Goal: Complete application form: Complete application form

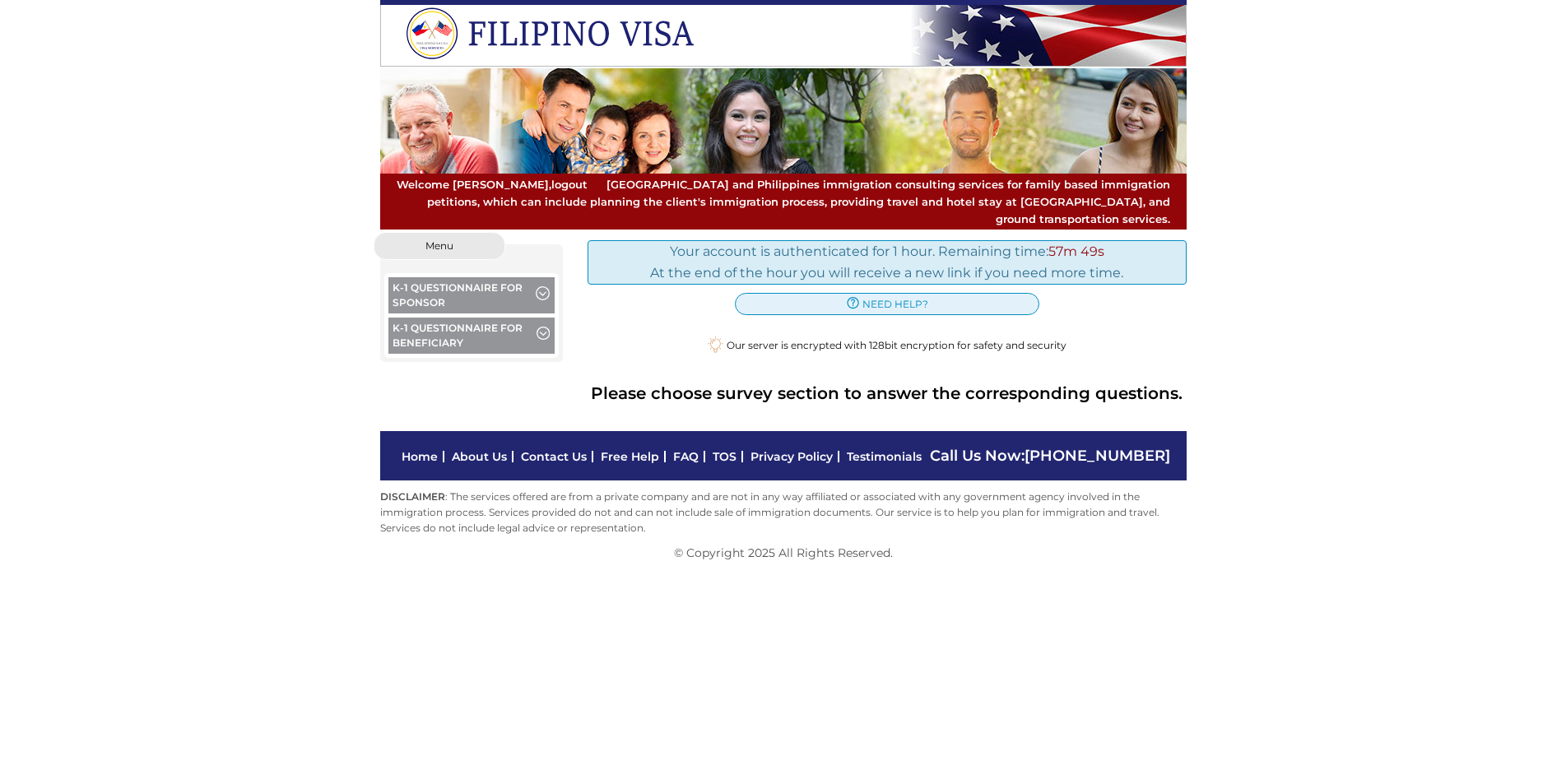
click at [546, 326] on span "button" at bounding box center [542, 335] width 13 height 18
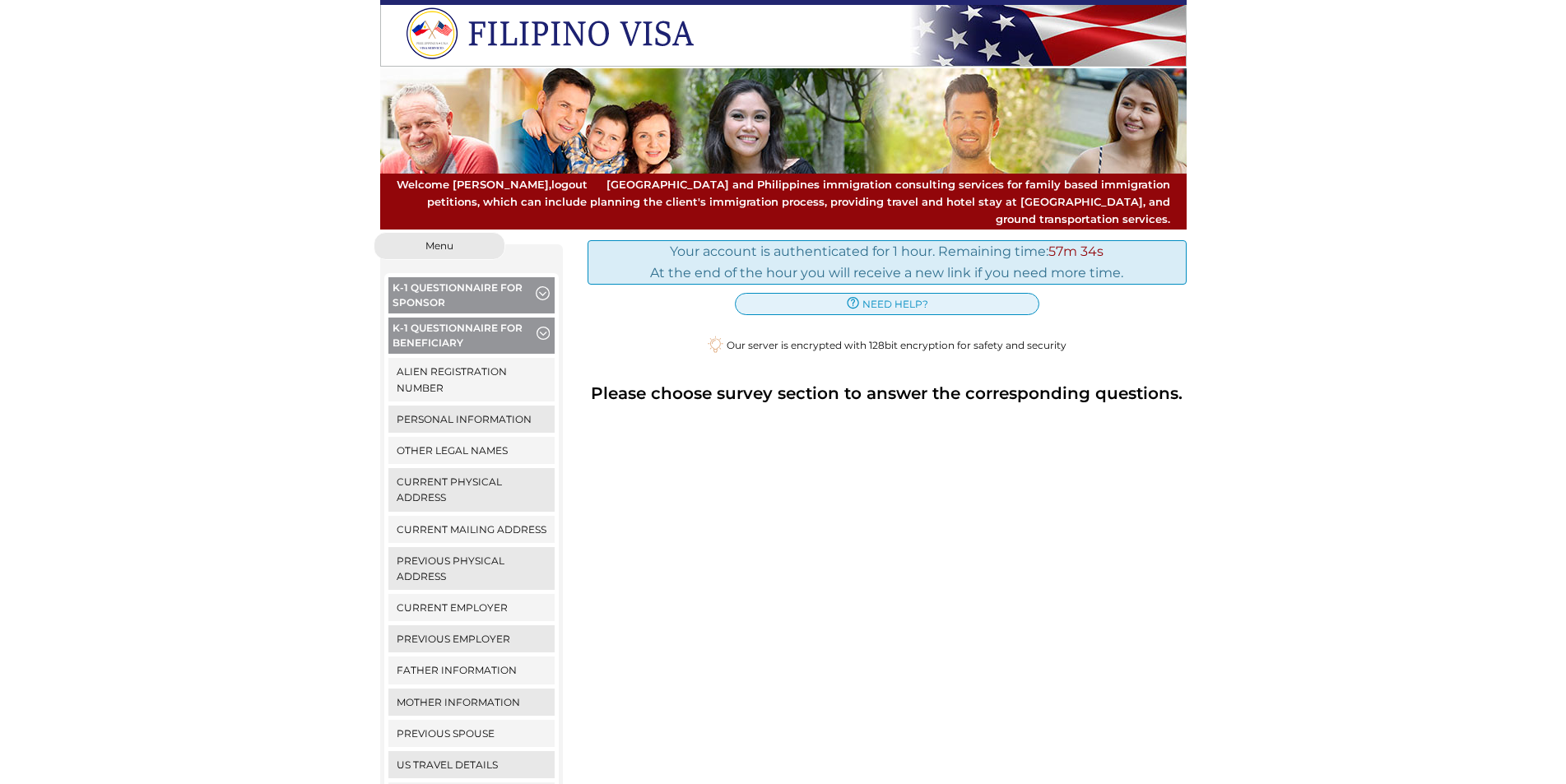
click at [547, 326] on span "button" at bounding box center [542, 335] width 13 height 18
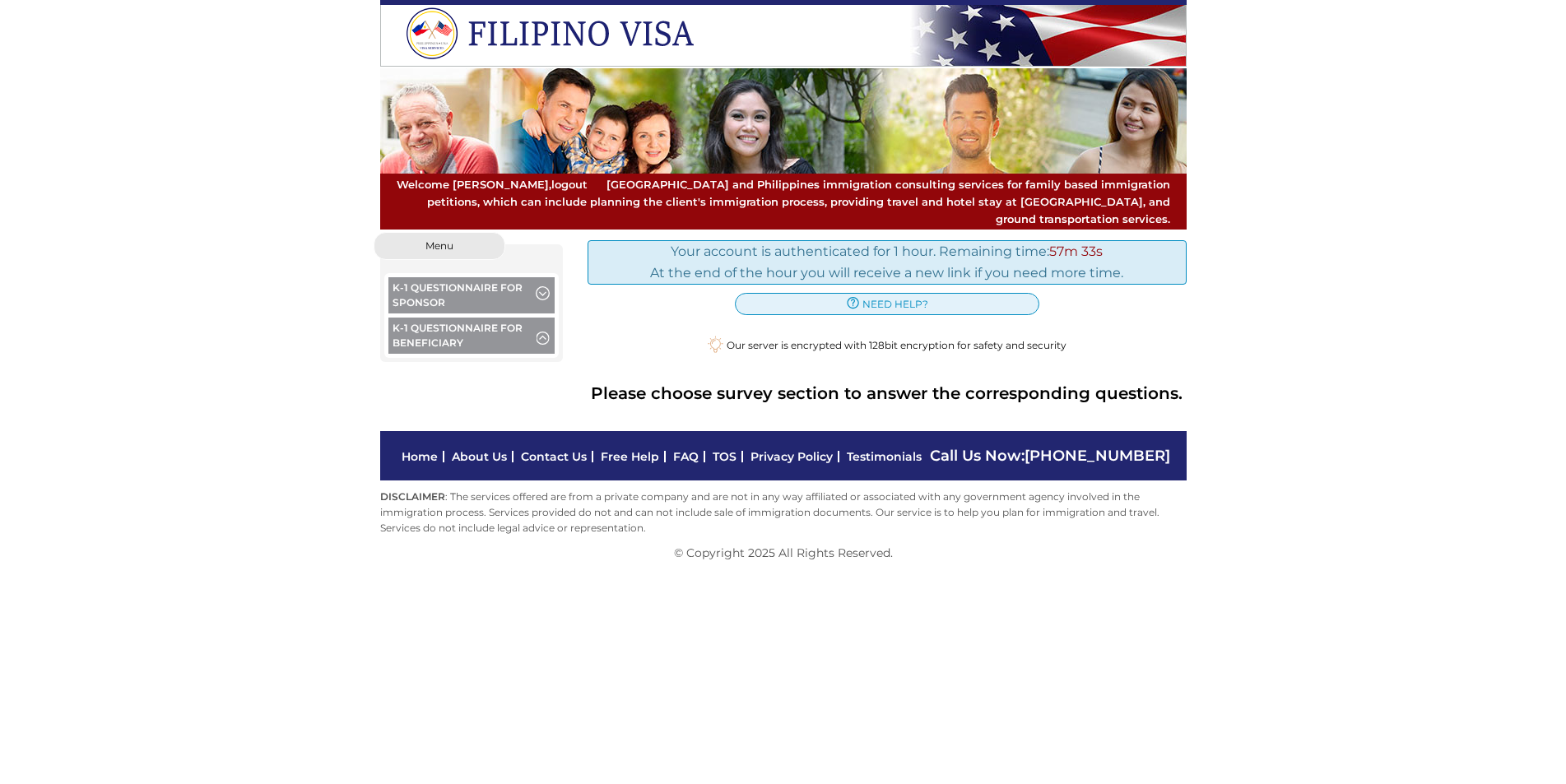
click at [547, 326] on span "button" at bounding box center [542, 335] width 13 height 18
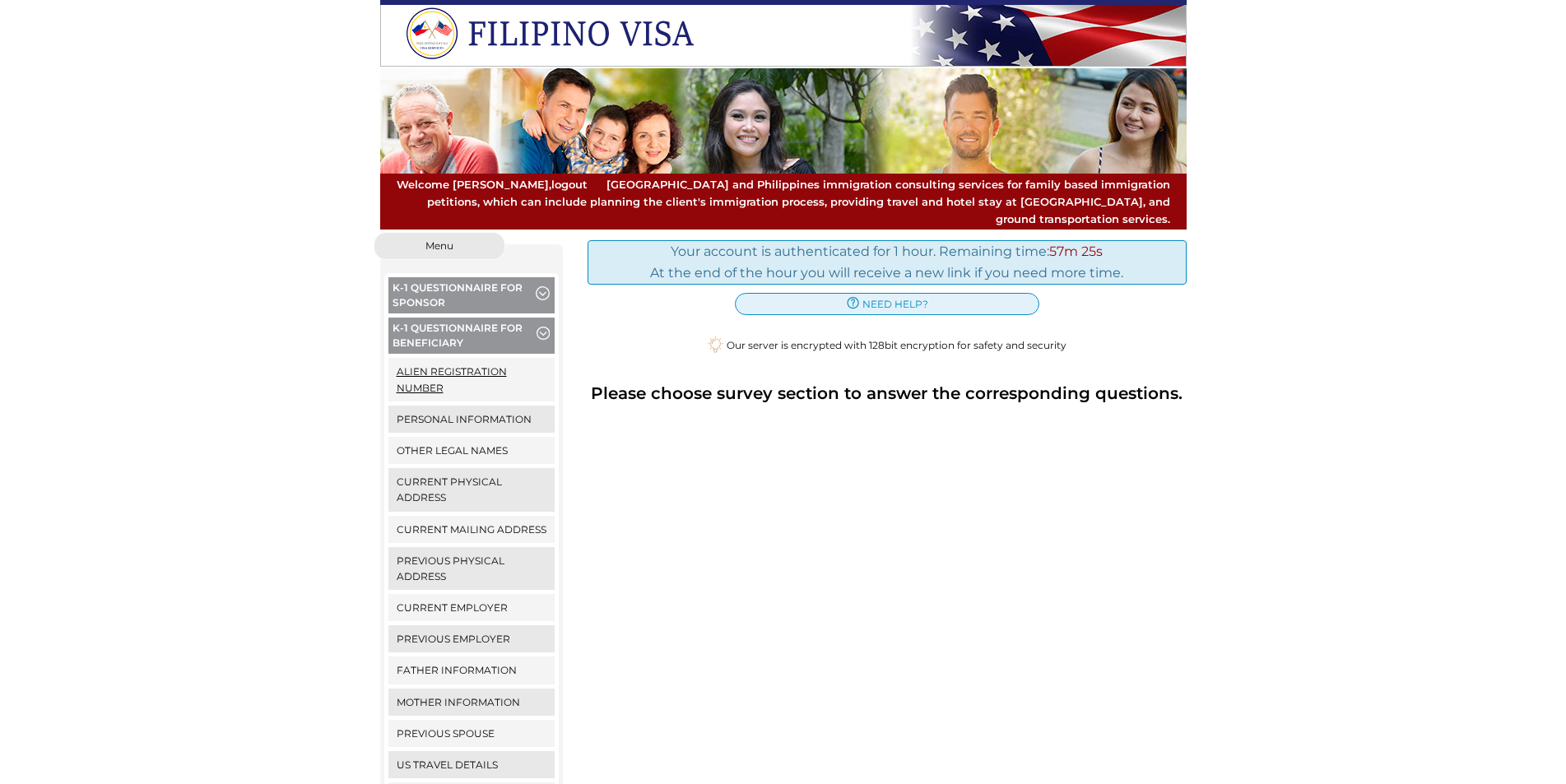
click at [499, 370] on link "Alien Registration Number" at bounding box center [472, 380] width 167 height 43
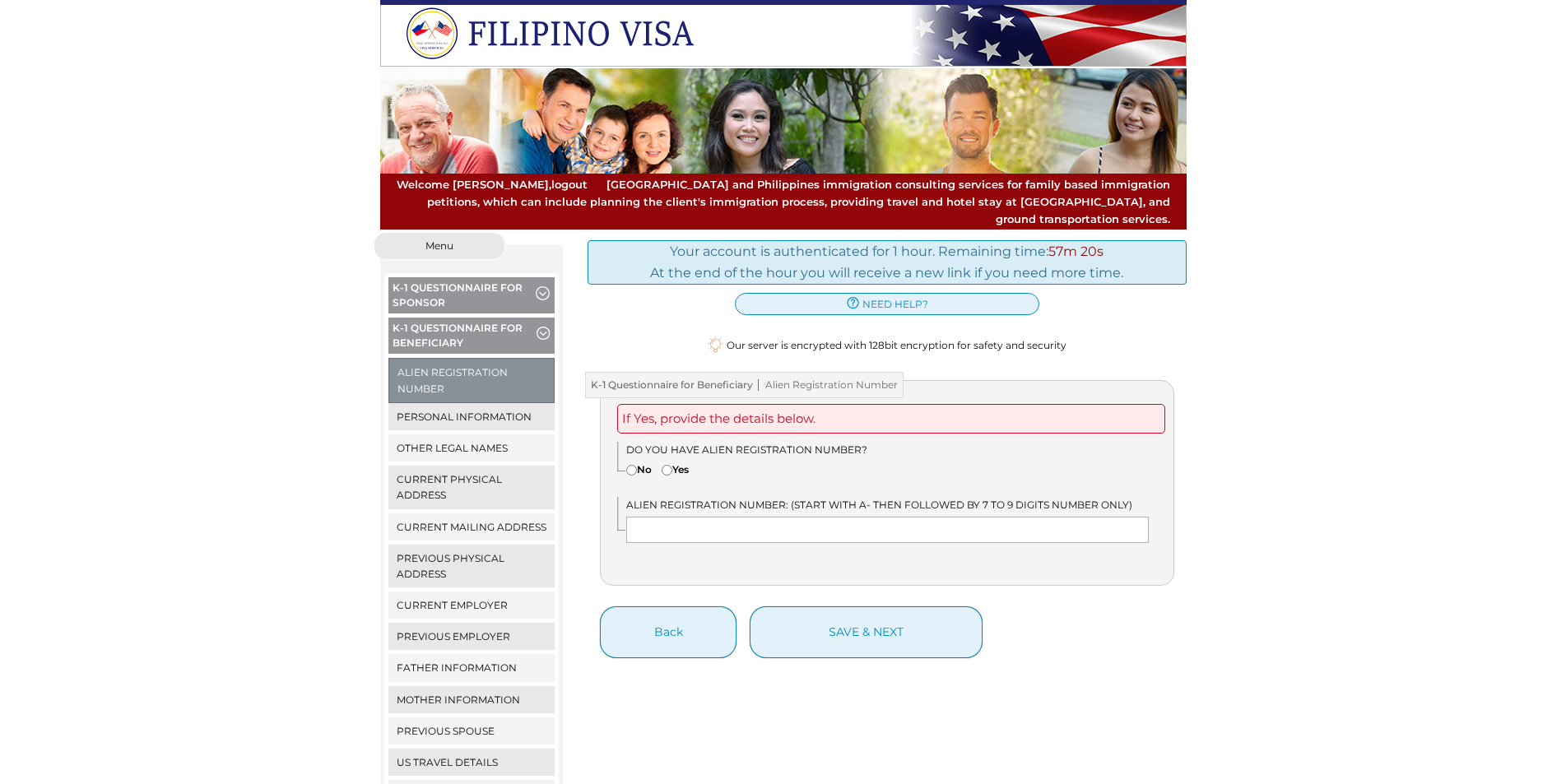
click at [630, 465] on input"] "No" at bounding box center [631, 470] width 11 height 11
radio input"] "true"
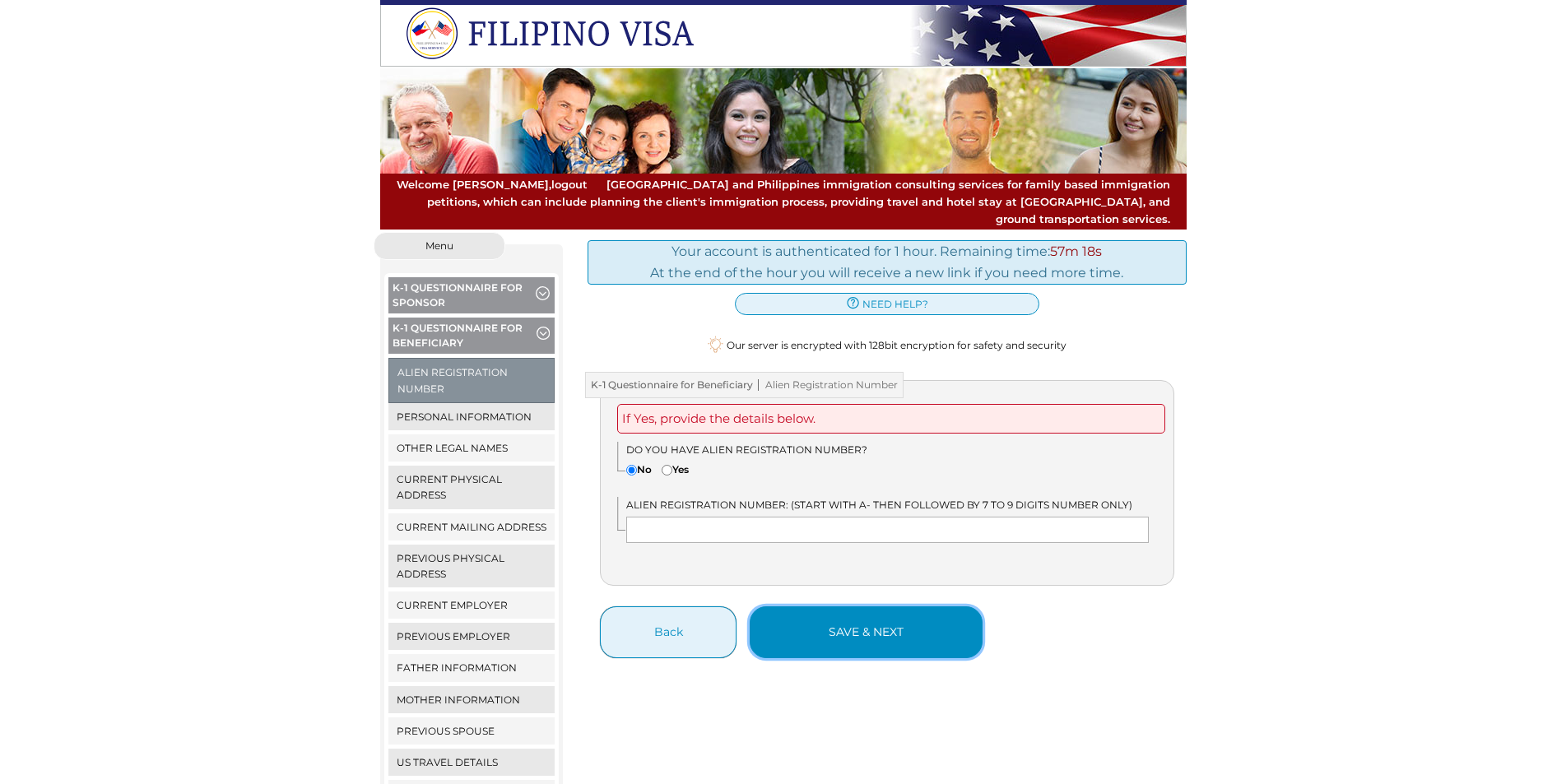
click at [773, 611] on button "save & next" at bounding box center [866, 632] width 233 height 52
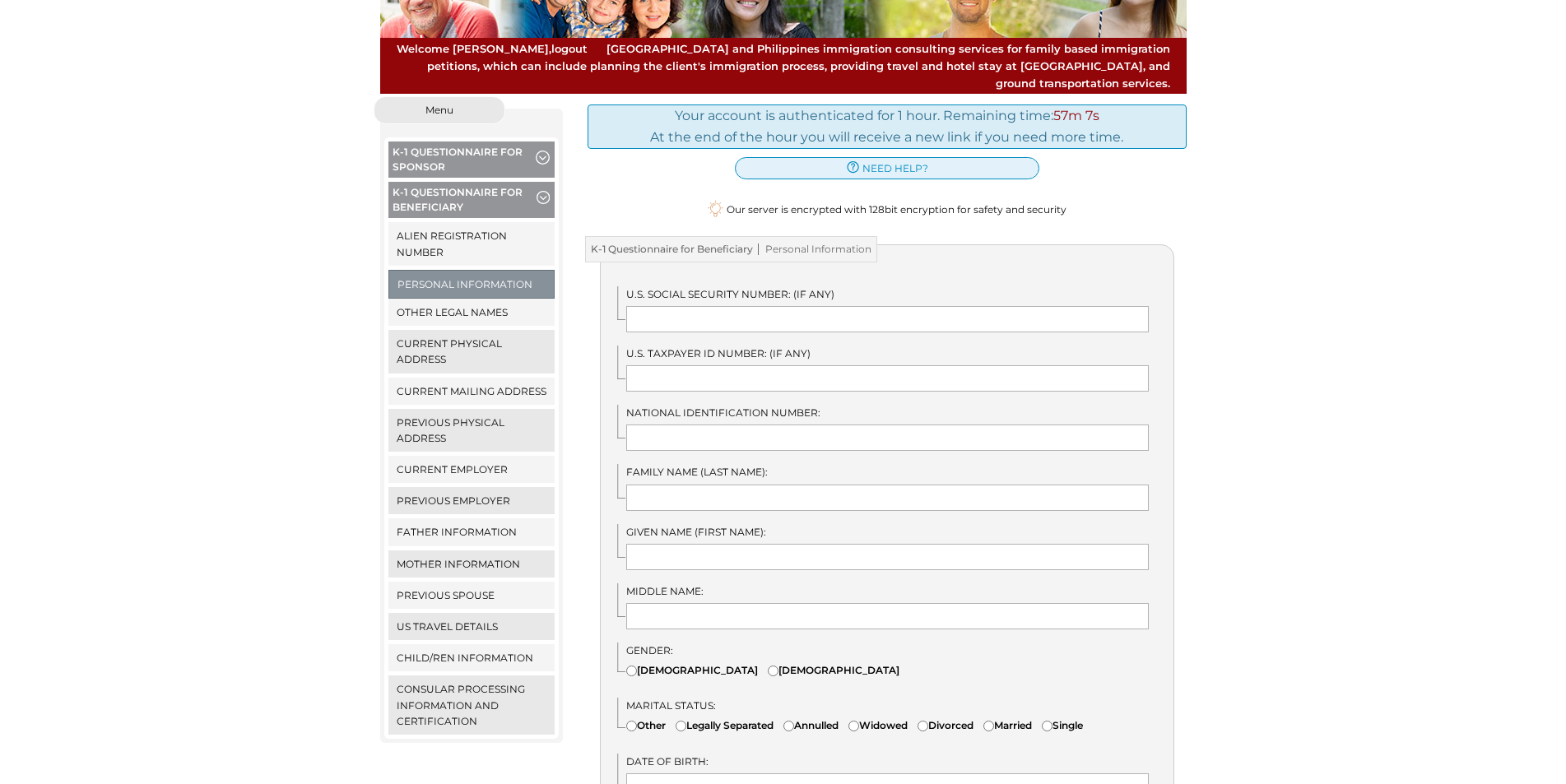
scroll to position [164, 0]
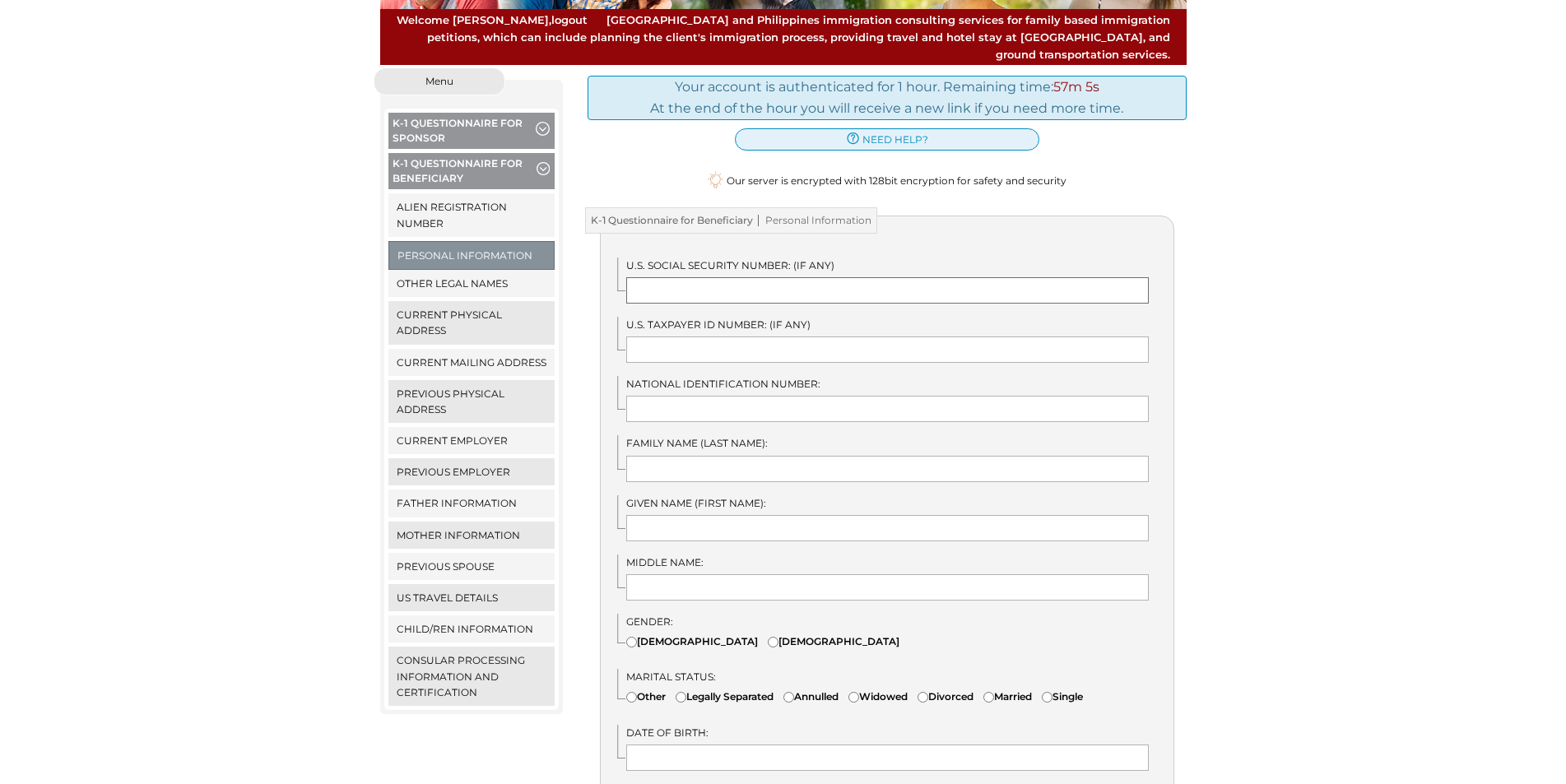
click at [703, 280] on input "text" at bounding box center [887, 291] width 523 height 27
type input "n"
type input "N"
click at [719, 456] on input "text" at bounding box center [887, 469] width 523 height 27
type input "g"
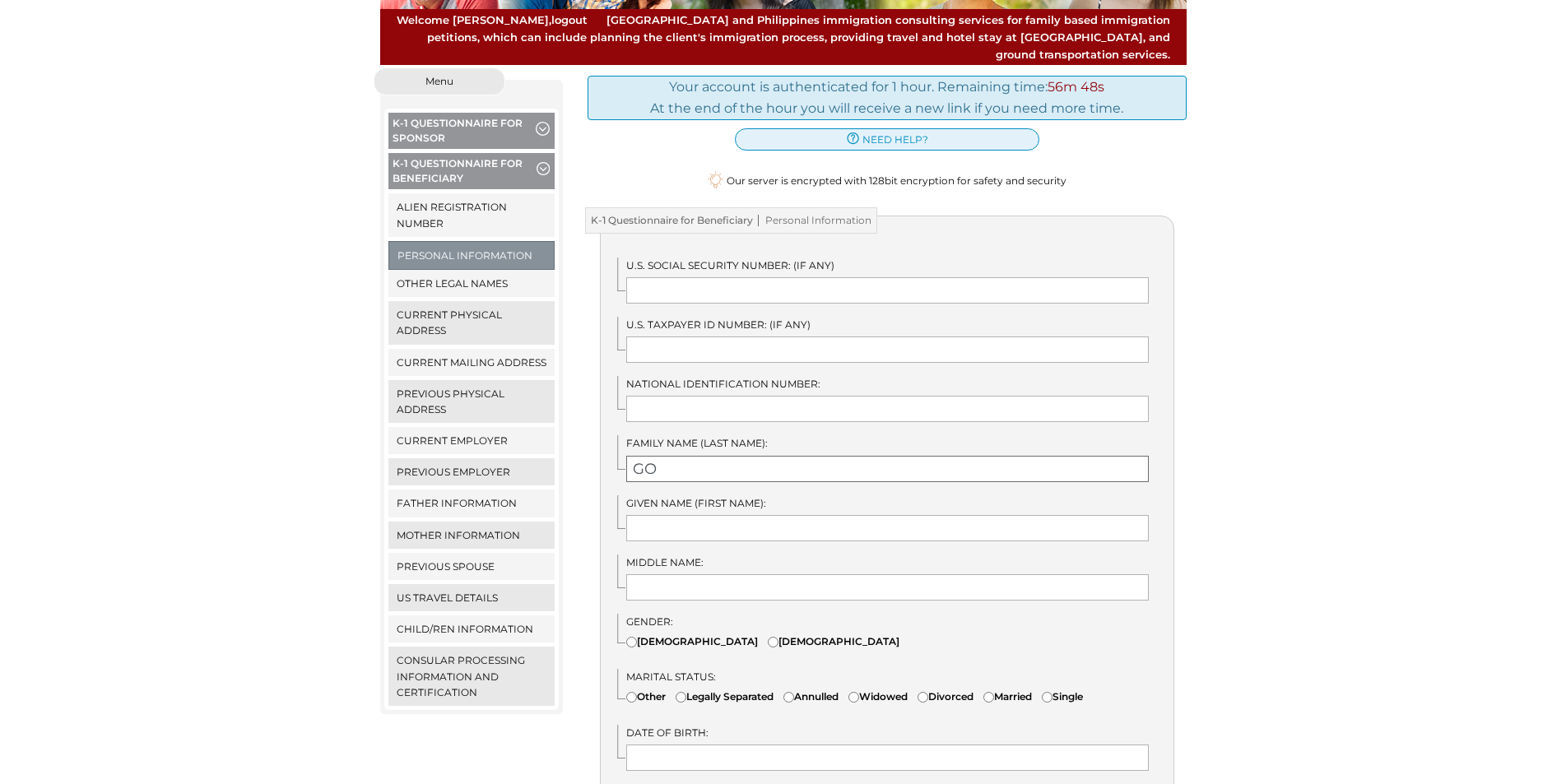
type input "GO"
click at [703, 524] on input "text" at bounding box center [887, 528] width 523 height 27
type input "CARLA CARLENE"
click at [755, 574] on input "text" at bounding box center [887, 588] width 523 height 27
type input "F"
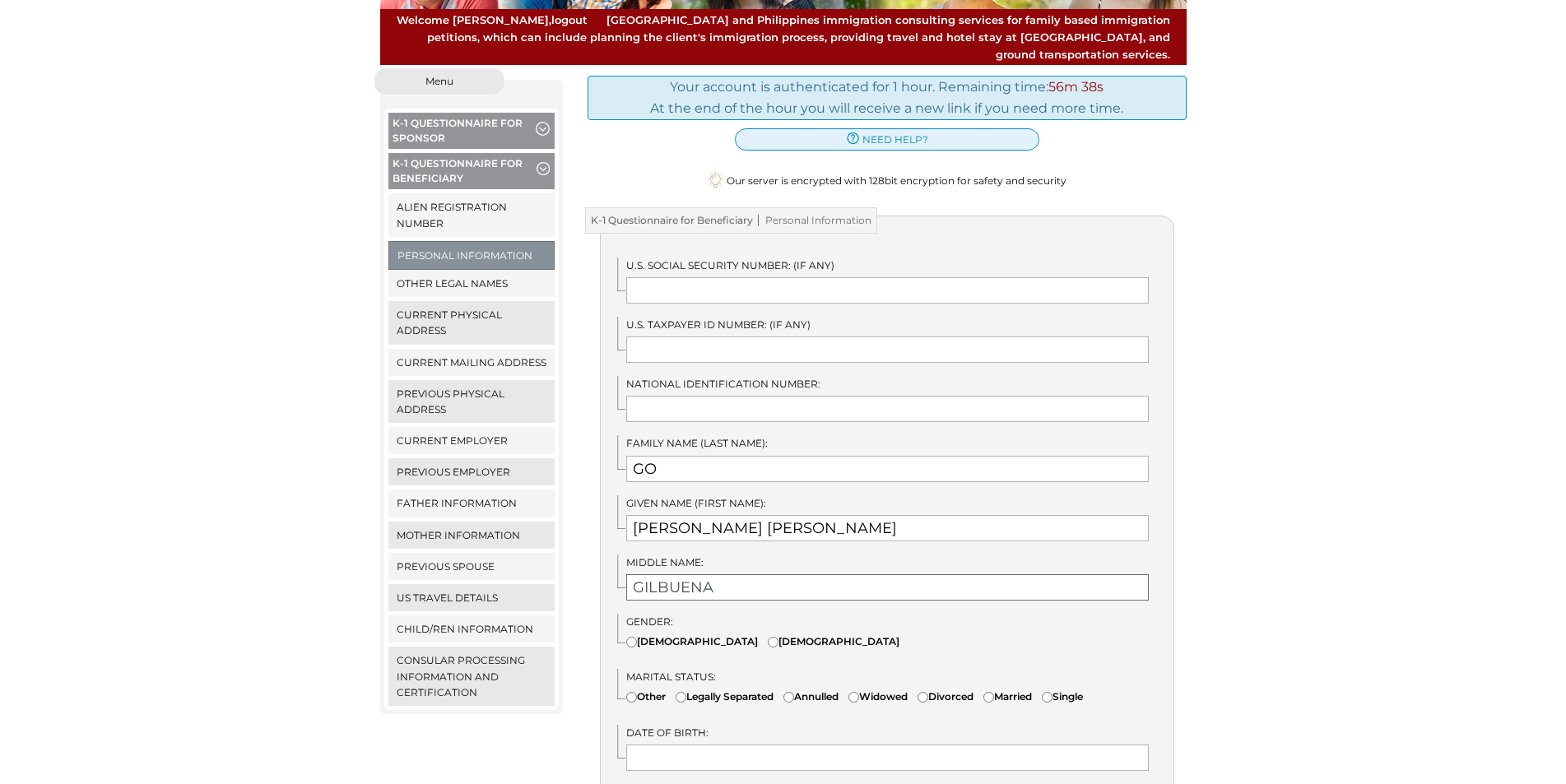
type input "GILBUENA"
click at [767, 636] on input"] "Female" at bounding box center [773, 642] width 11 height 11
radio input"] "true"
click at [859, 692] on input"] "Widowed" at bounding box center [854, 697] width 11 height 11
radio input"] "true"
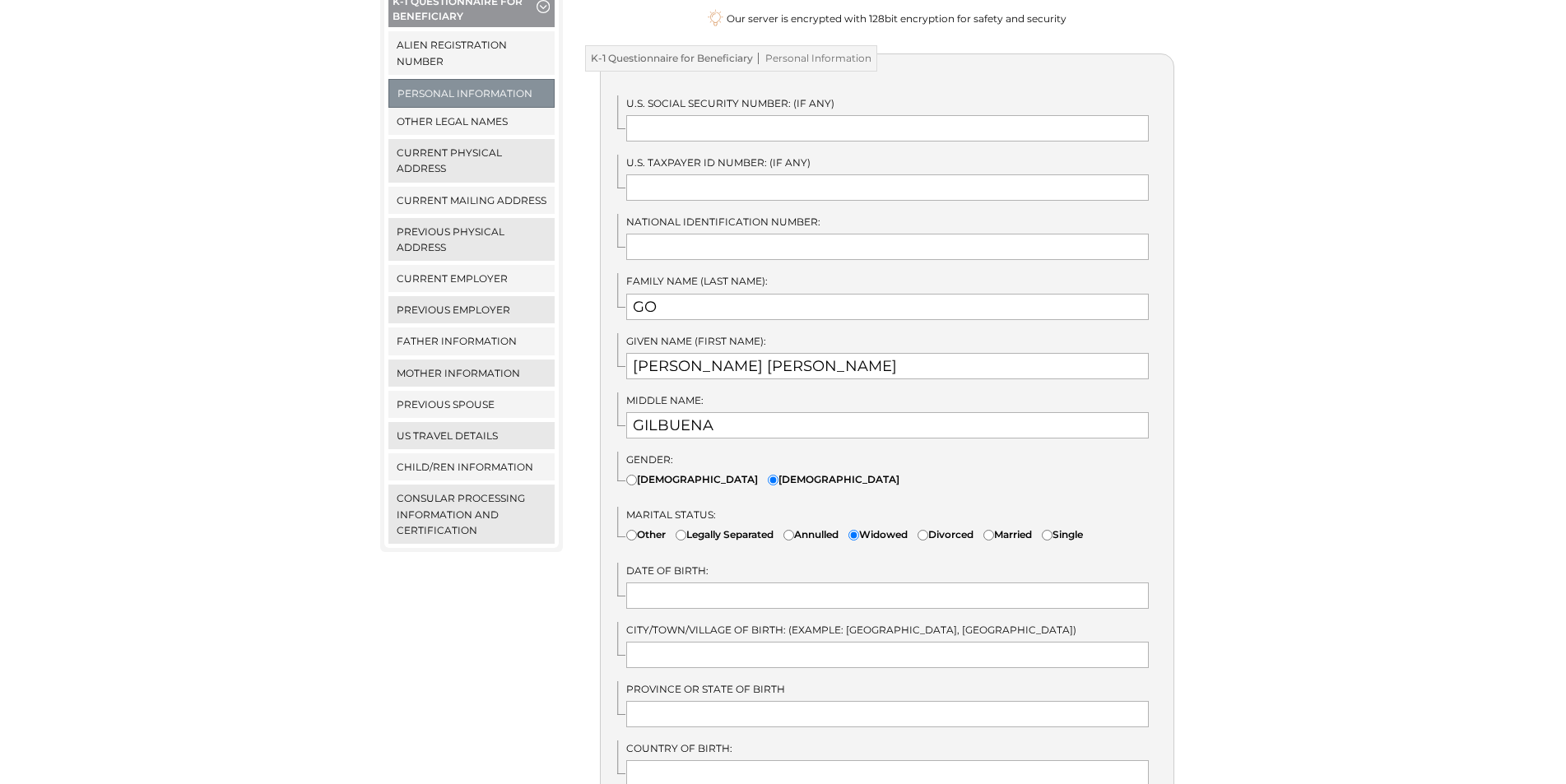
scroll to position [329, 0]
click at [755, 585] on input "text" at bounding box center [887, 593] width 523 height 27
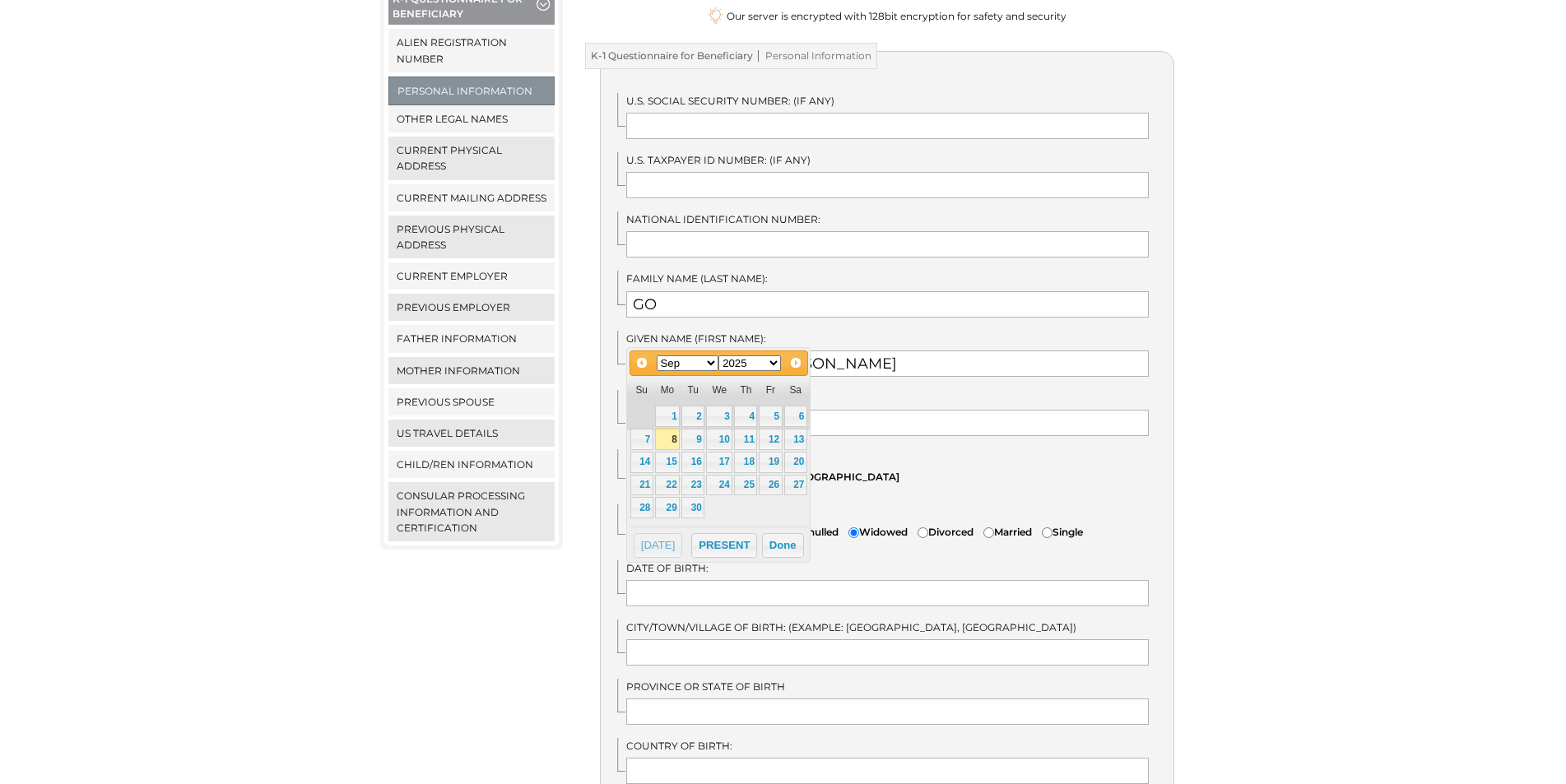
click at [775, 362] on select "1900 1901 1902 1903 1904 1905 1906 1907 1908 1909 1910 1911 1912 1913 1914 1915…" at bounding box center [750, 364] width 62 height 16
click at [770, 366] on select "1900 1901 1902 1903 1904 1905 1906 1907 1908 1909 1910 1911 1912 1913 1914 1915…" at bounding box center [750, 364] width 62 height 16
click at [647, 479] on link "22" at bounding box center [642, 485] width 23 height 21
type input "09/22/1985"
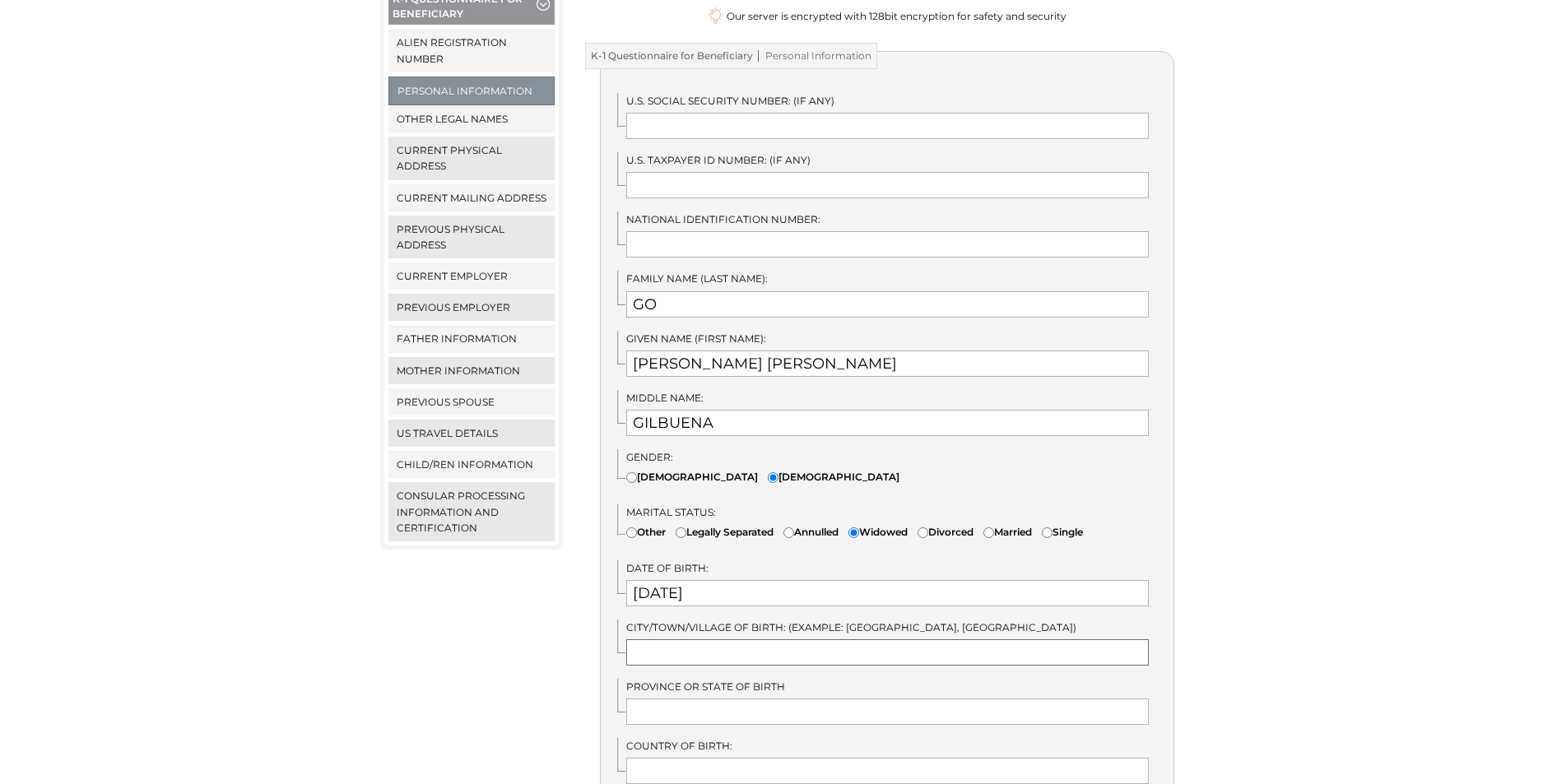
click at [673, 639] on input "text" at bounding box center [887, 652] width 523 height 27
type input "CEBU CITY"
click at [683, 700] on input "text" at bounding box center [887, 712] width 523 height 27
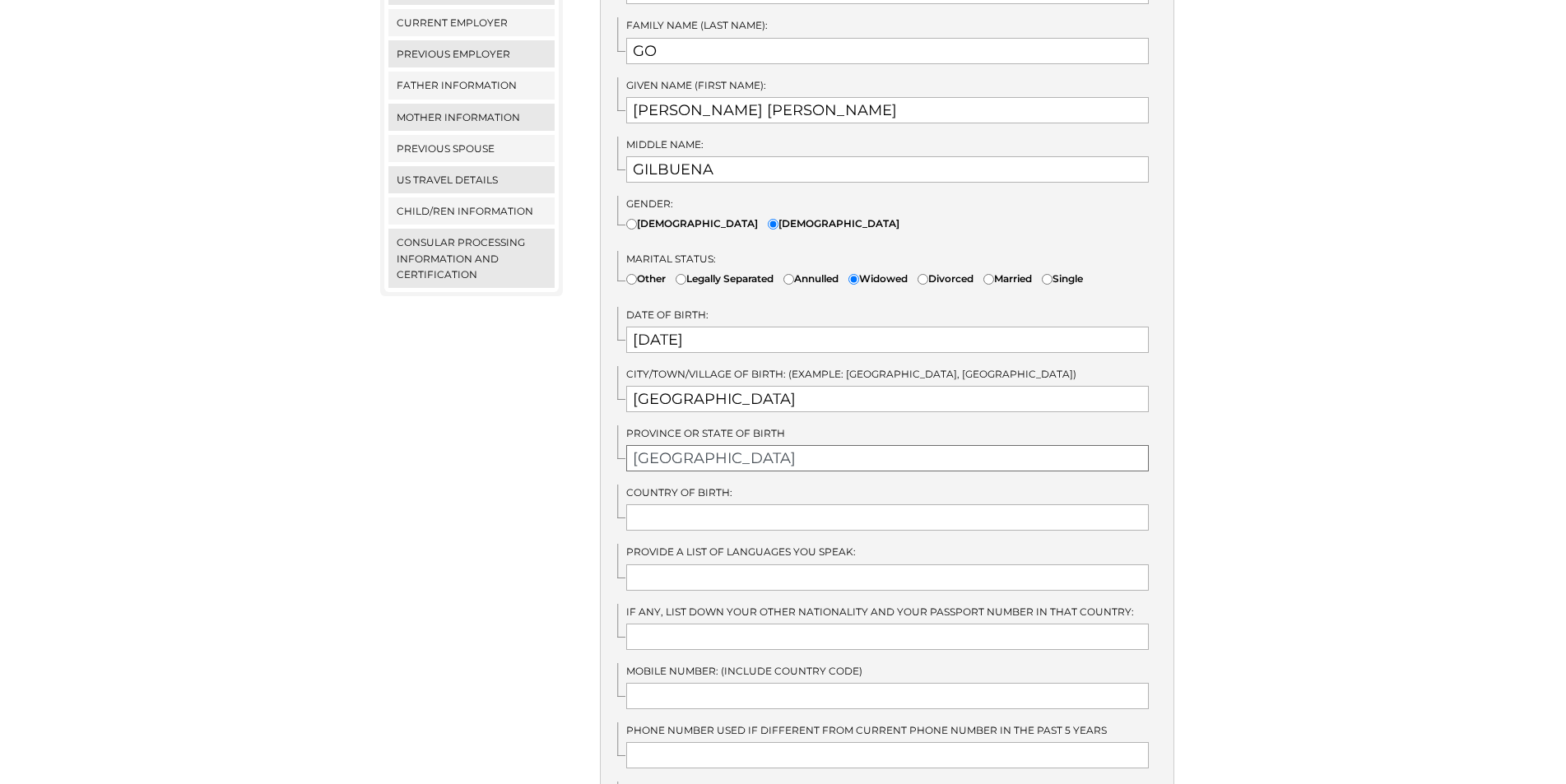
scroll to position [658, 0]
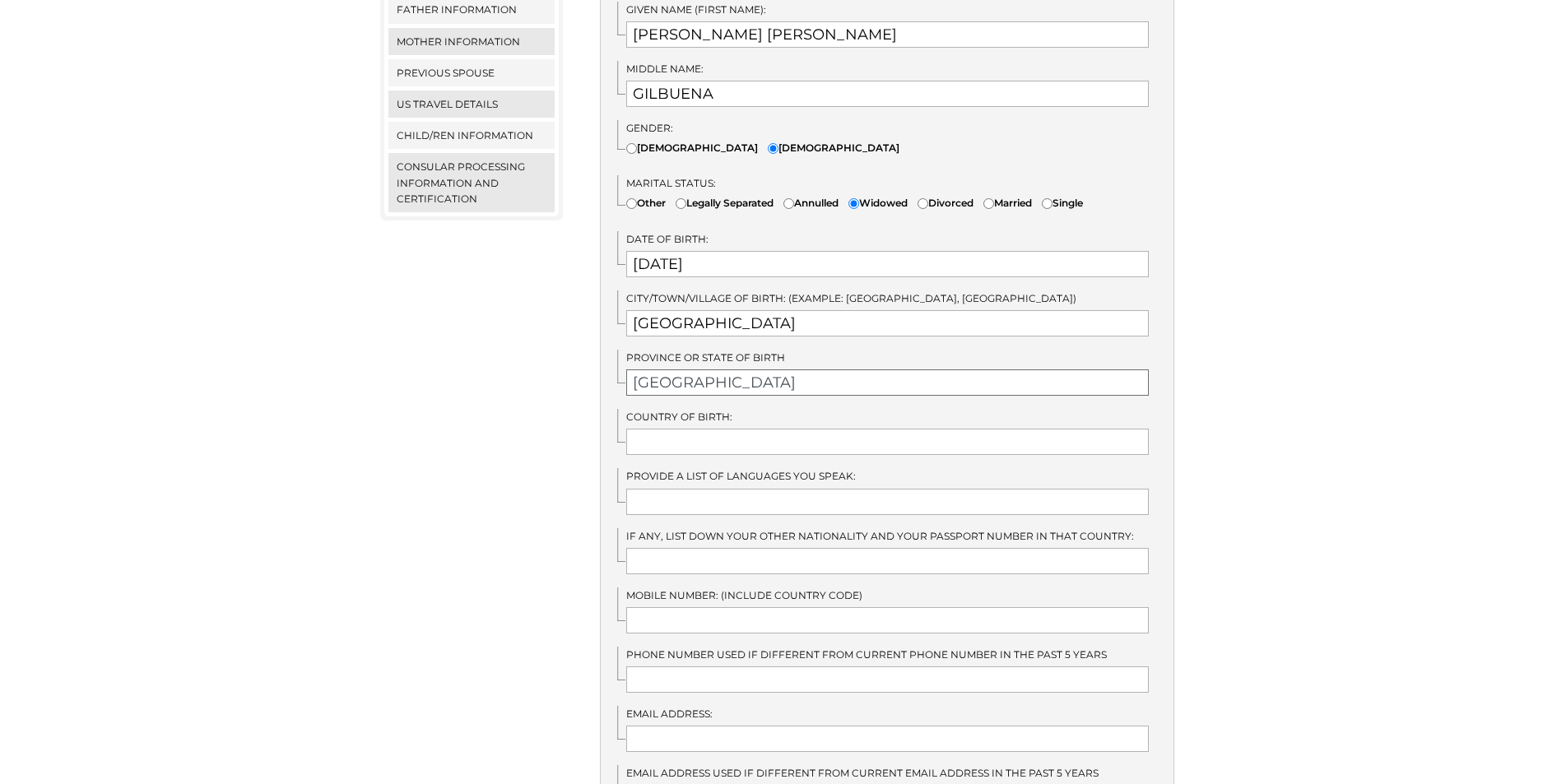
type input "CEBU"
click at [725, 428] on input "text" at bounding box center [887, 442] width 523 height 27
type input "PHILIPPINES"
click at [700, 489] on input "text" at bounding box center [887, 502] width 523 height 27
type input "T"
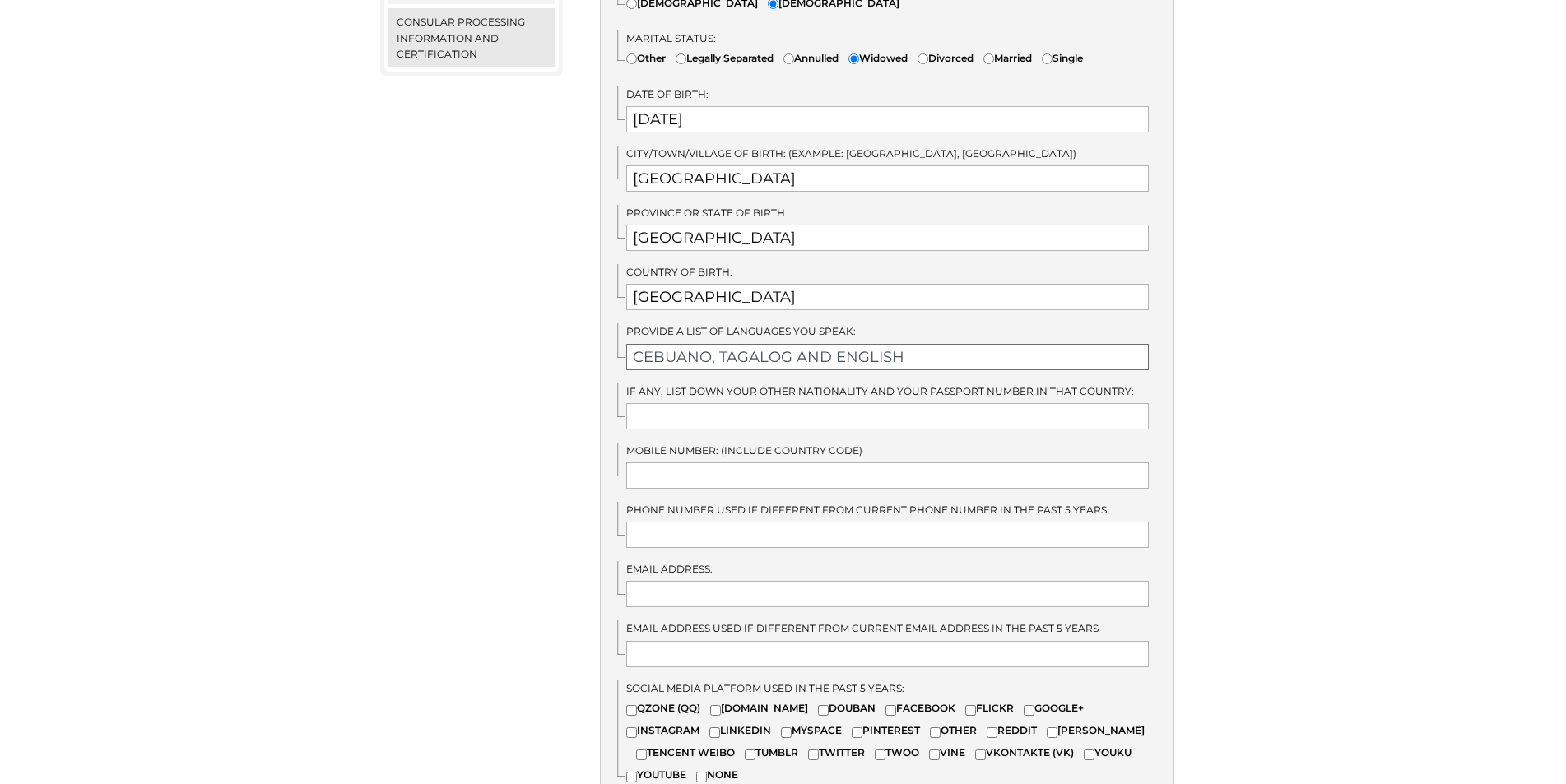
scroll to position [822, 0]
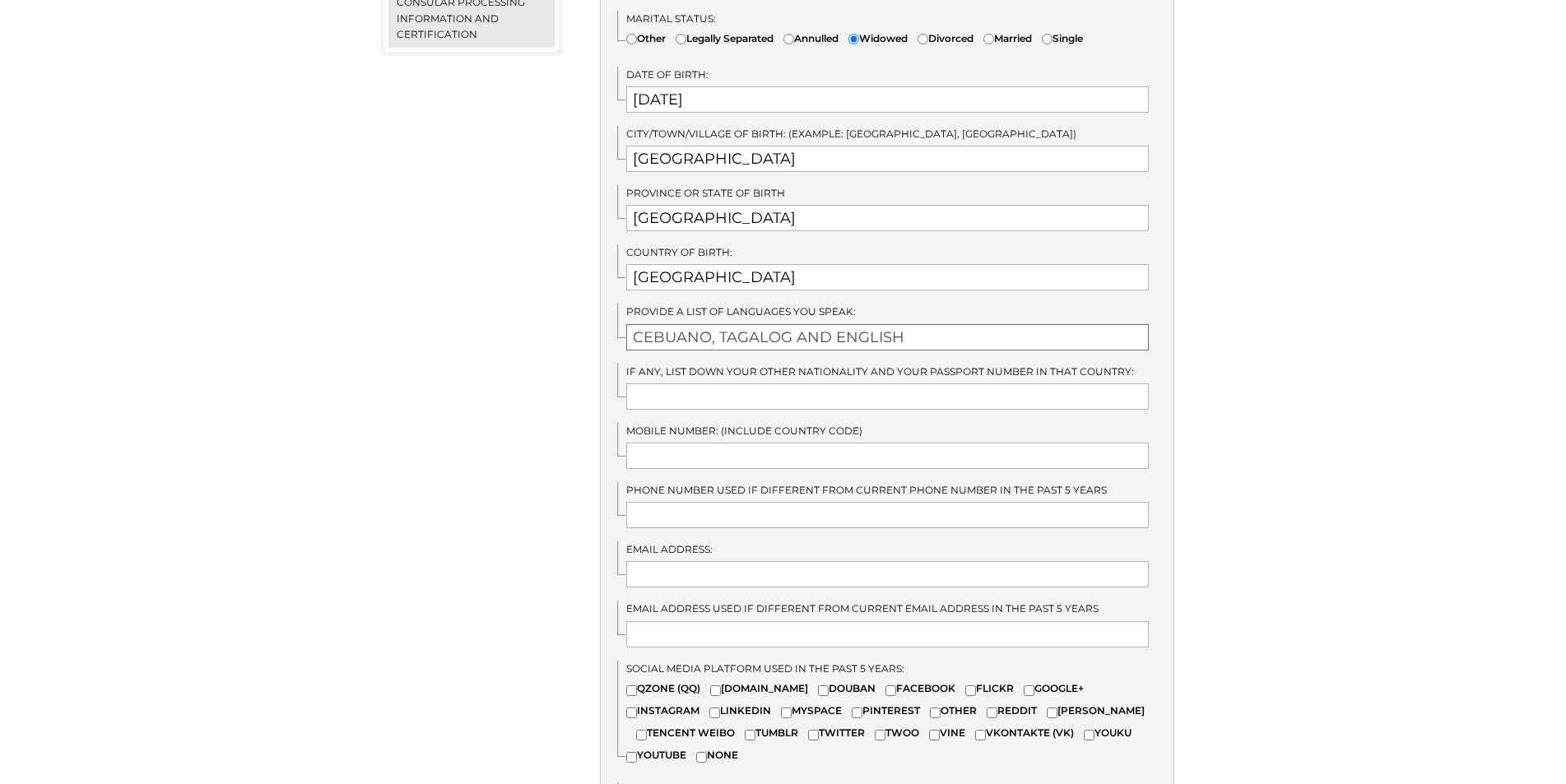
type input "CEBUANO, TAGALOG AND ENGLISH"
click at [714, 443] on input "text" at bounding box center [887, 456] width 523 height 27
type input "+639773771867"
click at [712, 561] on input "text" at bounding box center [887, 574] width 523 height 27
type input "gocarlacarlene@gmail.com"
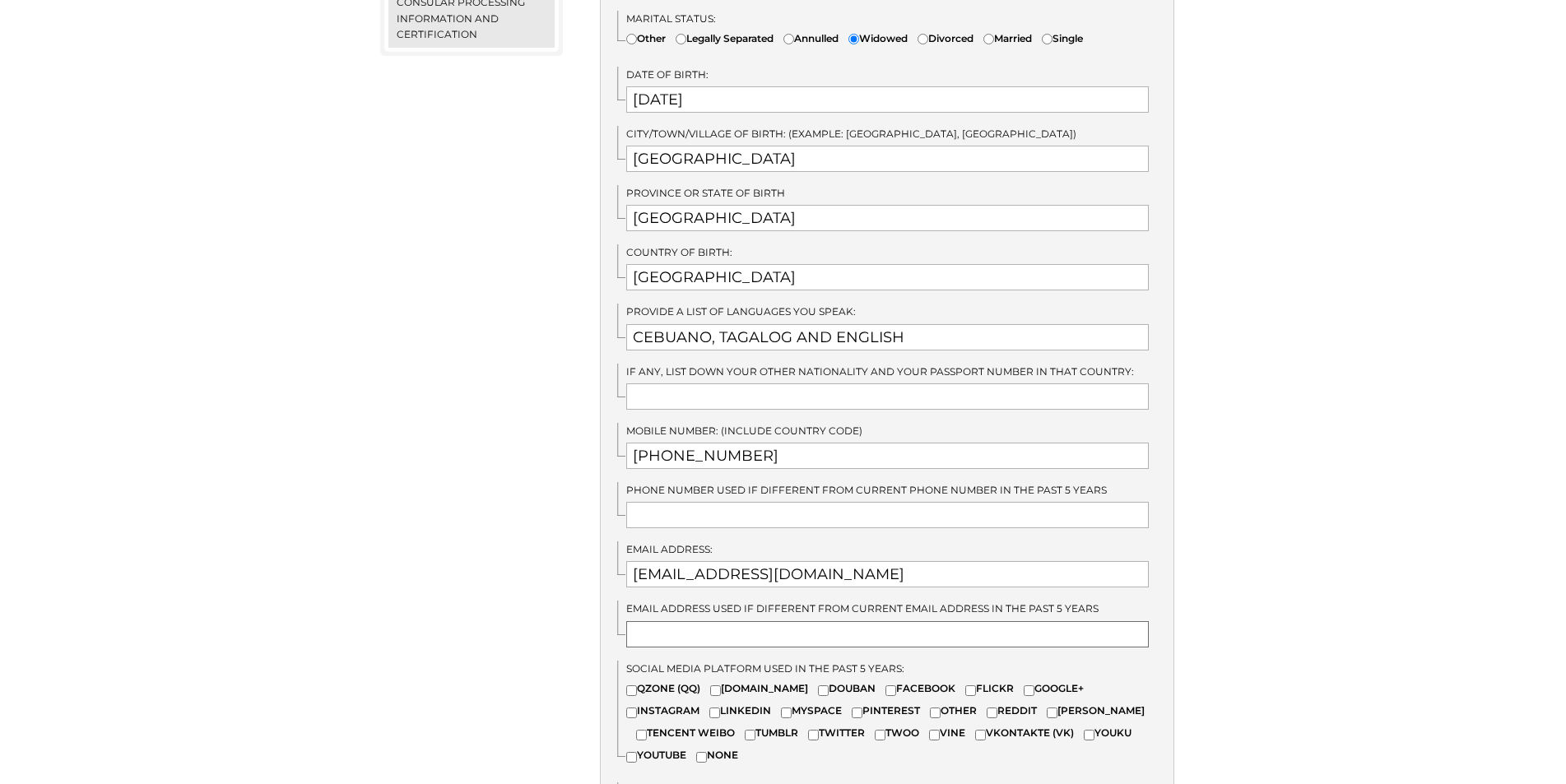
click at [739, 621] on input "text" at bounding box center [887, 635] width 523 height 27
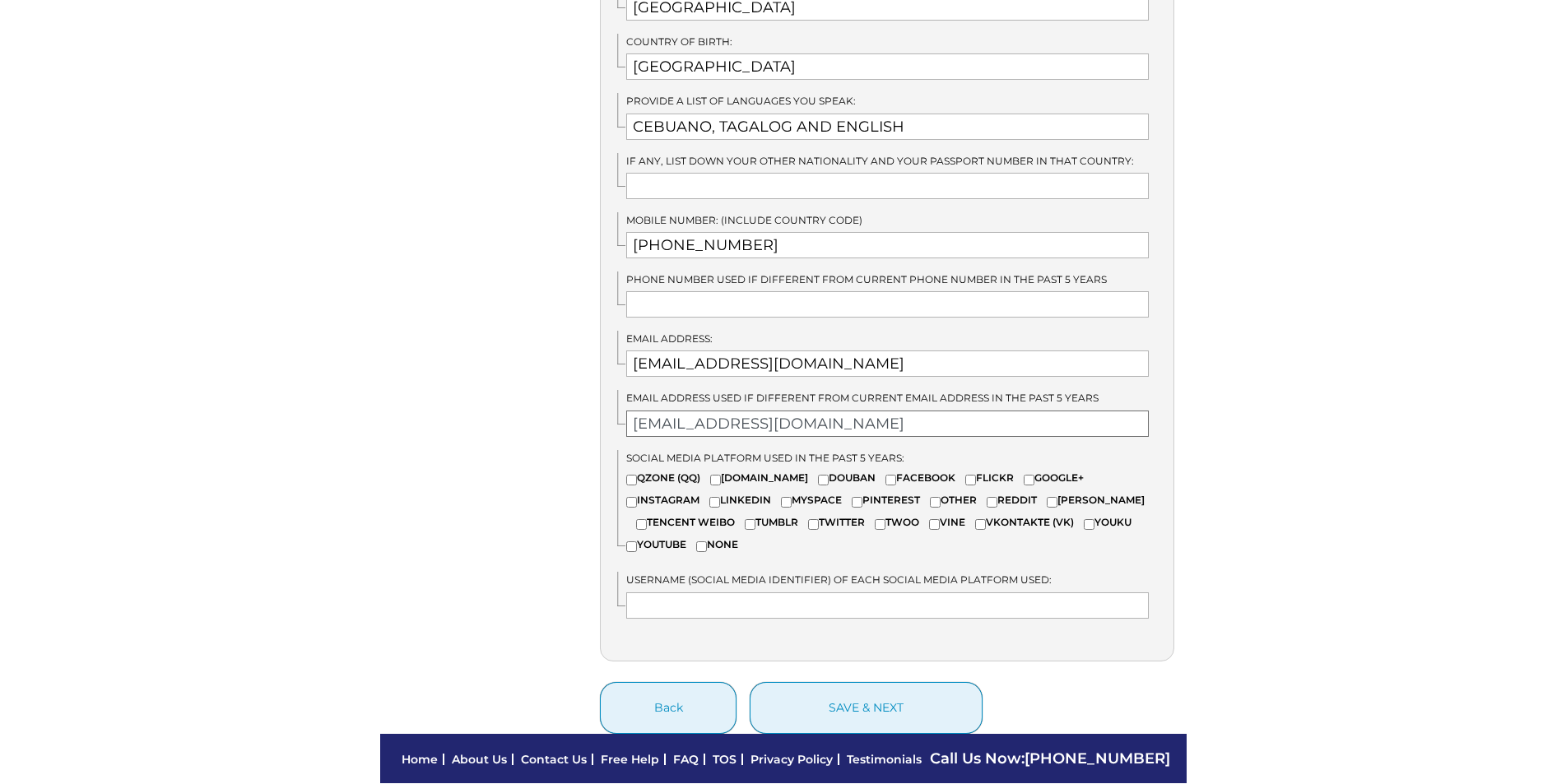
scroll to position [1069, 0]
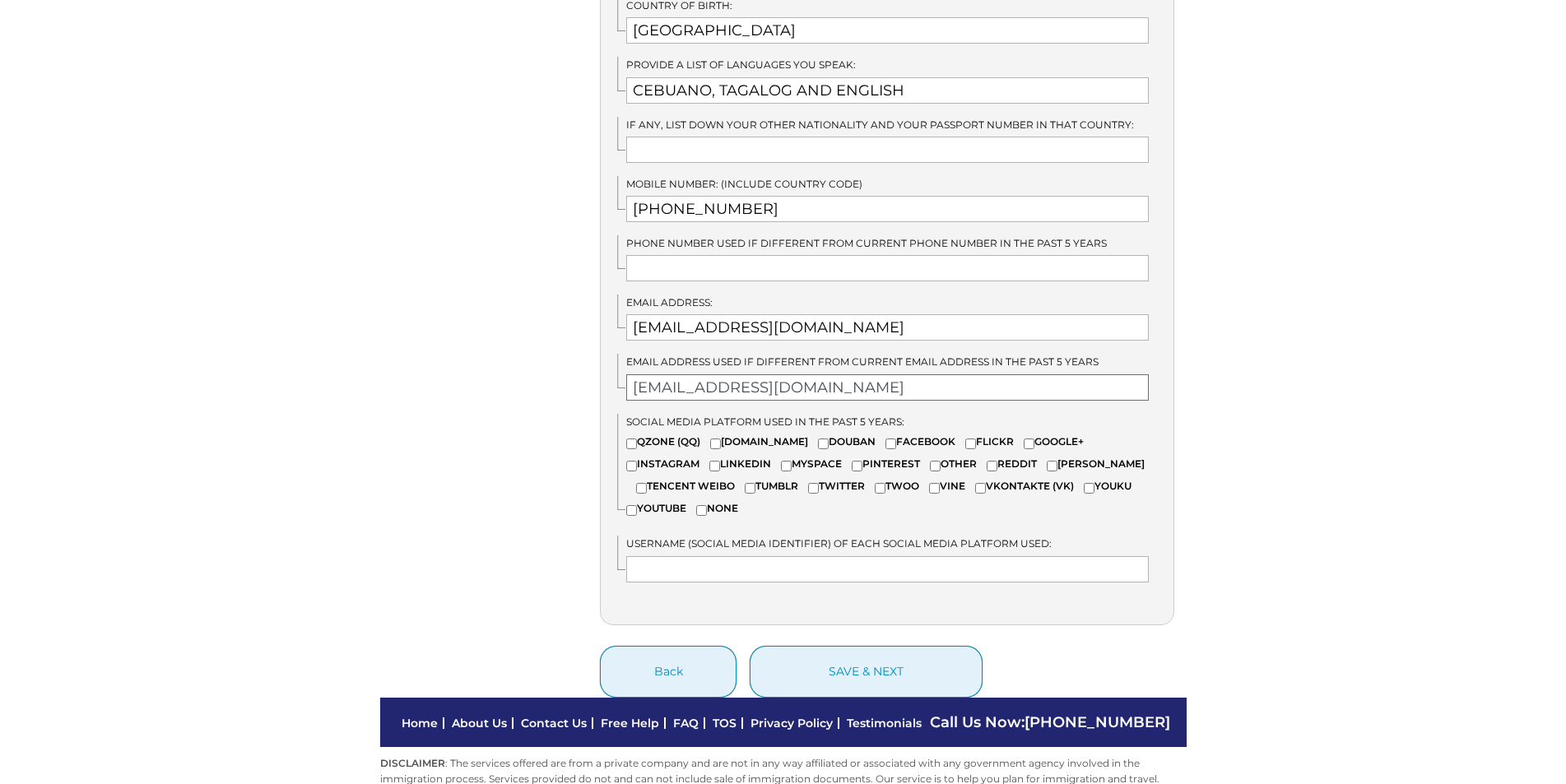
type input "cutiecaila05@yahoo.com"
click at [886, 434] on label "FACEBOOK" at bounding box center [920, 442] width 70 height 16
click at [886, 438] on input"] "FACEBOOK" at bounding box center [891, 444] width 11 height 11
checkbox input"] "true"
click at [703, 557] on input "text" at bounding box center [887, 570] width 523 height 27
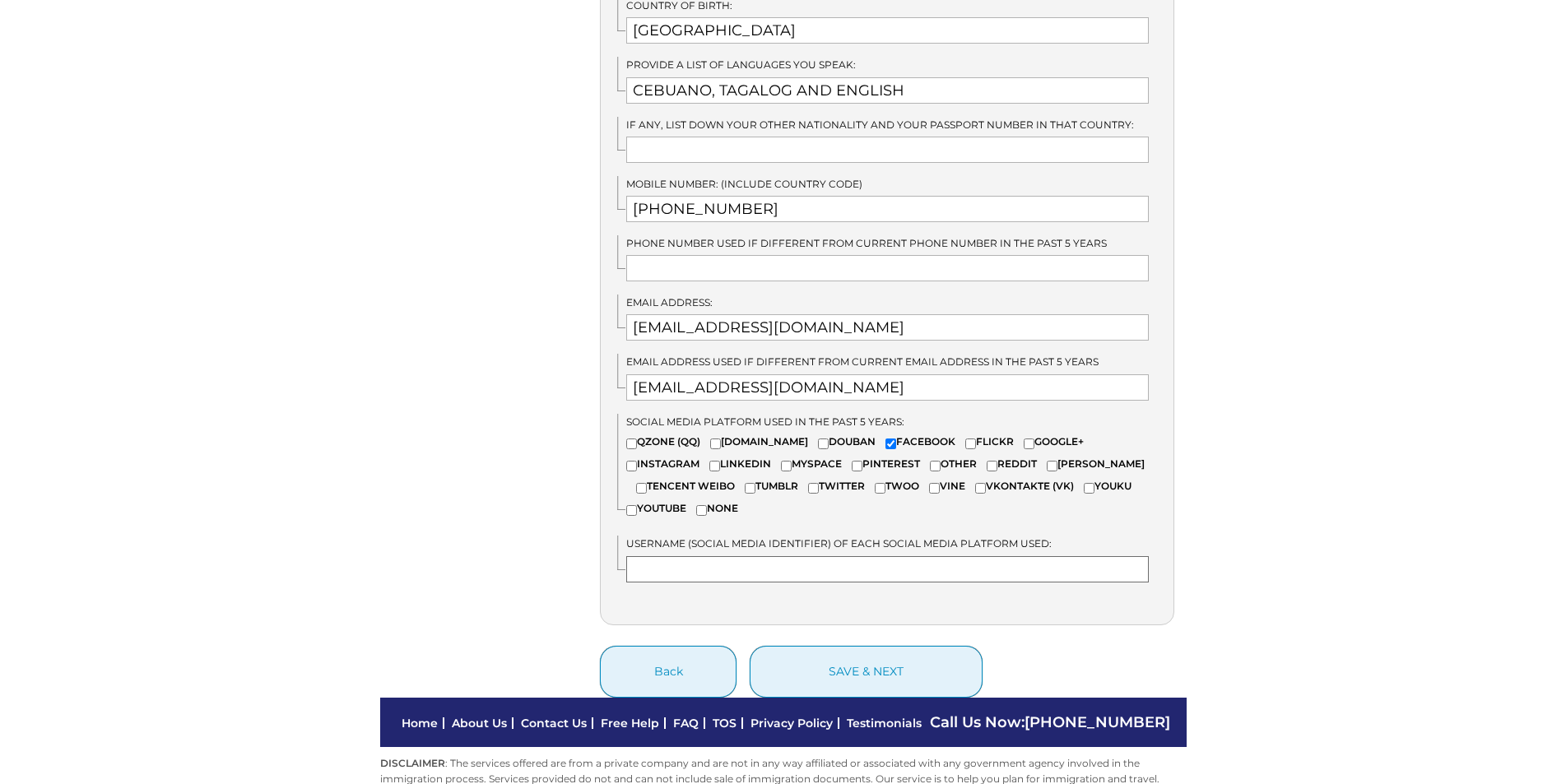
type input "c"
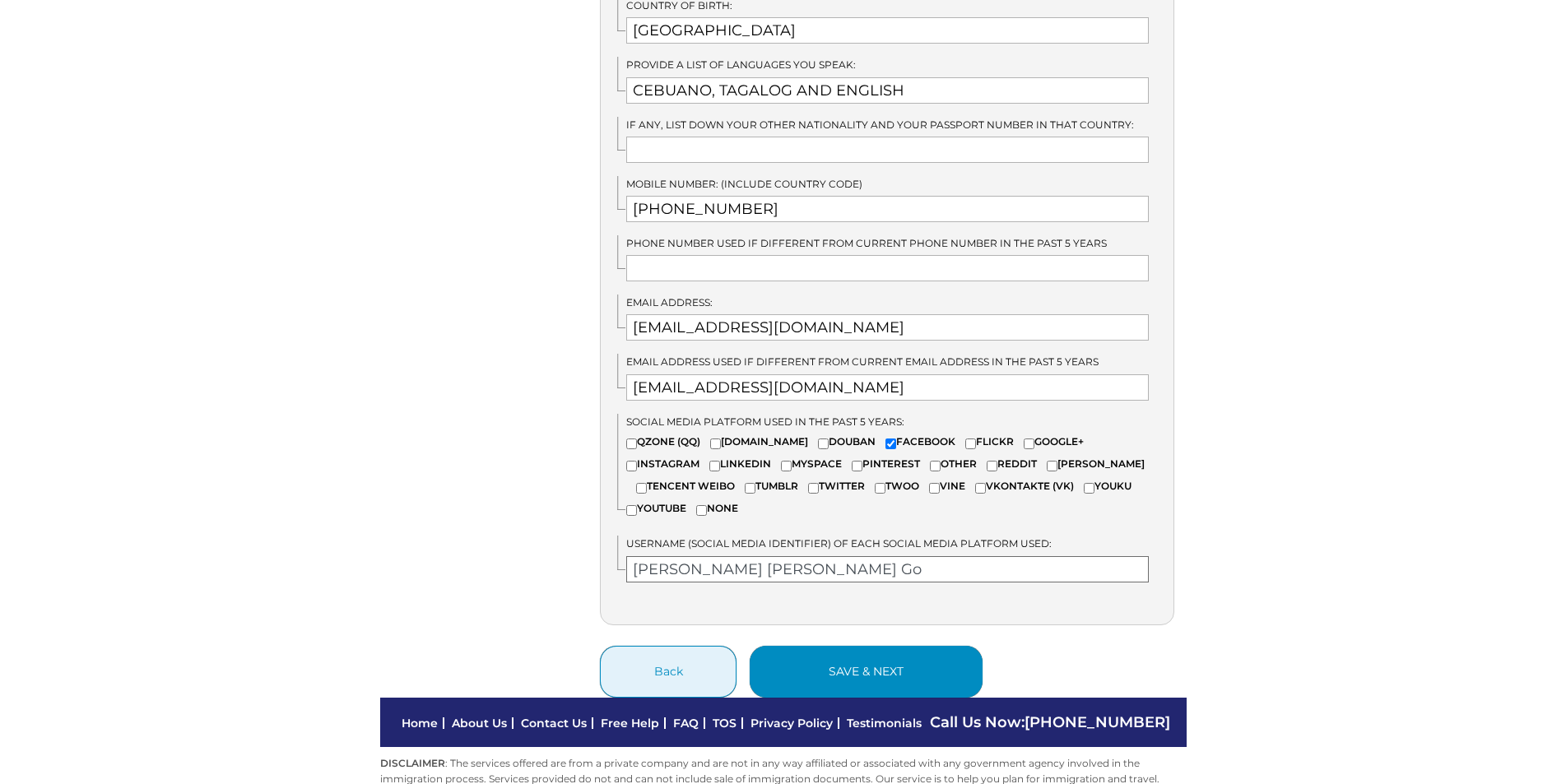
type input "Carla Carlene Go"
click at [893, 660] on button "save & next" at bounding box center [866, 671] width 233 height 52
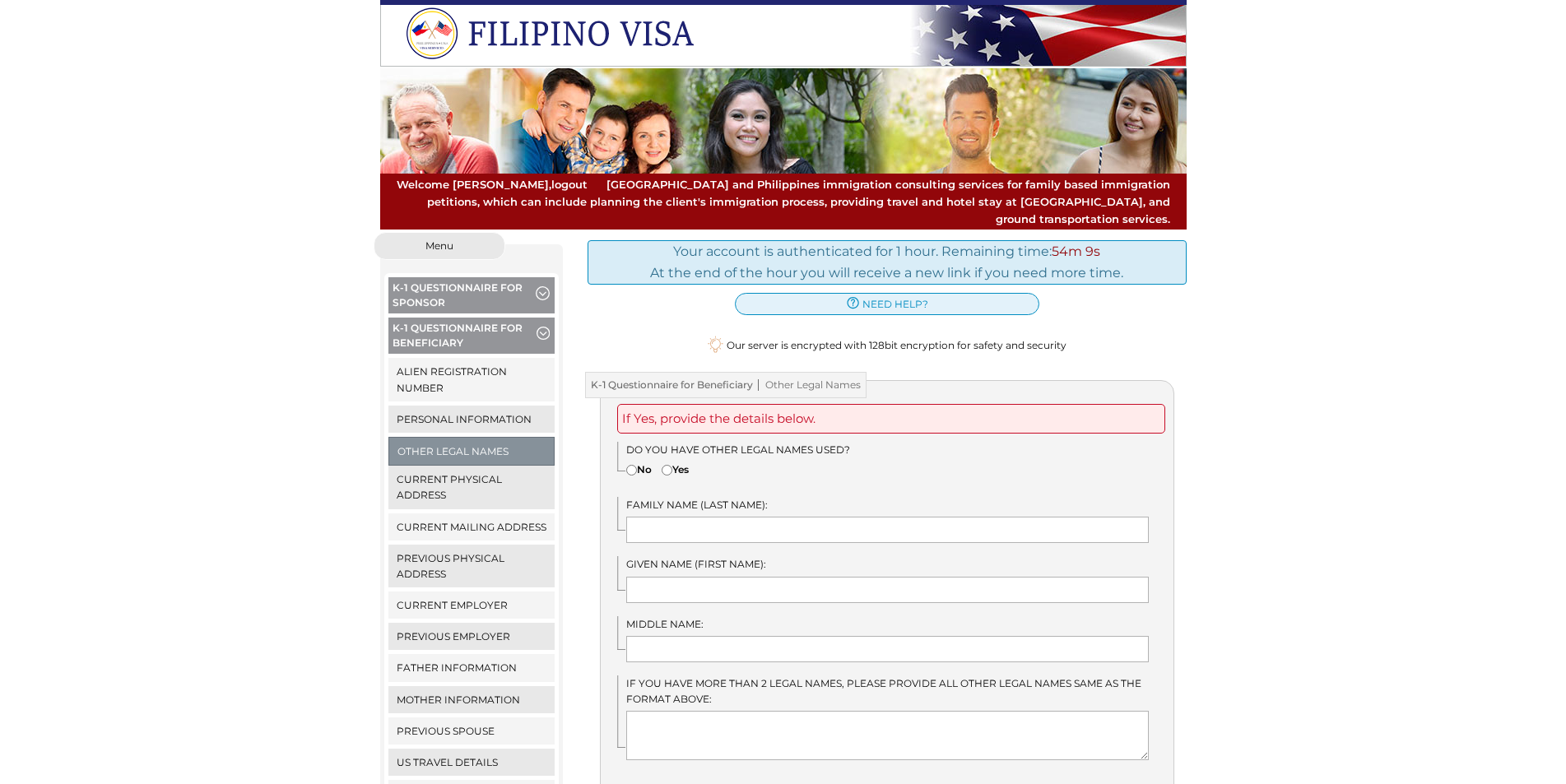
click at [633, 465] on input"] "No" at bounding box center [631, 470] width 11 height 11
radio input"] "true"
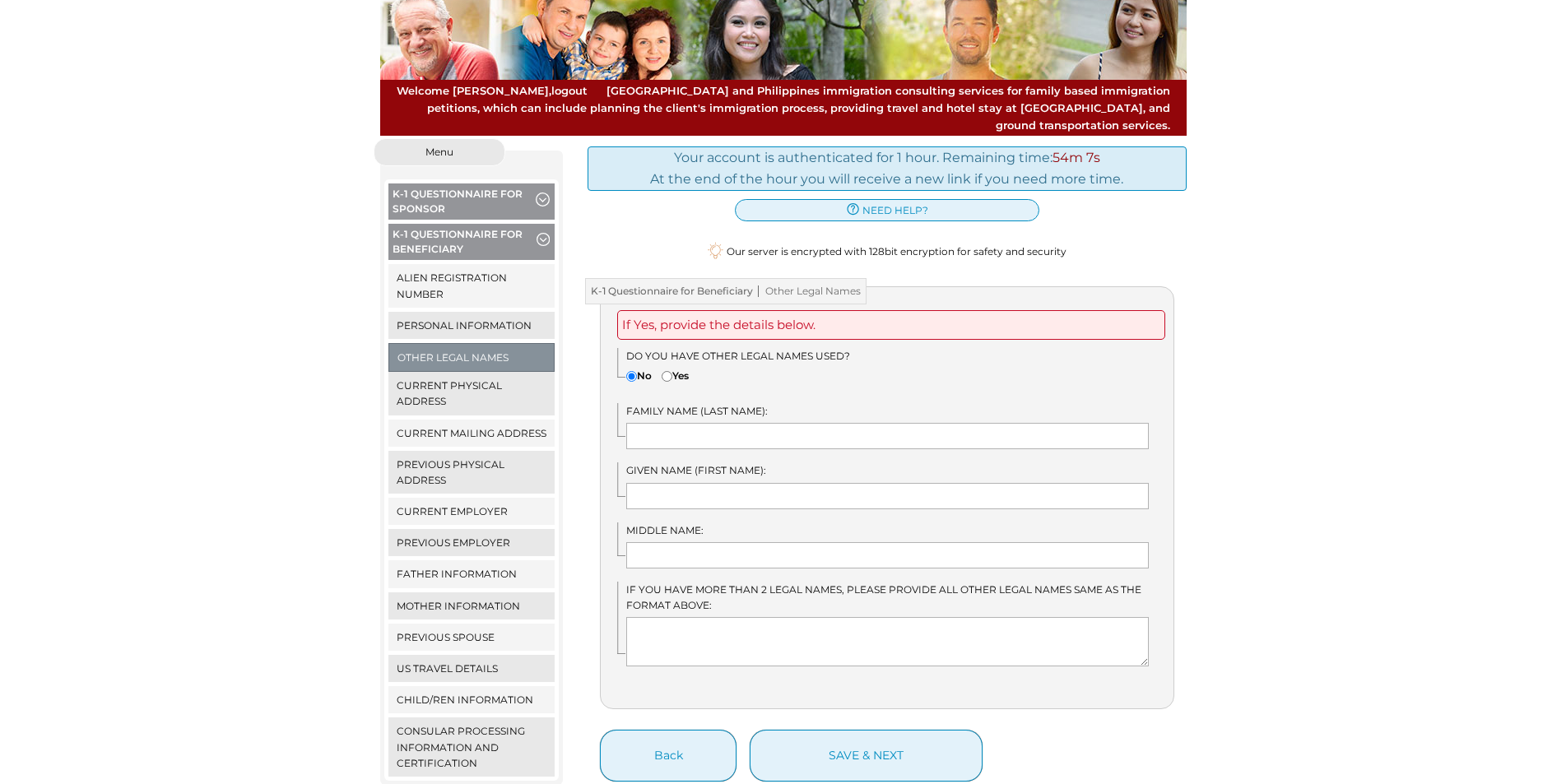
scroll to position [209, 0]
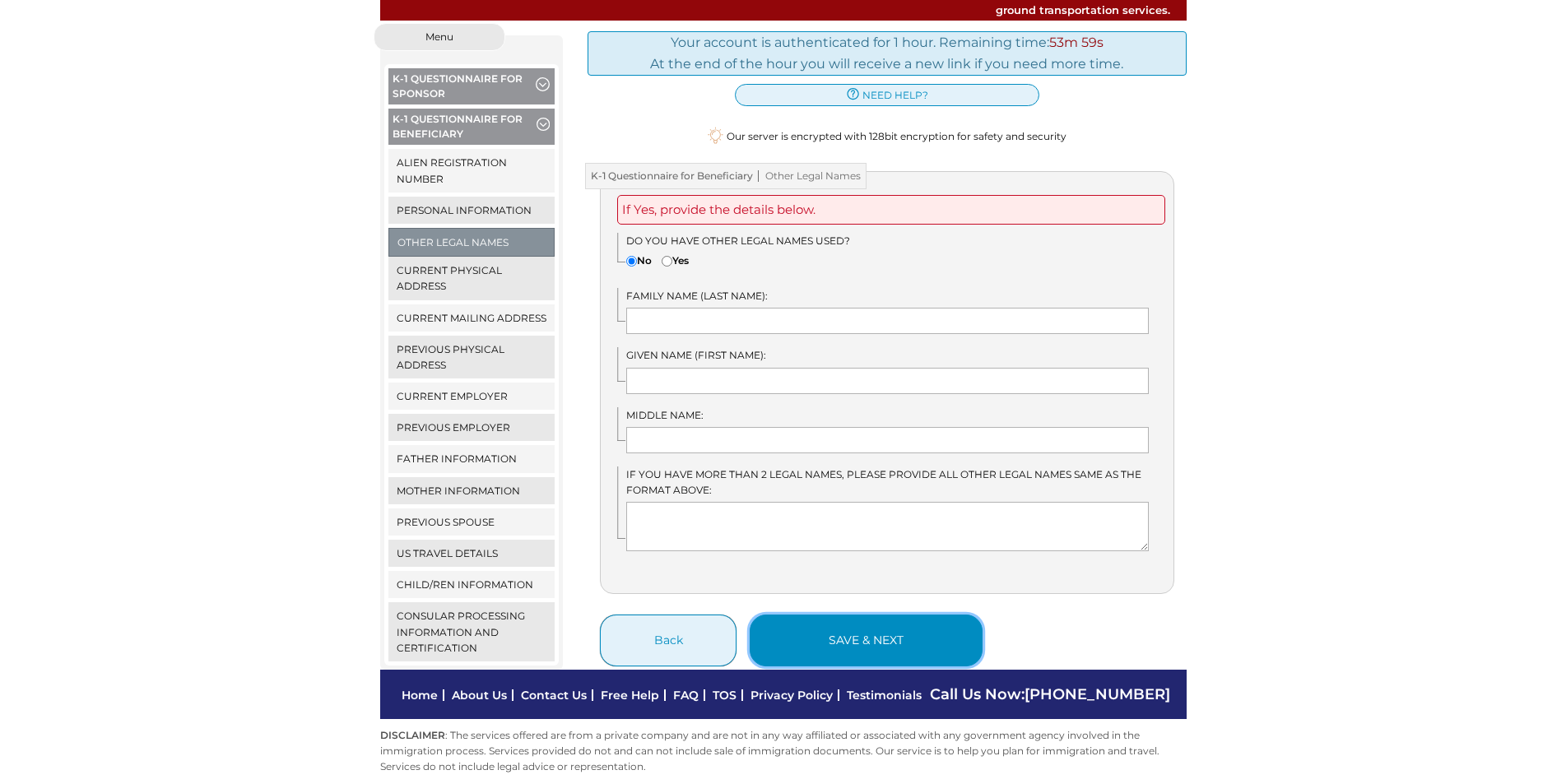
click at [867, 621] on button "save & next" at bounding box center [866, 640] width 233 height 52
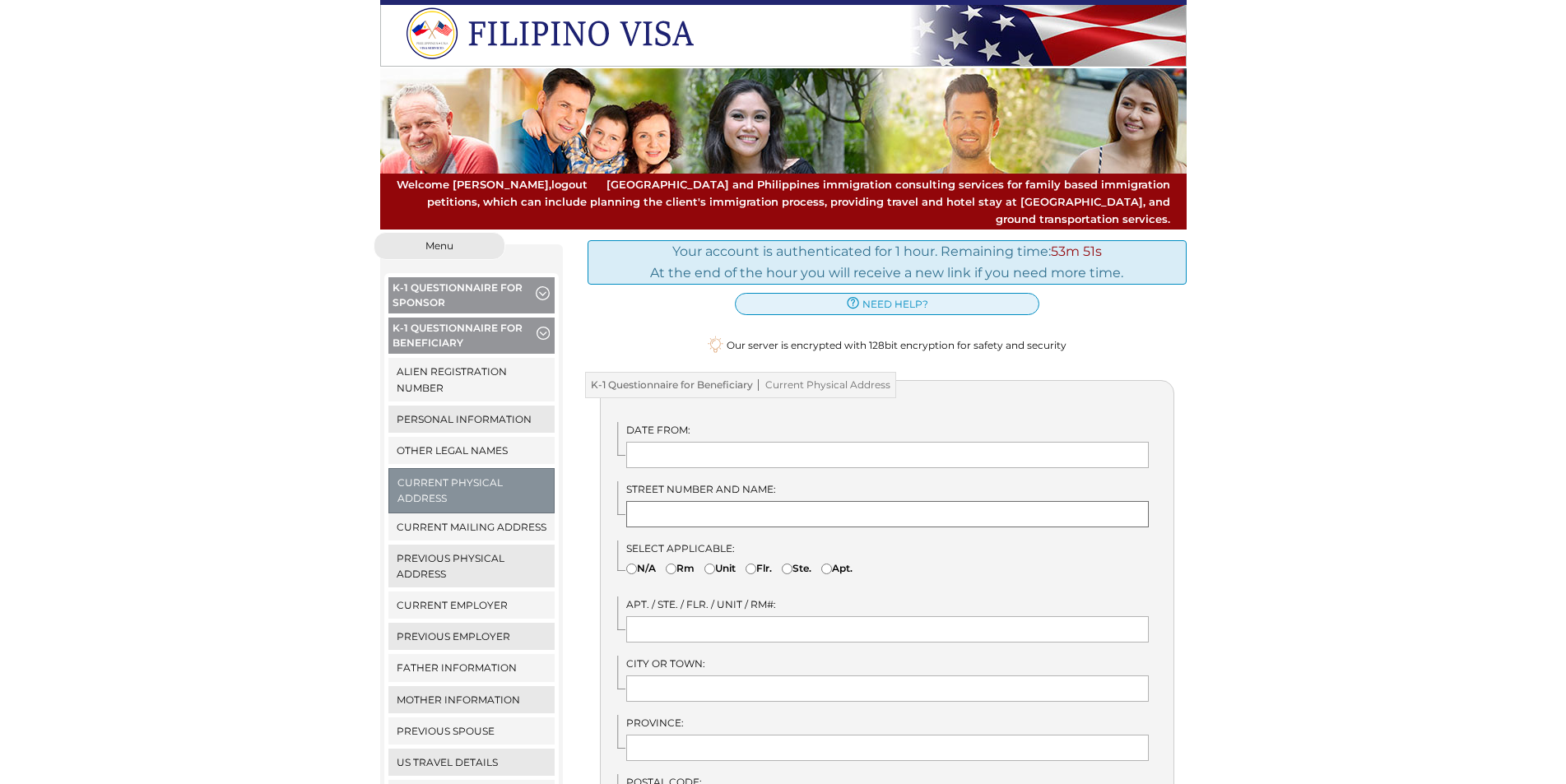
click at [696, 501] on input "text" at bounding box center [887, 515] width 523 height 27
type input "s"
type input "S"
type input "House 21 Serenis South Subdivision Mohon Road Talisay City"
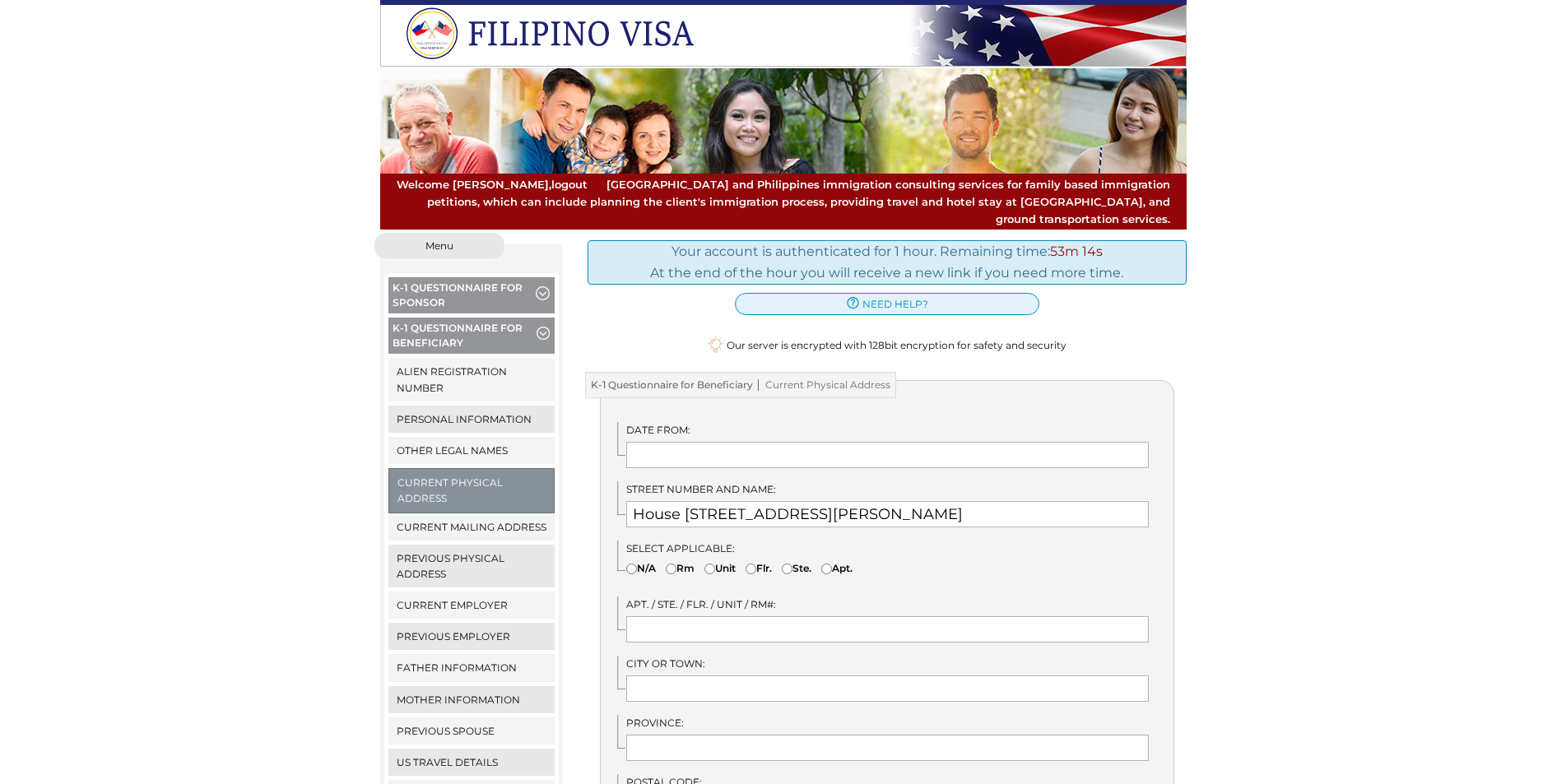
click at [715, 564] on input"] "Unit" at bounding box center [710, 569] width 11 height 11
radio input"] "true"
click at [694, 616] on input "text" at bounding box center [887, 629] width 523 height 27
type input "House 21"
click at [717, 676] on input "text" at bounding box center [887, 689] width 523 height 27
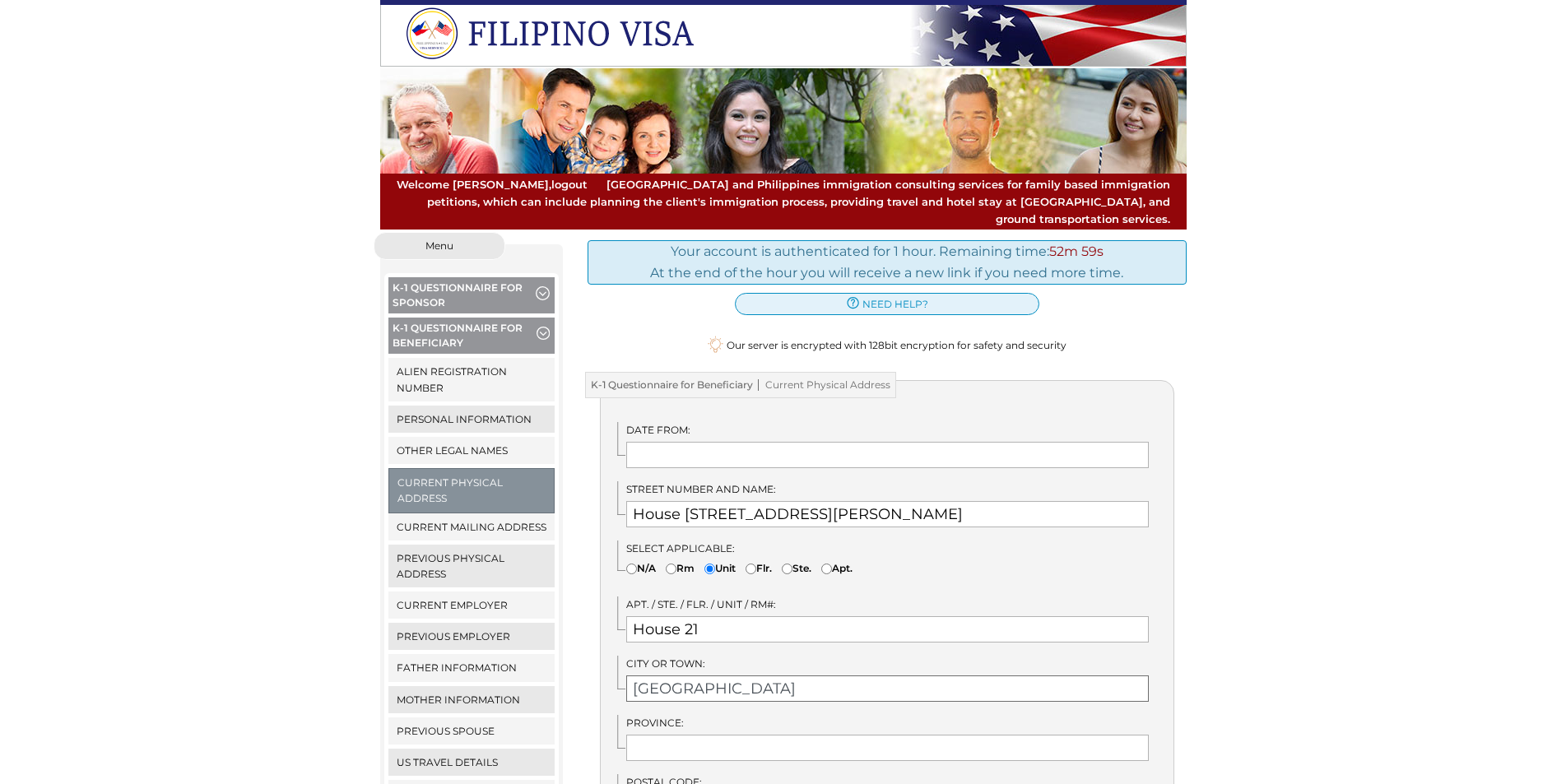
type input "Talisay City"
click at [783, 442] on input "text" at bounding box center [887, 455] width 523 height 27
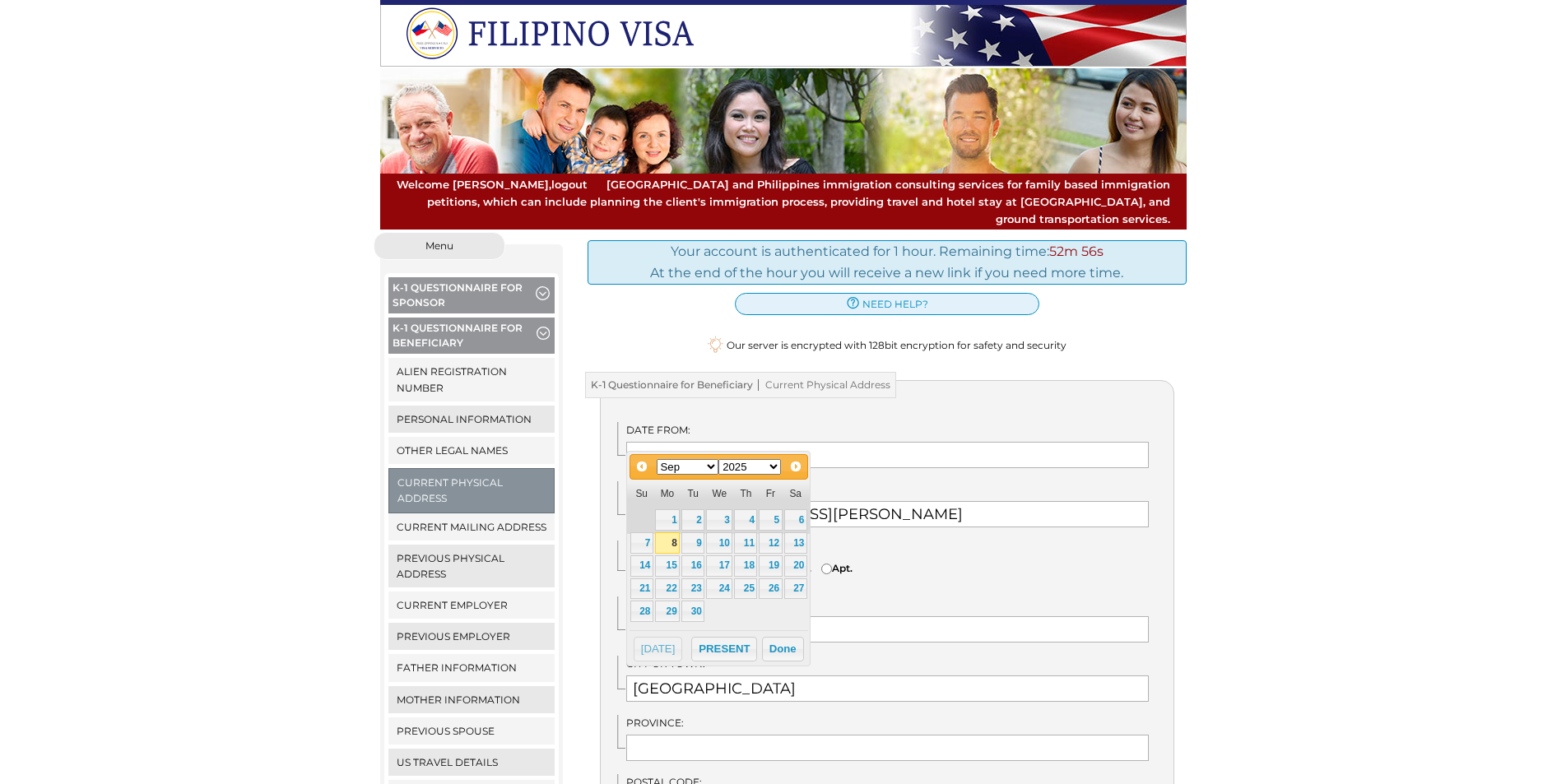
click at [711, 468] on select "Jan Feb Mar Apr May Jun Jul Aug Sep Oct Nov Dec" at bounding box center [688, 467] width 62 height 16
click at [796, 538] on link "12" at bounding box center [796, 543] width 23 height 21
type input "07/12/2025"
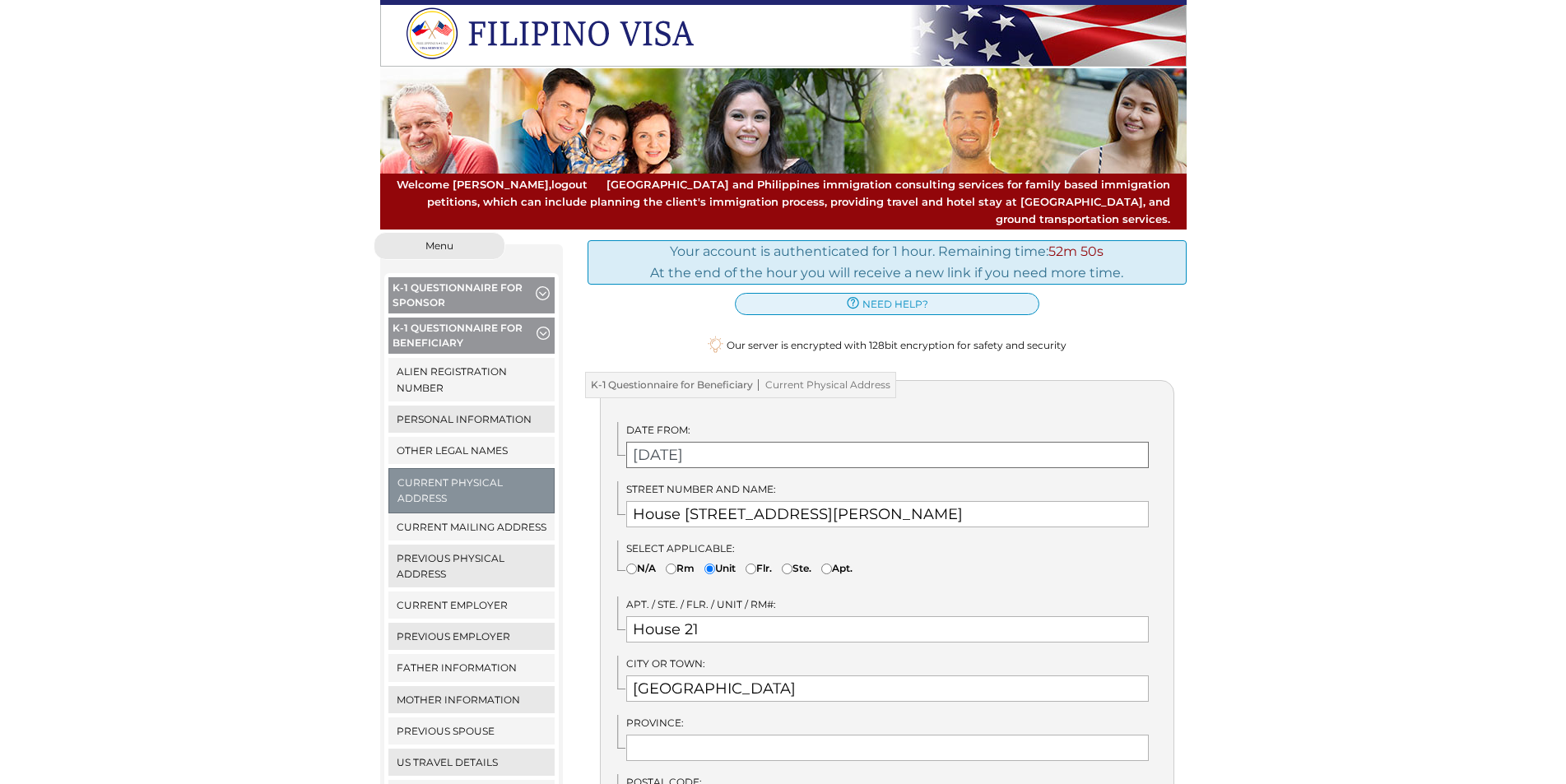
click at [716, 443] on input "07/12/2025" at bounding box center [887, 455] width 523 height 27
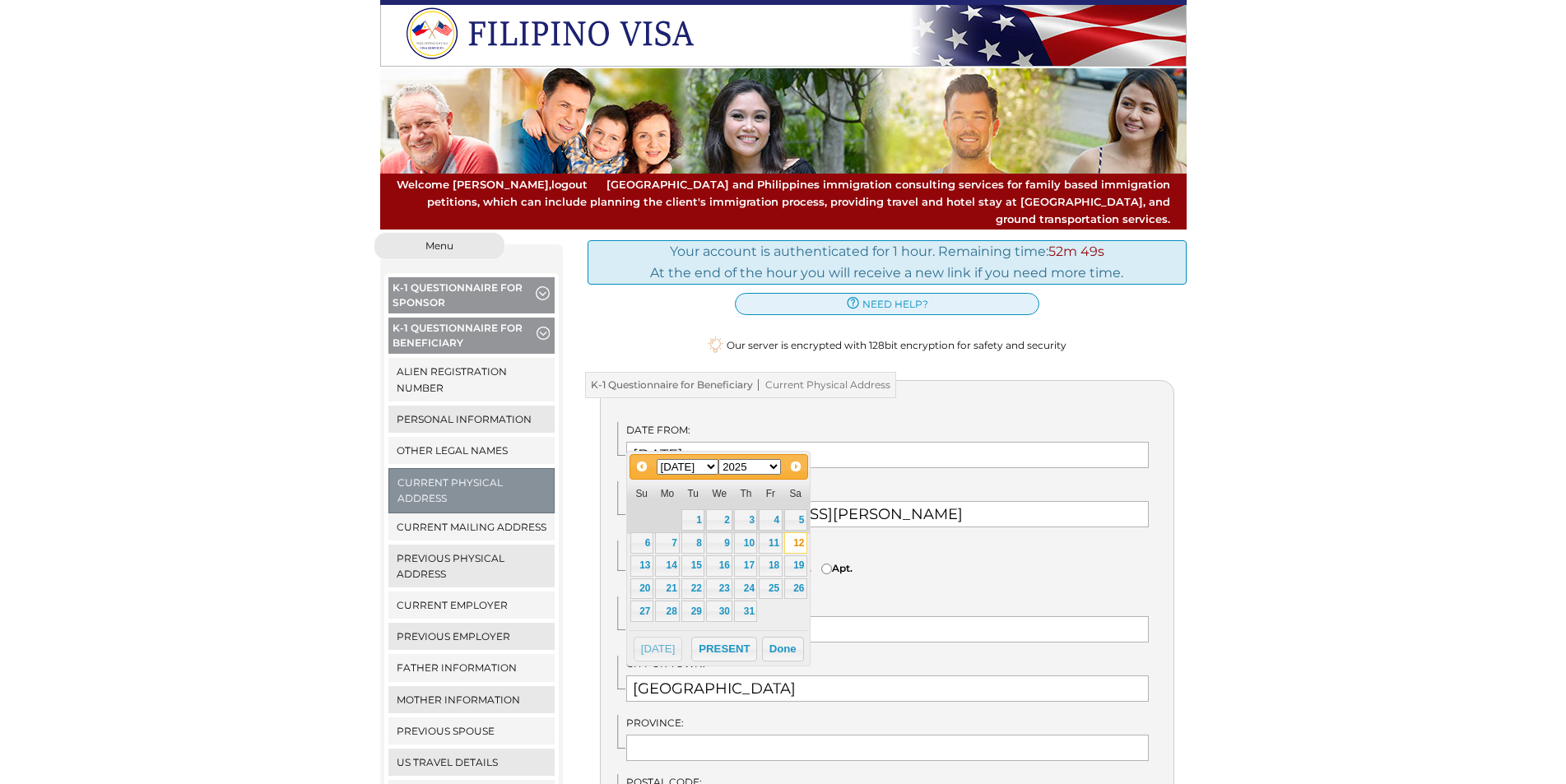
click at [773, 467] on select "1900 1901 1902 1903 1904 1905 1906 1907 1908 1909 1910 1911 1912 1913 1914 1915…" at bounding box center [750, 467] width 62 height 16
click at [738, 645] on button "PRESENT" at bounding box center [724, 649] width 66 height 25
click at [776, 648] on button "Done" at bounding box center [783, 649] width 42 height 25
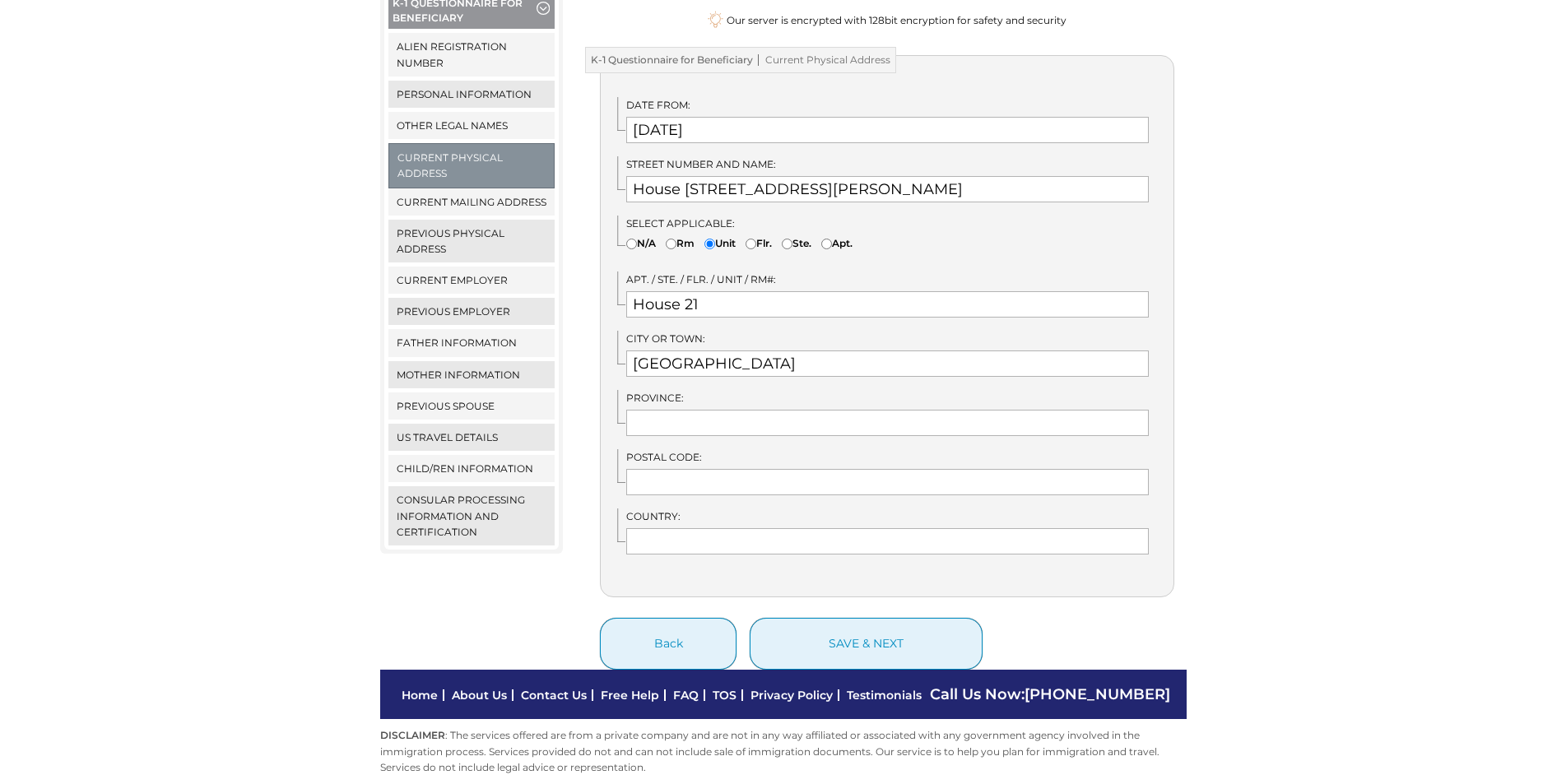
scroll to position [325, 0]
click at [668, 409] on input "text" at bounding box center [887, 422] width 523 height 27
type input "Cebu"
drag, startPoint x: 683, startPoint y: 469, endPoint x: 689, endPoint y: 461, distance: 10.0
click at [685, 469] on input "text" at bounding box center [887, 482] width 523 height 27
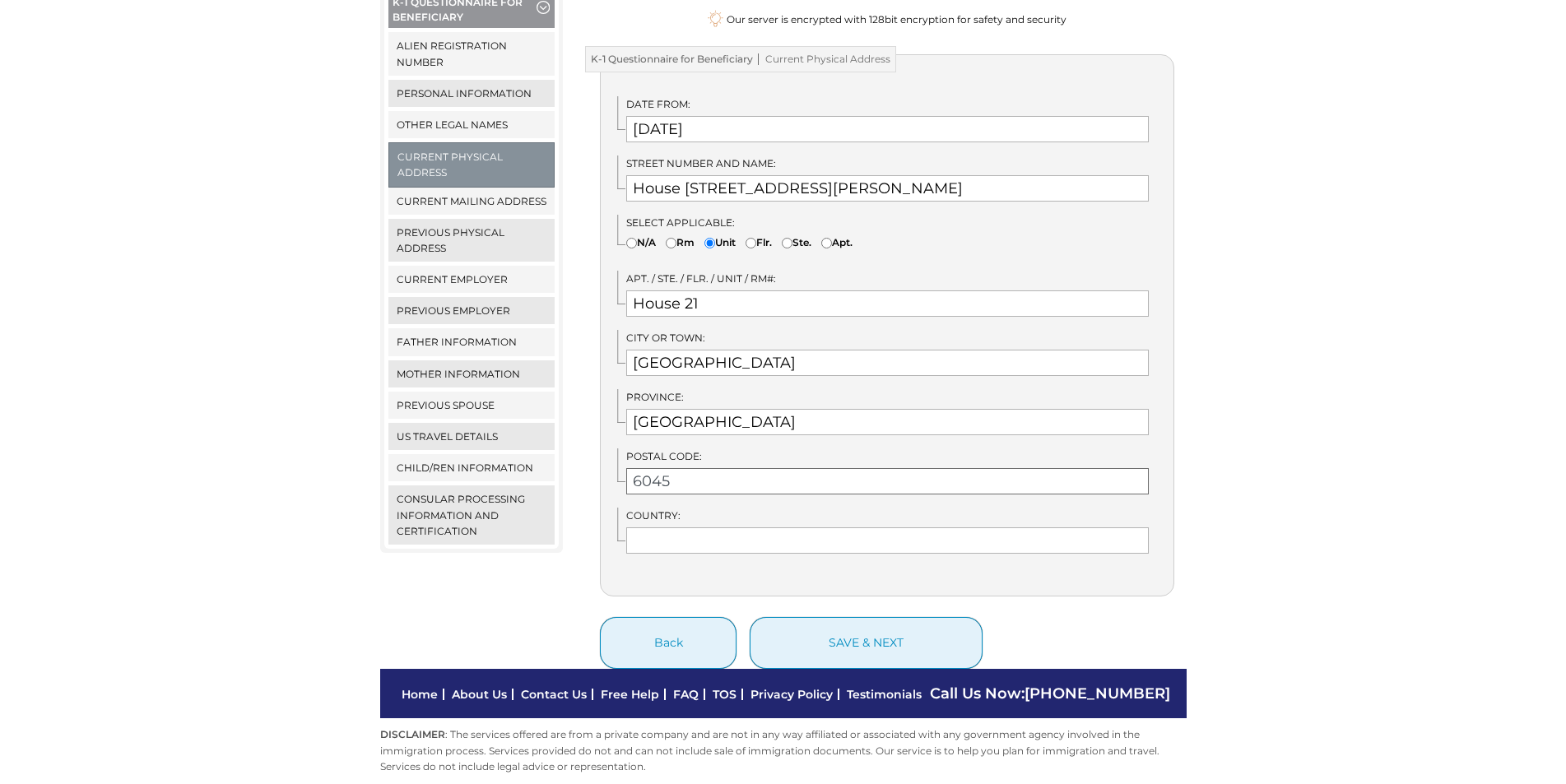
type input "6045"
click at [686, 527] on input "text" at bounding box center [887, 540] width 523 height 27
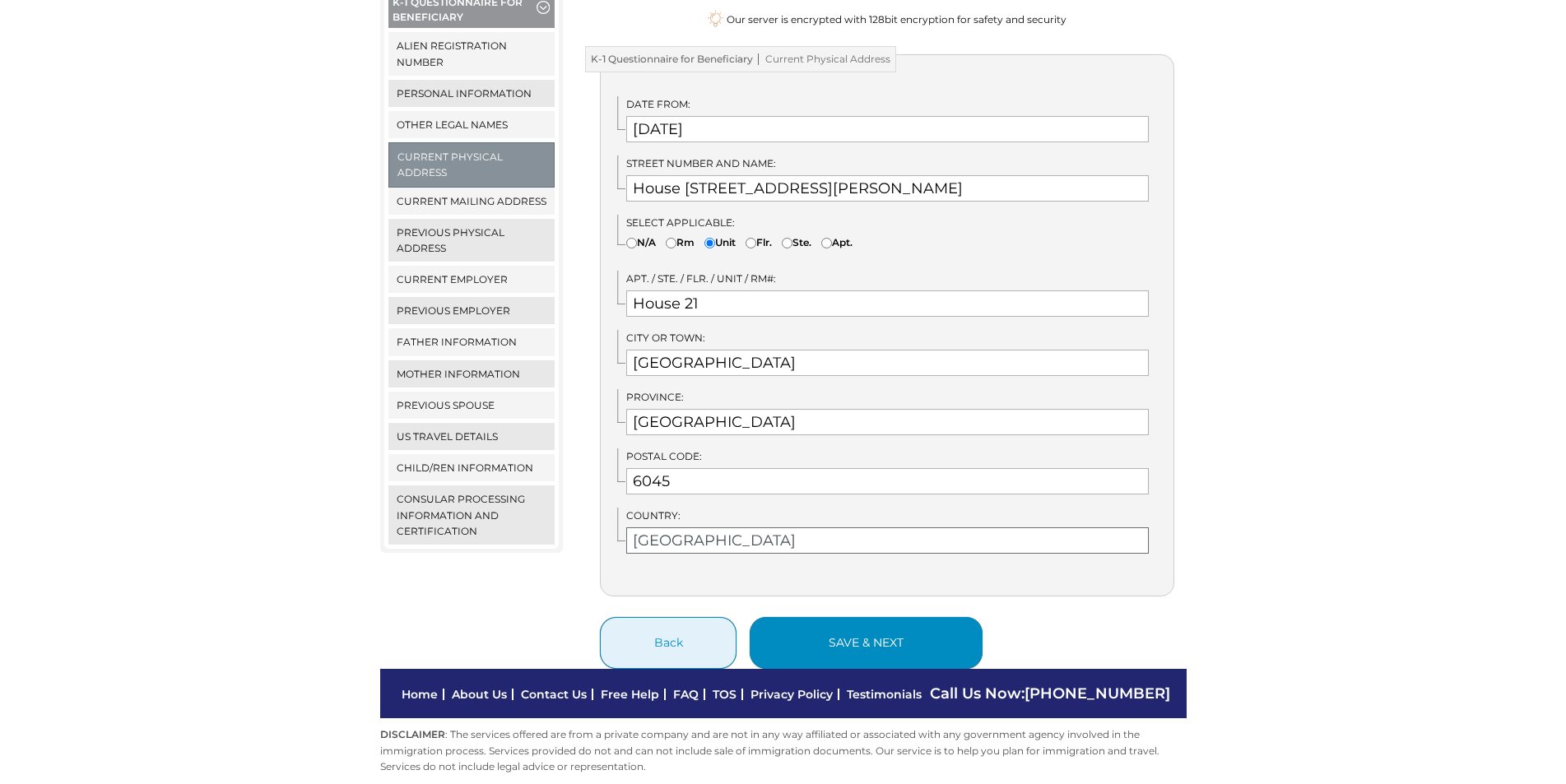
type input "Philippines"
click at [819, 617] on button "save & next" at bounding box center [866, 643] width 233 height 52
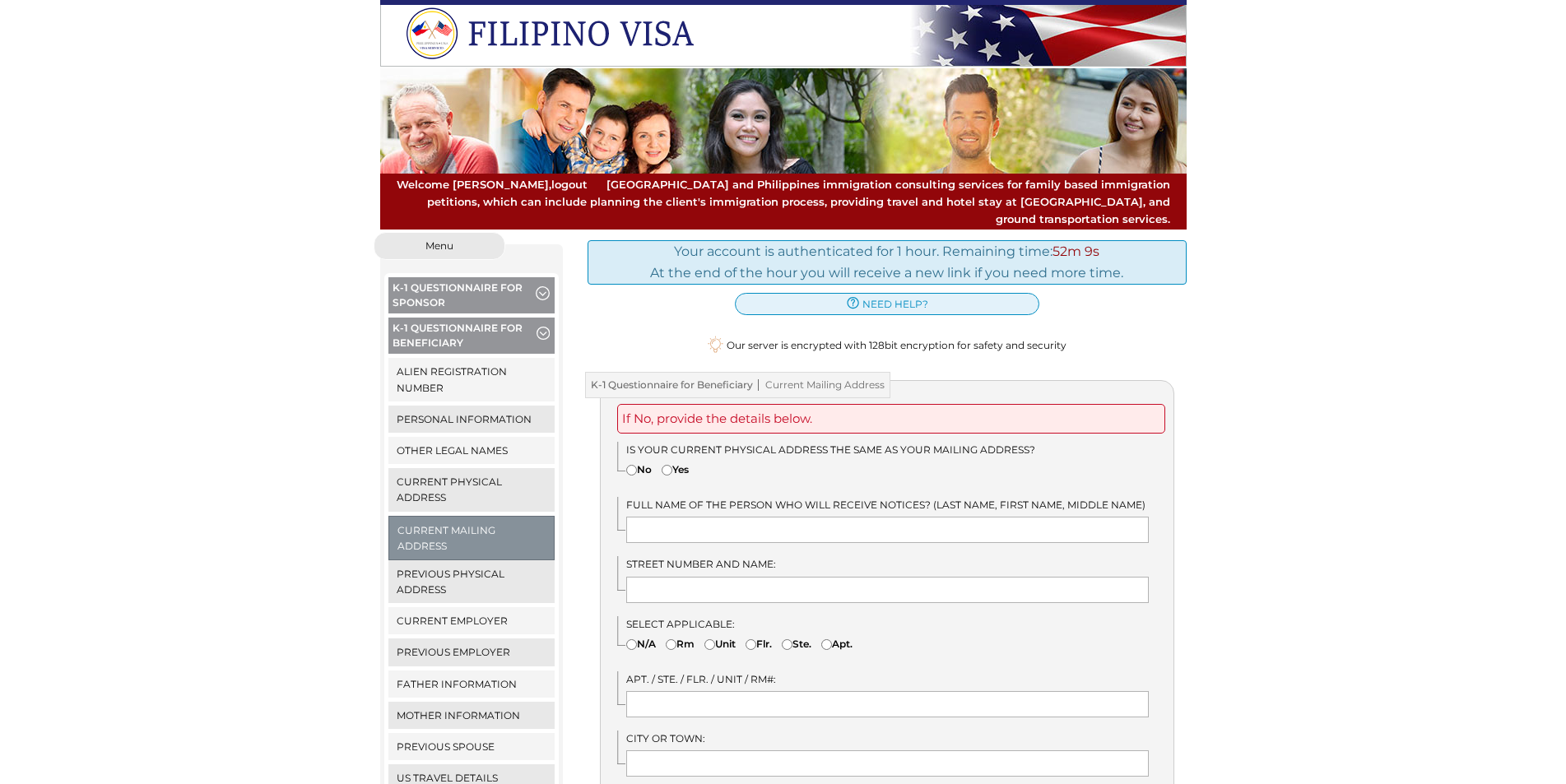
click at [670, 465] on input"] "Yes" at bounding box center [667, 470] width 11 height 11
radio input"] "true"
click at [630, 465] on input"] "No" at bounding box center [631, 470] width 11 height 11
radio input"] "true"
click at [670, 465] on input"] "Yes" at bounding box center [667, 470] width 11 height 11
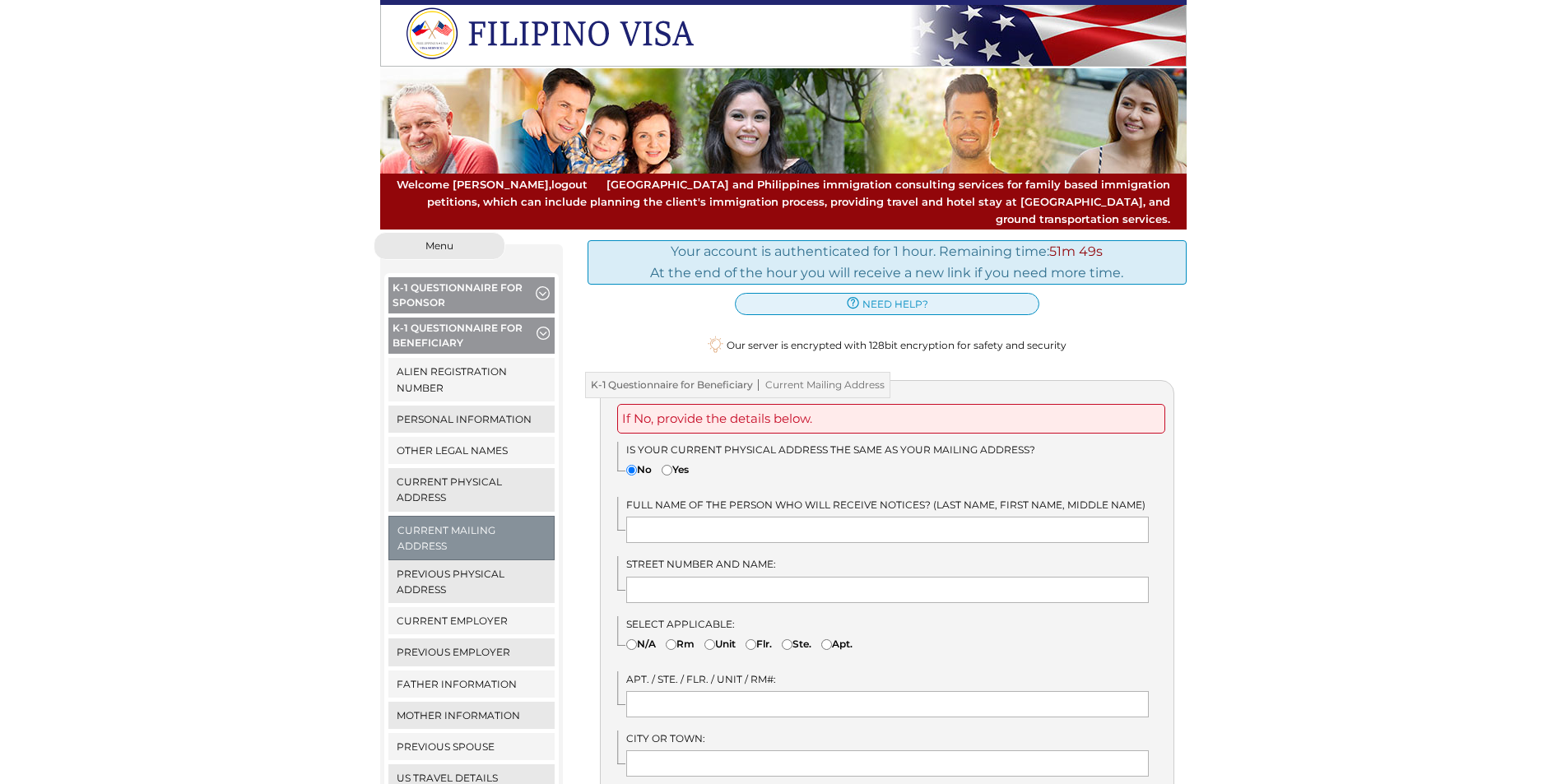
radio input"] "true"
click at [646, 516] on input "text" at bounding box center [887, 530] width 523 height 27
click at [778, 516] on input "Carla Carlene Go" at bounding box center [887, 530] width 523 height 27
type input "C"
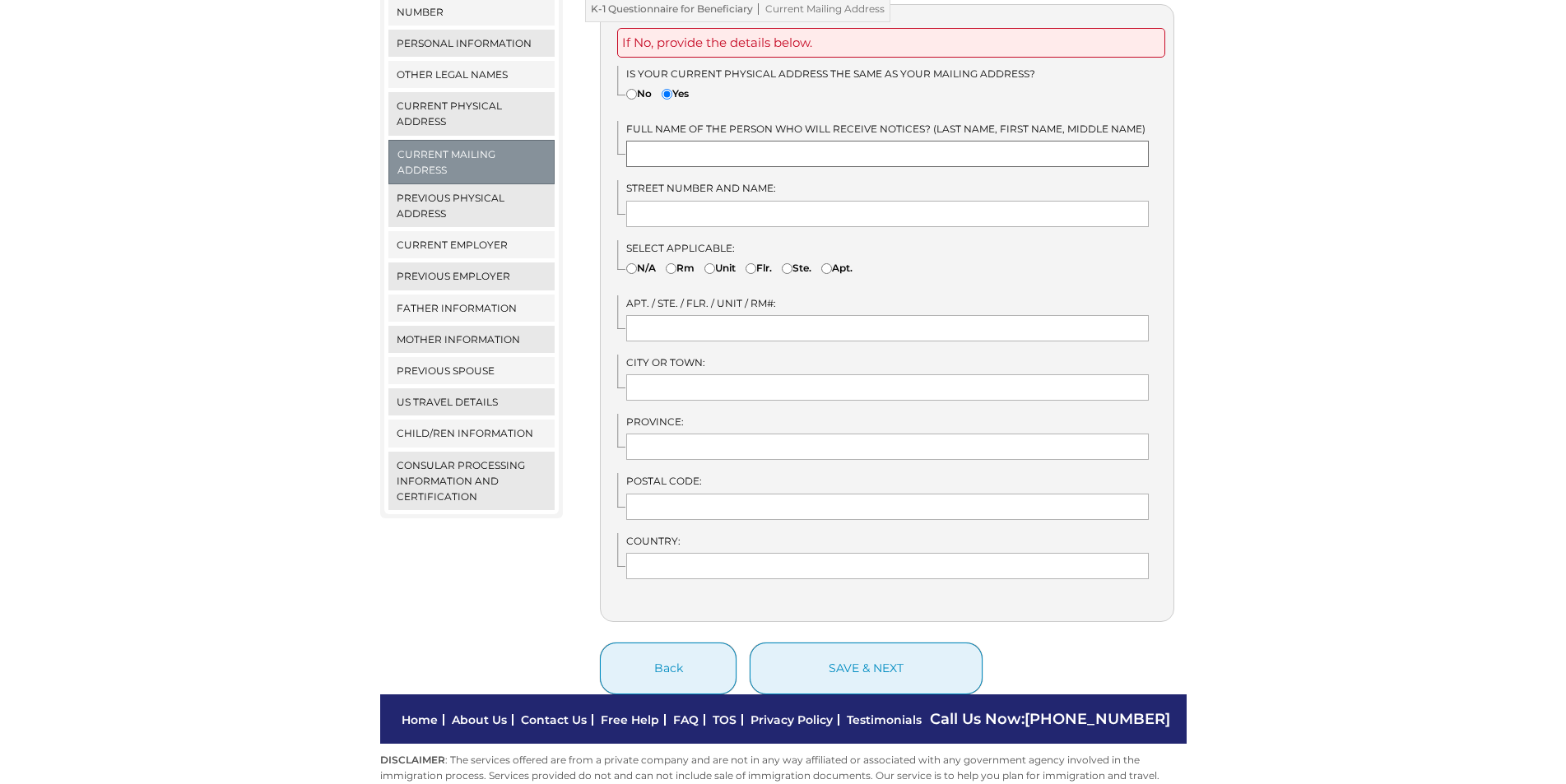
scroll to position [401, 0]
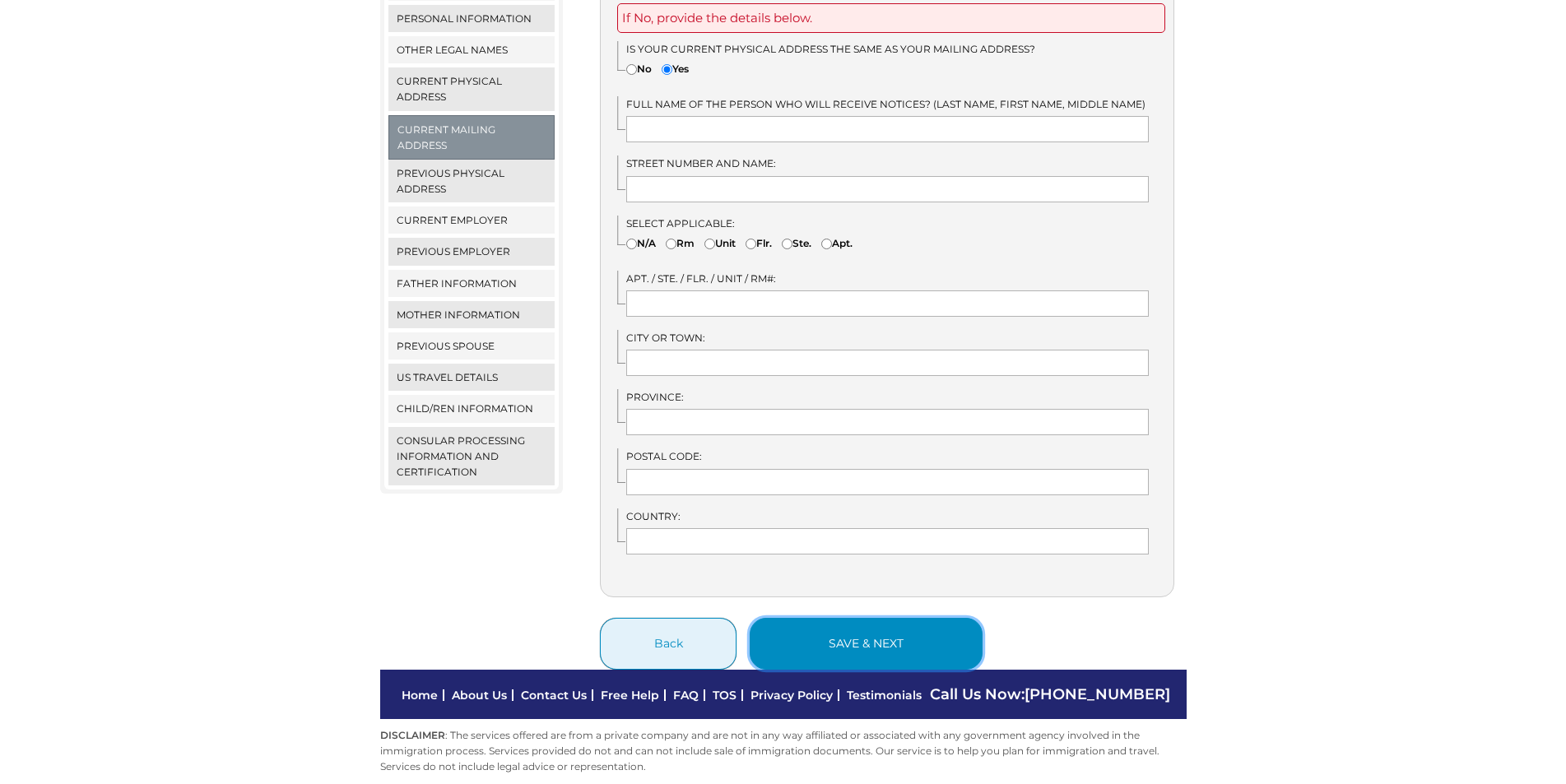
click at [808, 626] on button "save & next" at bounding box center [866, 644] width 233 height 52
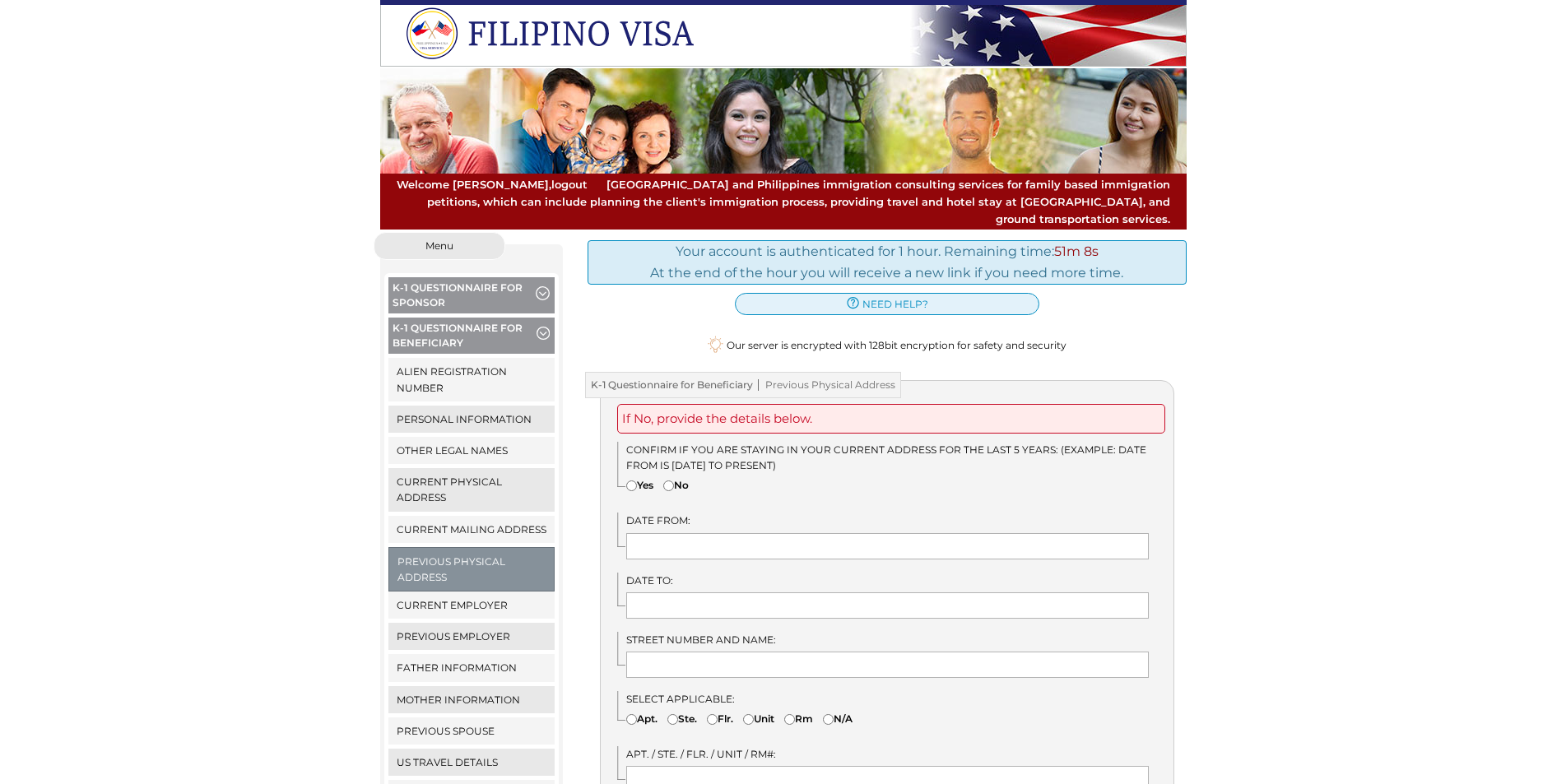
click at [674, 480] on input"] "No" at bounding box center [669, 485] width 11 height 11
radio input"] "true"
click at [674, 480] on input"] "No" at bounding box center [669, 485] width 11 height 11
click at [685, 533] on input "text" at bounding box center [887, 547] width 523 height 27
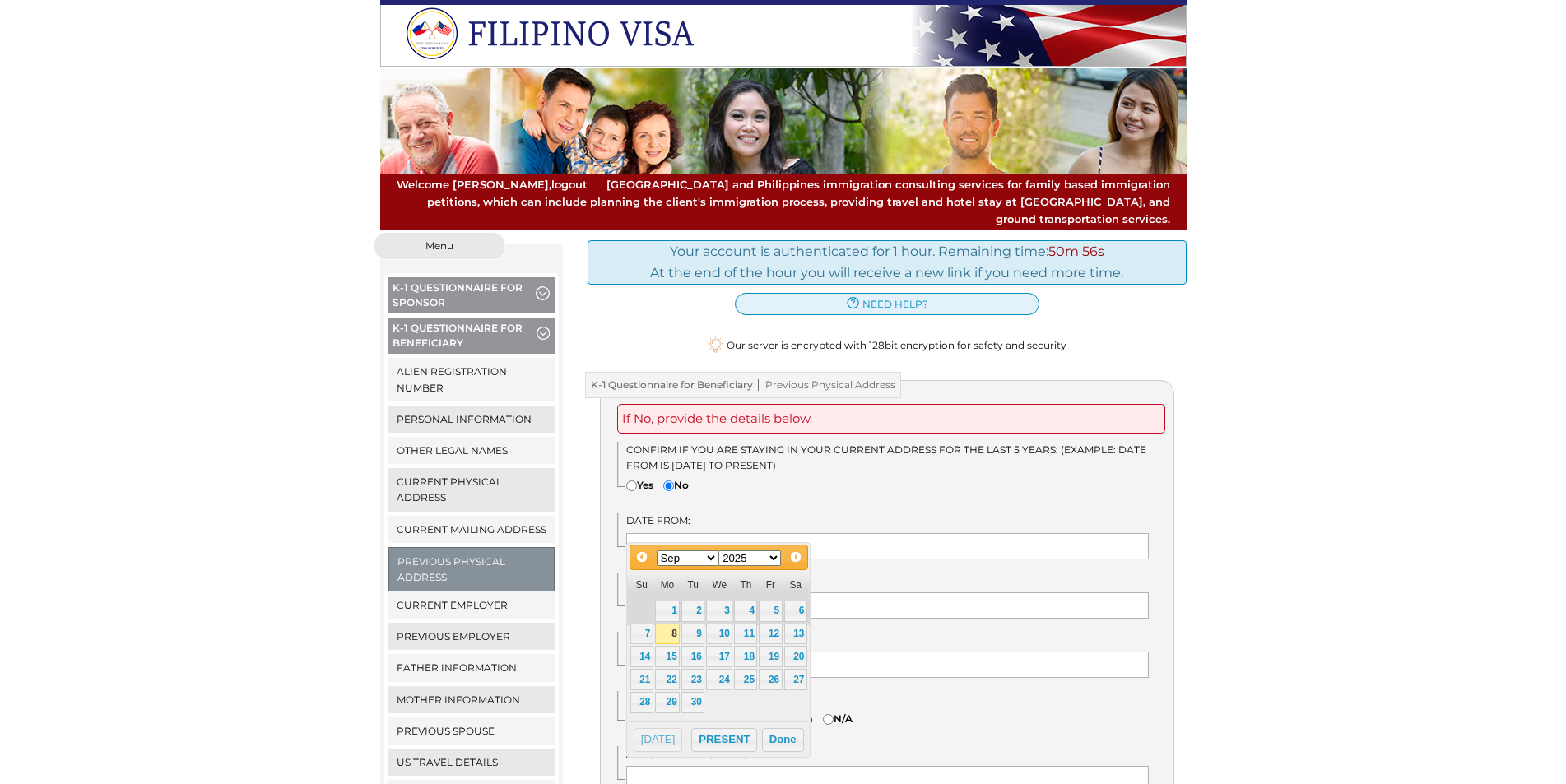
click at [709, 560] on select "Jan Feb Mar Apr May Jun [DATE] Aug Sep Oct Nov Dec" at bounding box center [688, 558] width 62 height 16
click at [804, 631] on link "12" at bounding box center [796, 635] width 23 height 21
type input "07/12/2025"
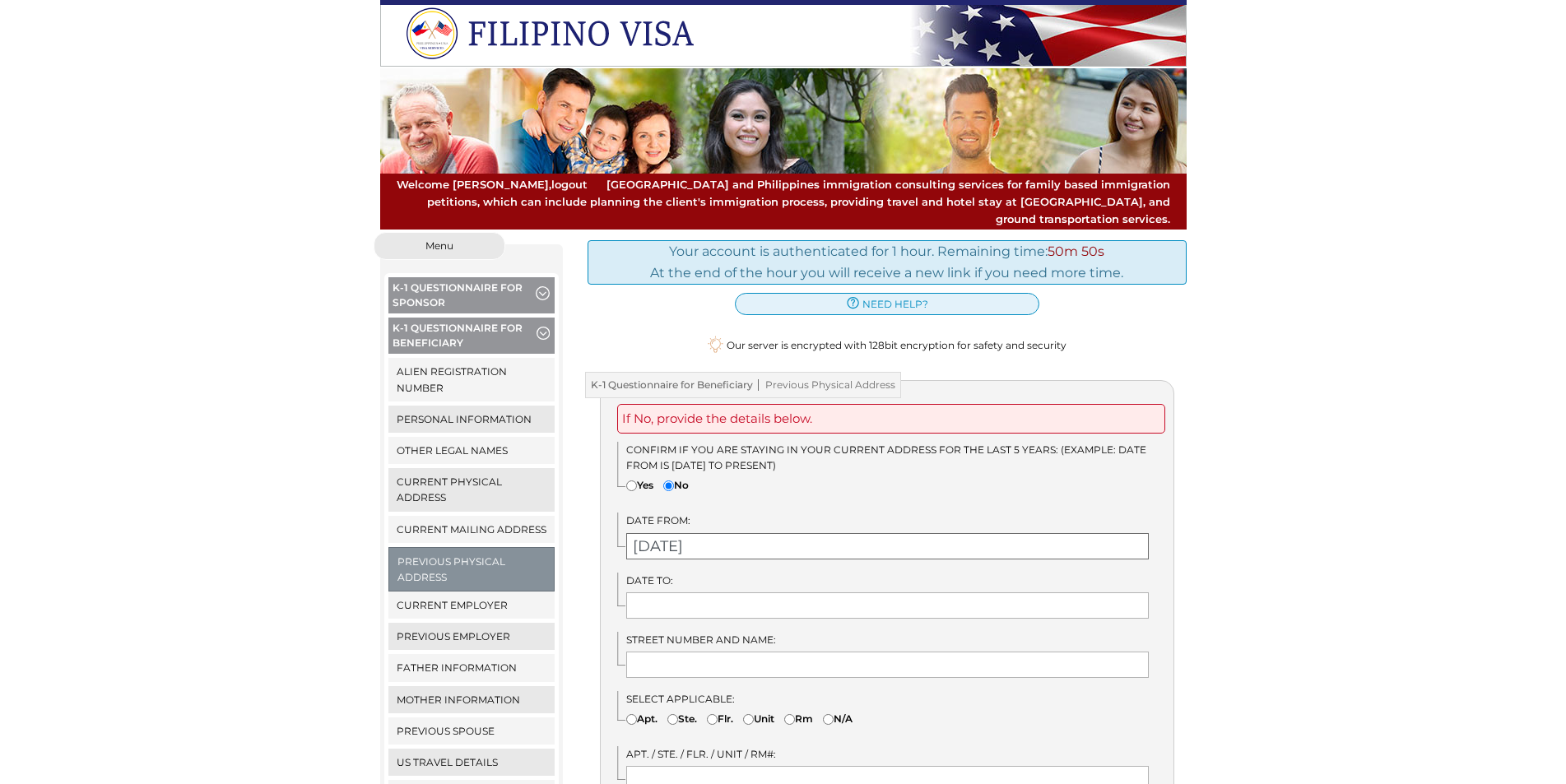
click at [739, 538] on input "07/12/2025" at bounding box center [887, 547] width 523 height 27
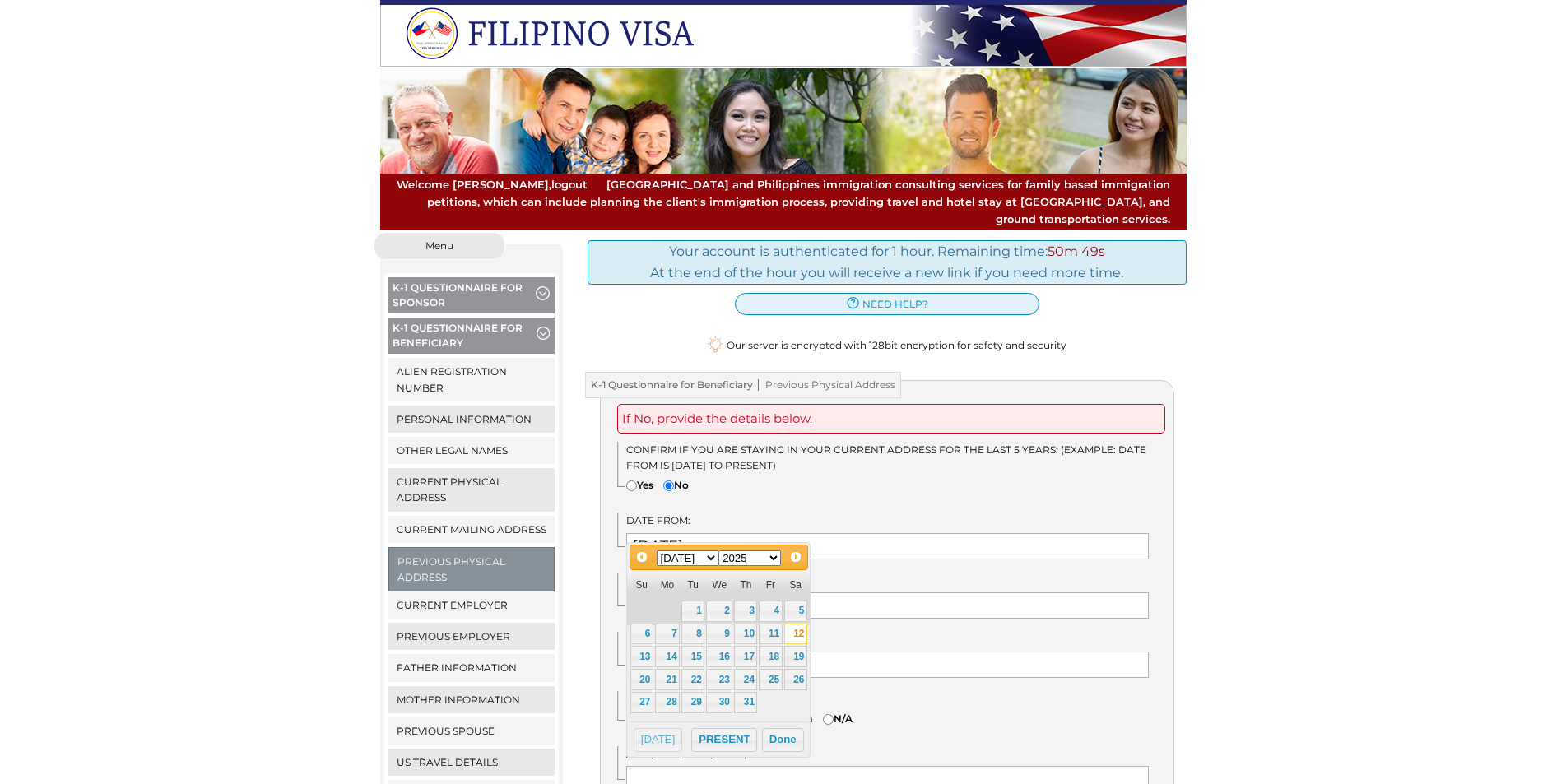
click at [775, 557] on select "1900 1901 1902 1903 1904 1905 1906 1907 1908 1909 1910 1911 1912 1913 1914 1915…" at bounding box center [750, 558] width 62 height 16
click at [750, 533] on input "07/12/2025" at bounding box center [887, 547] width 523 height 27
click at [790, 740] on button "Done" at bounding box center [783, 740] width 42 height 25
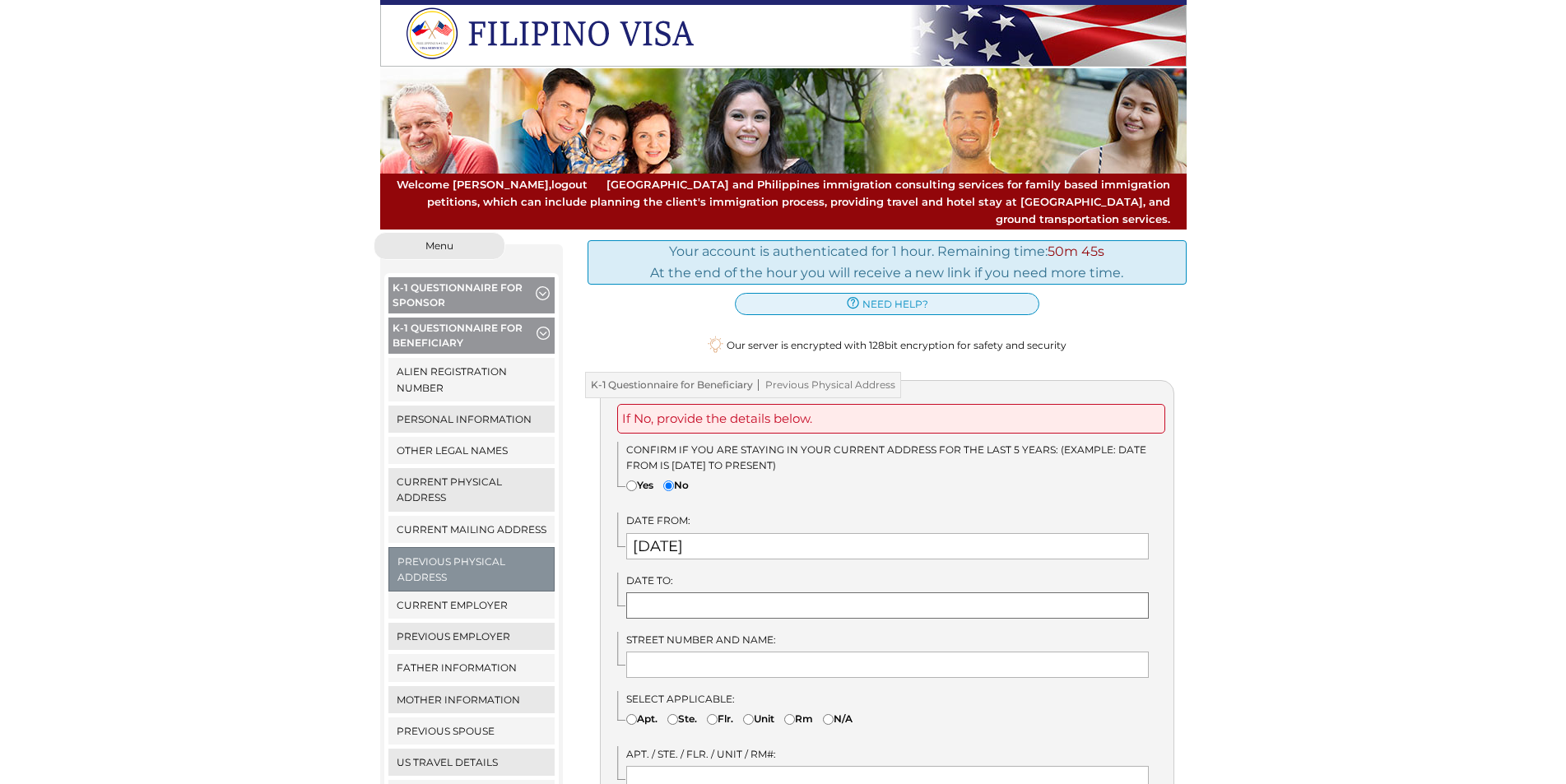
click at [699, 592] on input "text" at bounding box center [887, 605] width 523 height 27
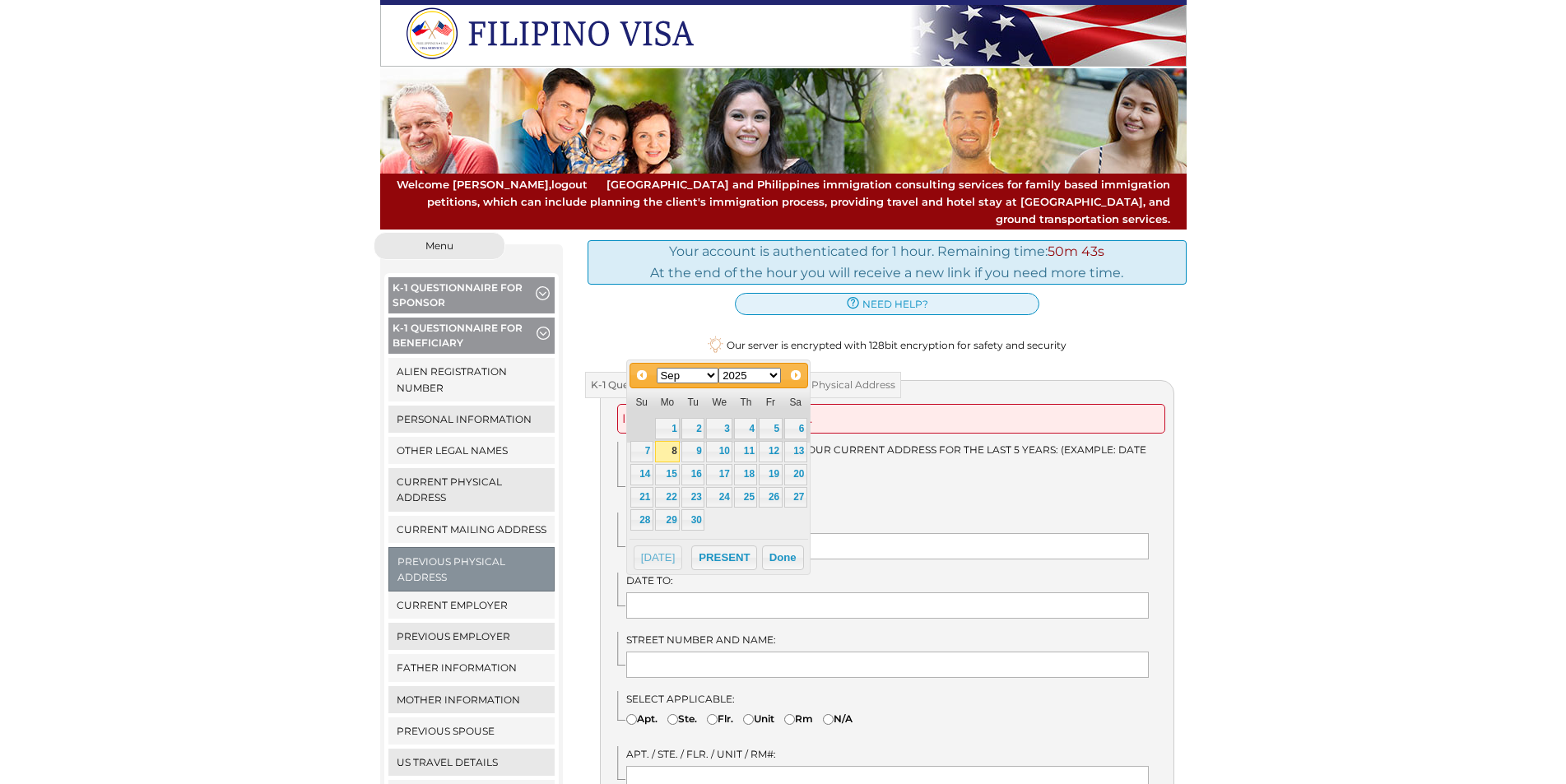
click at [723, 540] on div "Prev Next Jan Feb Mar Apr May Jun Jul Aug Sep Oct Nov Dec 1900 1901 1902 1903 1…" at bounding box center [718, 467] width 184 height 215
click at [723, 548] on button "PRESENT" at bounding box center [724, 558] width 66 height 25
type input "PRESENT"
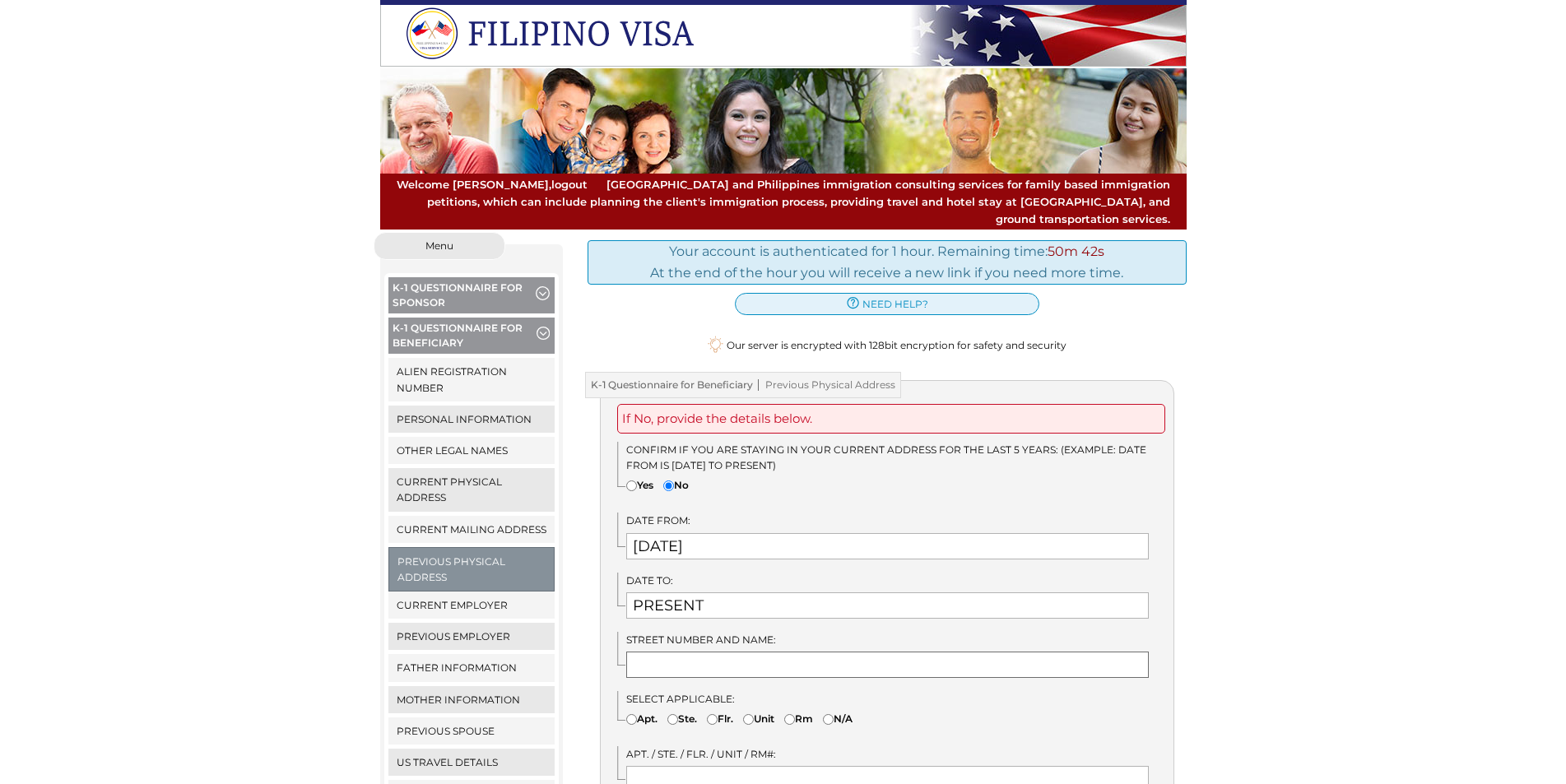
click at [711, 652] on input "text" at bounding box center [887, 665] width 523 height 27
type input "House 21 Serenis South Subdivision Mohon Road Talisay City"
type input "House 21"
type input "Talisay City"
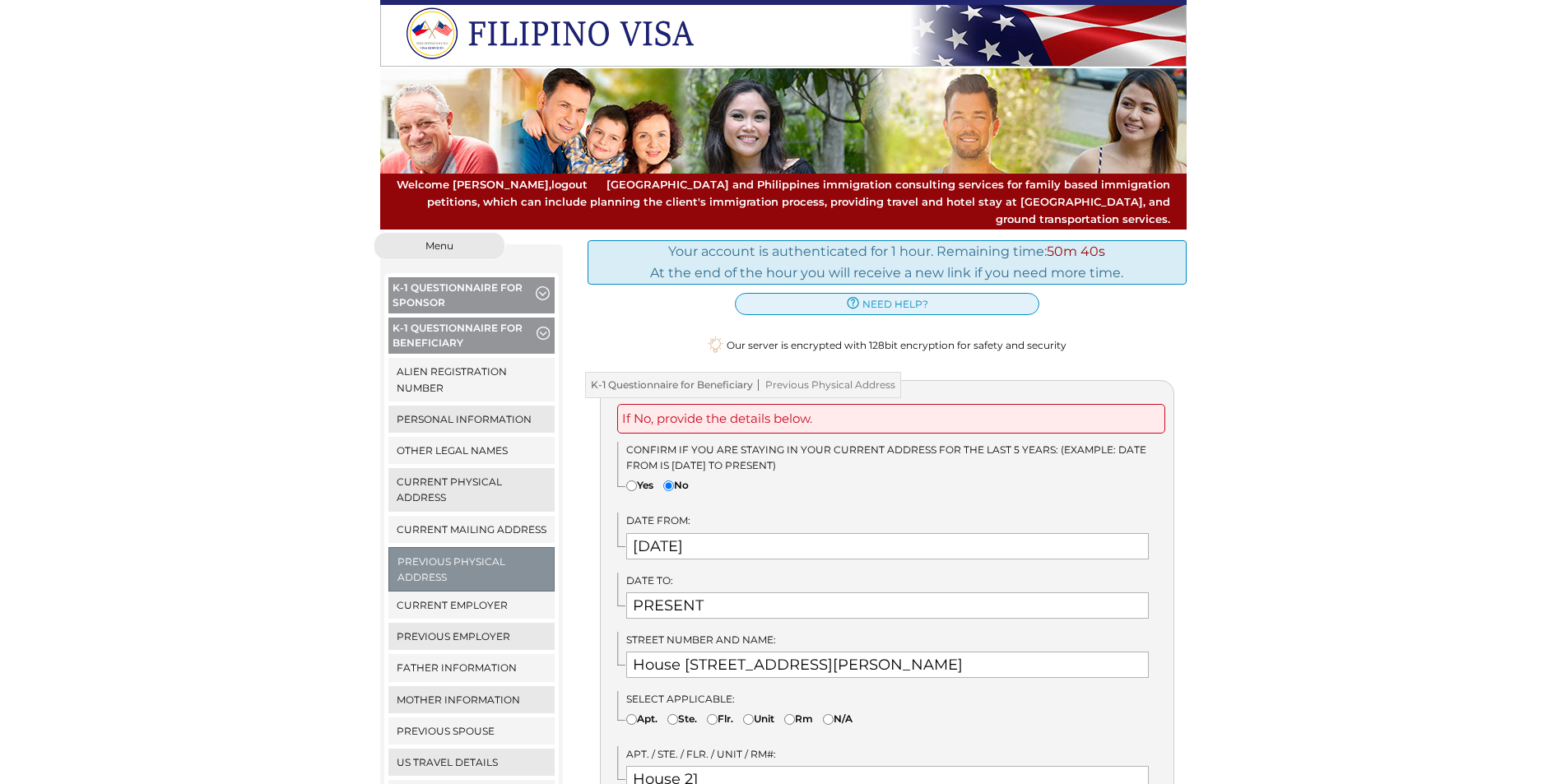
type input "[GEOGRAPHIC_DATA]"
type input "6045"
type input "[GEOGRAPHIC_DATA]"
type textarea "House 21 Serenis South Subdivision Mohon Road Talisay City House 21"
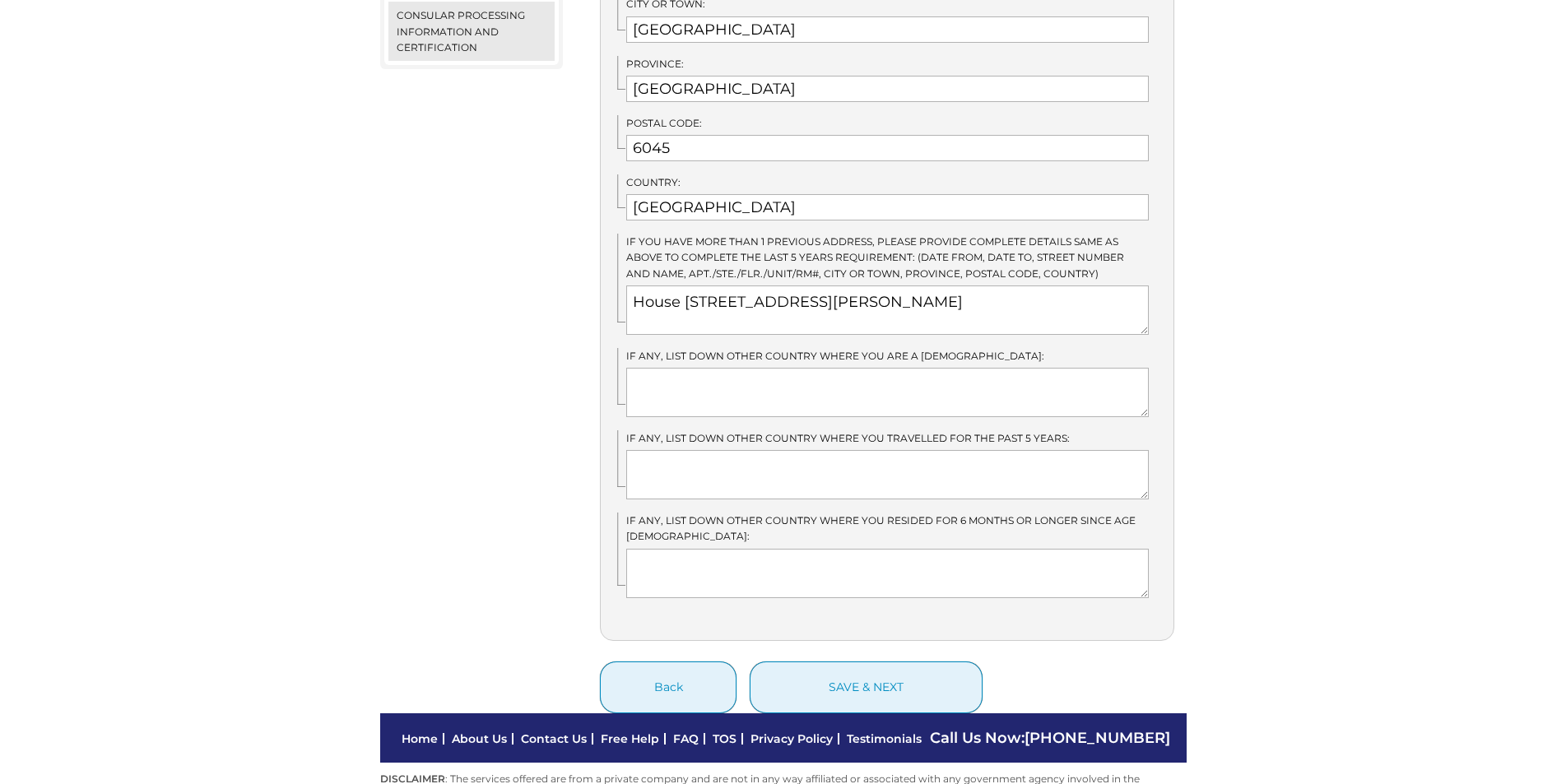
scroll to position [822, 0]
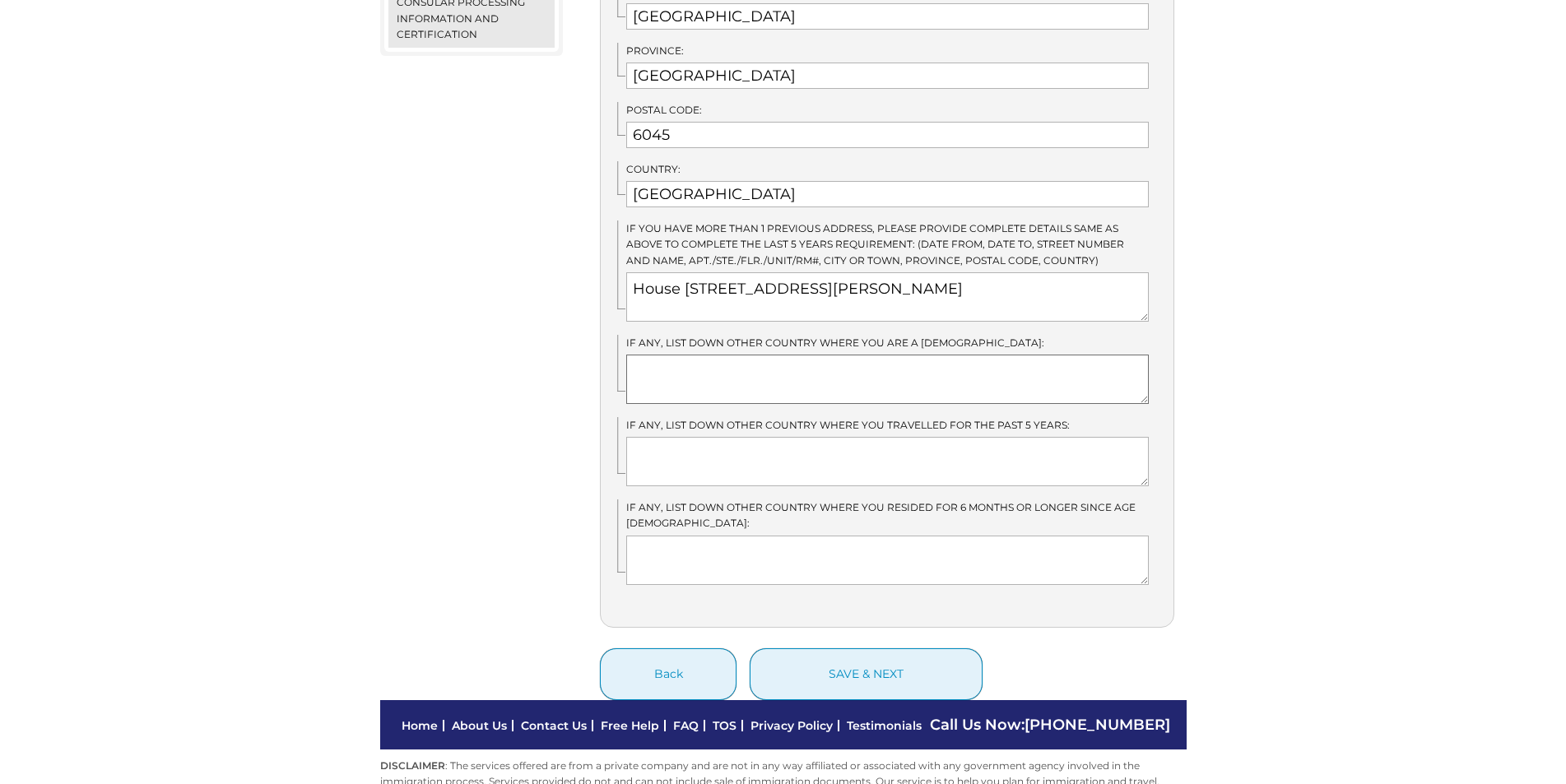
click at [705, 355] on textarea at bounding box center [887, 380] width 523 height 50
type textarea "4394 Holy Family Drive Kabulakan Forest Hills Banawa Cebu city"
click at [887, 437] on textarea at bounding box center [887, 461] width 523 height 50
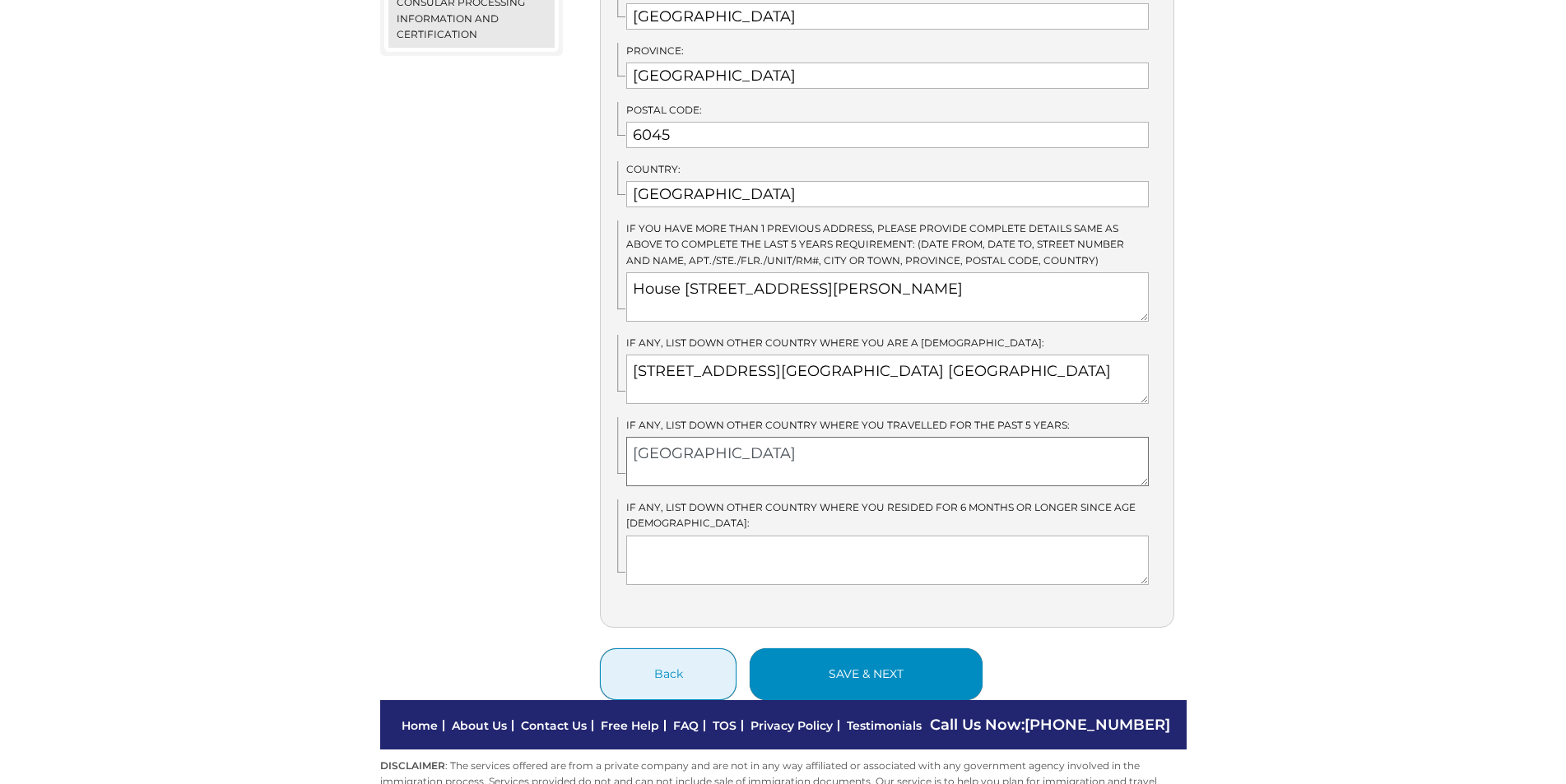
type textarea "Hongkong"
click at [831, 648] on button "save & next" at bounding box center [866, 674] width 233 height 52
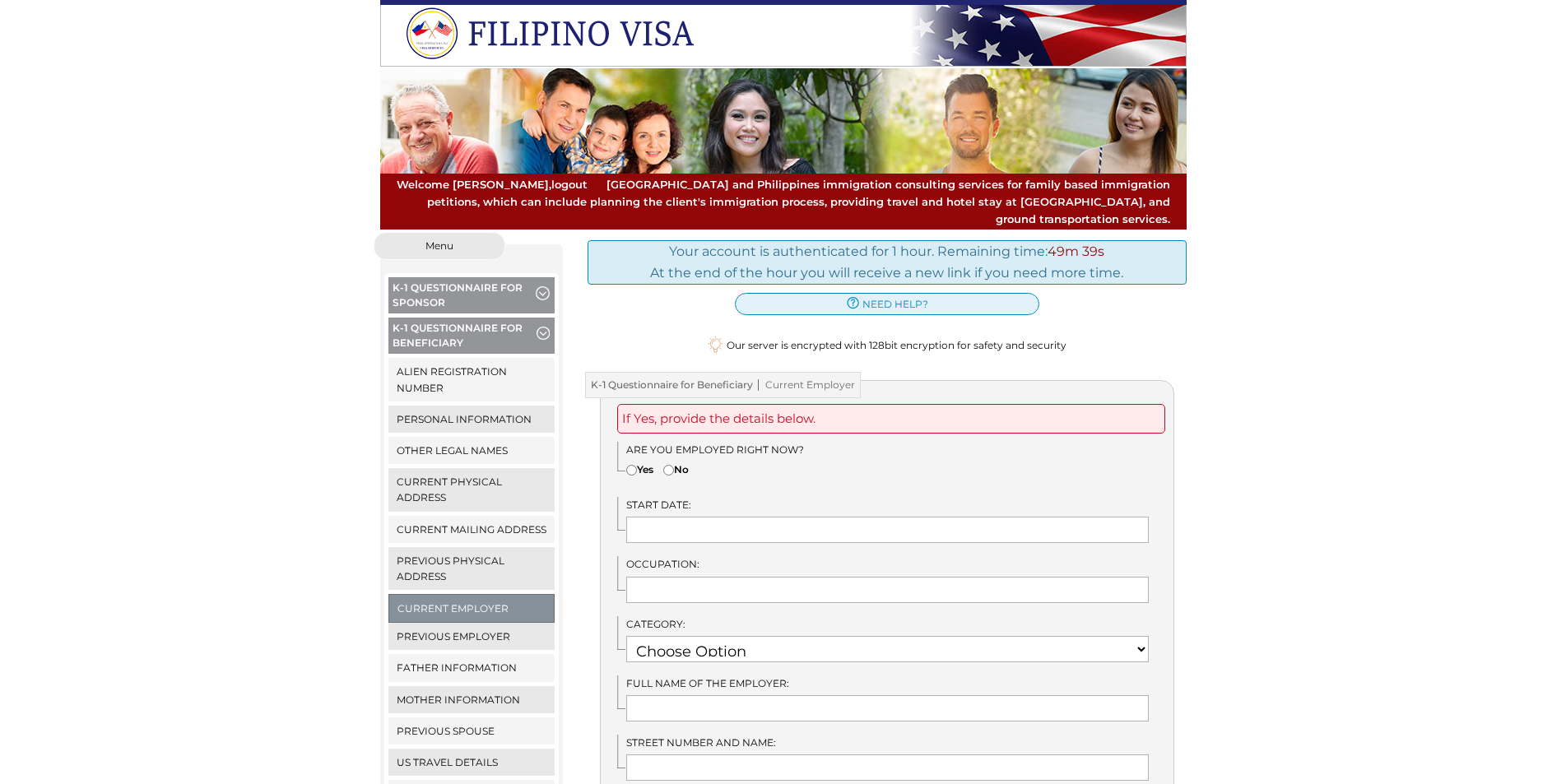
scroll to position [164, 0]
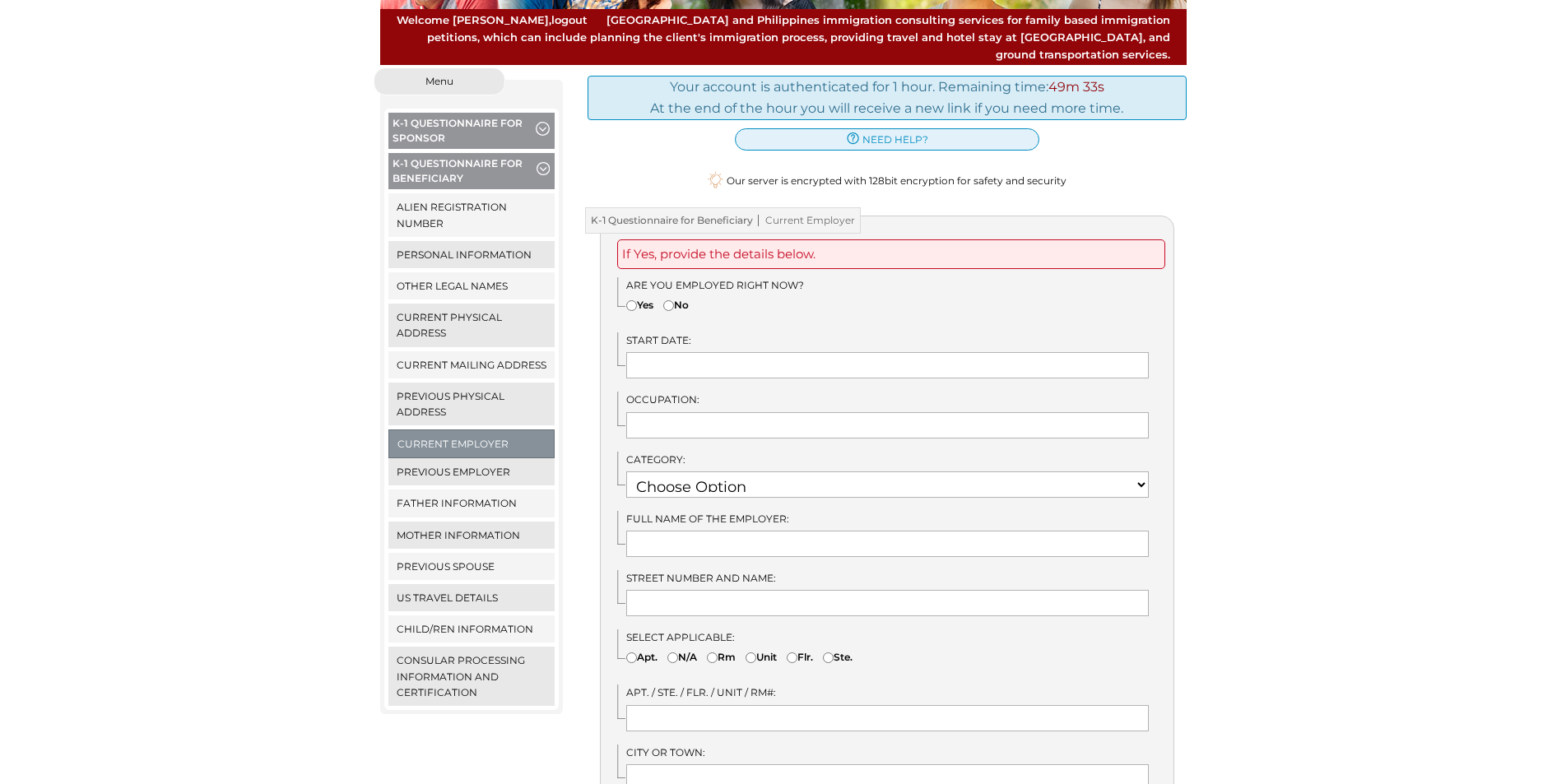
click at [671, 300] on input"] "No" at bounding box center [669, 306] width 11 height 11
radio input"] "true"
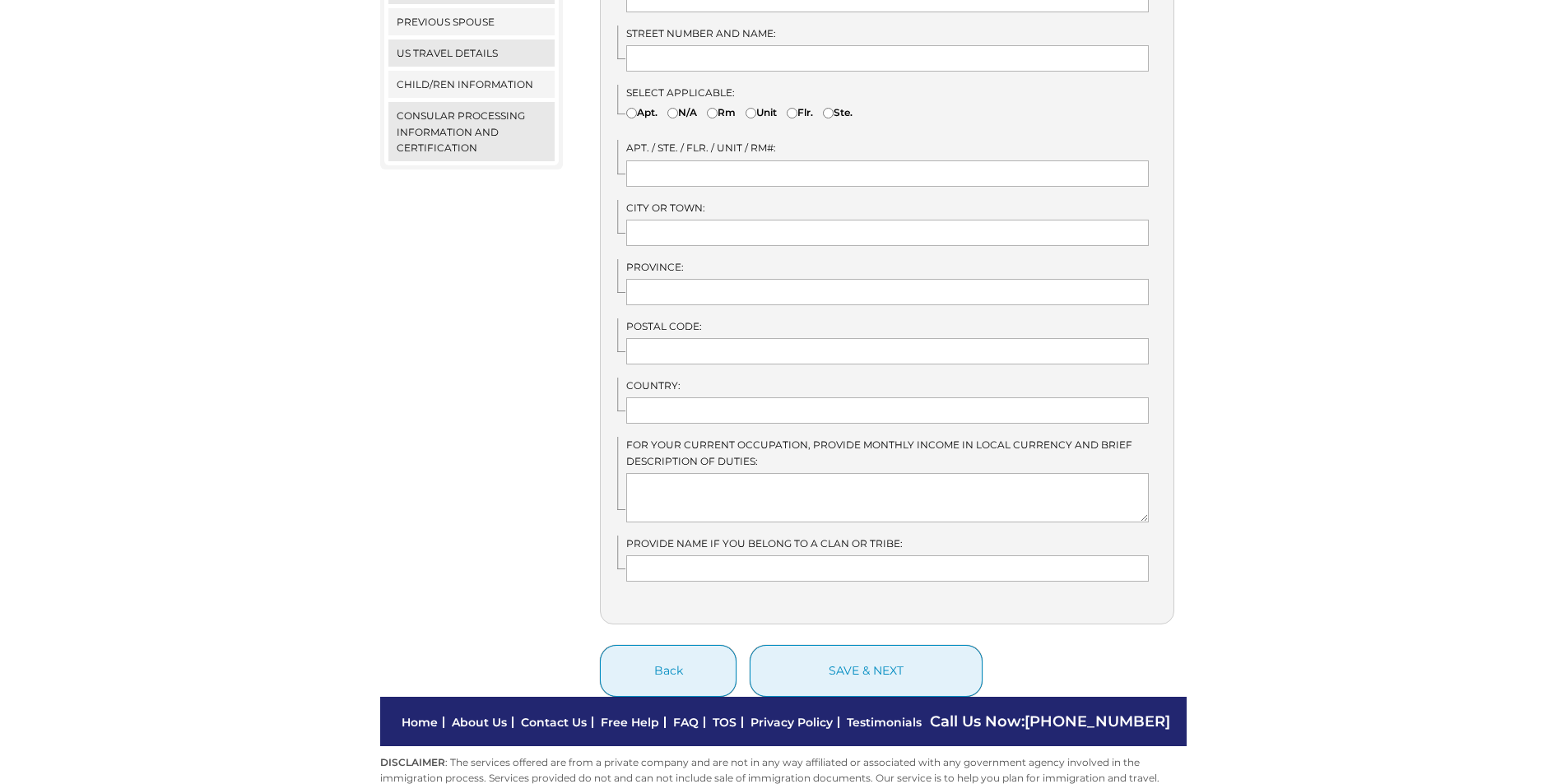
scroll to position [736, 0]
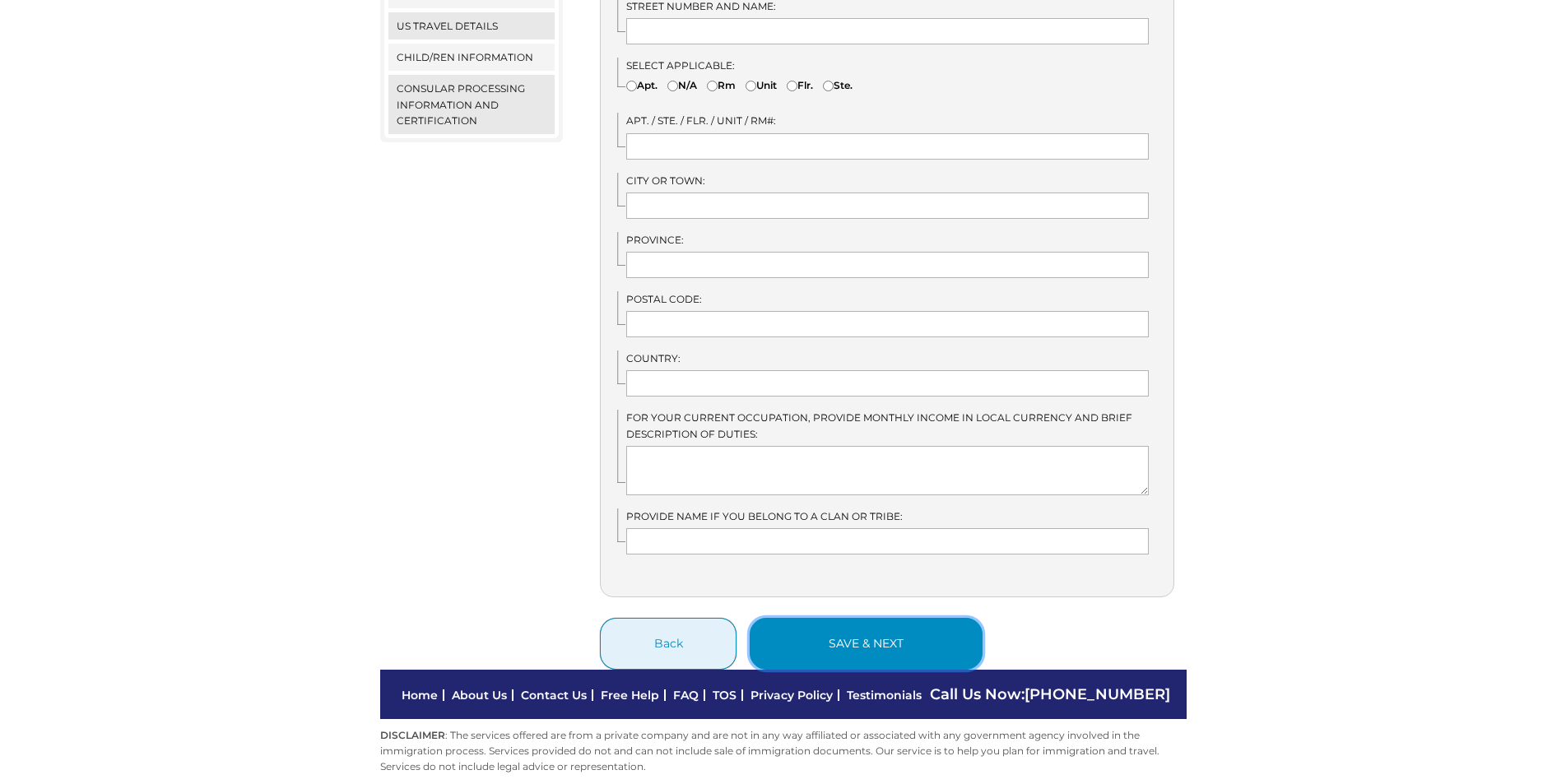
click at [871, 618] on button "save & next" at bounding box center [866, 644] width 233 height 52
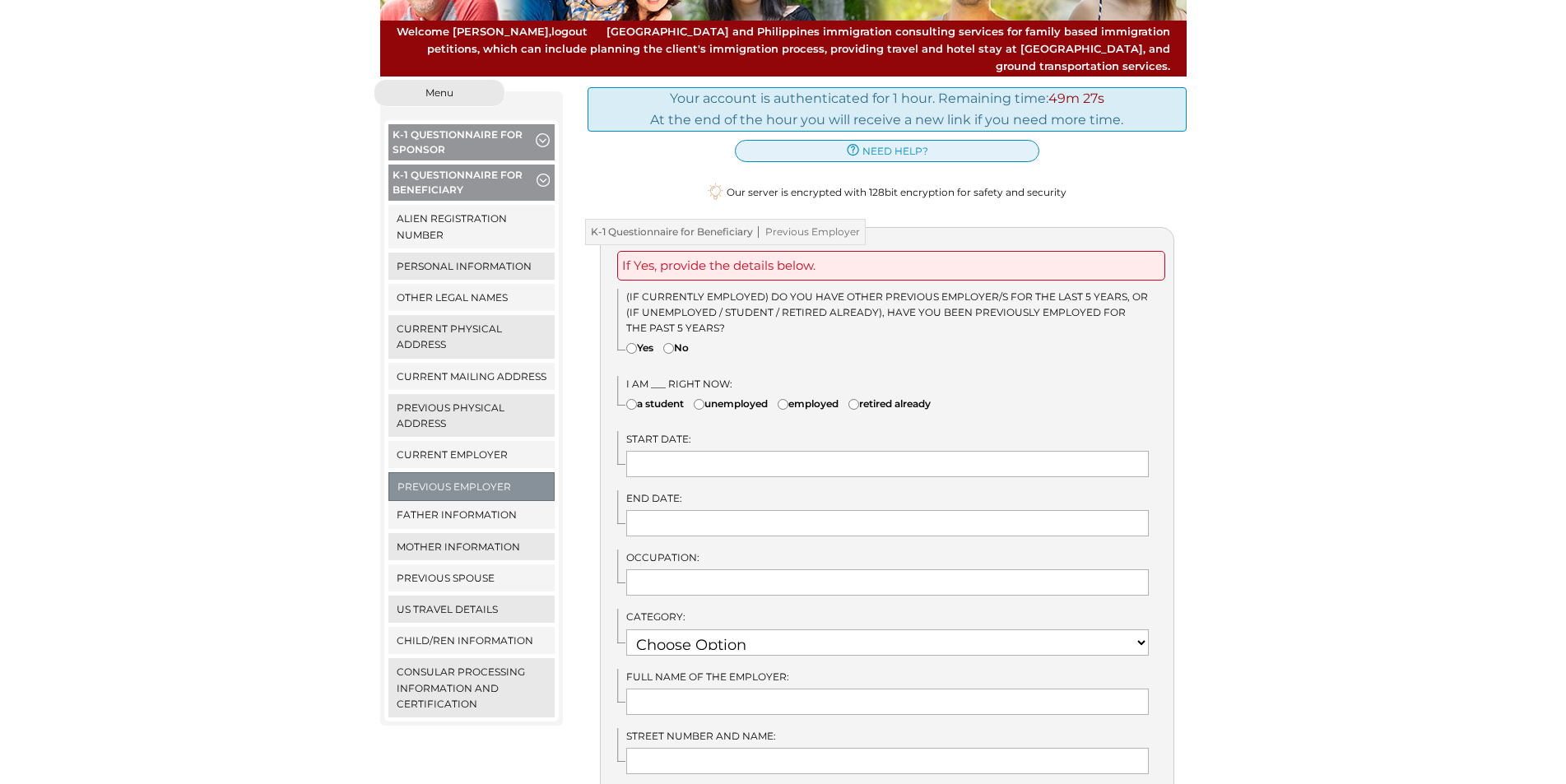
scroll to position [164, 0]
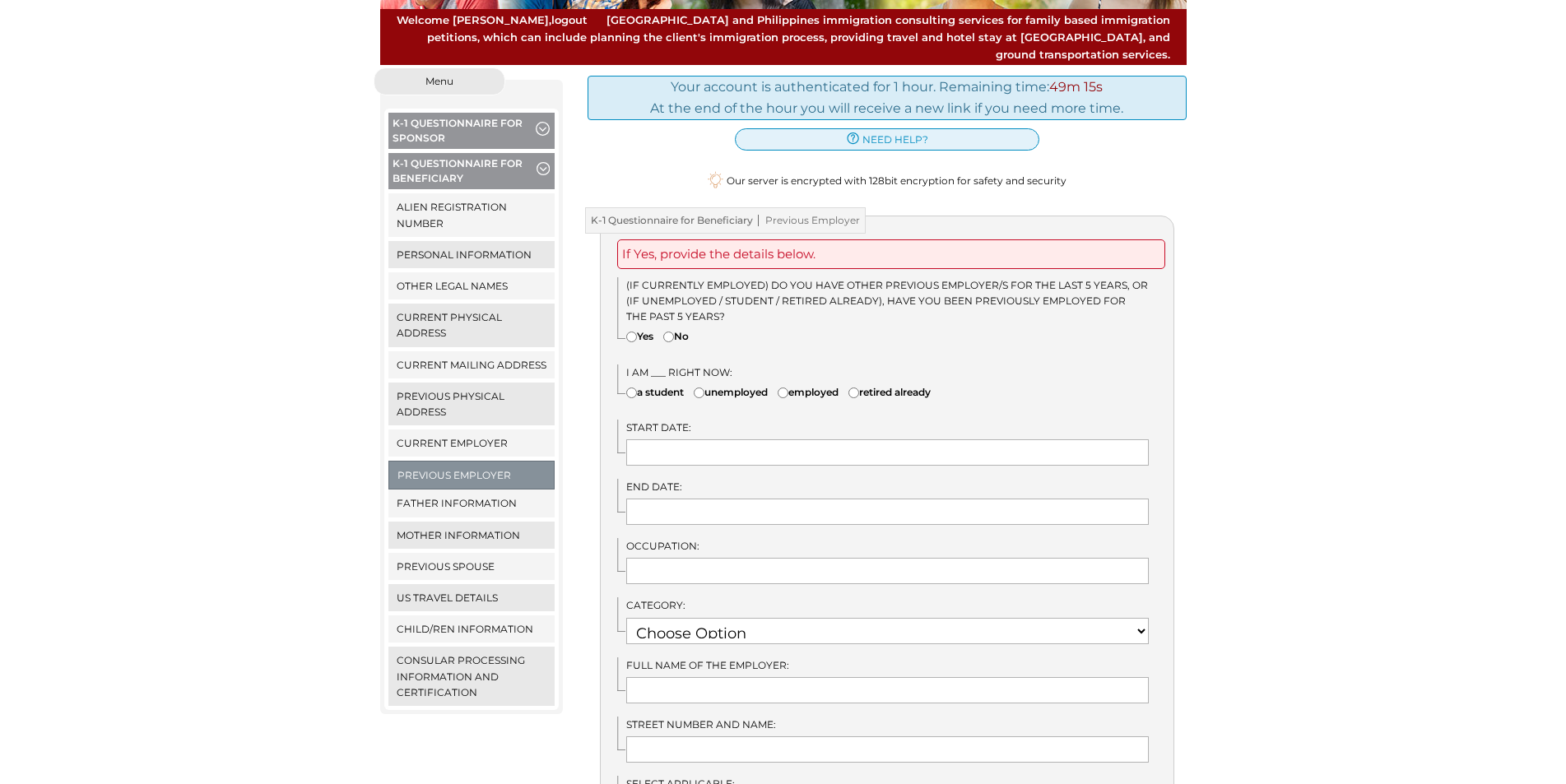
click at [631, 332] on input"] "Yes" at bounding box center [631, 337] width 11 height 11
radio input"] "true"
click at [690, 441] on input "text" at bounding box center [887, 452] width 523 height 27
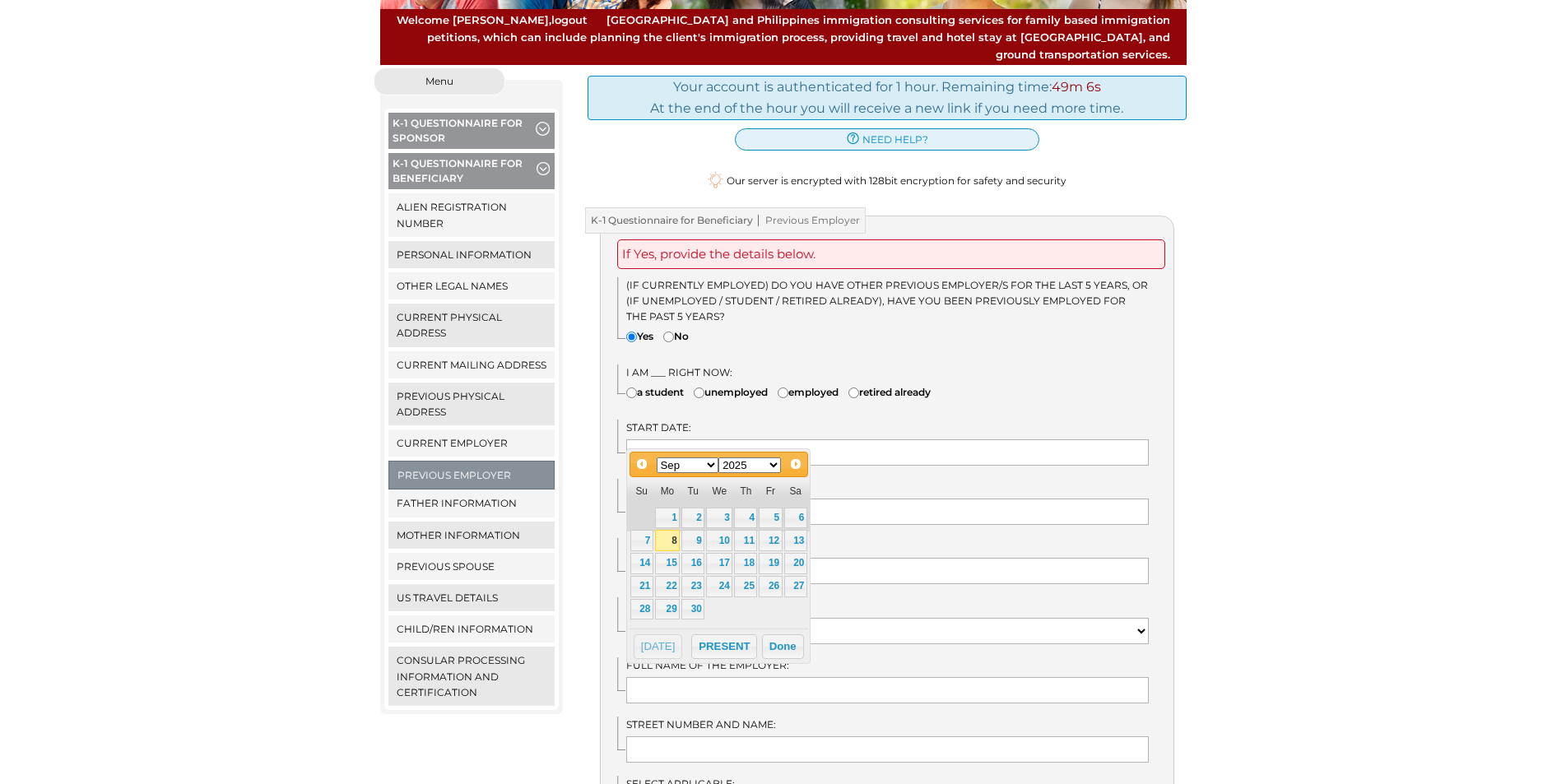
click at [710, 468] on select "Jan Feb Mar Apr May Jun [DATE] Aug Sep Oct Nov Dec" at bounding box center [688, 466] width 62 height 16
click at [645, 609] on link "23" at bounding box center [642, 610] width 23 height 21
type input "03/23/2025"
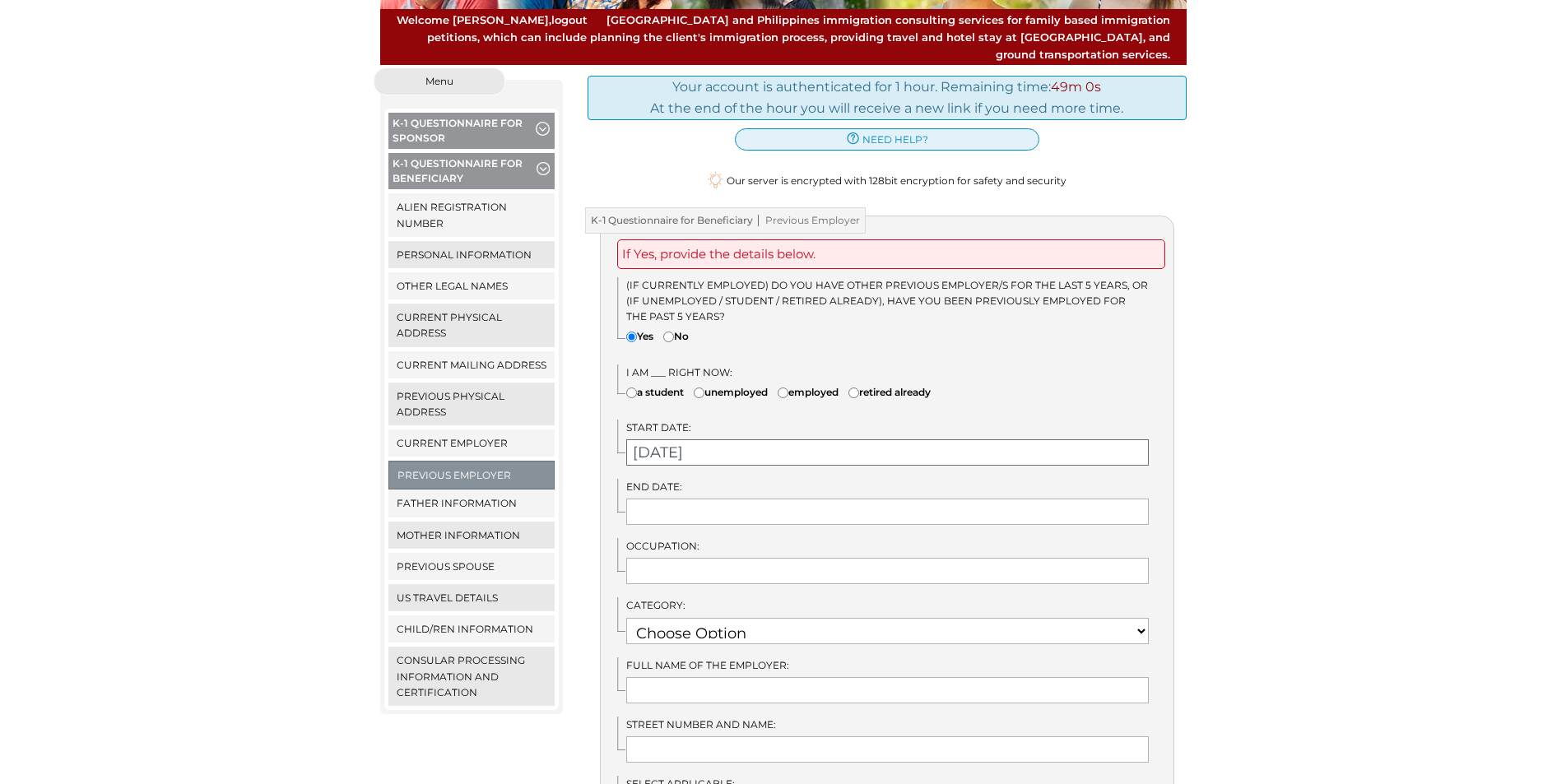
click at [725, 439] on input "03/23/2025" at bounding box center [887, 452] width 523 height 27
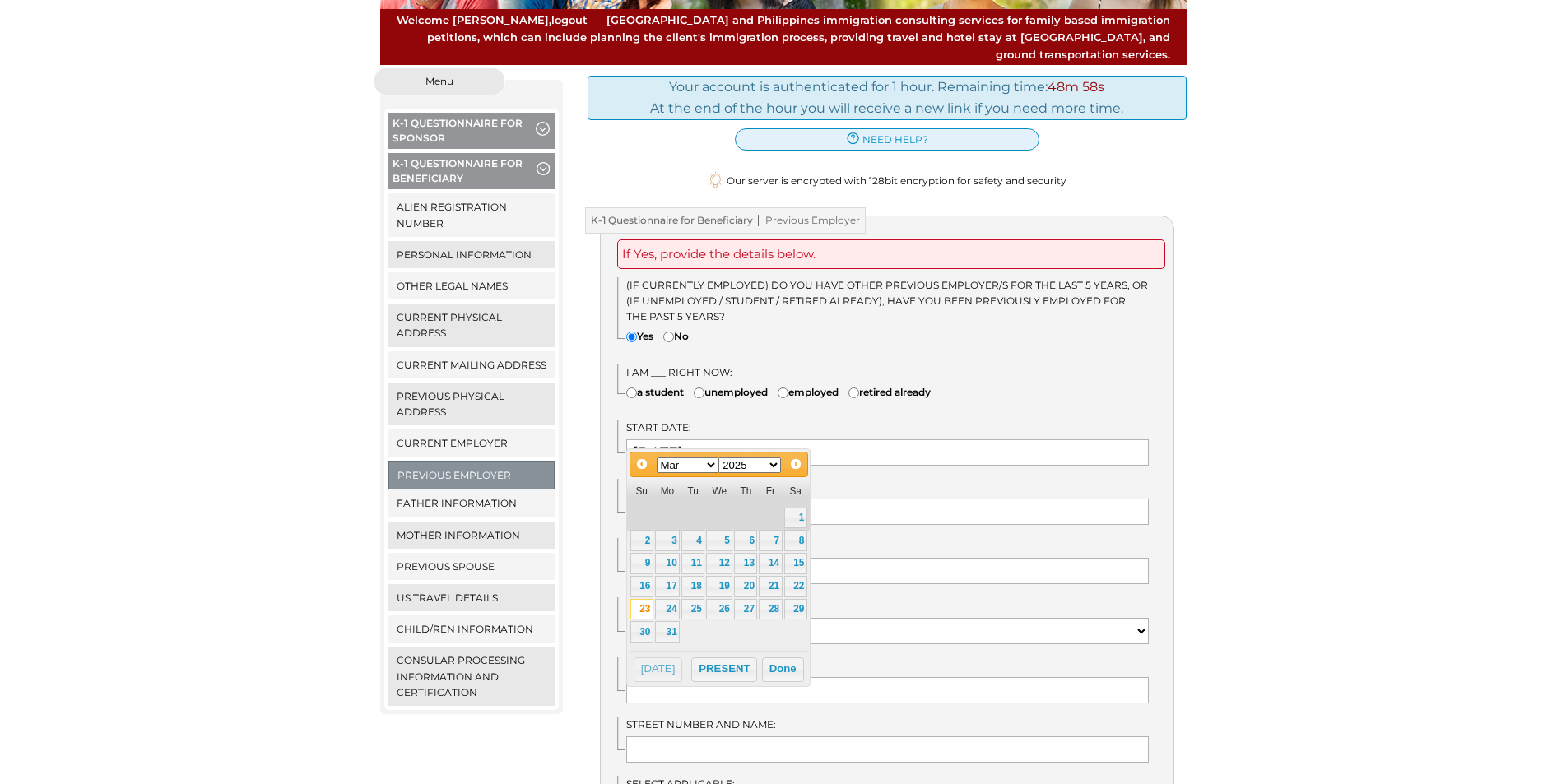
click at [775, 463] on select "1900 1901 1902 1903 1904 1905 1906 1907 1908 1909 1910 1911 1912 1913 1914 1915…" at bounding box center [750, 466] width 62 height 16
click at [769, 642] on button "Done" at bounding box center [783, 647] width 42 height 25
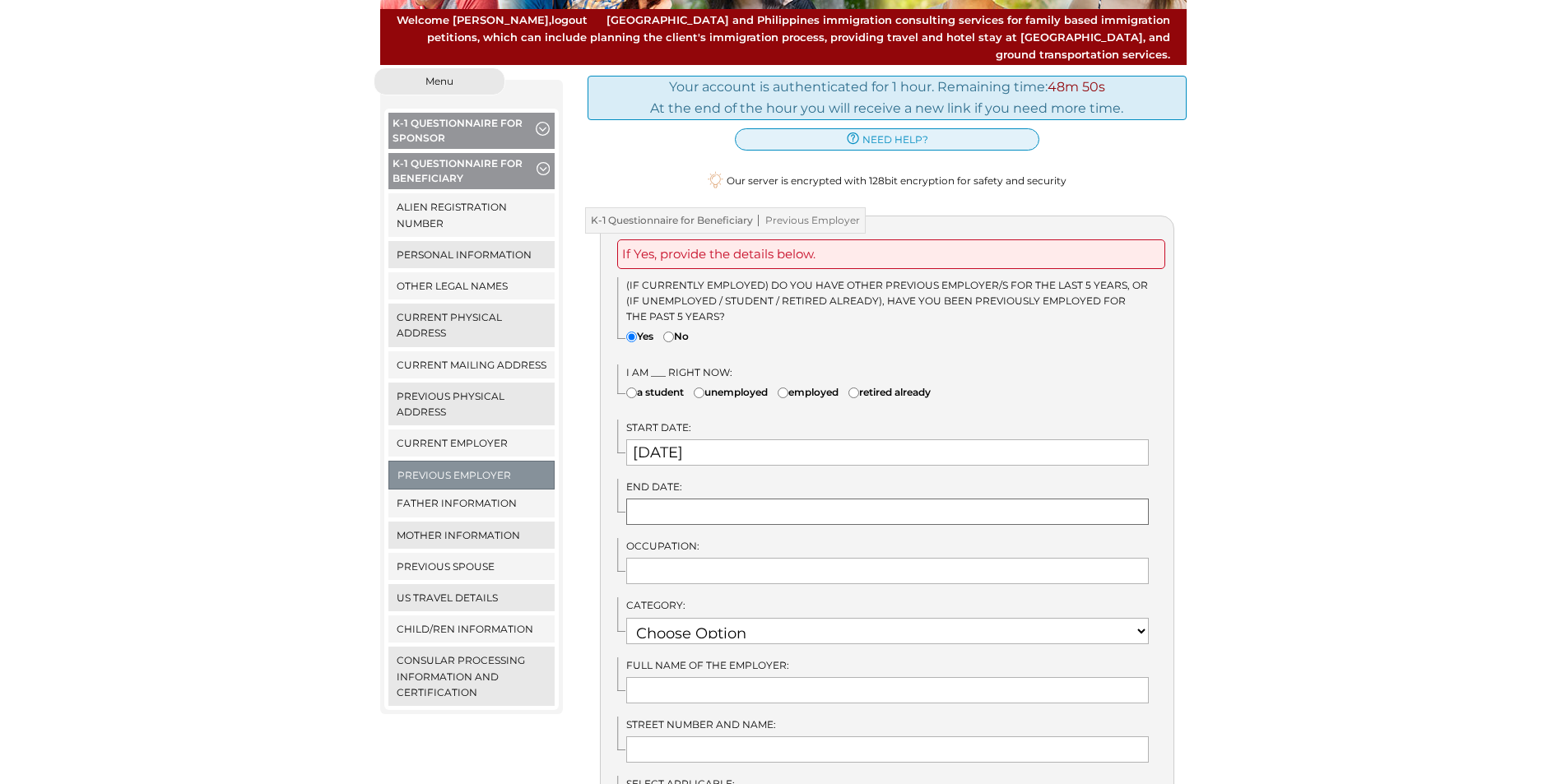
click at [751, 503] on input "text" at bounding box center [887, 512] width 523 height 27
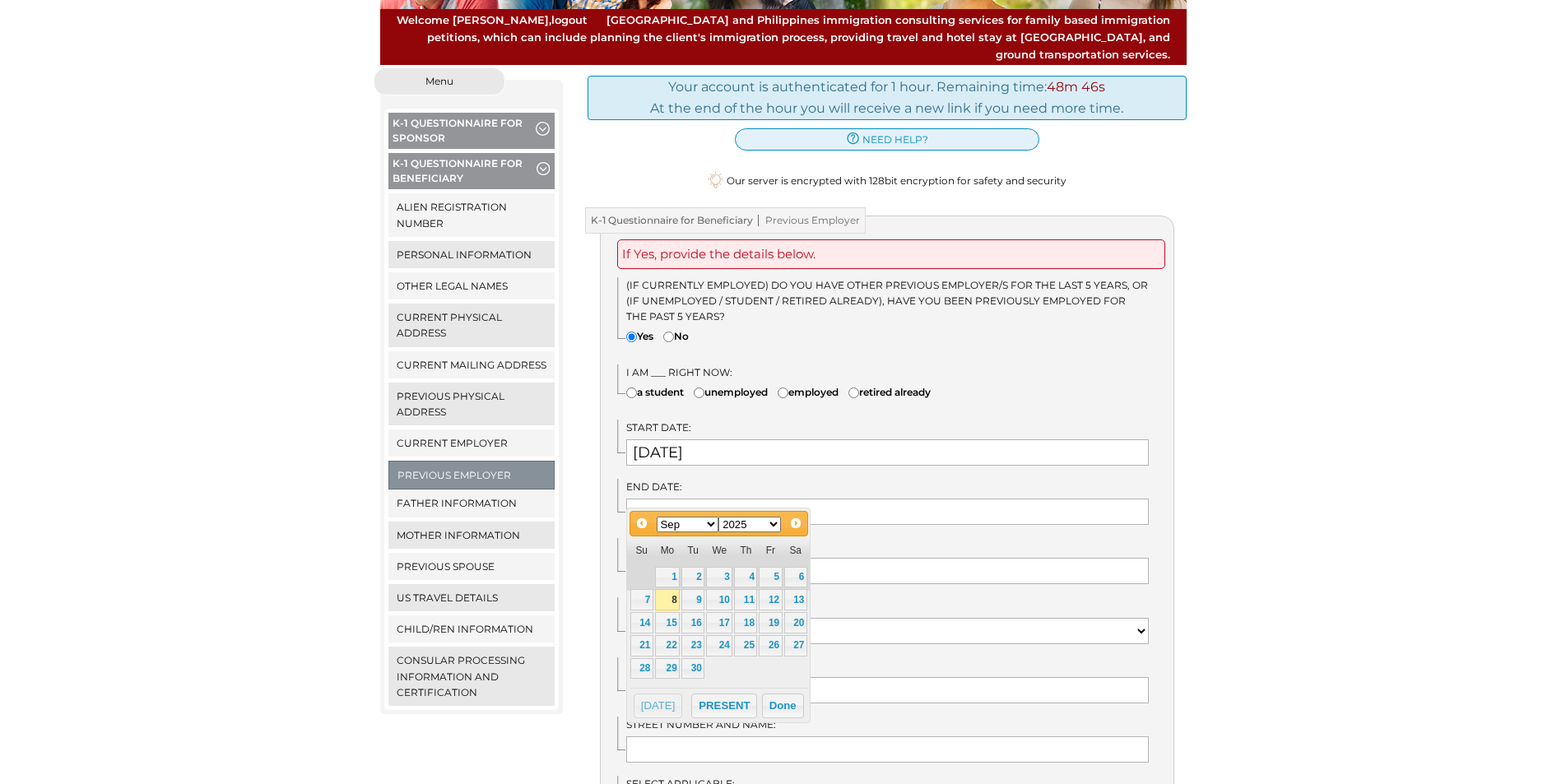
click at [710, 528] on select "Jan Feb Mar Apr May Jun [DATE] Aug Sep Oct Nov Dec" at bounding box center [688, 524] width 62 height 16
click at [685, 695] on div "Prev Next Jan Feb Mar Apr May Jun Jul Aug Sep Oct Nov Dec 1900 1901 1902 1903 1…" at bounding box center [718, 615] width 184 height 215
click at [667, 574] on link "1" at bounding box center [668, 578] width 25 height 21
type input "12/01/2025"
click at [667, 574] on link "1" at bounding box center [668, 578] width 25 height 21
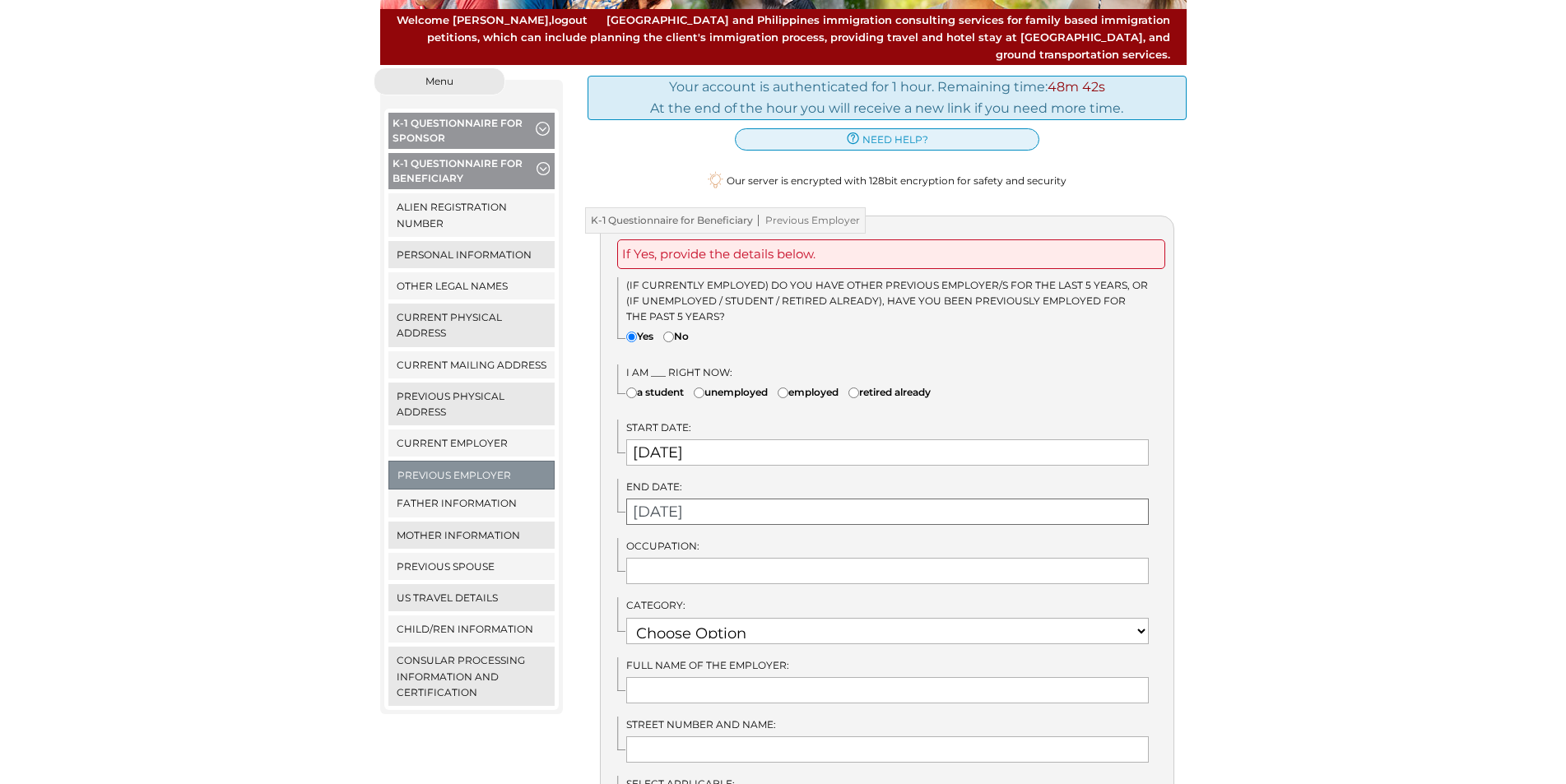
click at [726, 499] on input "12/01/2025" at bounding box center [887, 512] width 523 height 27
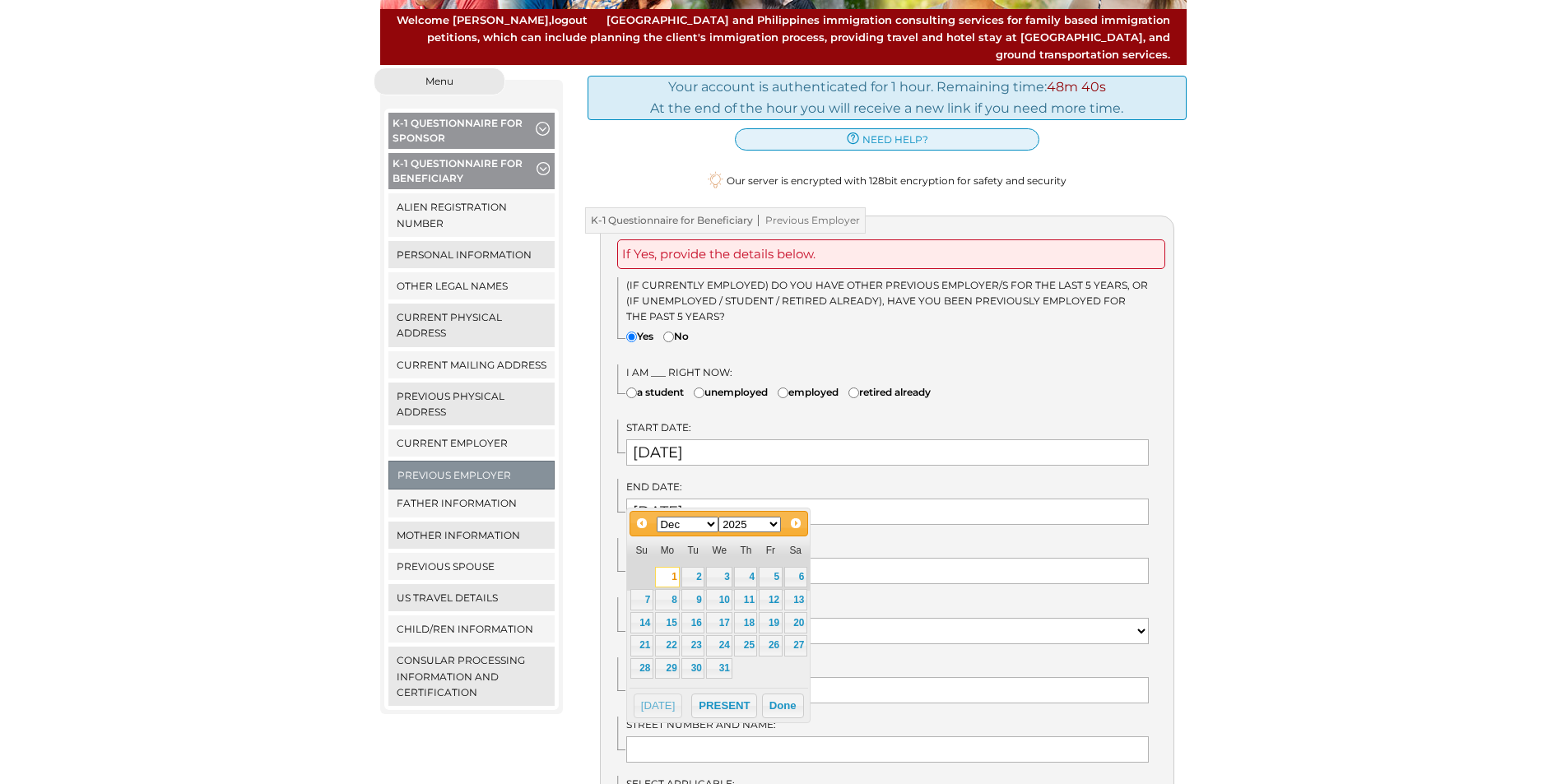
click at [775, 526] on select "1900 1901 1902 1903 1904 1905 1906 1907 1908 1909 1910 1911 1912 1913 1914 1915…" at bounding box center [750, 524] width 62 height 16
click at [766, 499] on input "12/01/2025" at bounding box center [887, 512] width 523 height 27
click at [777, 703] on button "Done" at bounding box center [783, 706] width 42 height 25
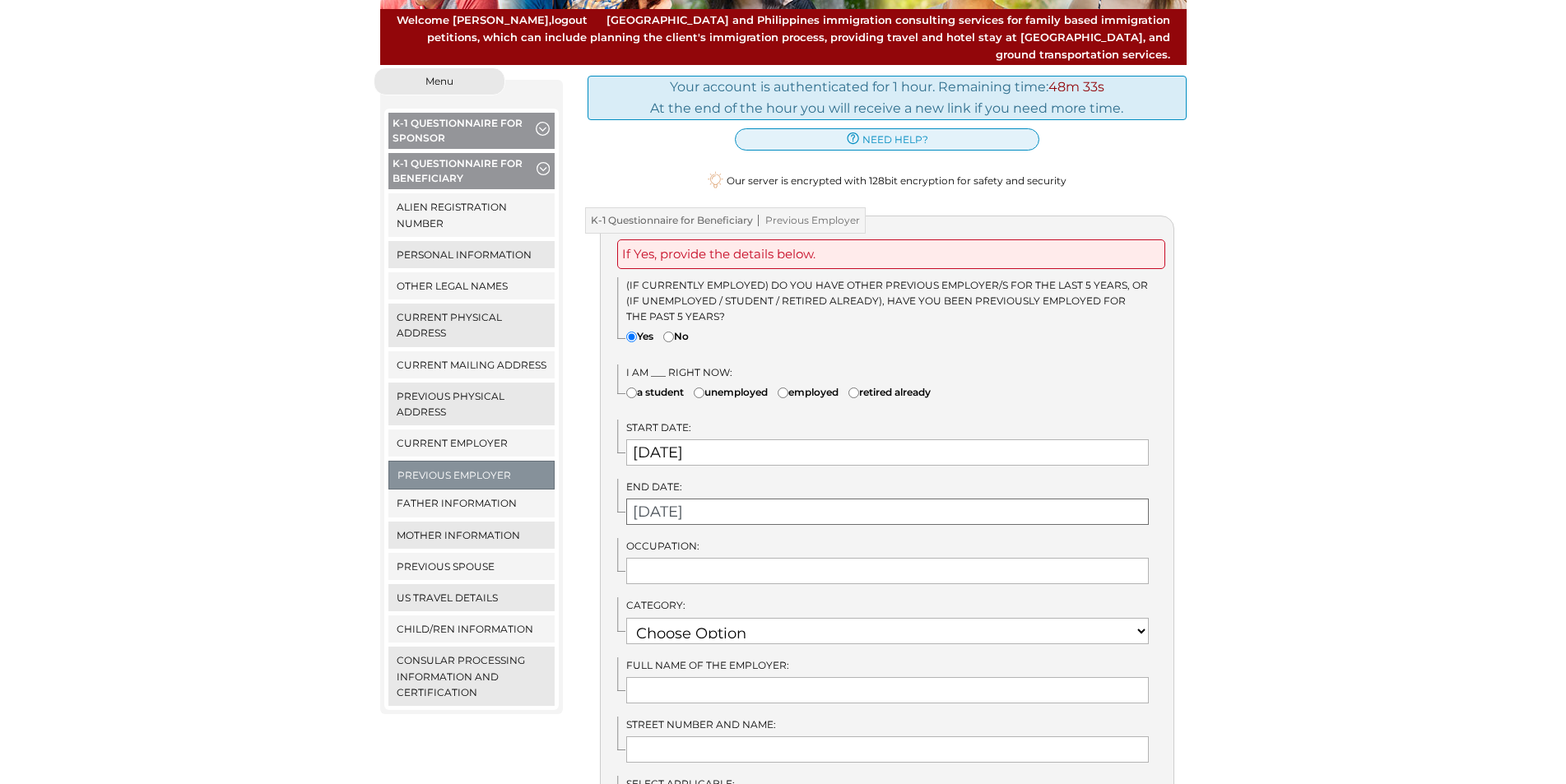
click at [724, 499] on input "12/01/2025" at bounding box center [887, 512] width 523 height 27
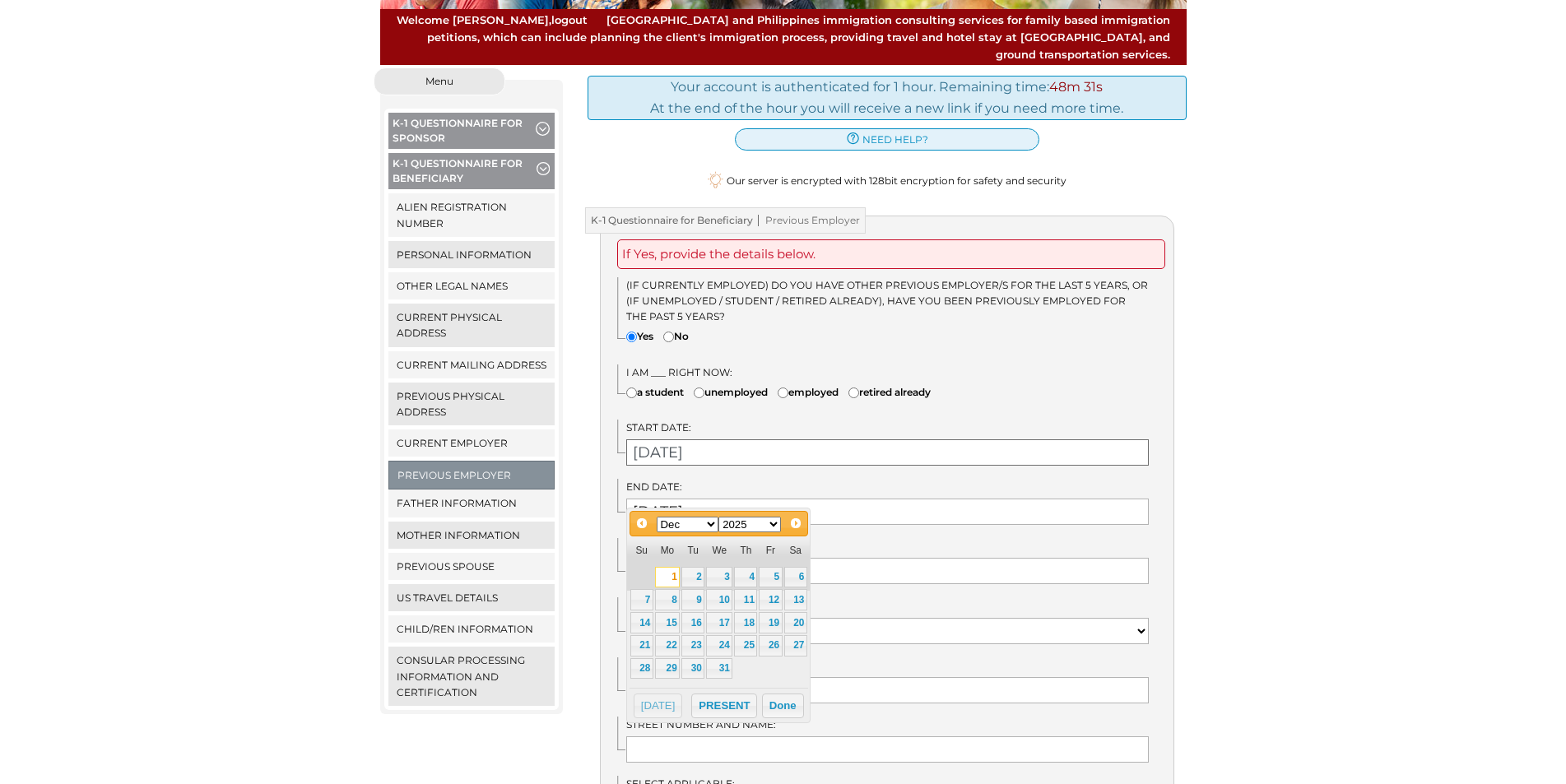
click at [712, 439] on input "03/23/2025" at bounding box center [887, 452] width 523 height 27
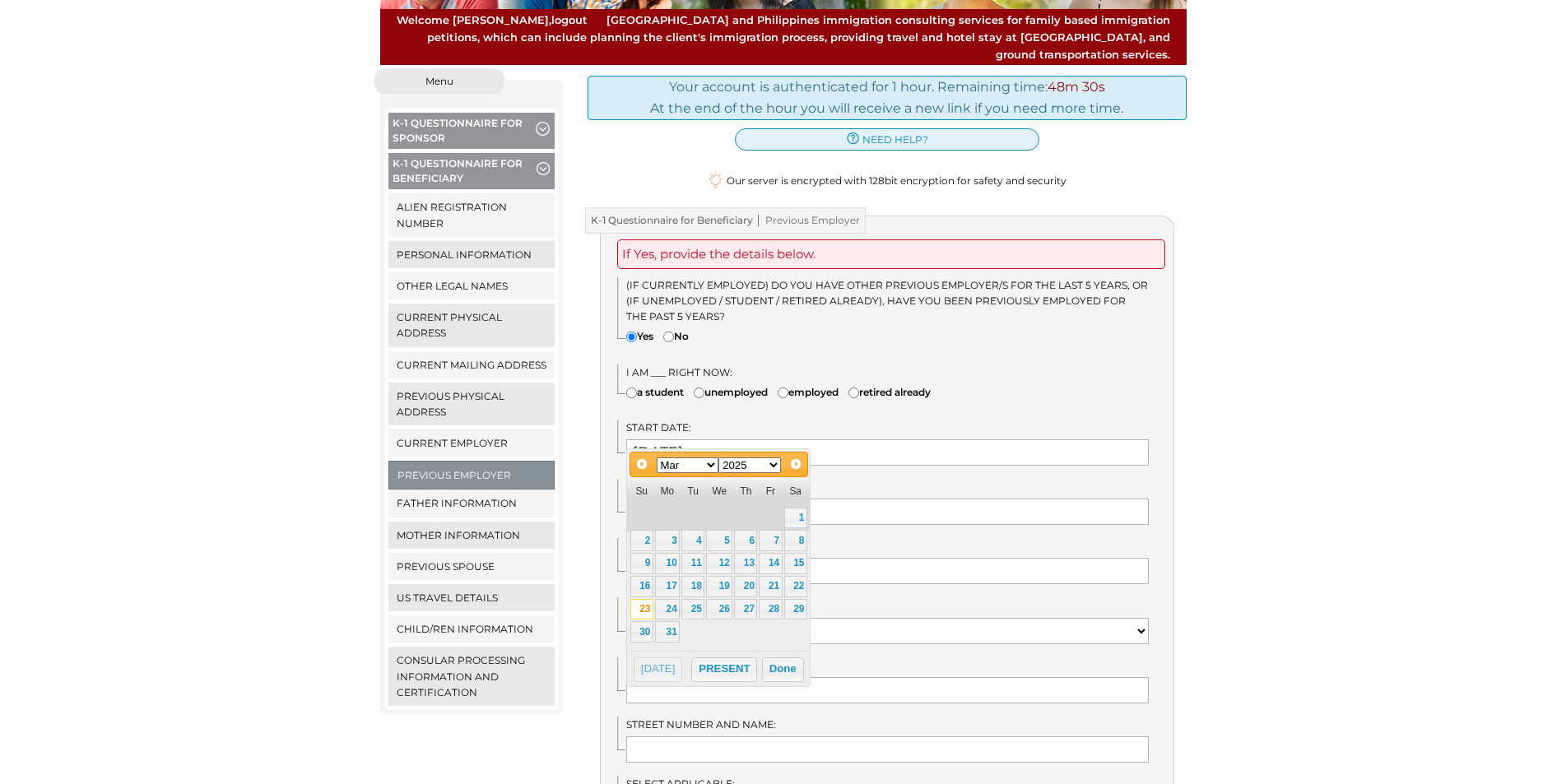
click at [771, 466] on select "1900 1901 1902 1903 1904 1905 1906 1907 1908 1909 1910 1911 1912 1913 1914 1915…" at bounding box center [750, 466] width 62 height 16
click at [786, 664] on button "Done" at bounding box center [783, 669] width 42 height 25
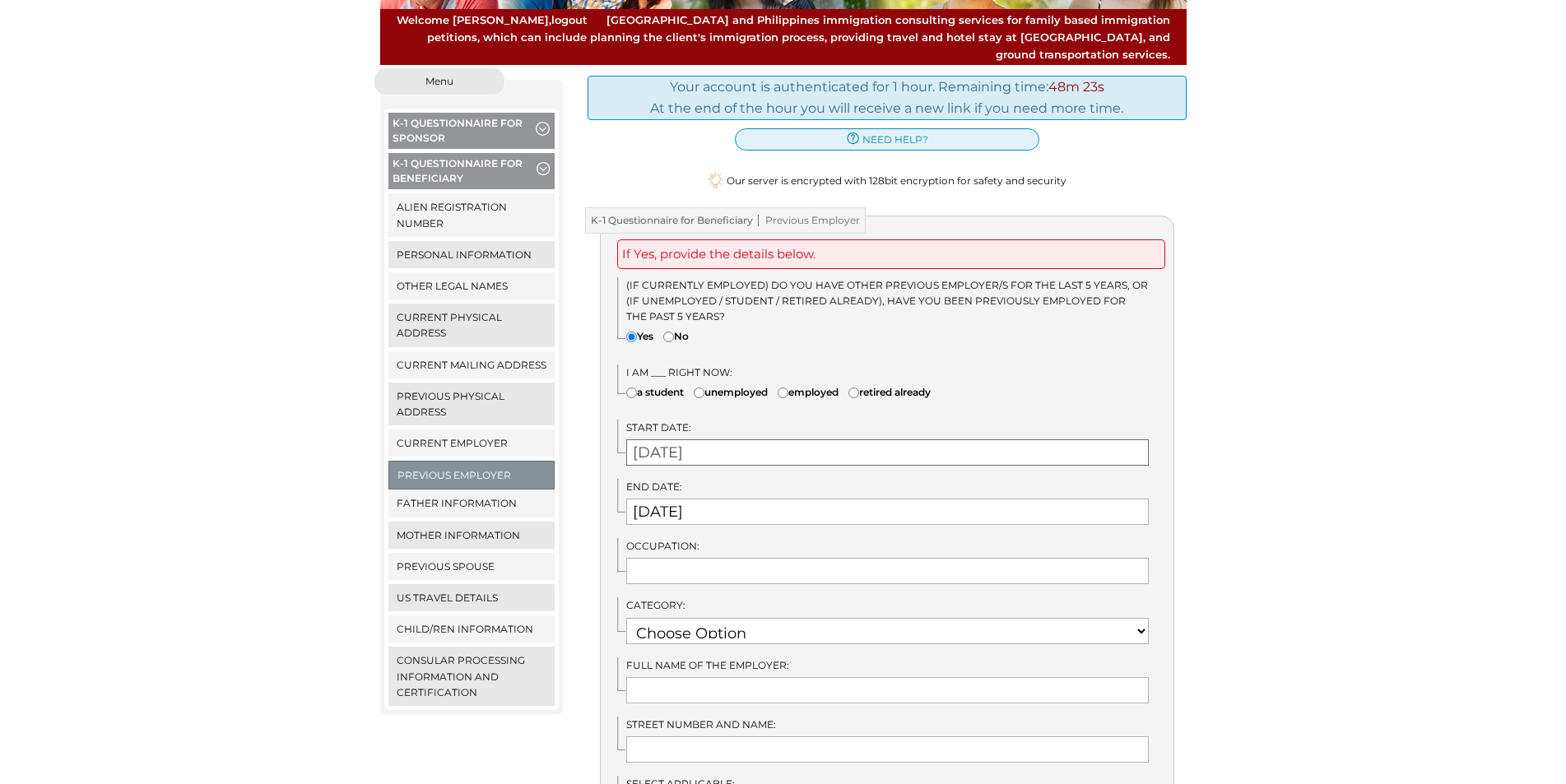
click at [723, 439] on input "03/23/2025" at bounding box center [887, 452] width 523 height 27
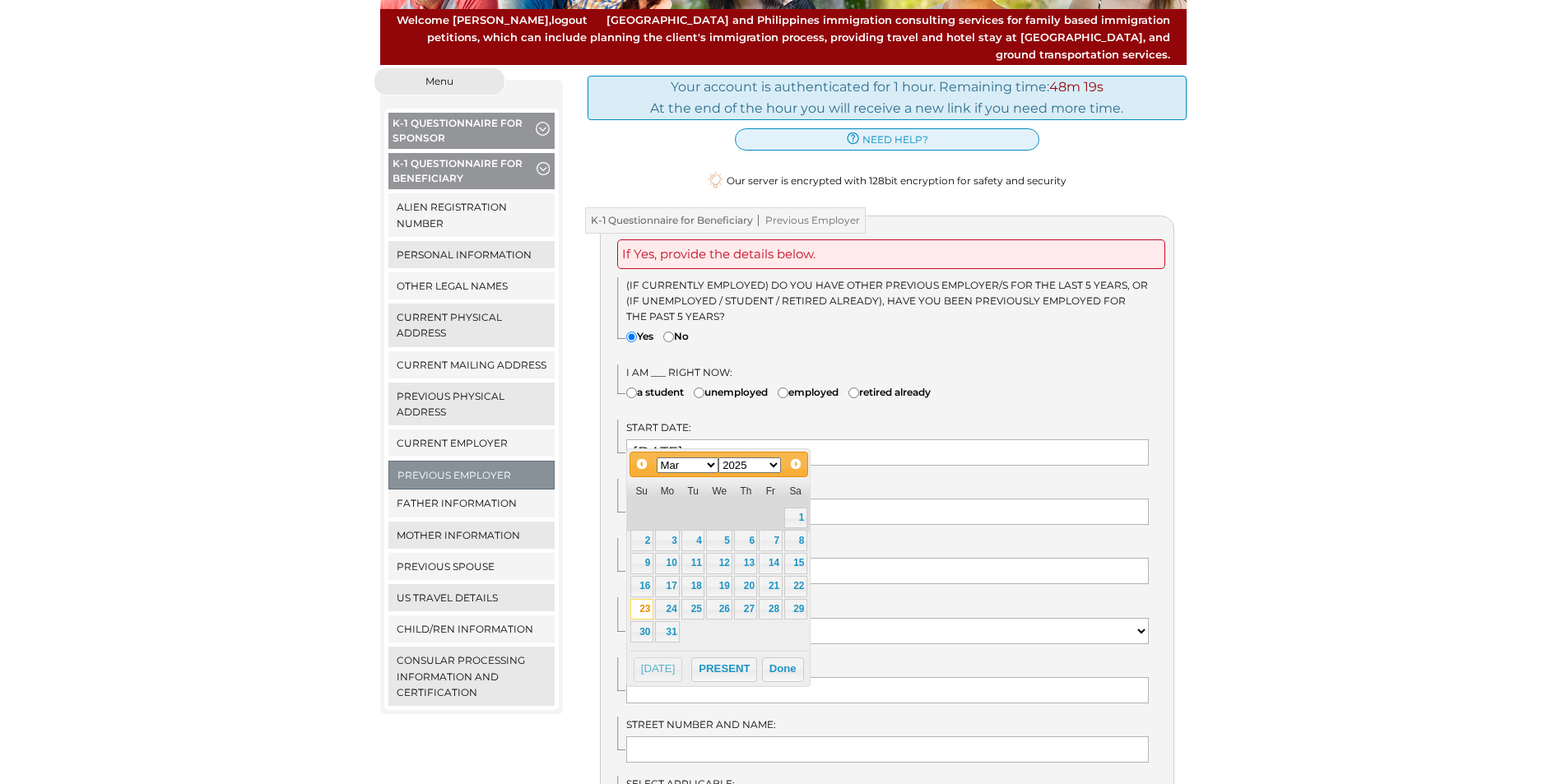
click at [770, 462] on select "1900 1901 1902 1903 1904 1905 1906 1907 1908 1909 1910 1911 1912 1913 1914 1915…" at bounding box center [750, 466] width 62 height 16
type input "03/23/2024"
click at [777, 668] on button "Done" at bounding box center [783, 669] width 42 height 25
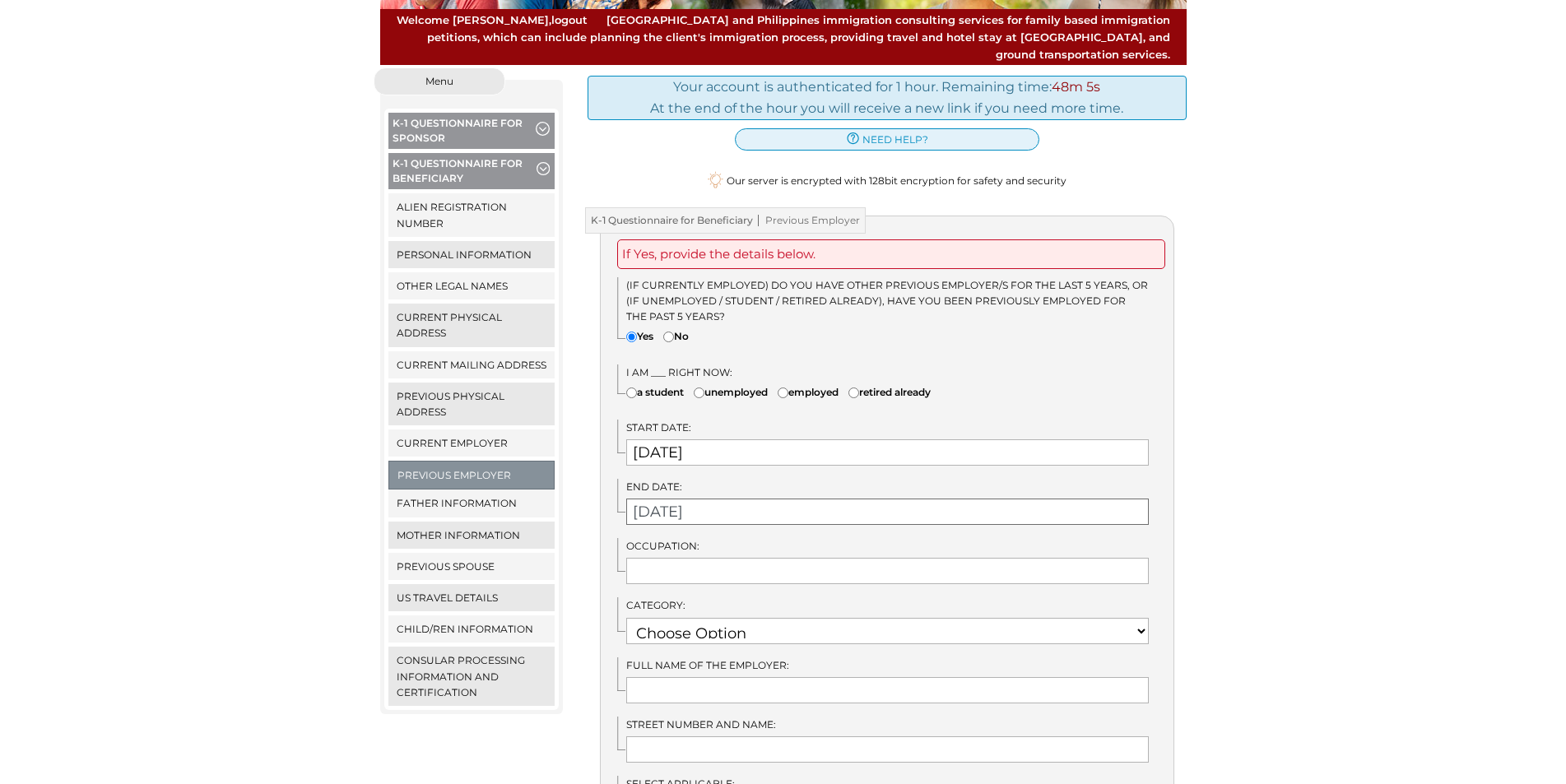
click at [716, 499] on input "12/01/2025" at bounding box center [887, 512] width 523 height 27
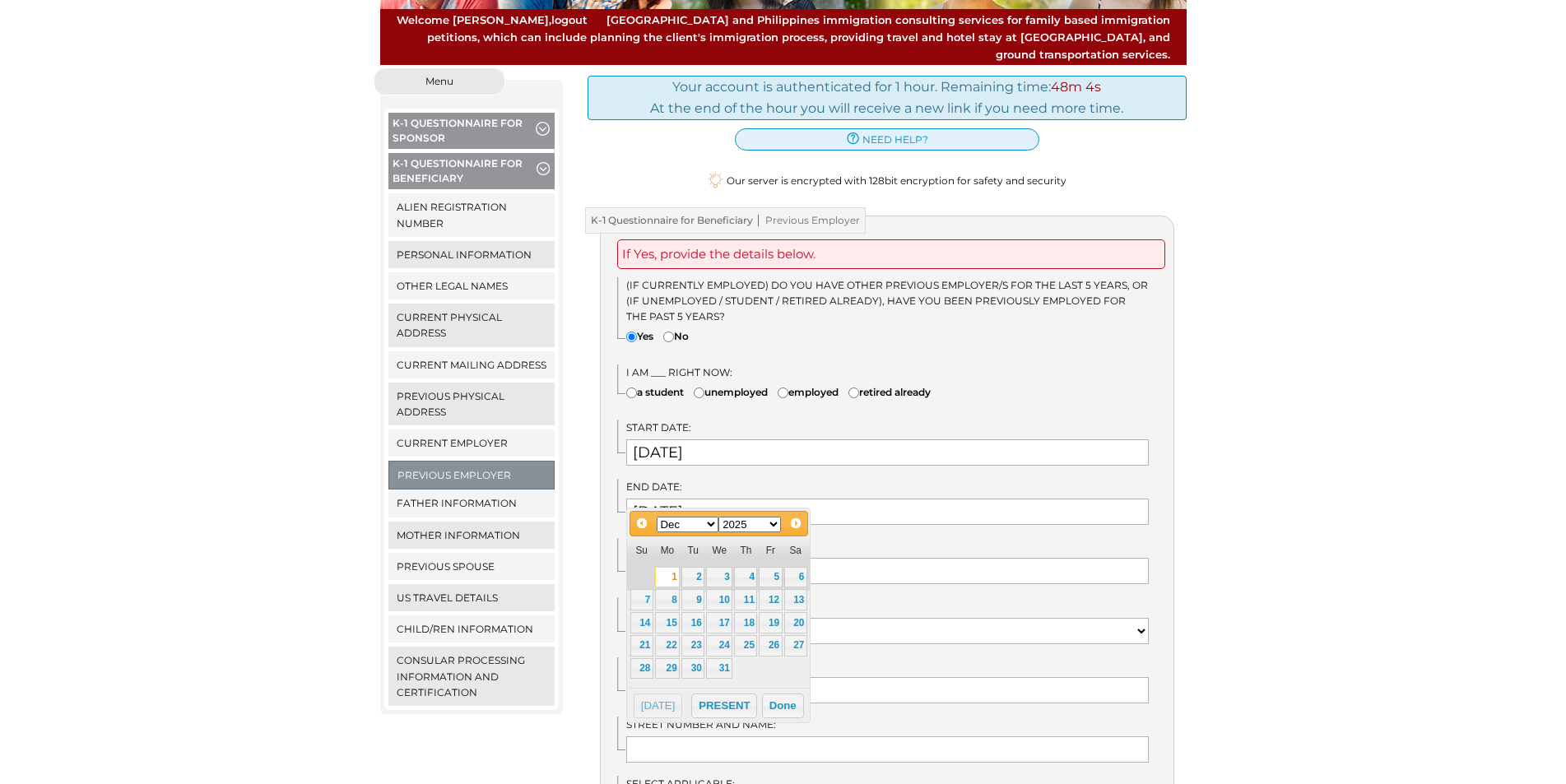
click at [773, 518] on select "1900 1901 1902 1903 1904 1905 1906 1907 1908 1909 1910 1911 1912 1913 1914 1915…" at bounding box center [750, 524] width 62 height 16
click at [759, 499] on input "12/01/2025" at bounding box center [887, 512] width 523 height 27
click at [711, 499] on input "12/01/2025" at bounding box center [887, 512] width 523 height 27
type input "12/01/2024"
click at [774, 700] on button "Done" at bounding box center [783, 706] width 42 height 25
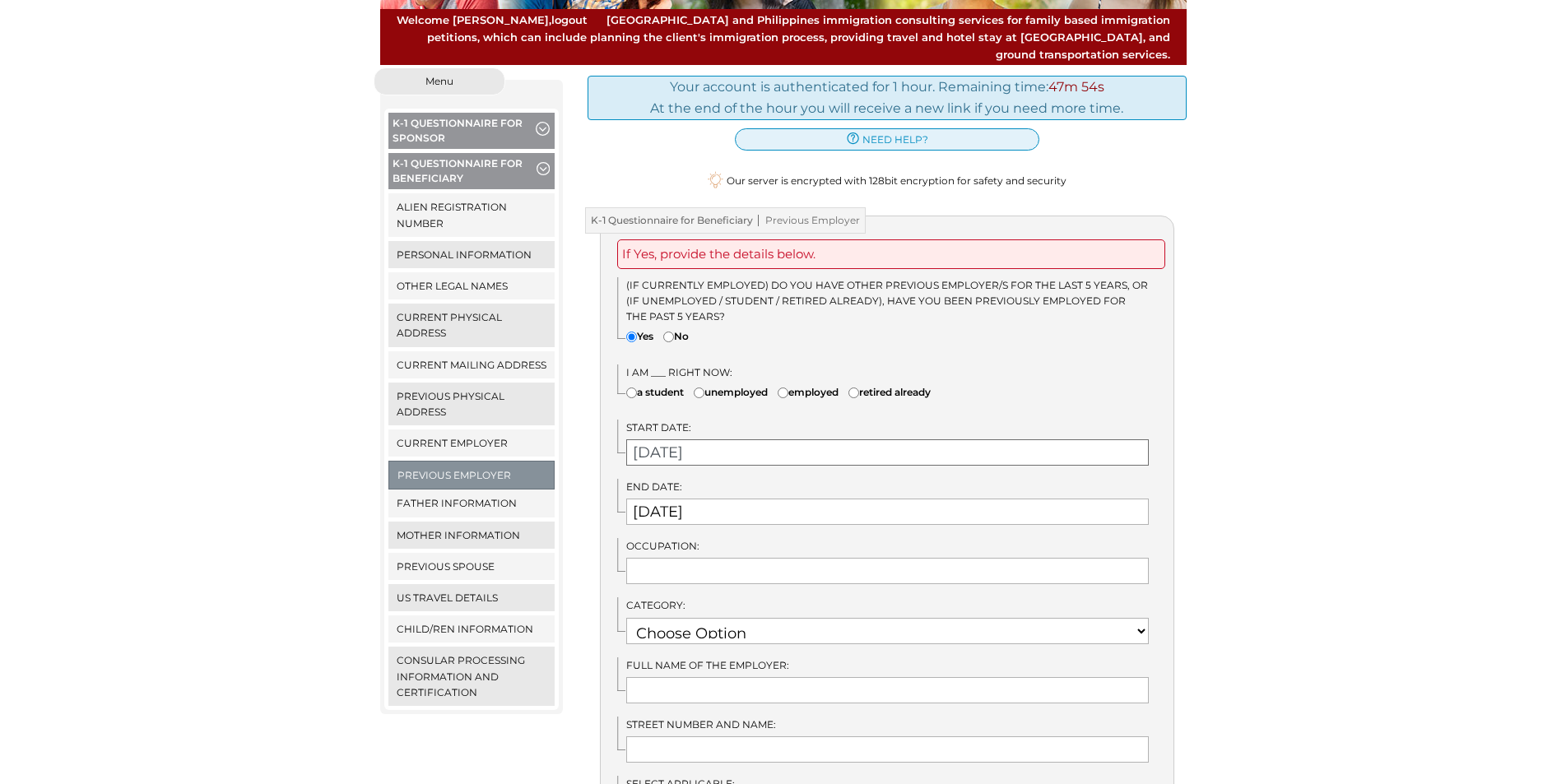
click at [714, 445] on input "03/23/2024" at bounding box center [887, 452] width 523 height 27
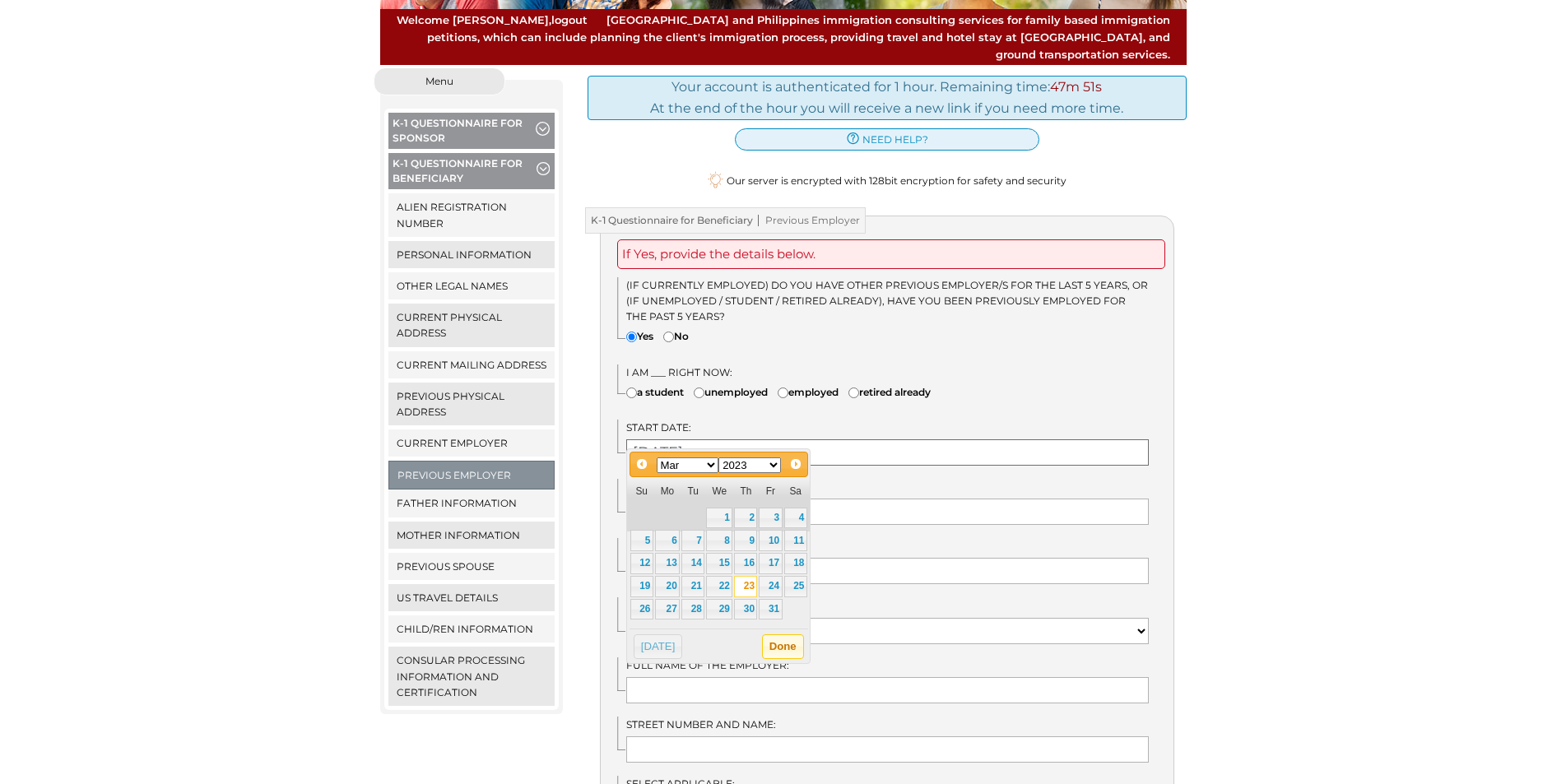
type input "03/23/2023"
click at [772, 654] on button "Done" at bounding box center [783, 647] width 42 height 25
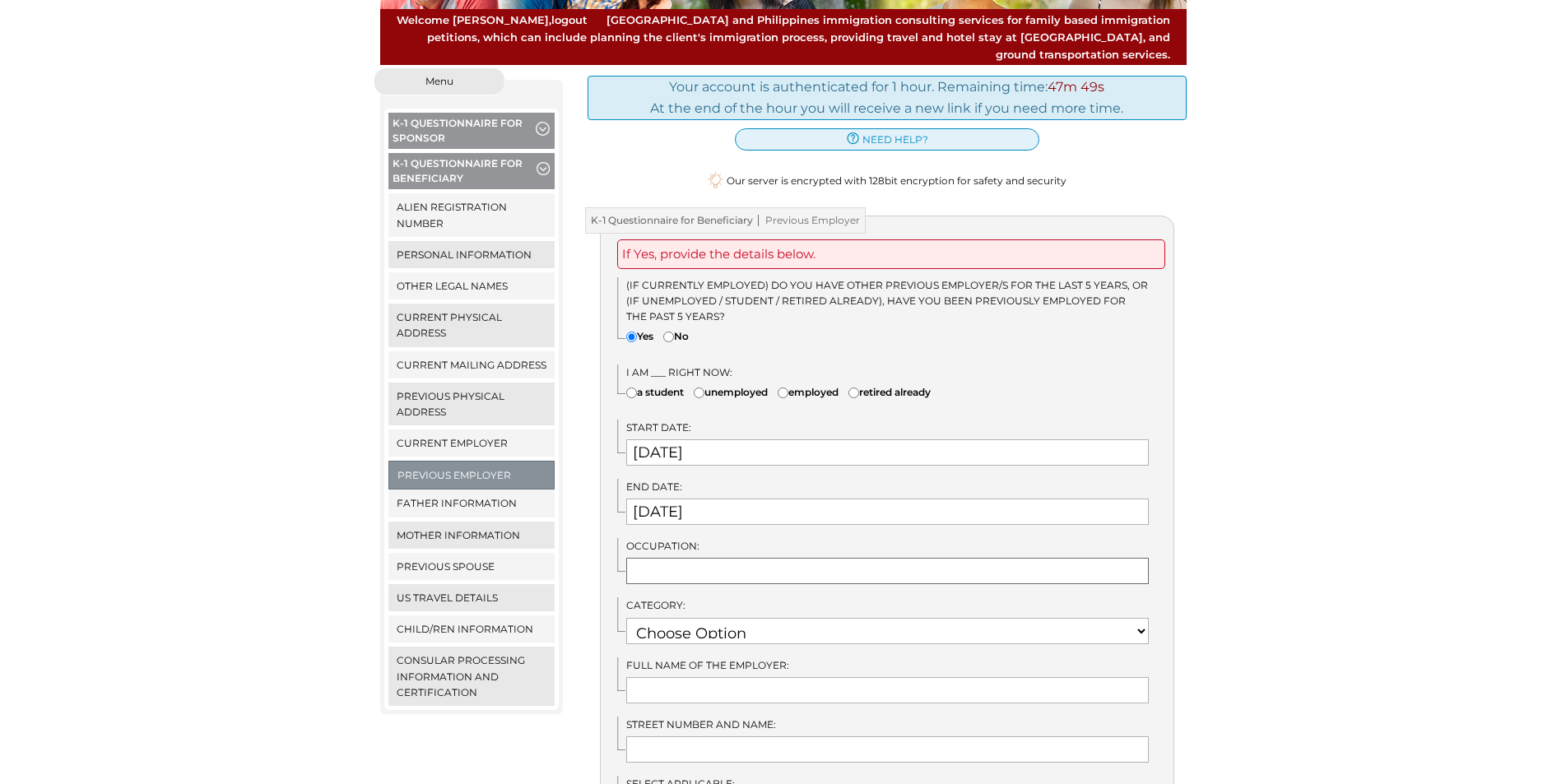
click at [688, 561] on input "text" at bounding box center [887, 571] width 523 height 27
type input "P"
type input "Virtual Assistant"
click at [735, 624] on select "Choose Option RETIRED RESEARCH RELIGIOUS VOCATION PHYSICAL SCIENCES NOT EMPLOYE…" at bounding box center [887, 631] width 523 height 27
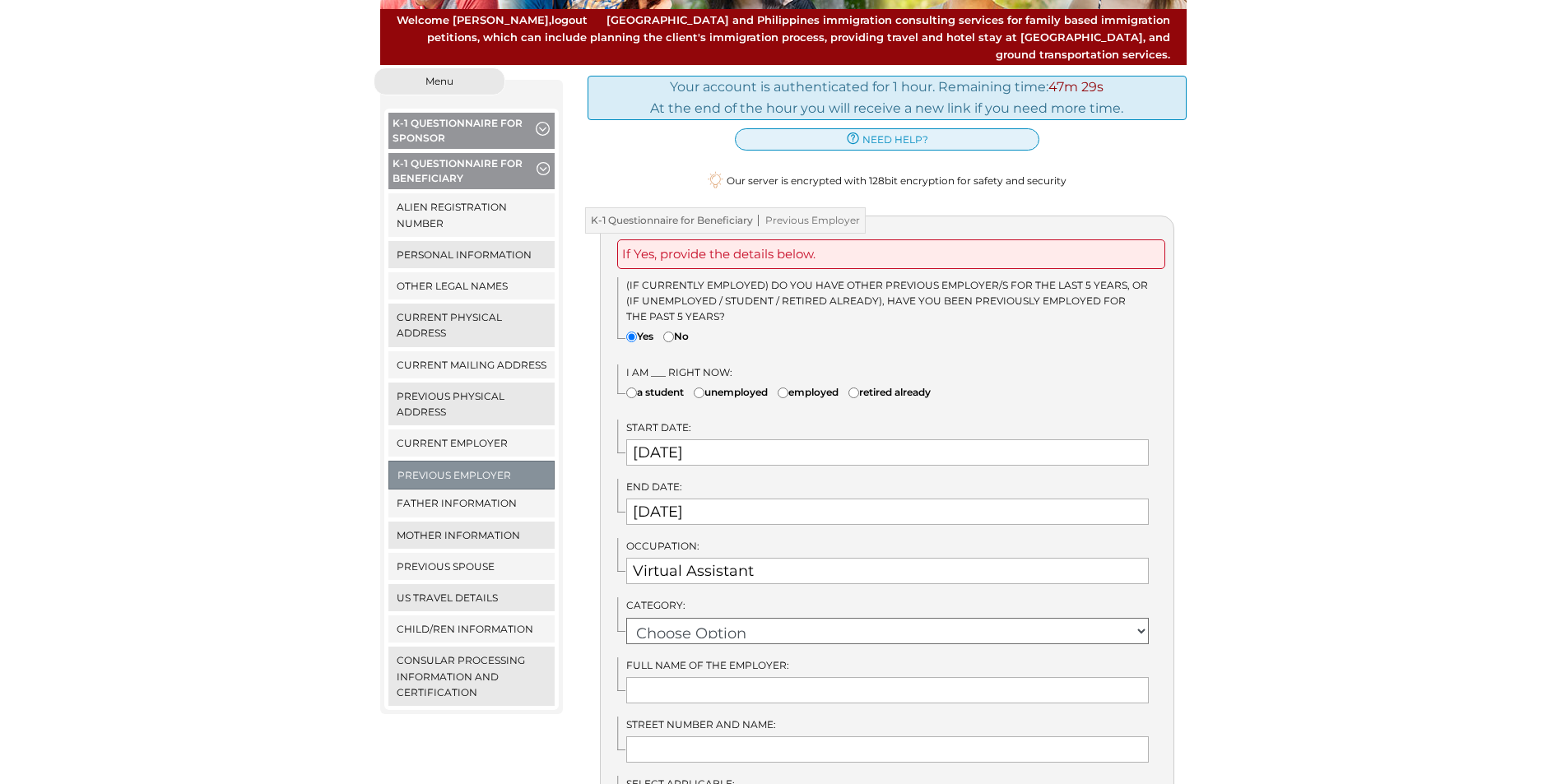
select select "22"
click at [626, 618] on select "Choose Option RETIRED RESEARCH RELIGIOUS VOCATION PHYSICAL SCIENCES NOT EMPLOYE…" at bounding box center [887, 631] width 523 height 27
click at [748, 677] on input "text" at bounding box center [887, 691] width 523 height 27
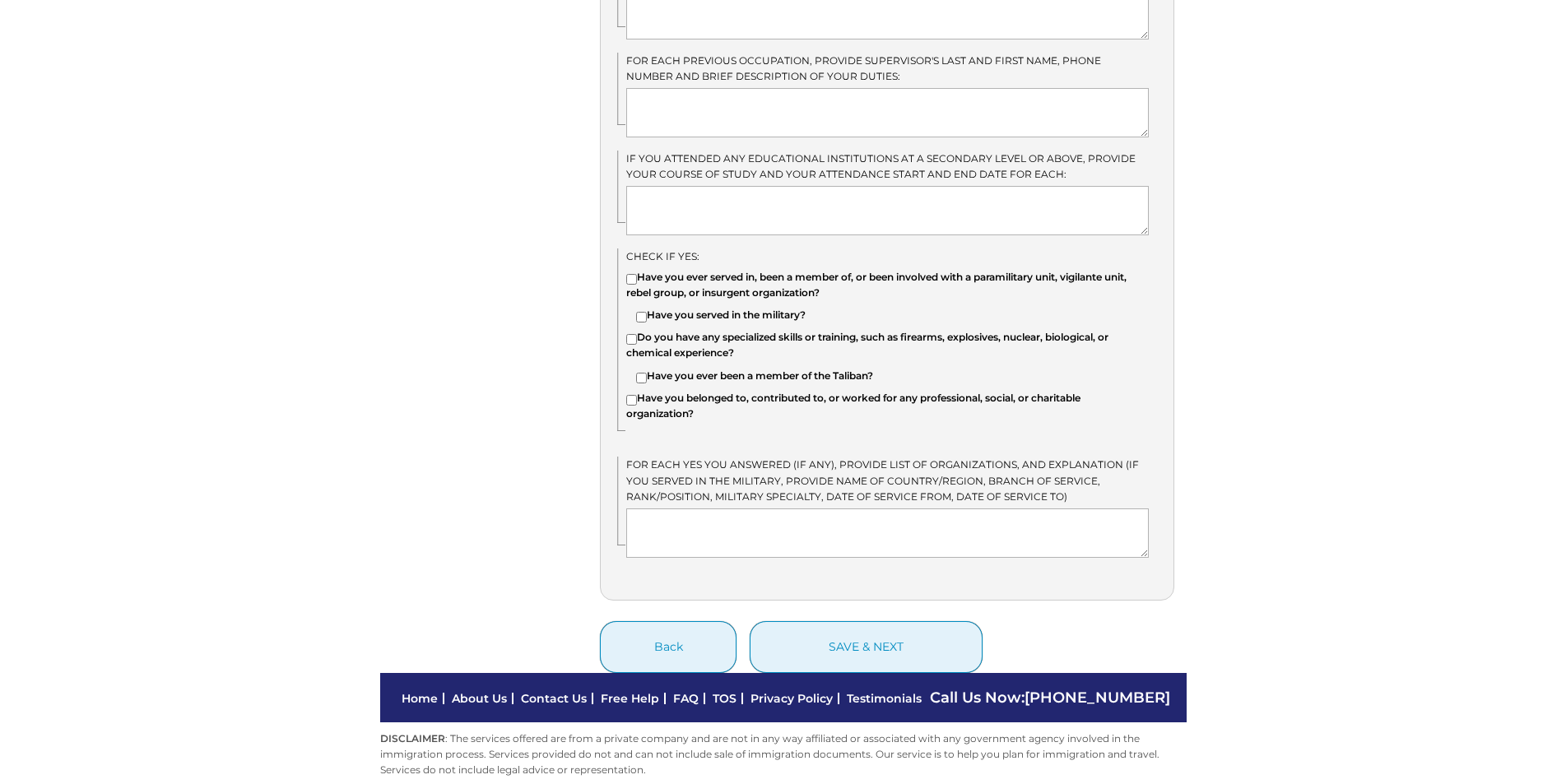
scroll to position [1341, 0]
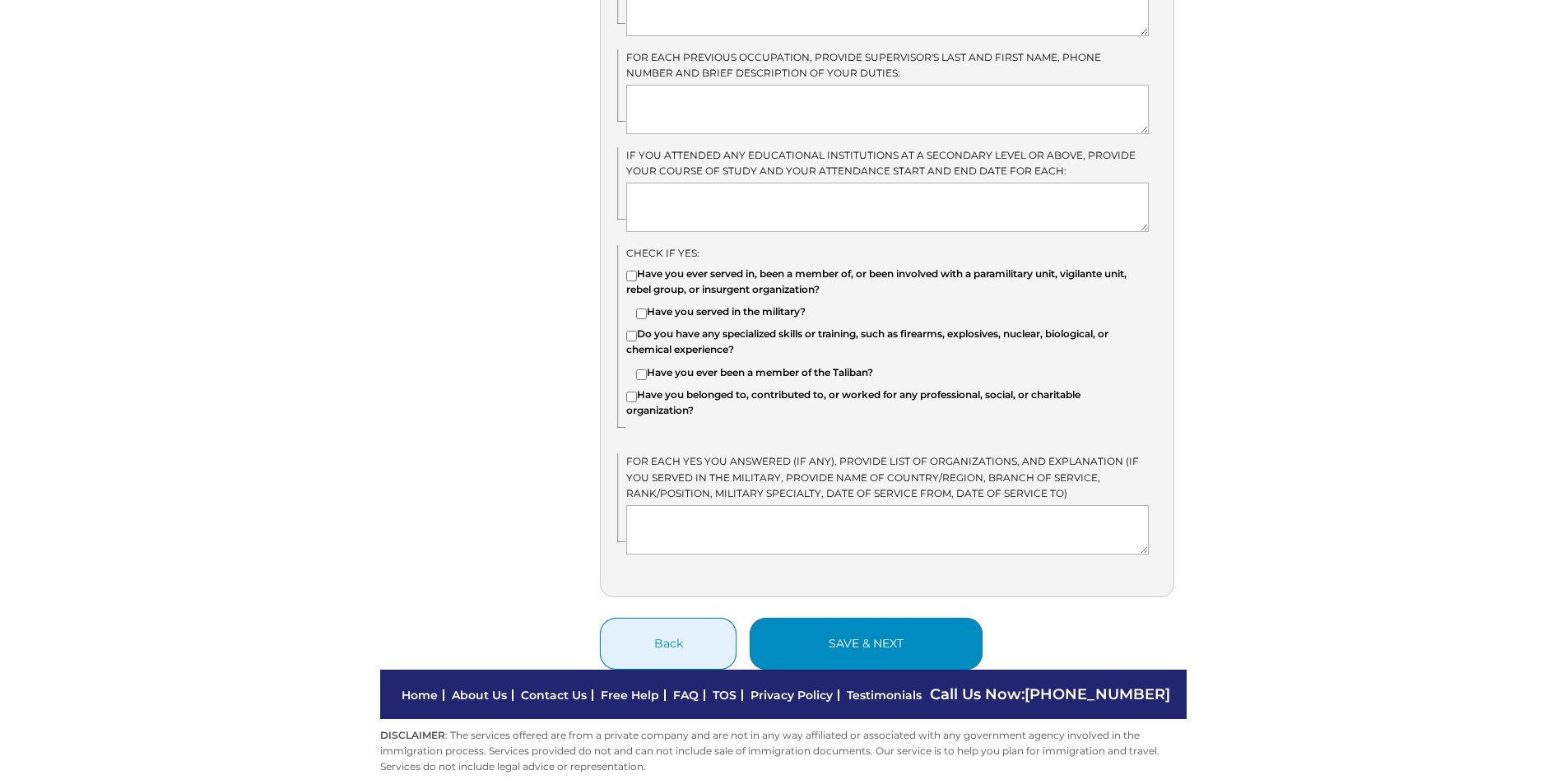
type input "Andes"
click at [851, 651] on button "save & next" at bounding box center [866, 644] width 233 height 52
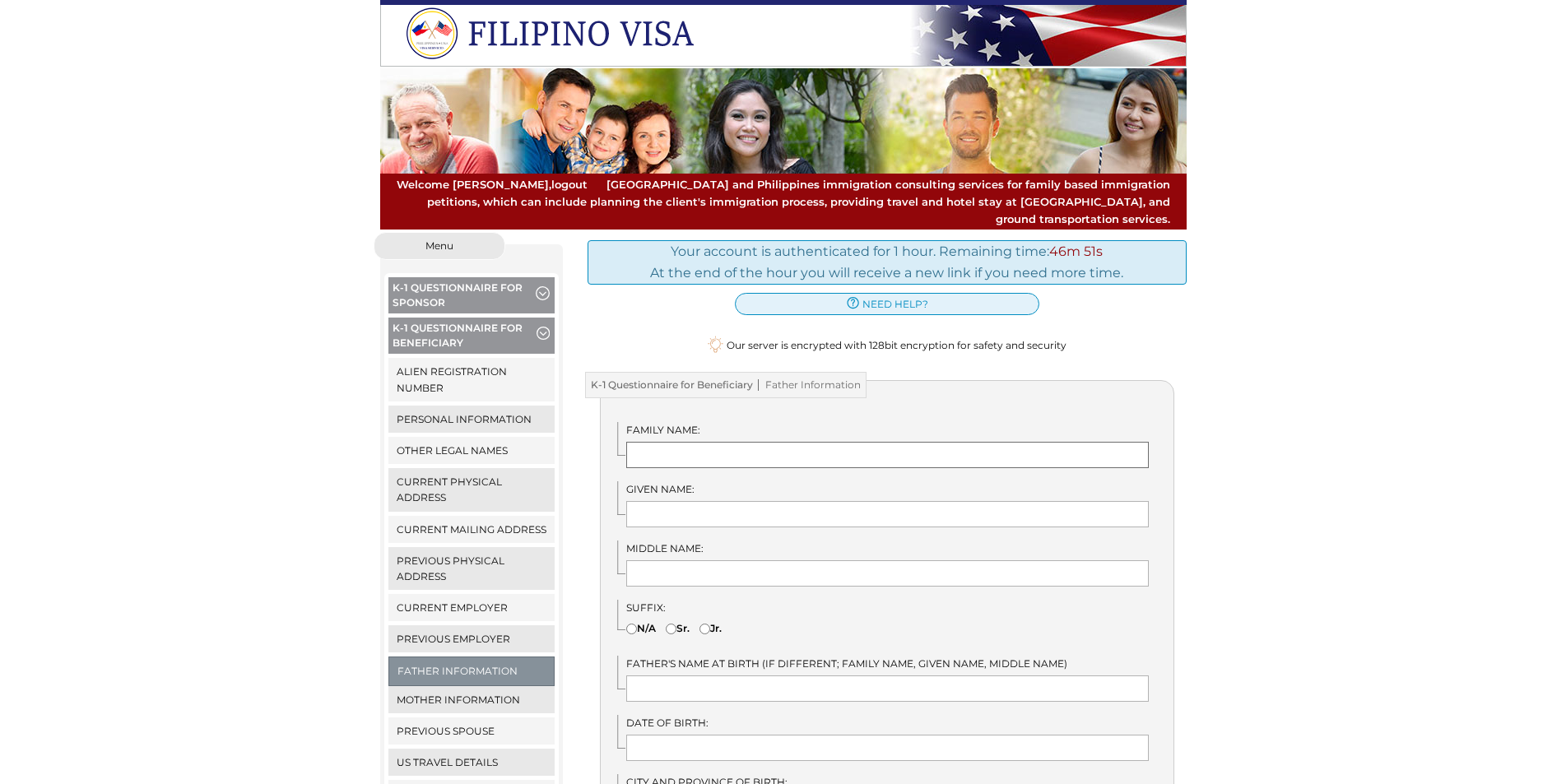
click at [743, 442] on input "text" at bounding box center [887, 455] width 523 height 27
type input "M"
type input "Go"
click at [738, 501] on input "text" at bounding box center [887, 515] width 523 height 27
type input "[PERSON_NAME]"
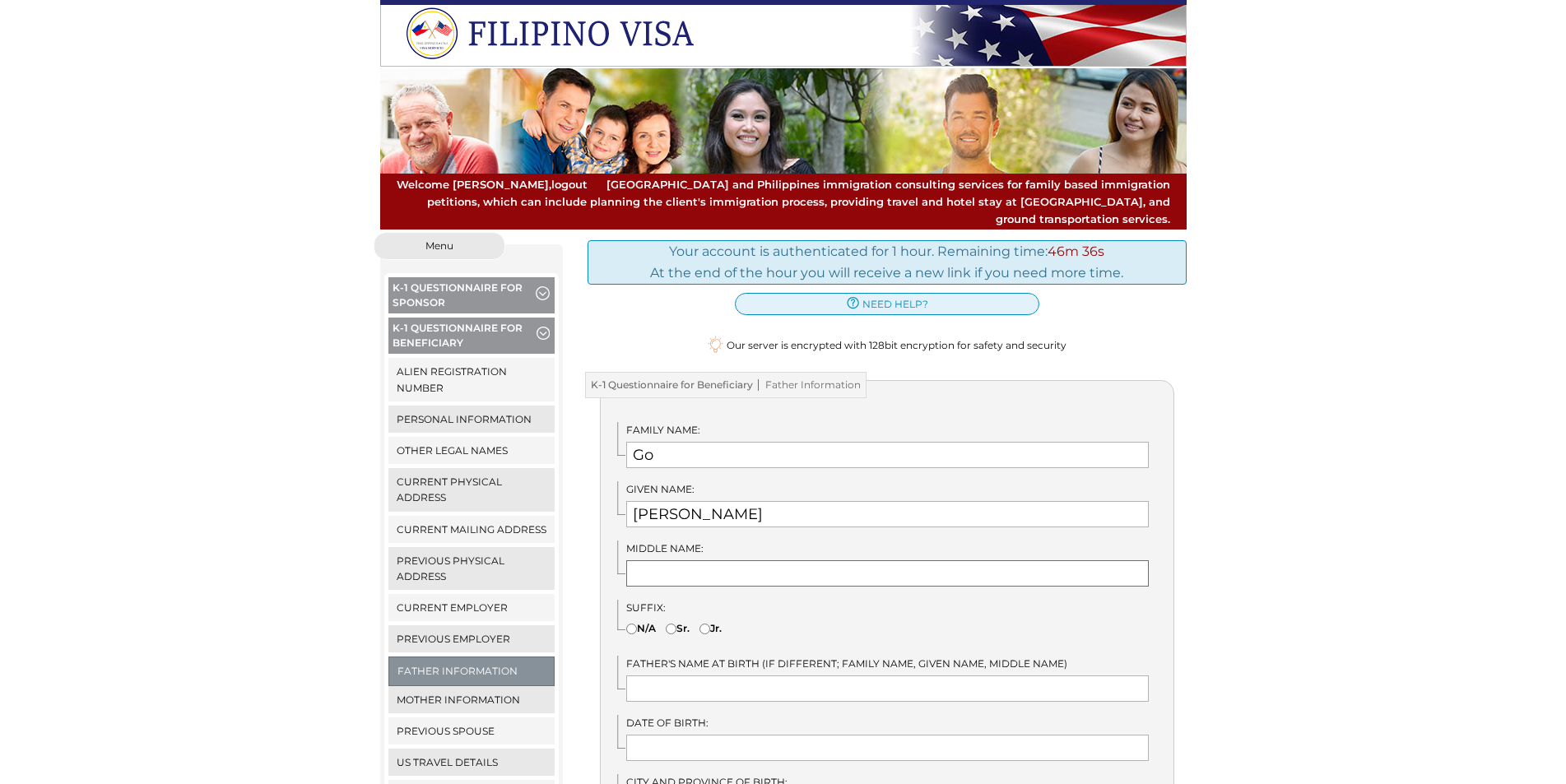
click at [630, 560] on input "text" at bounding box center [887, 573] width 523 height 27
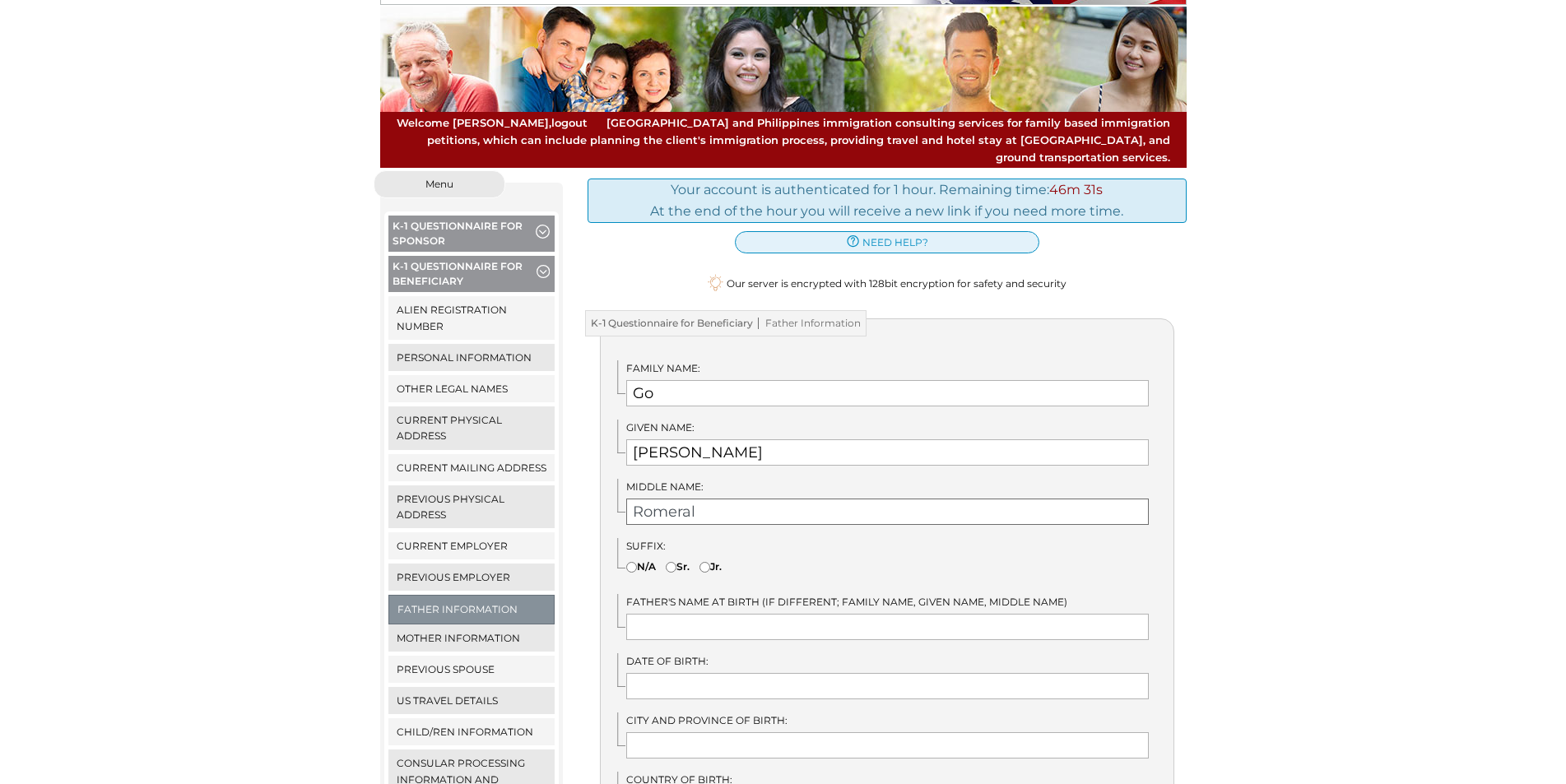
scroll to position [164, 0]
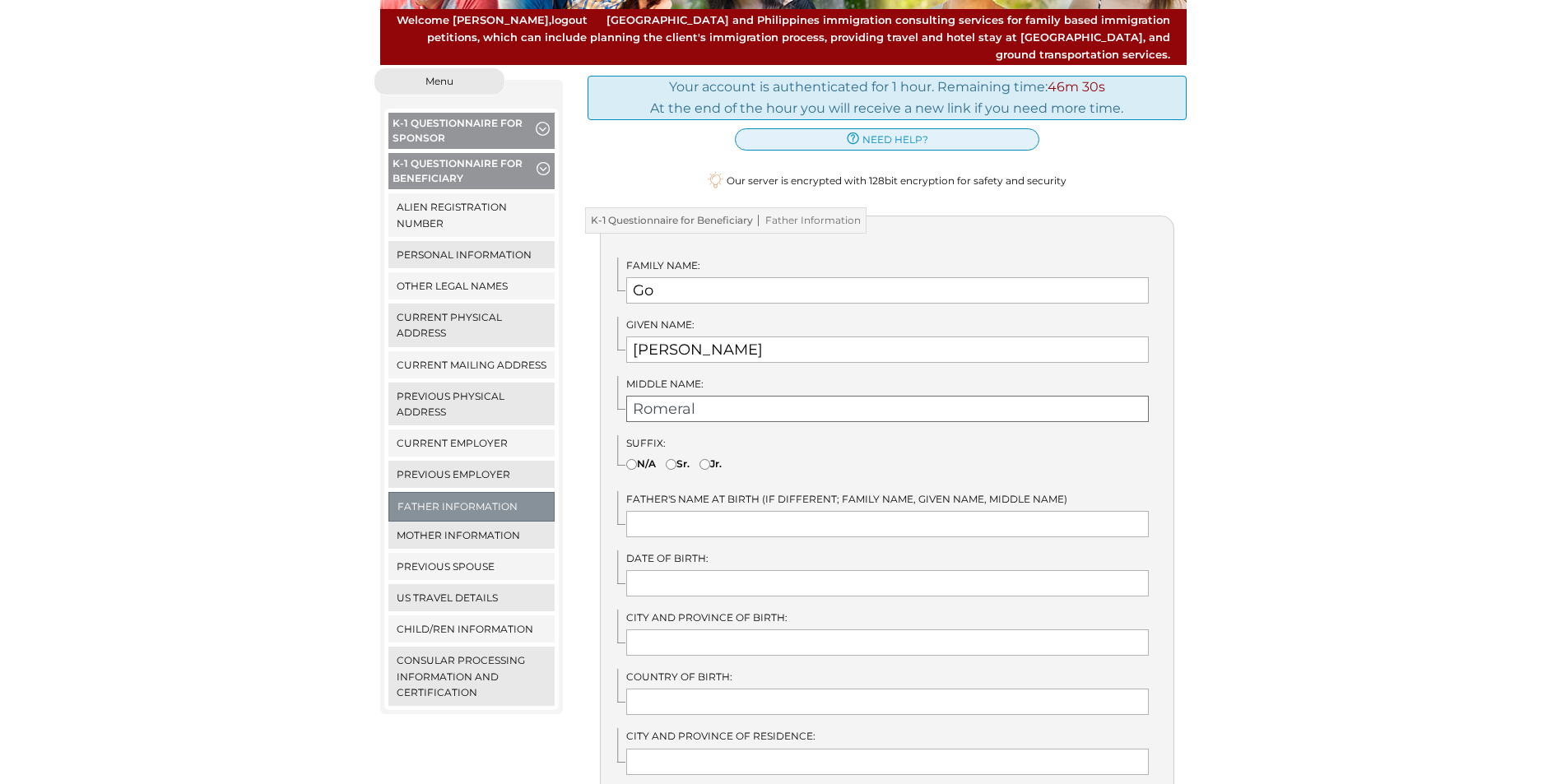
type input "Romeral"
click at [712, 511] on input "text" at bounding box center [887, 524] width 523 height 27
type input "Go, [PERSON_NAME]"
click at [698, 571] on input "text" at bounding box center [887, 583] width 523 height 27
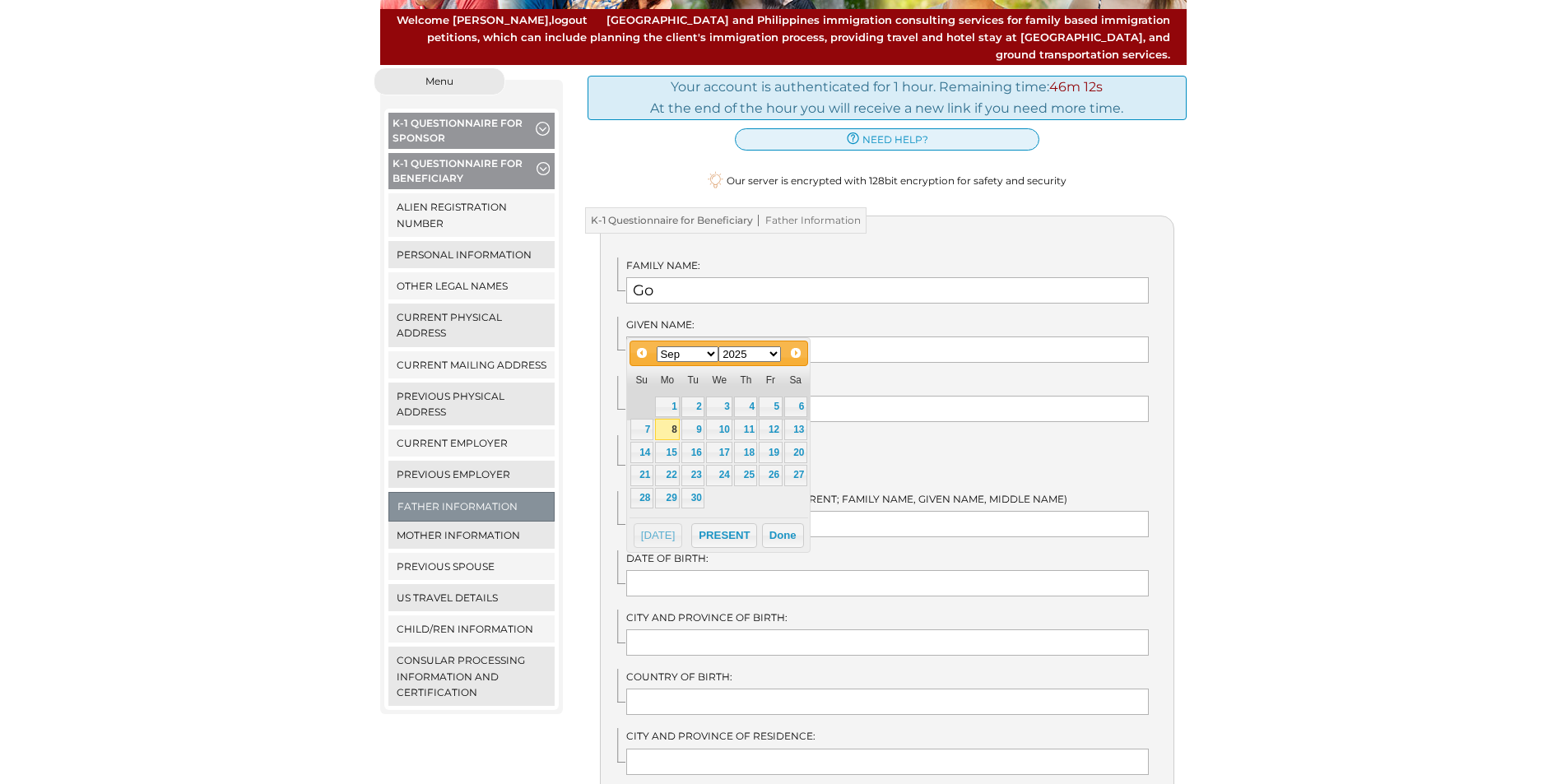
click at [712, 358] on select "Jan Feb Mar Apr May Jun [DATE] Aug Sep Oct Nov Dec" at bounding box center [688, 355] width 62 height 16
click at [796, 408] on link "1" at bounding box center [796, 407] width 23 height 21
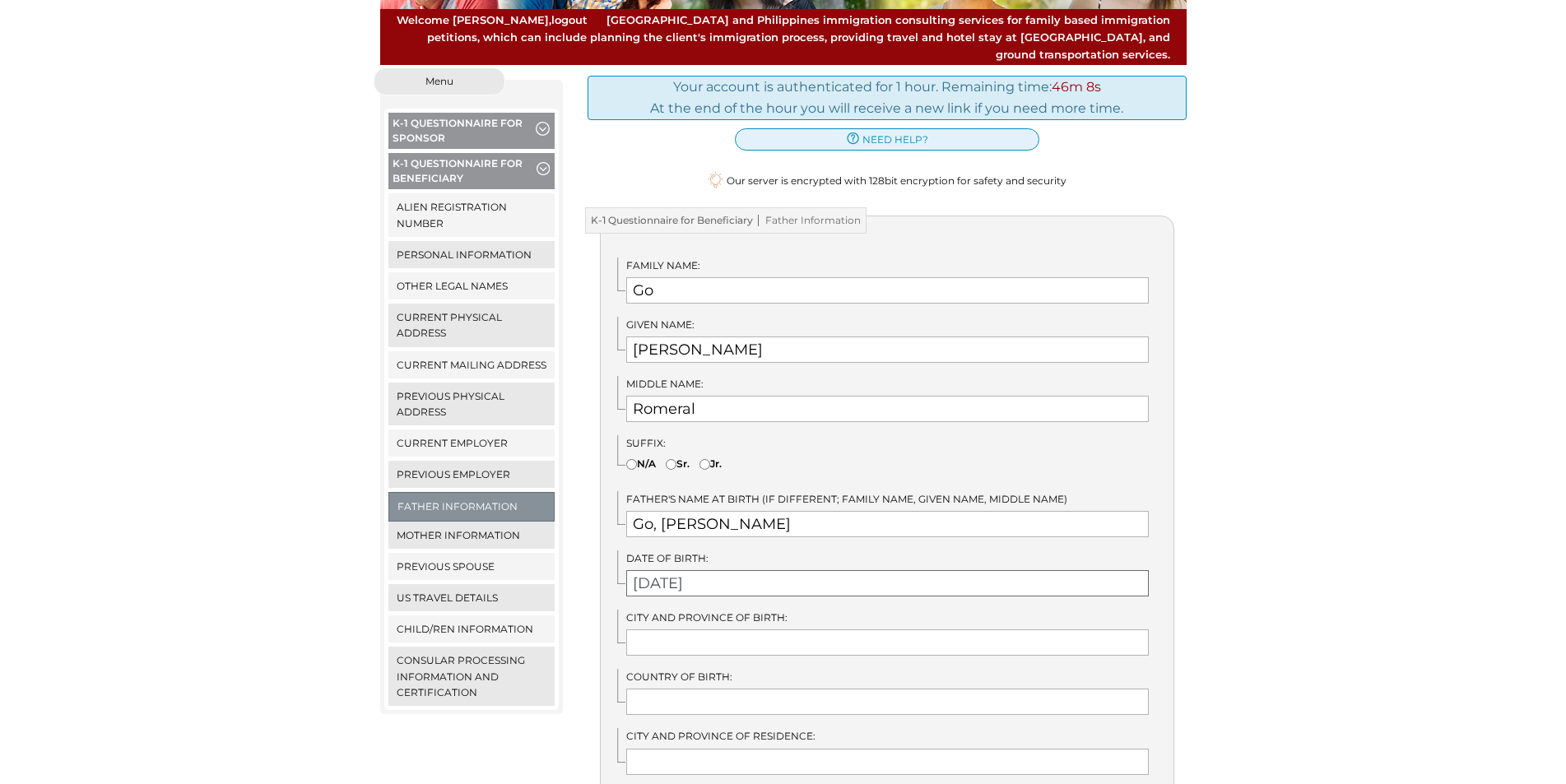
click at [722, 570] on input "[DATE]" at bounding box center [887, 583] width 523 height 27
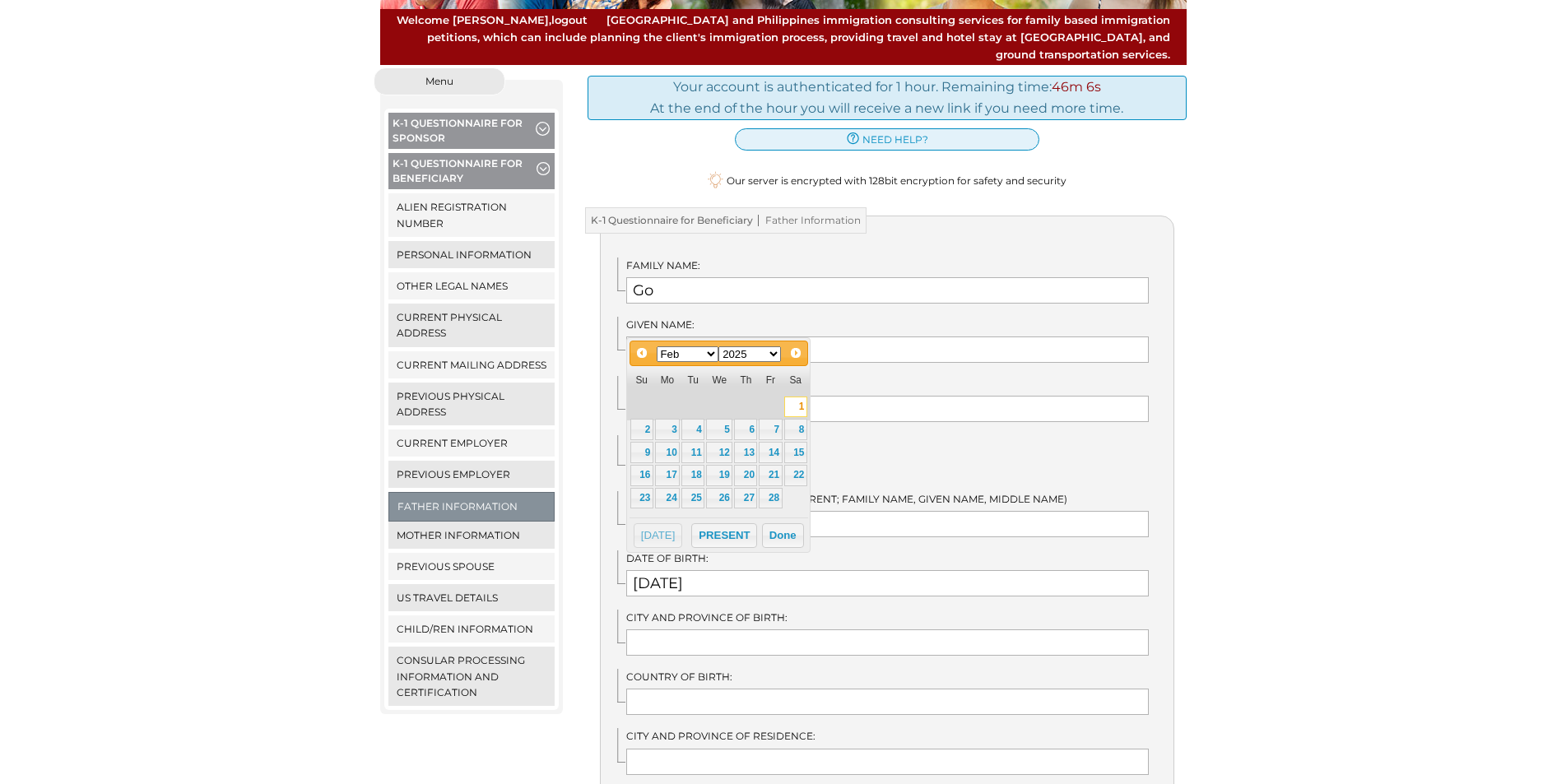
click at [770, 350] on select "1900 1901 1902 1903 1904 1905 1906 1907 1908 1909 1910 1911 1912 1913 1914 1915…" at bounding box center [750, 355] width 62 height 16
click at [778, 537] on button "Done" at bounding box center [783, 536] width 42 height 25
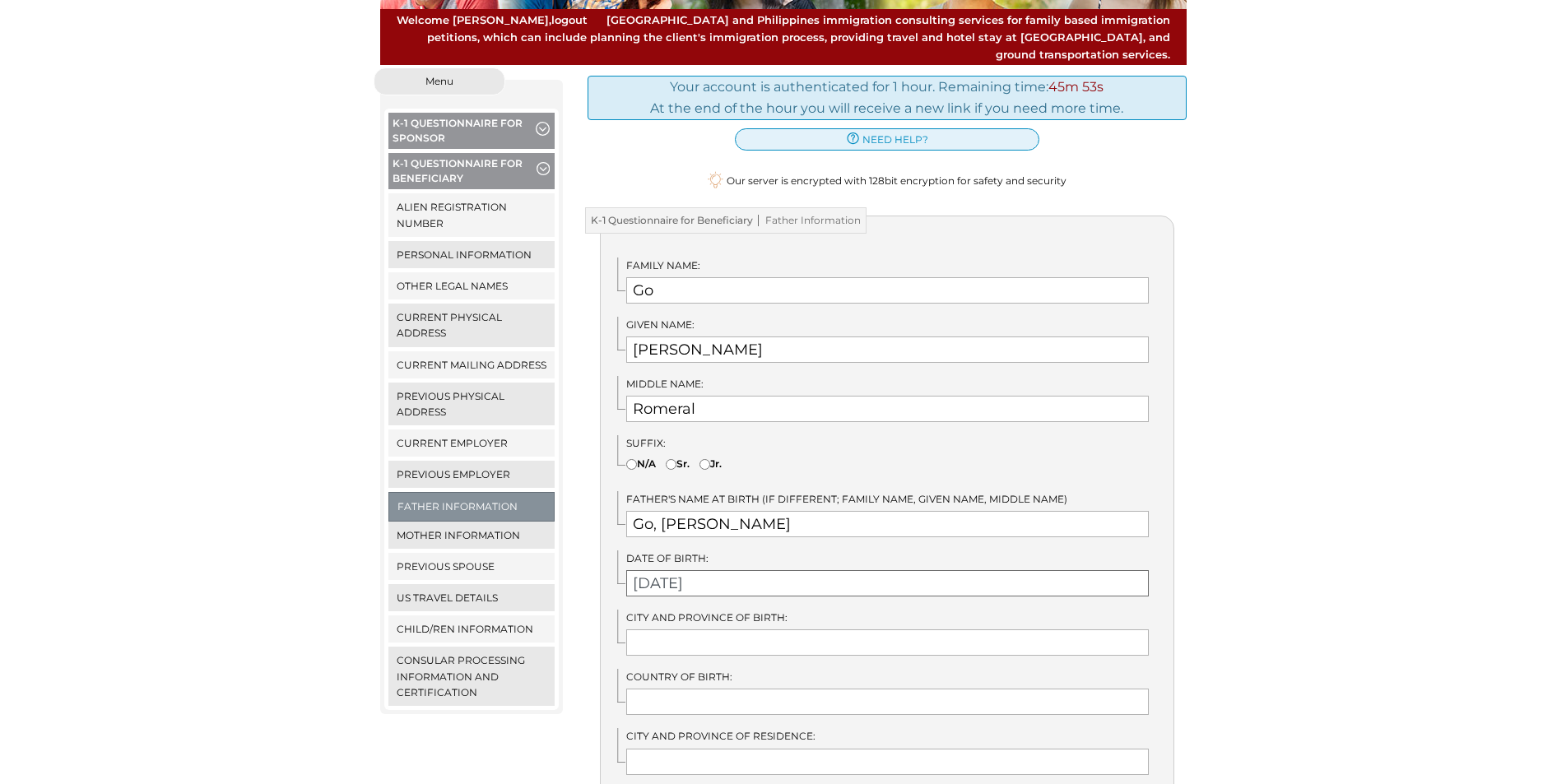
click at [735, 570] on input "02/01/2025" at bounding box center [887, 583] width 523 height 27
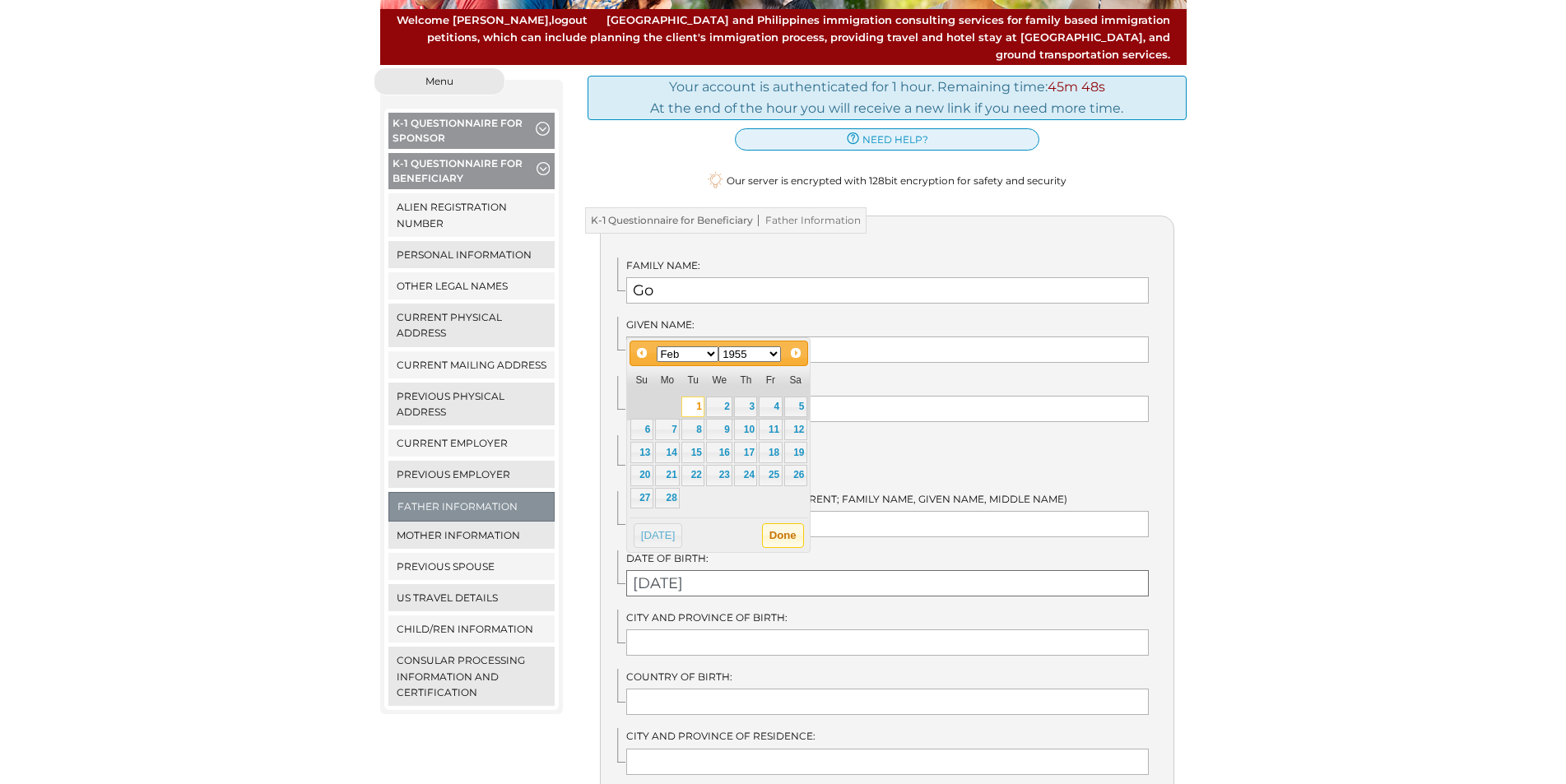
type input "02/01/1955"
click at [792, 533] on button "Done" at bounding box center [783, 536] width 42 height 25
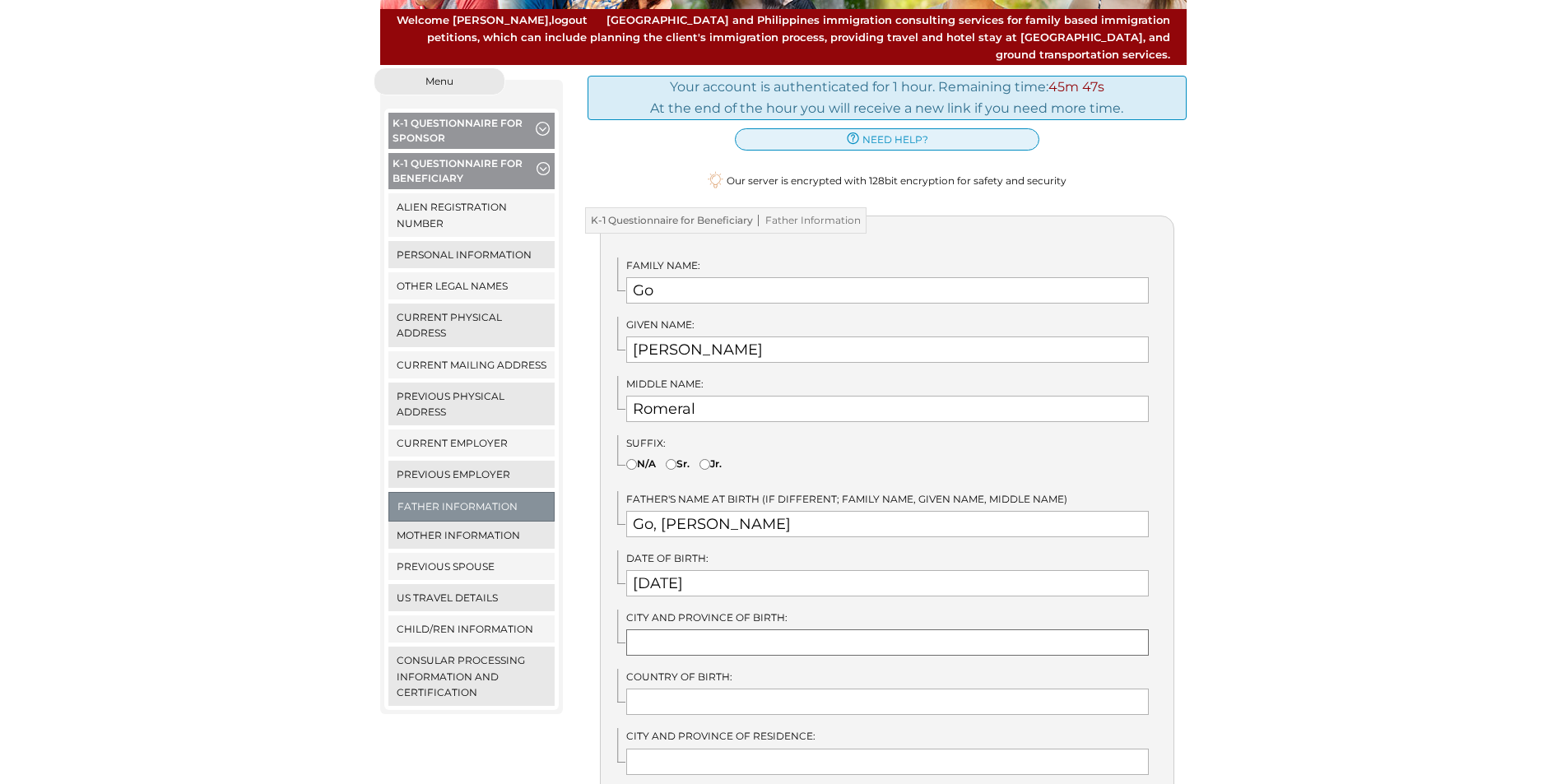
click at [702, 629] on input "text" at bounding box center [887, 643] width 523 height 27
type input "[GEOGRAPHIC_DATA]"
click at [747, 689] on input "text" at bounding box center [887, 702] width 523 height 27
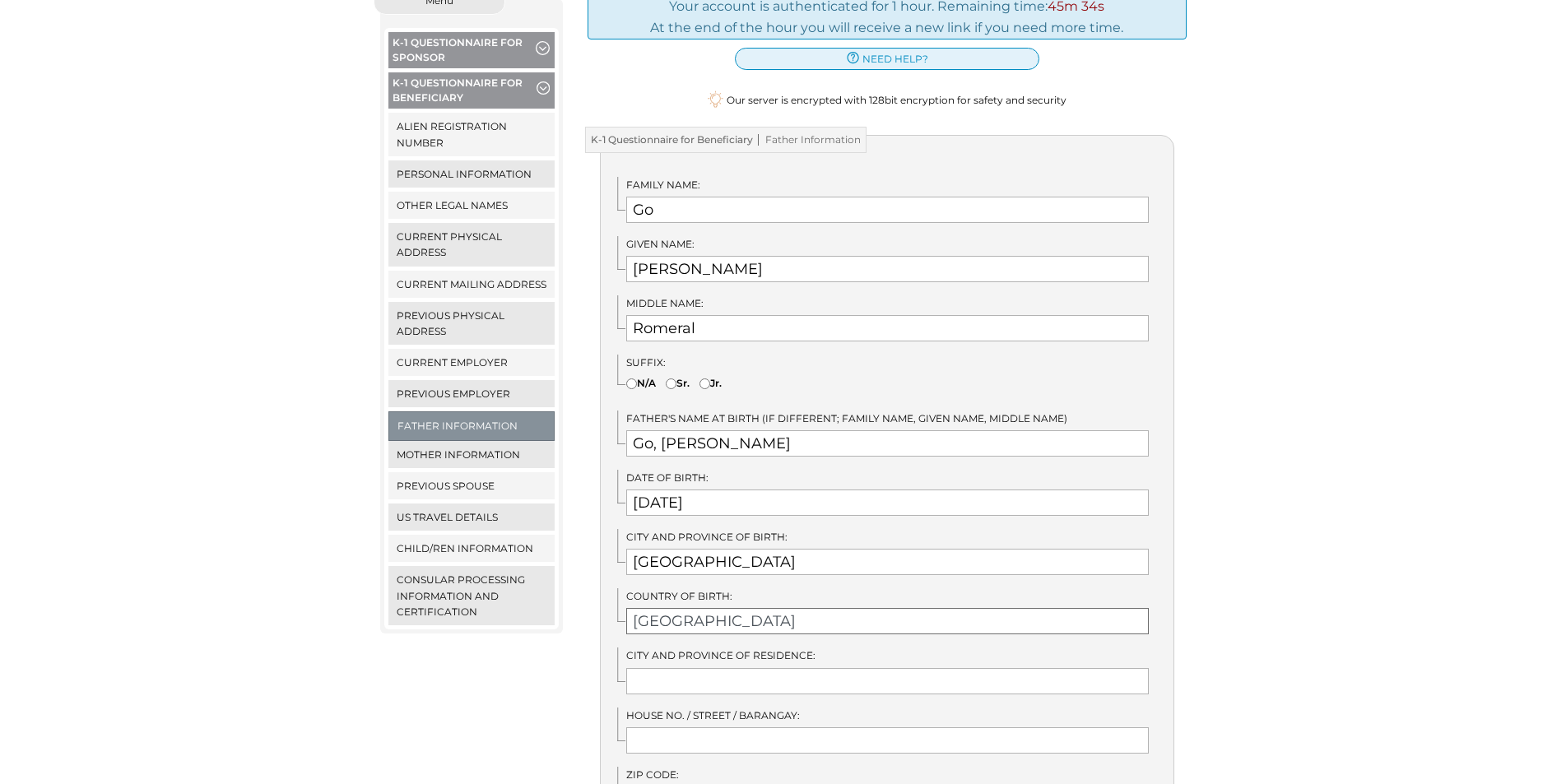
scroll to position [329, 0]
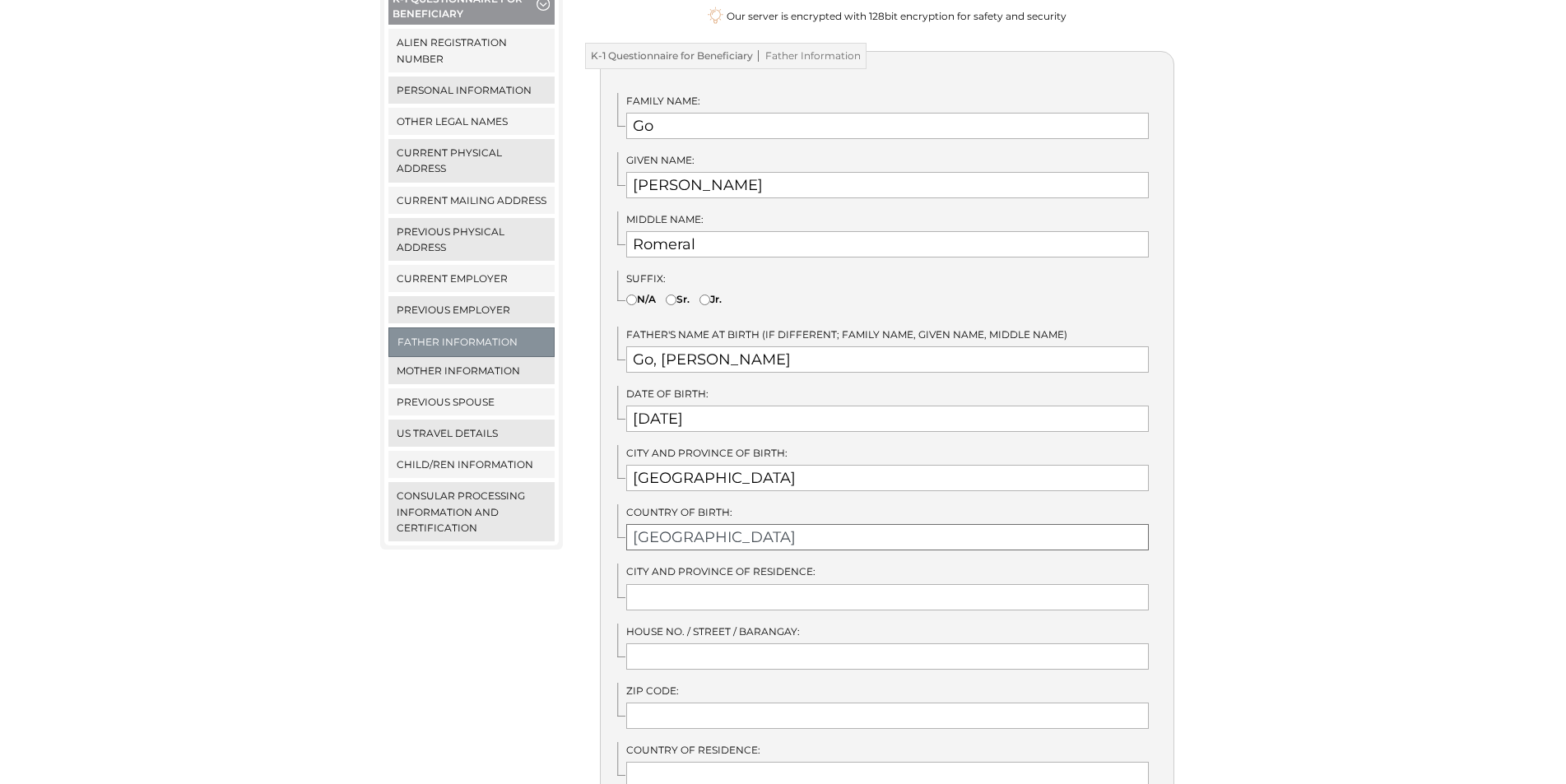
type input "[GEOGRAPHIC_DATA]"
click at [712, 584] on input "text" at bounding box center [887, 597] width 523 height 27
type input "[GEOGRAPHIC_DATA]"
click at [677, 644] on input "text" at bounding box center [887, 657] width 523 height 27
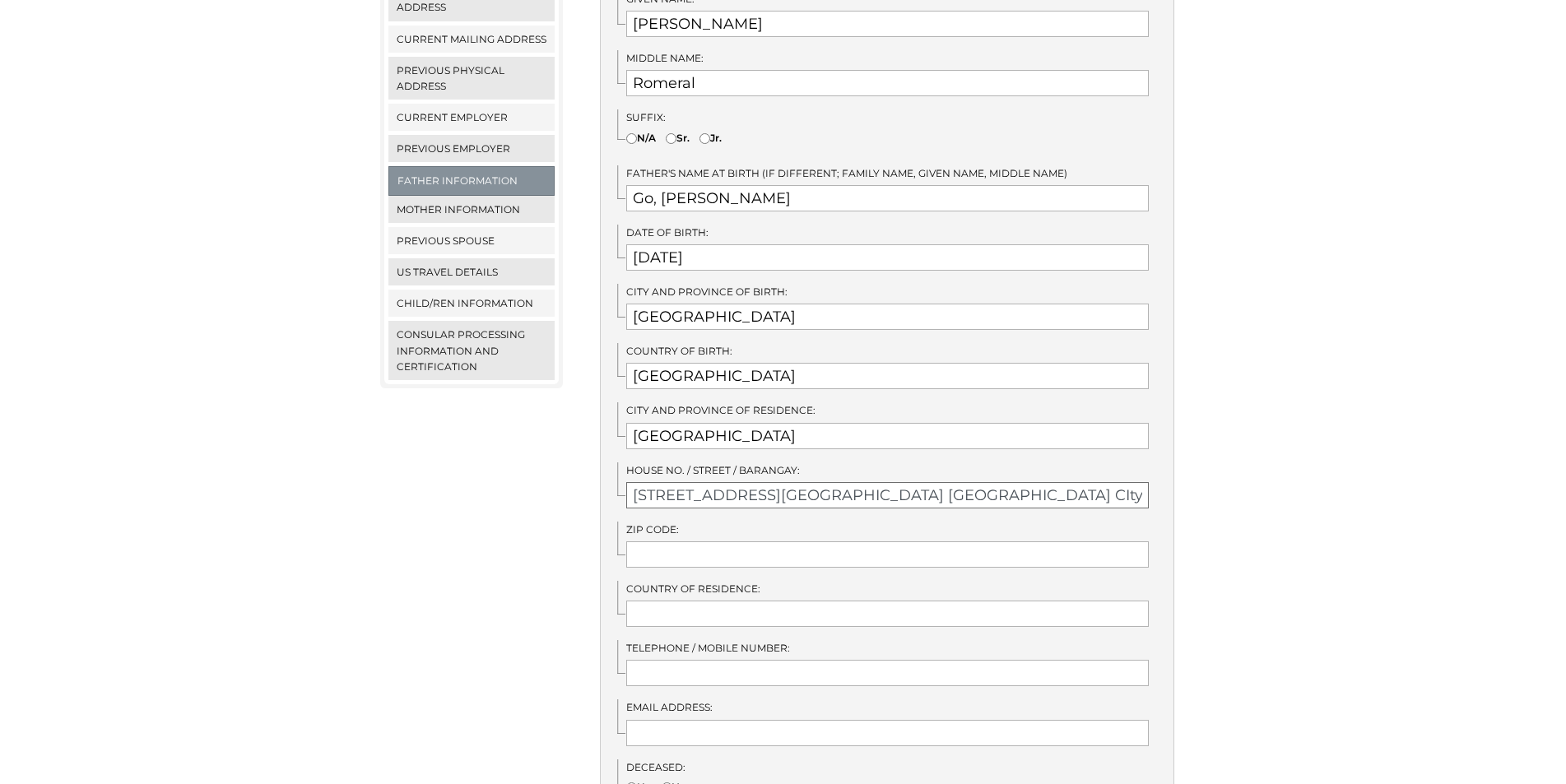
scroll to position [493, 0]
type input "4394 Holy Family Drive Kabulakan Forest Hills Banawa Cebu CIty"
click at [733, 538] on input "text" at bounding box center [887, 551] width 523 height 27
type input "6000"
click at [814, 597] on input "text" at bounding box center [887, 611] width 523 height 27
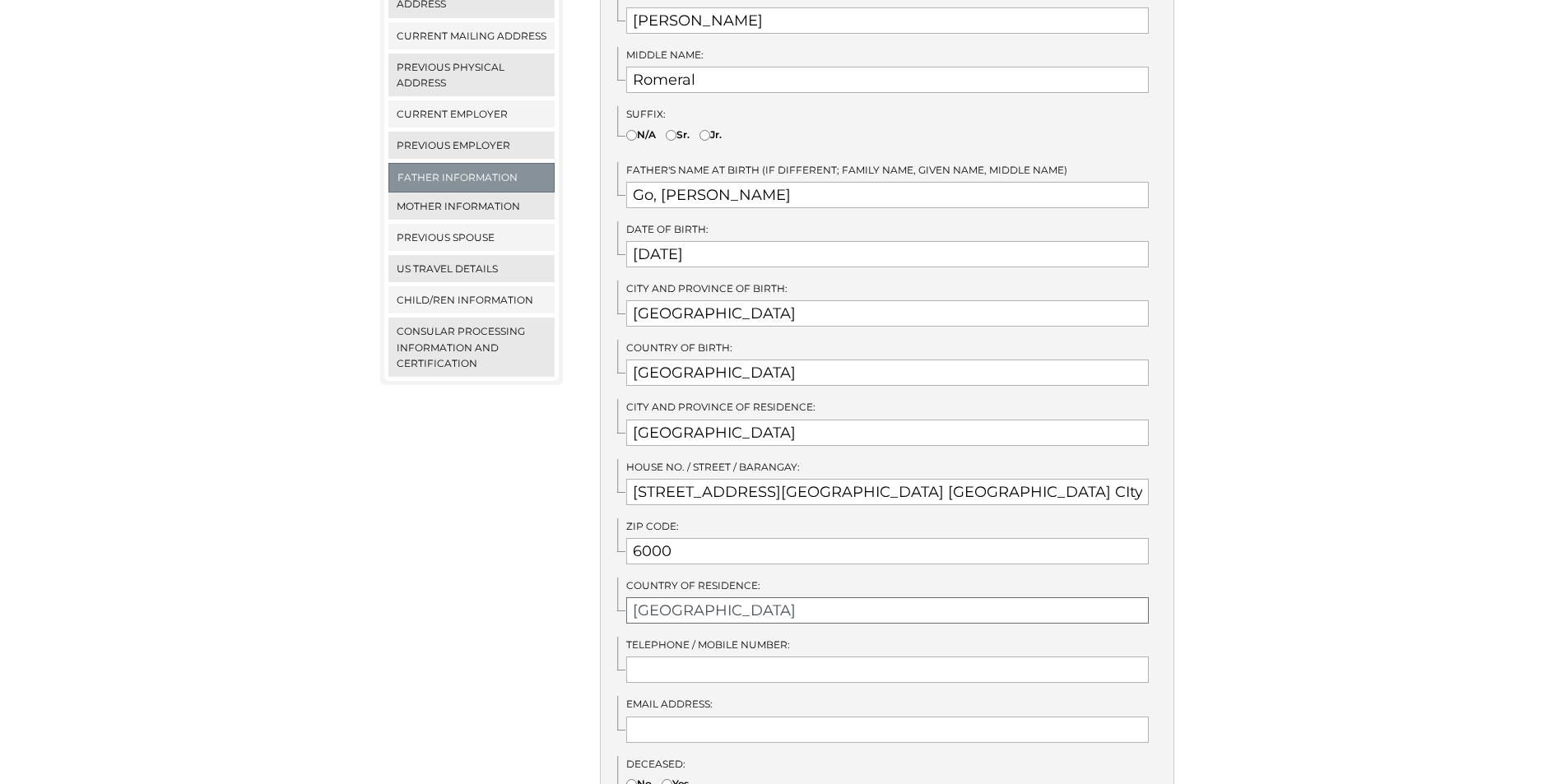
type input "[GEOGRAPHIC_DATA]"
click at [783, 657] on input "text" at bounding box center [887, 670] width 523 height 27
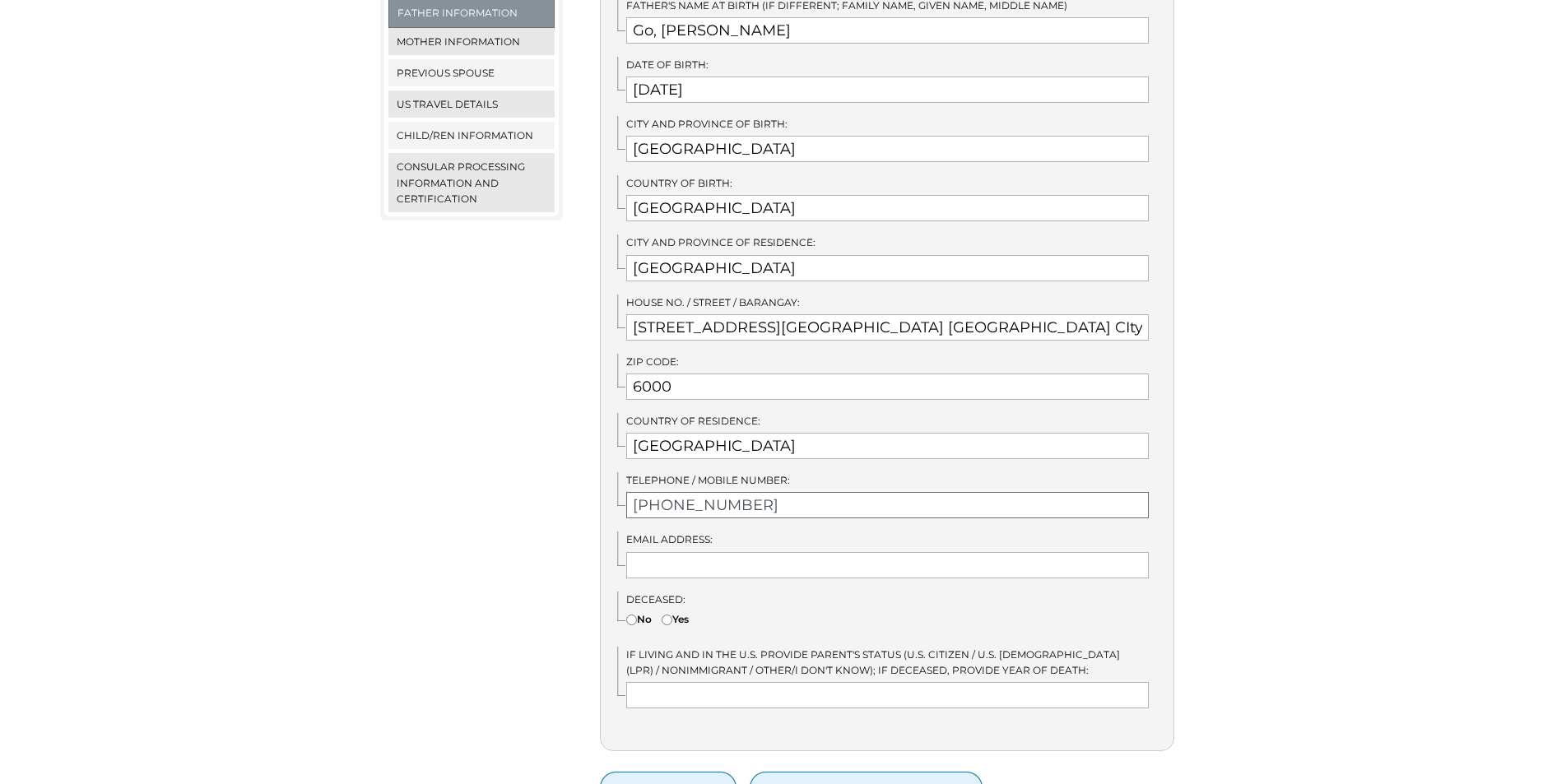
type input "+639622467908"
click at [764, 552] on input "text" at bounding box center [887, 565] width 523 height 27
click at [630, 614] on input"] "No" at bounding box center [631, 620] width 11 height 11
radio input"] "true"
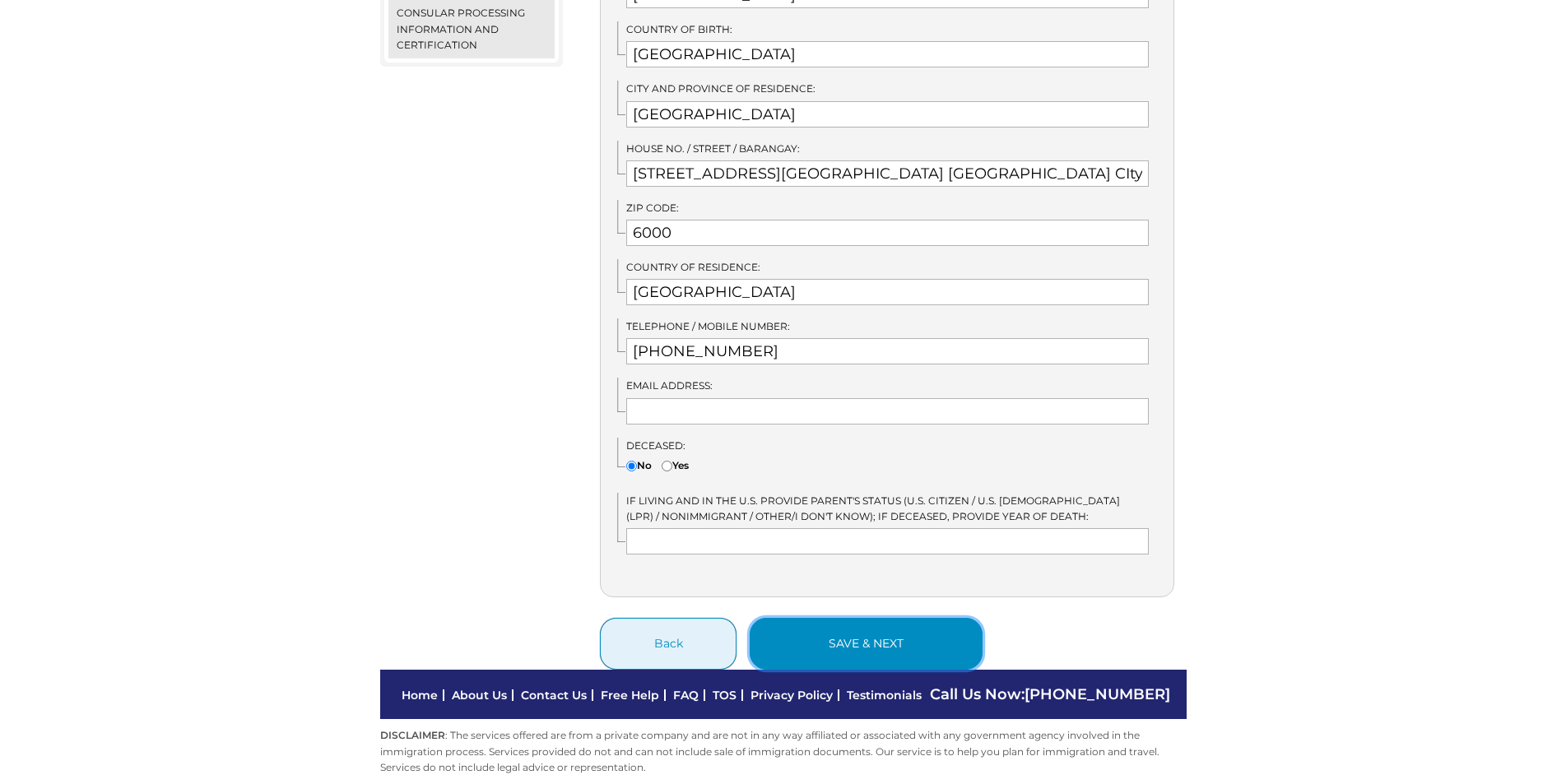
click at [877, 637] on button "save & next" at bounding box center [866, 644] width 233 height 52
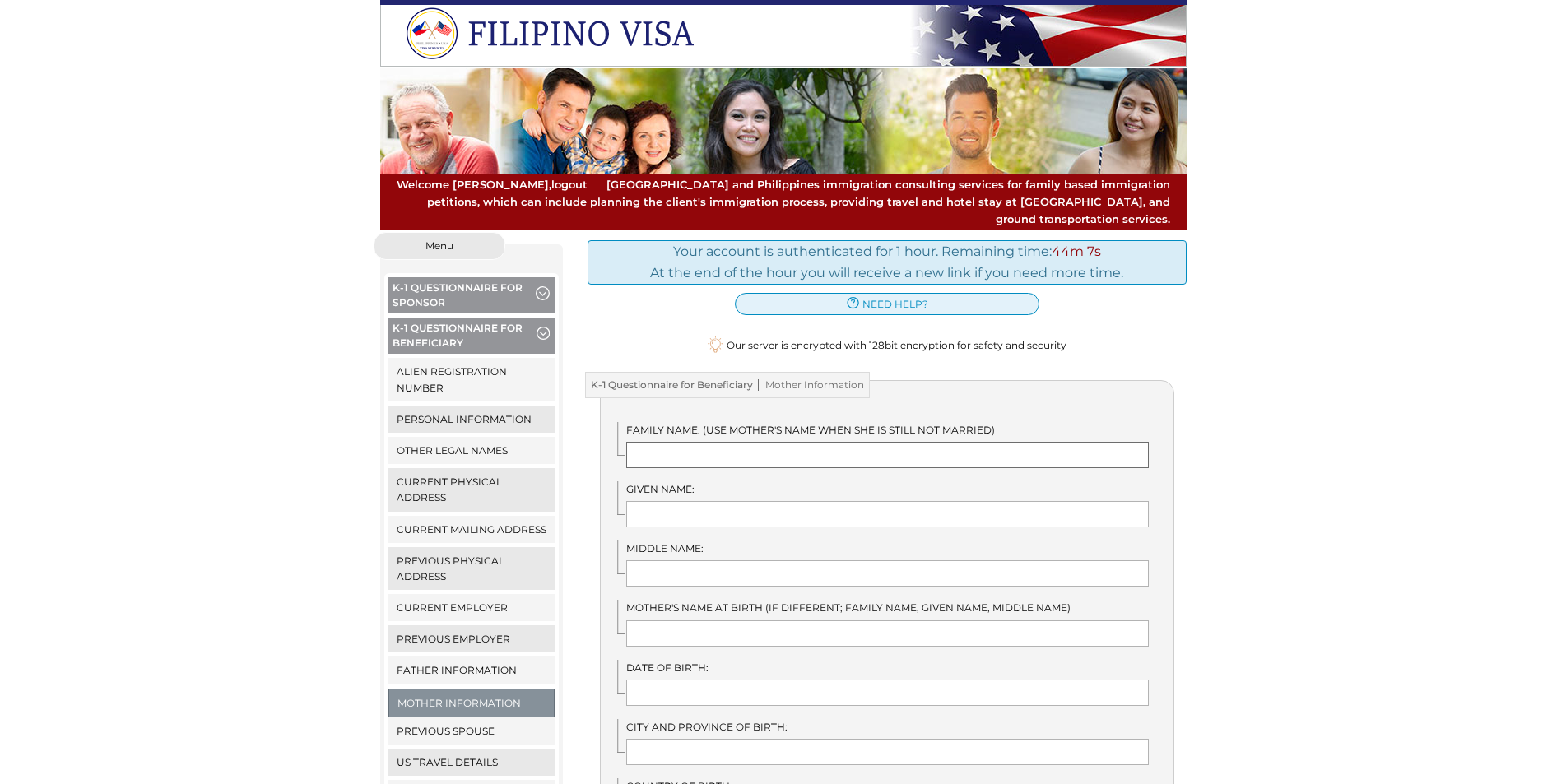
click at [692, 442] on input "text" at bounding box center [887, 455] width 523 height 27
type input "Gilbuena"
click at [679, 501] on input "text" at bounding box center [887, 515] width 523 height 27
type input "[PERSON_NAME]"
click at [646, 563] on input "text" at bounding box center [887, 573] width 523 height 27
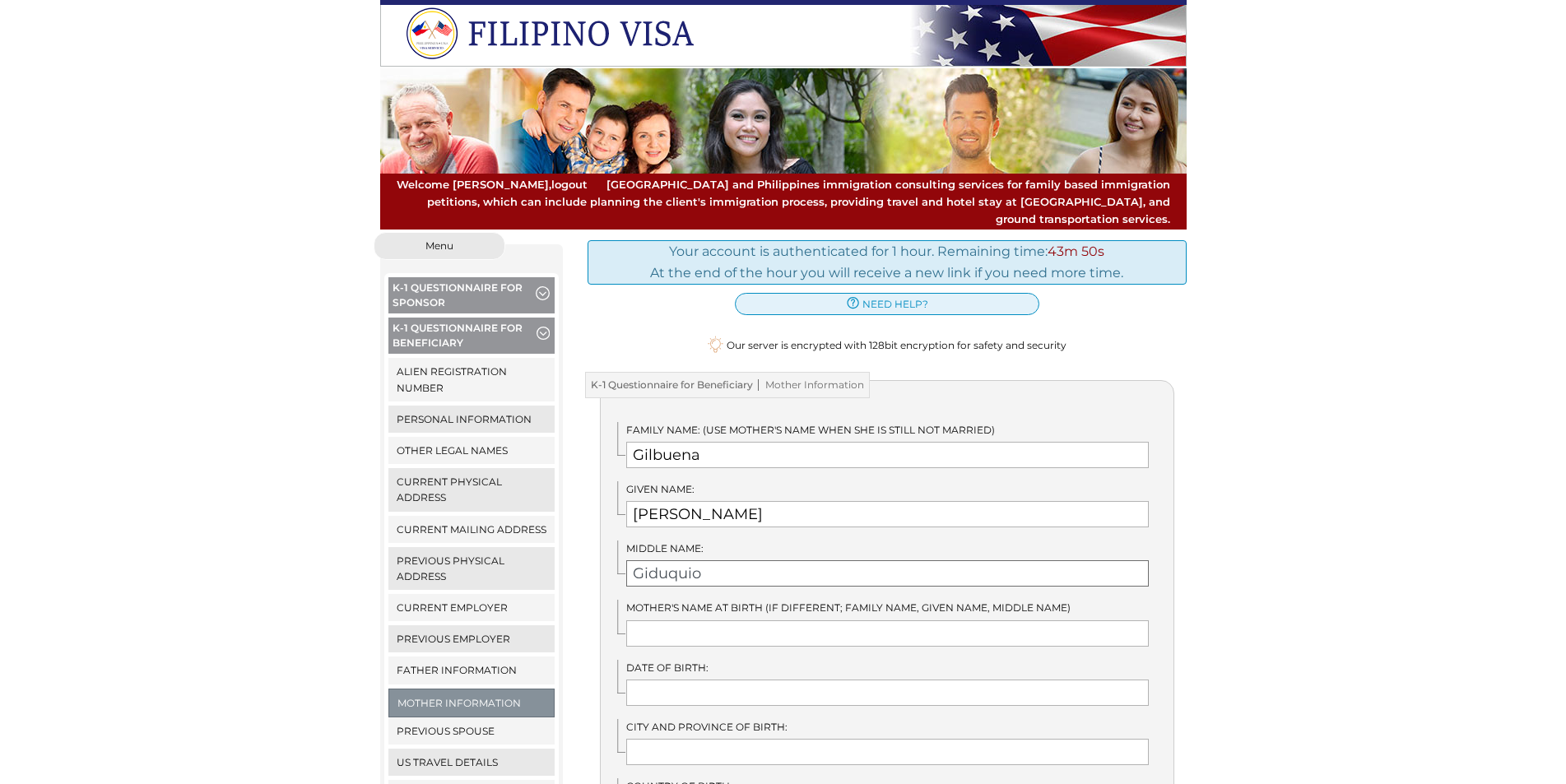
type input "Giduquio"
click at [839, 620] on input "text" at bounding box center [887, 634] width 523 height 27
type input "B"
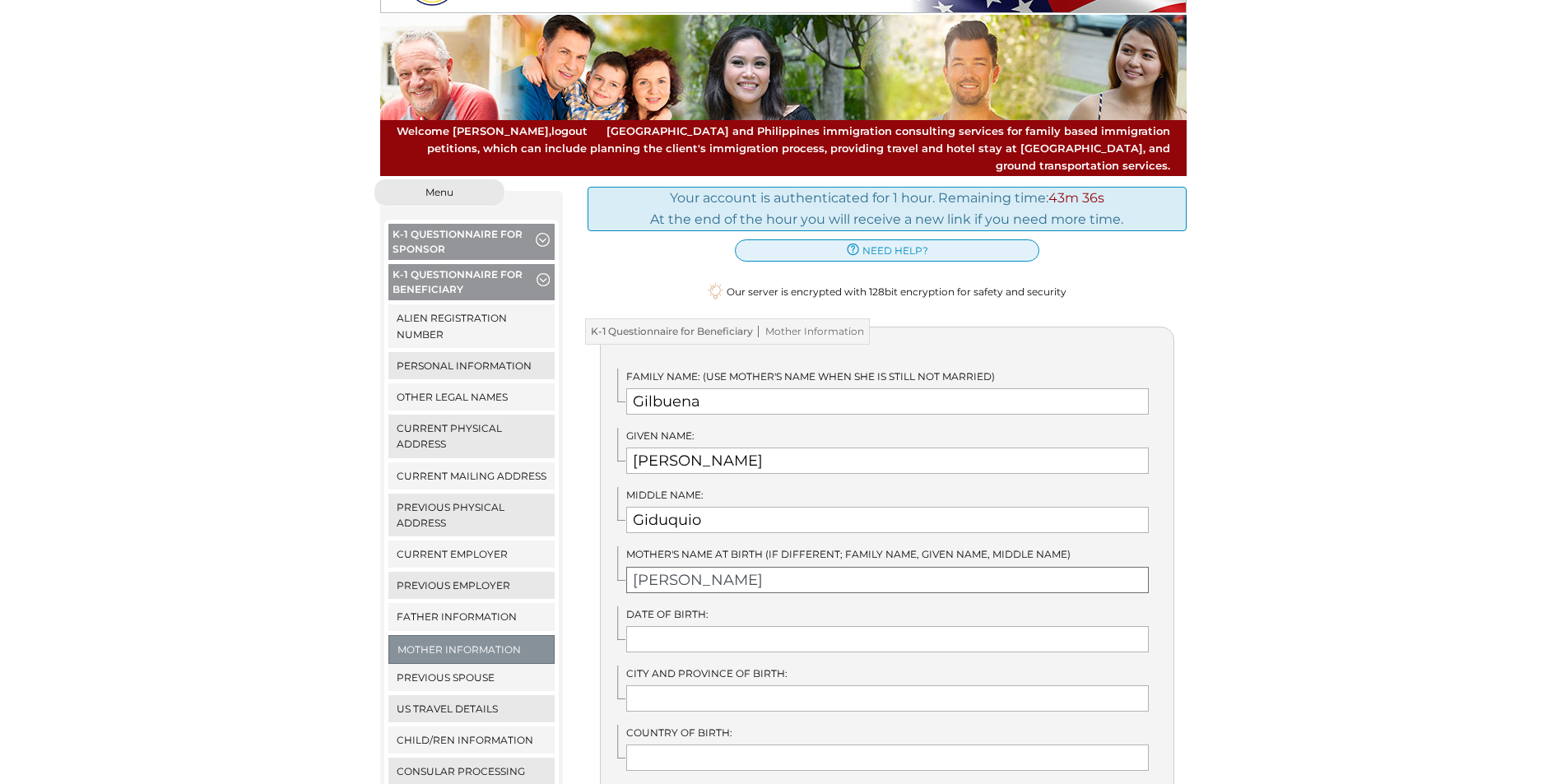
scroll to position [83, 0]
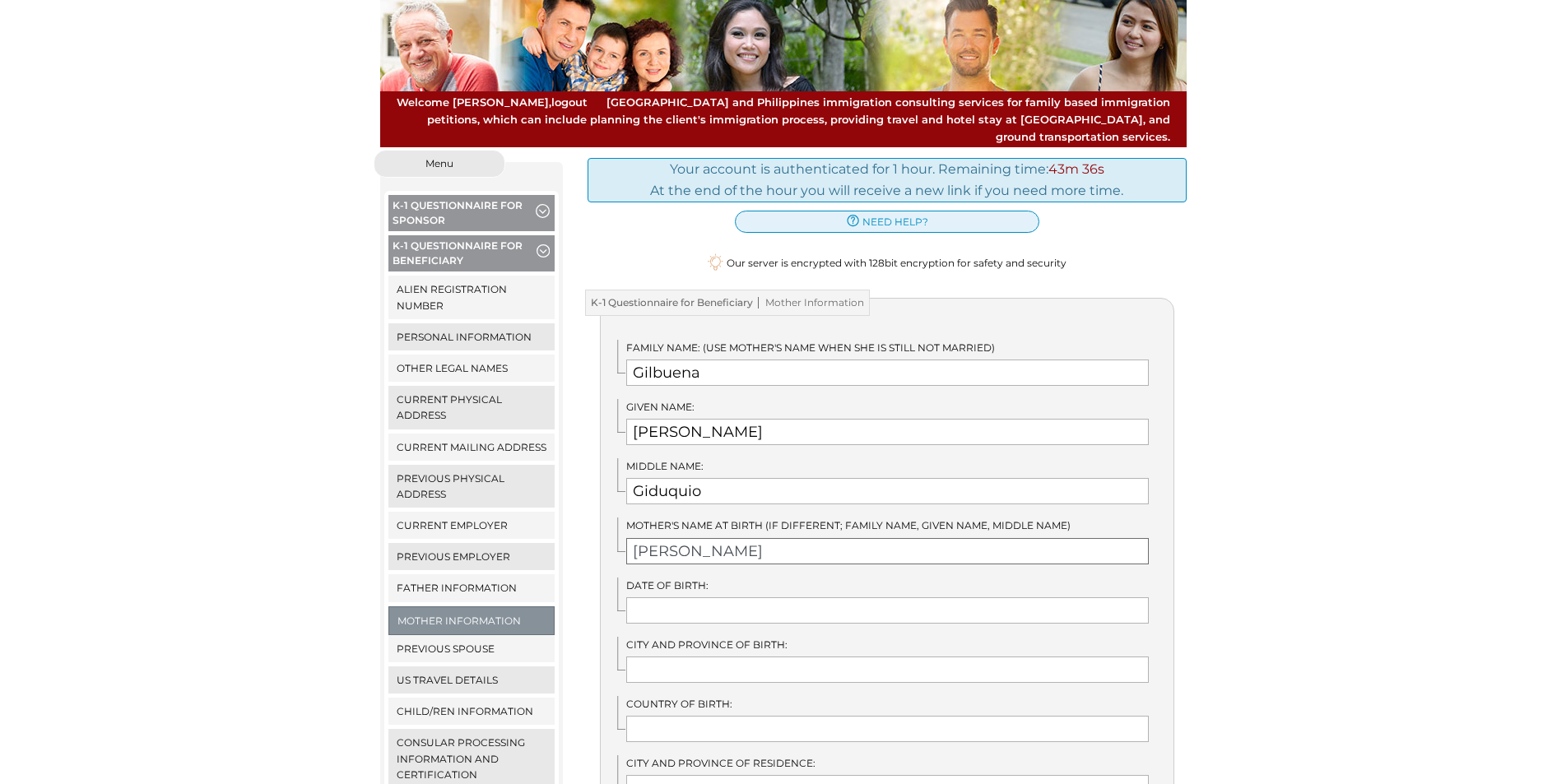
type input "[PERSON_NAME]"
click at [699, 602] on input "text" at bounding box center [887, 611] width 523 height 27
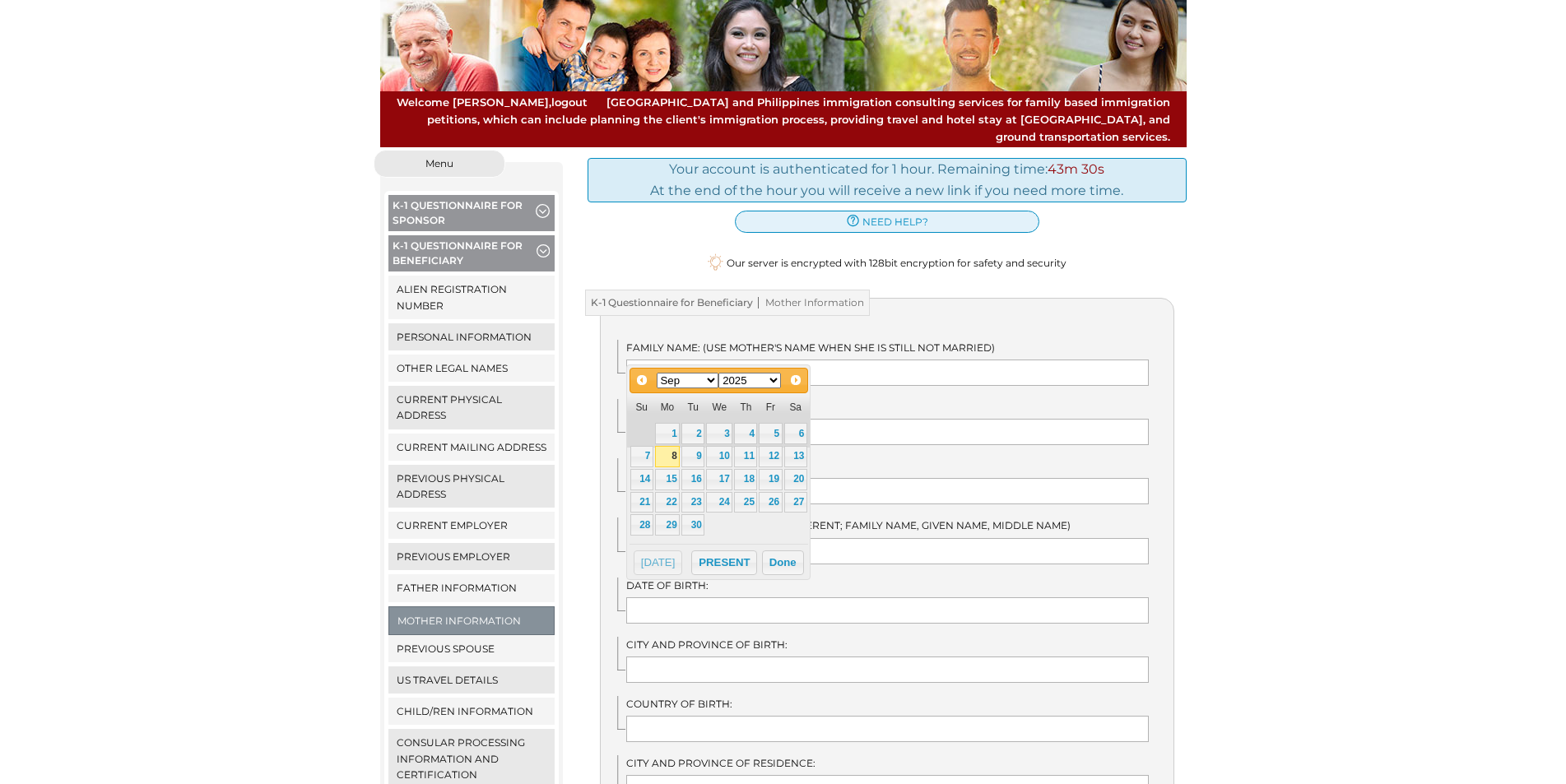
click at [711, 376] on select "Jan Feb Mar Apr May Jun [DATE] Aug Sep Oct Nov Dec" at bounding box center [688, 380] width 62 height 16
click at [790, 432] on link "5" at bounding box center [796, 434] width 23 height 21
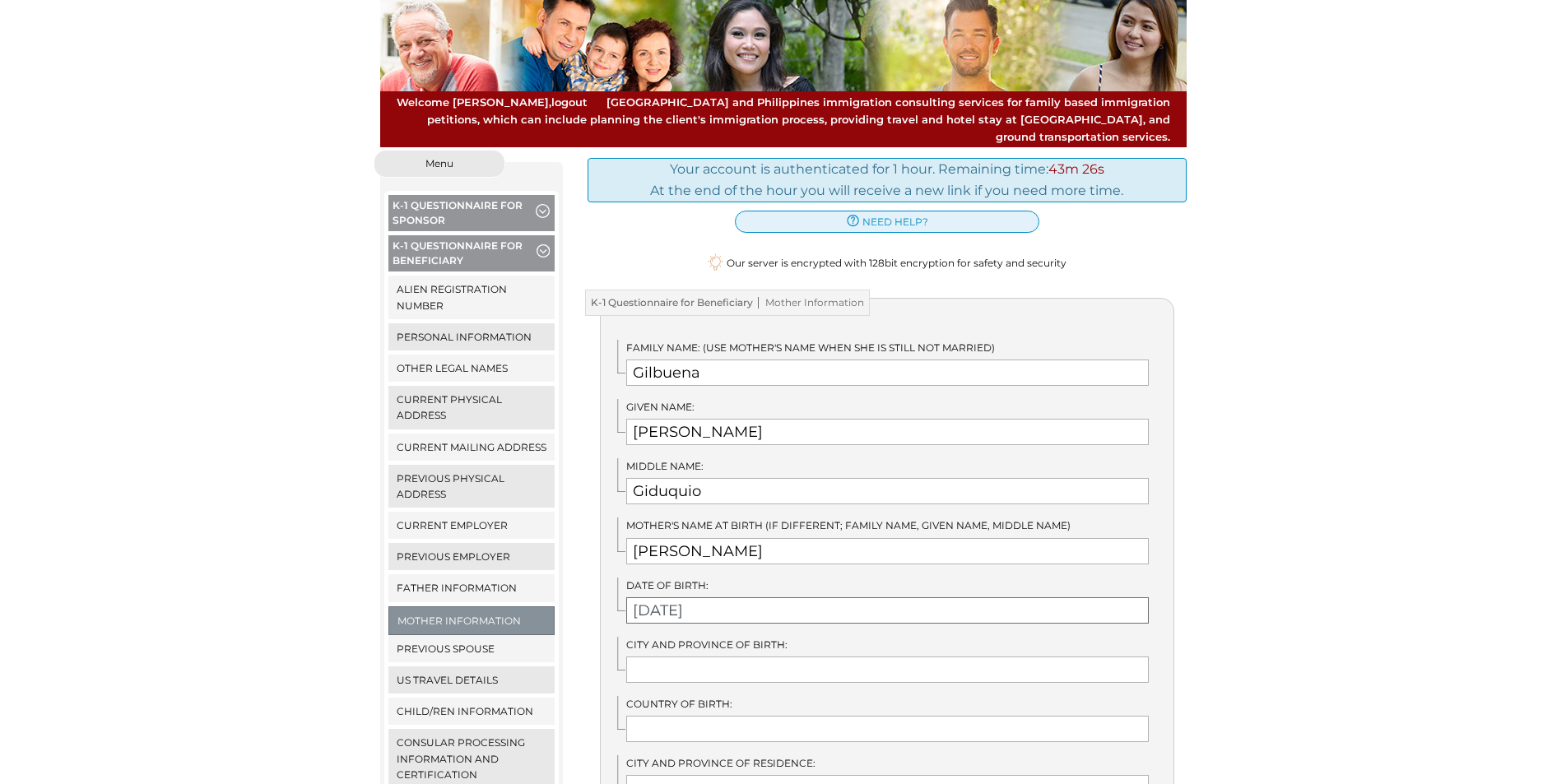
click at [723, 597] on input "07/05/2025" at bounding box center [887, 611] width 523 height 27
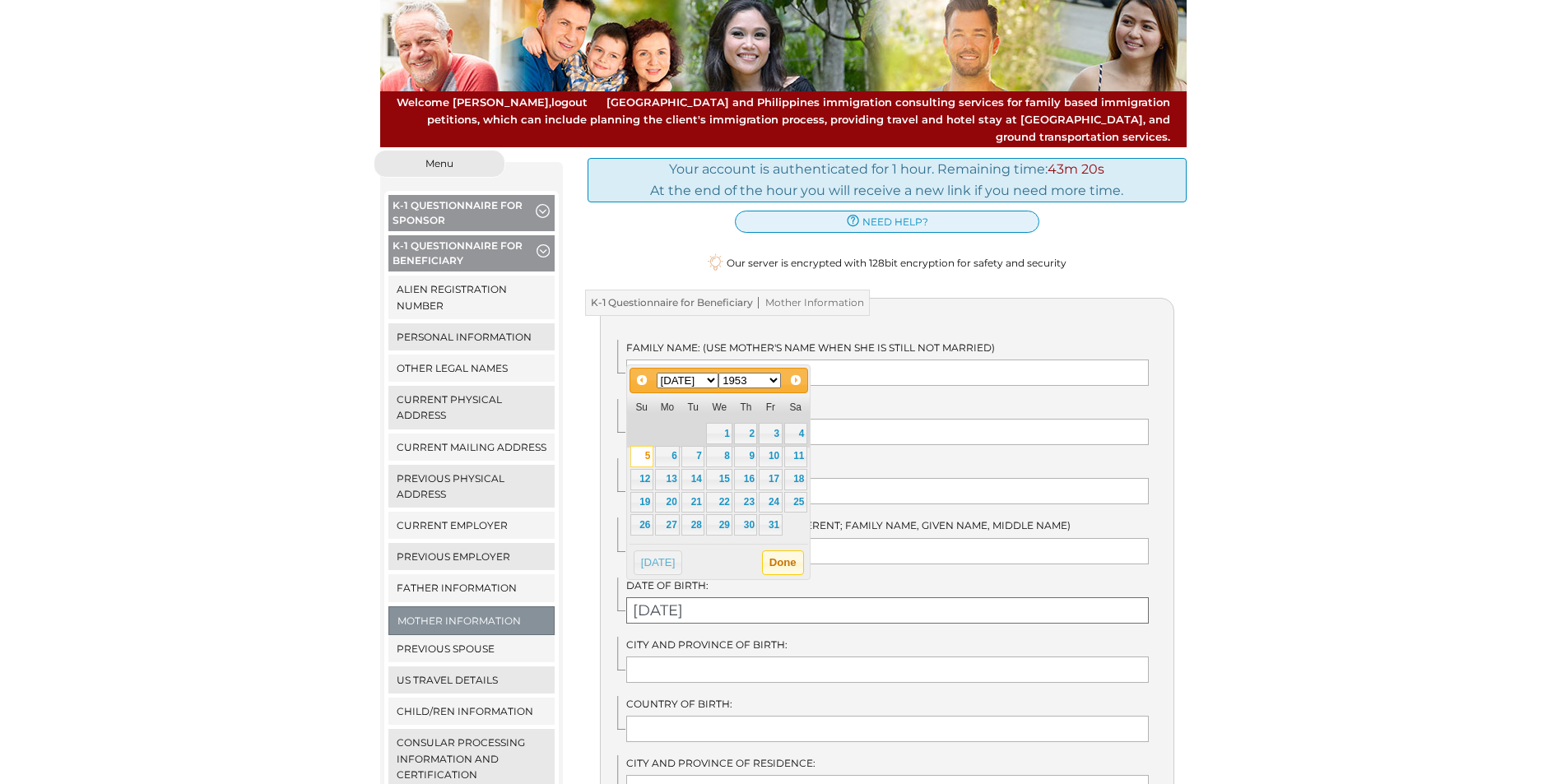
type input "07/05/1953"
click at [781, 568] on button "Done" at bounding box center [783, 563] width 42 height 25
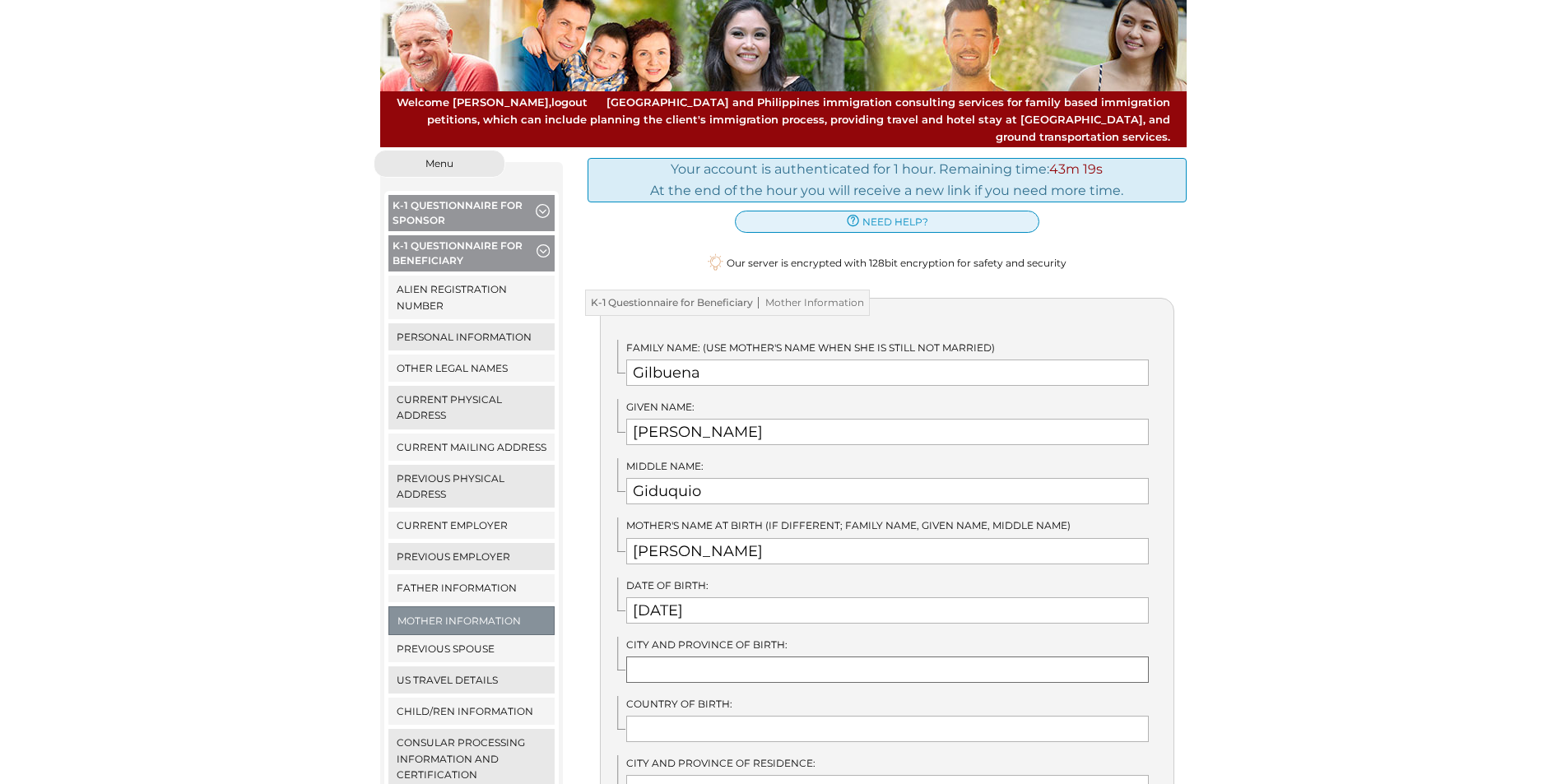
click at [732, 657] on input "text" at bounding box center [887, 670] width 523 height 27
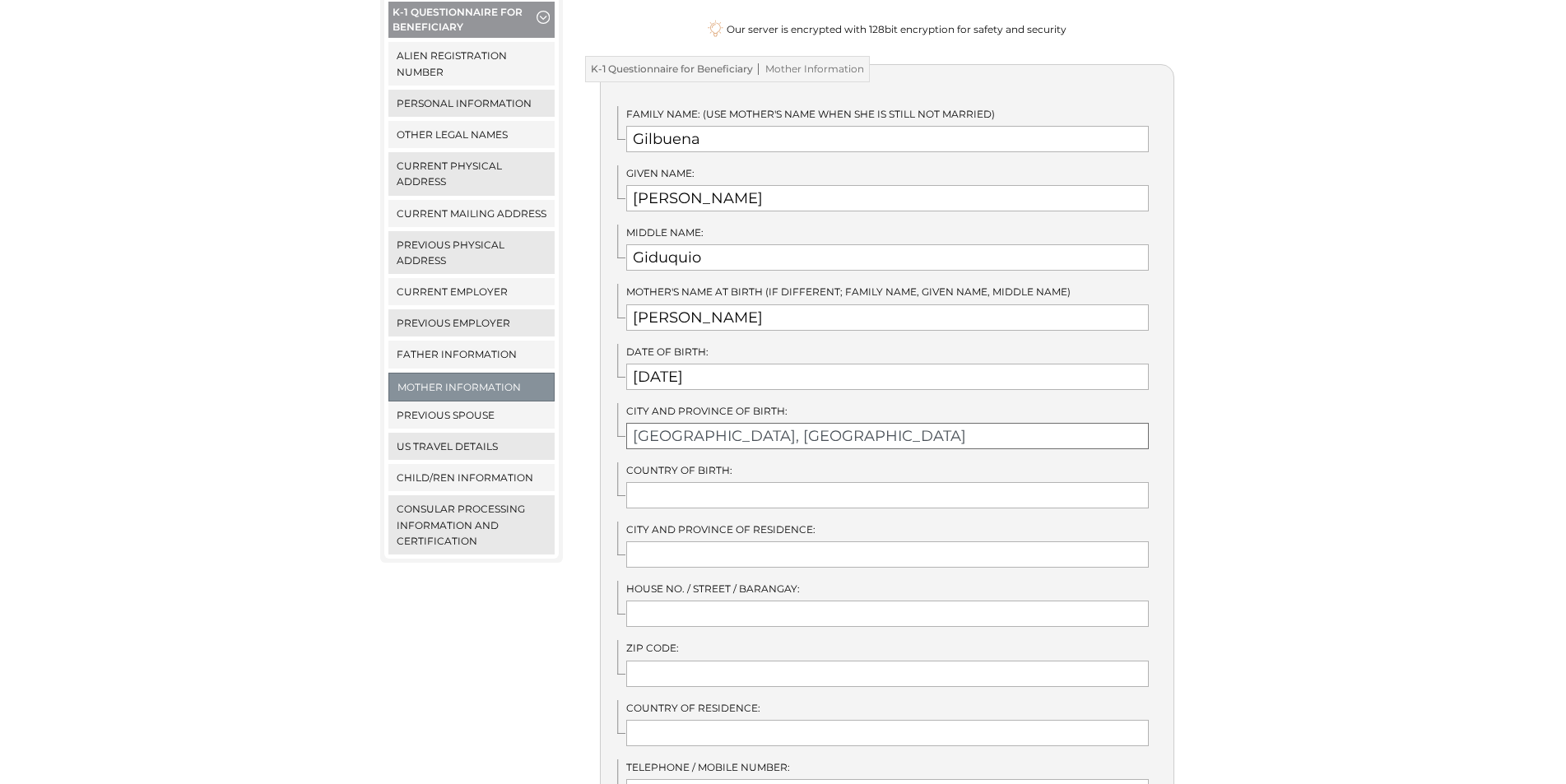
scroll to position [329, 0]
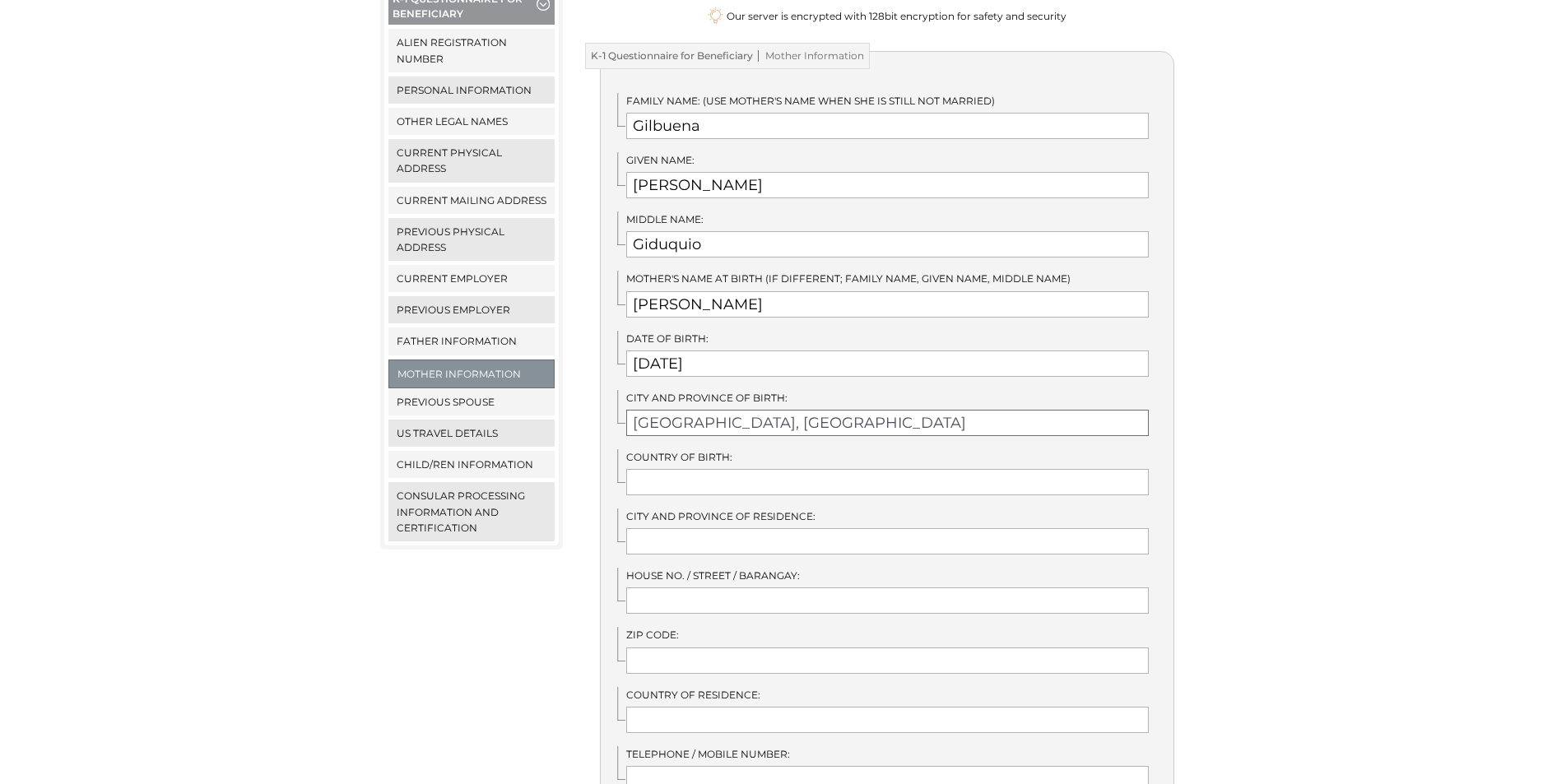
type input "Santa Fe Bantayan Island, Cebu"
click at [748, 469] on input "text" at bounding box center [887, 483] width 523 height 27
click at [737, 469] on input "text" at bounding box center [887, 483] width 523 height 27
type input "Philippines"
click at [684, 528] on input "text" at bounding box center [887, 541] width 523 height 27
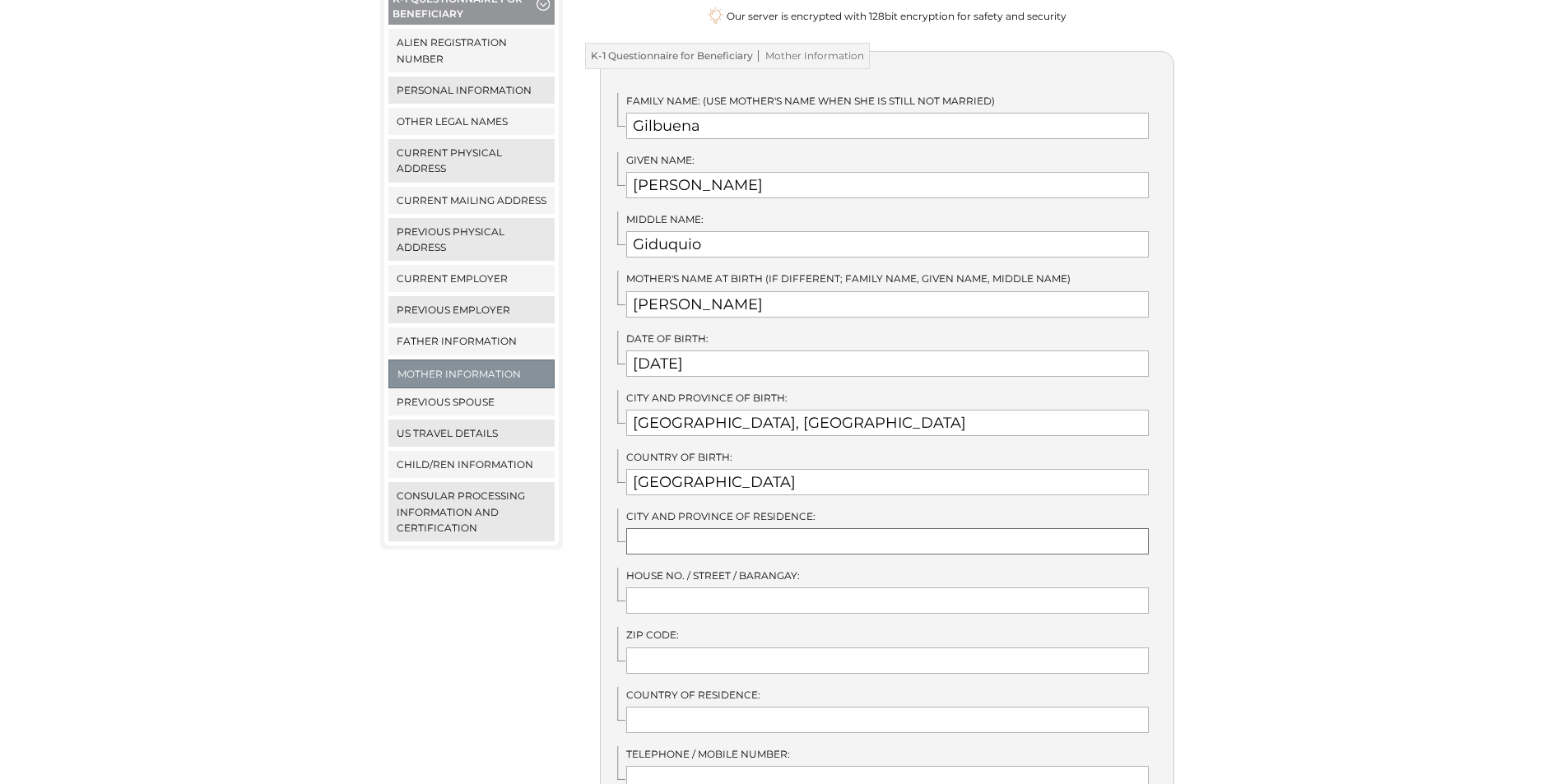
type input "C"
type input "Cebu City"
click at [679, 588] on input "text" at bounding box center [887, 601] width 523 height 27
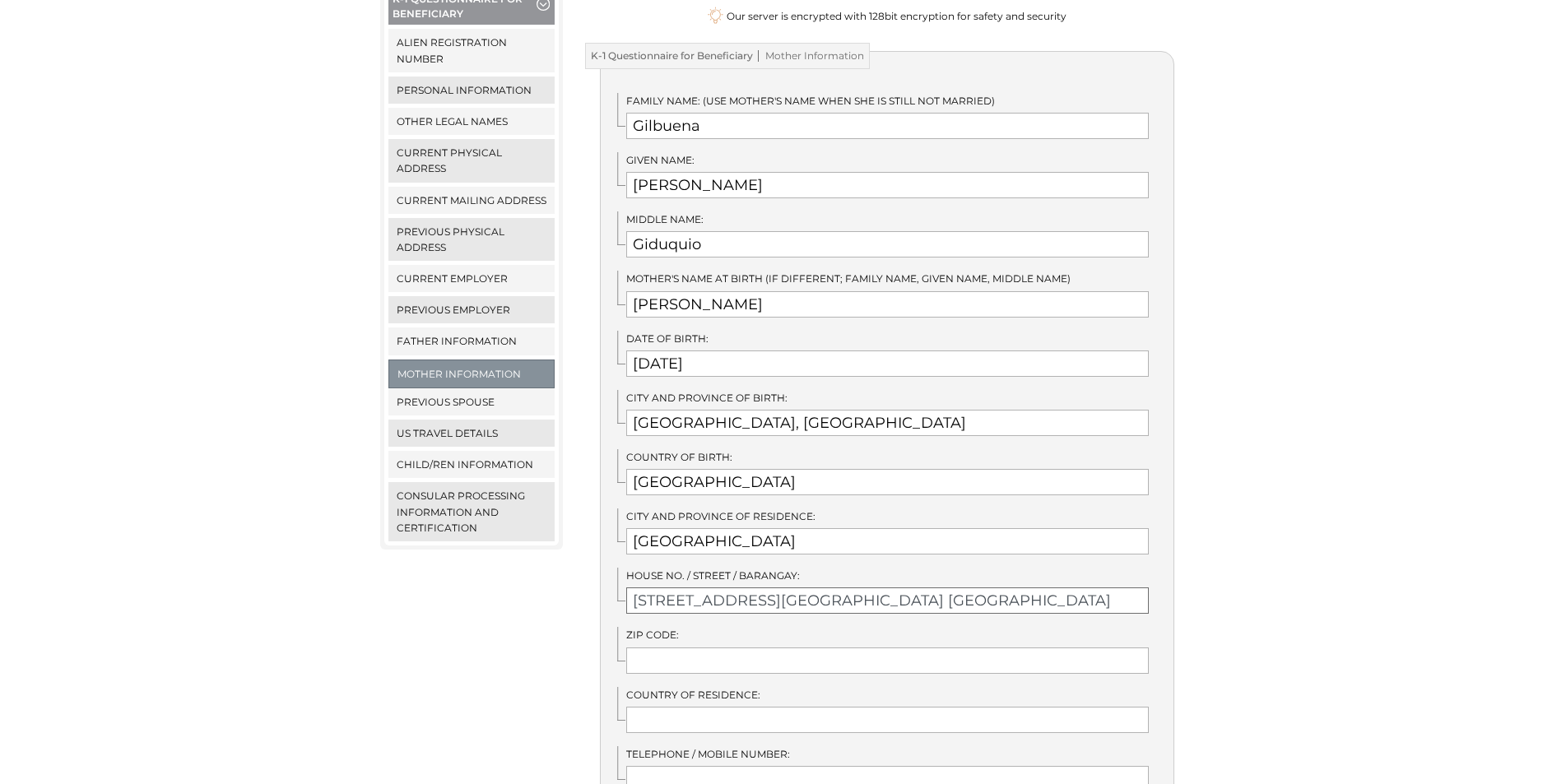
type input "4394 Holy Family Drive Kabulakan Forest Hills Banawa Cebu City"
click at [689, 647] on input "text" at bounding box center [887, 660] width 523 height 27
type input "6000"
click at [836, 707] on input "text" at bounding box center [887, 720] width 523 height 27
type input "Philippines"
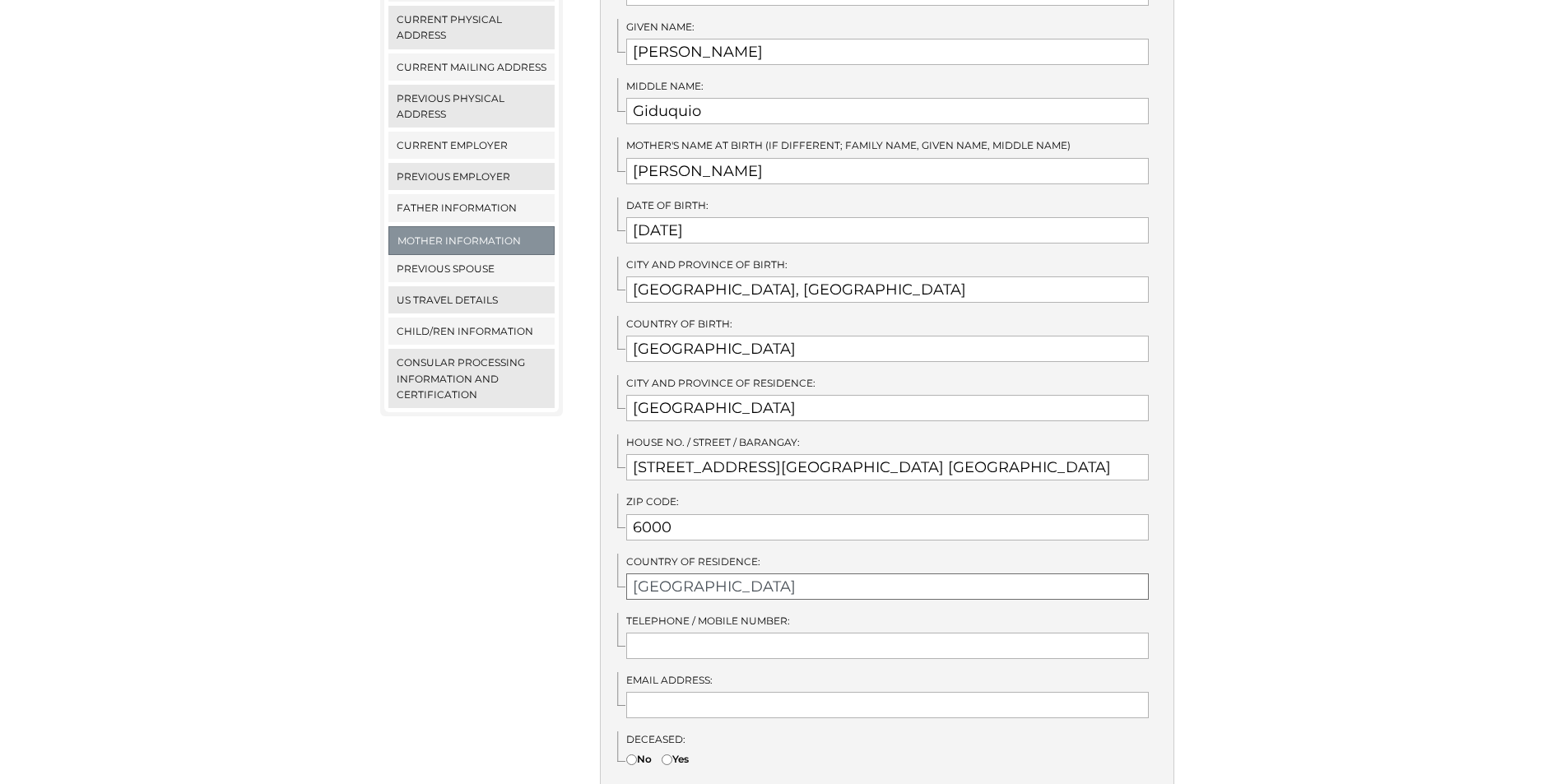
scroll to position [576, 0]
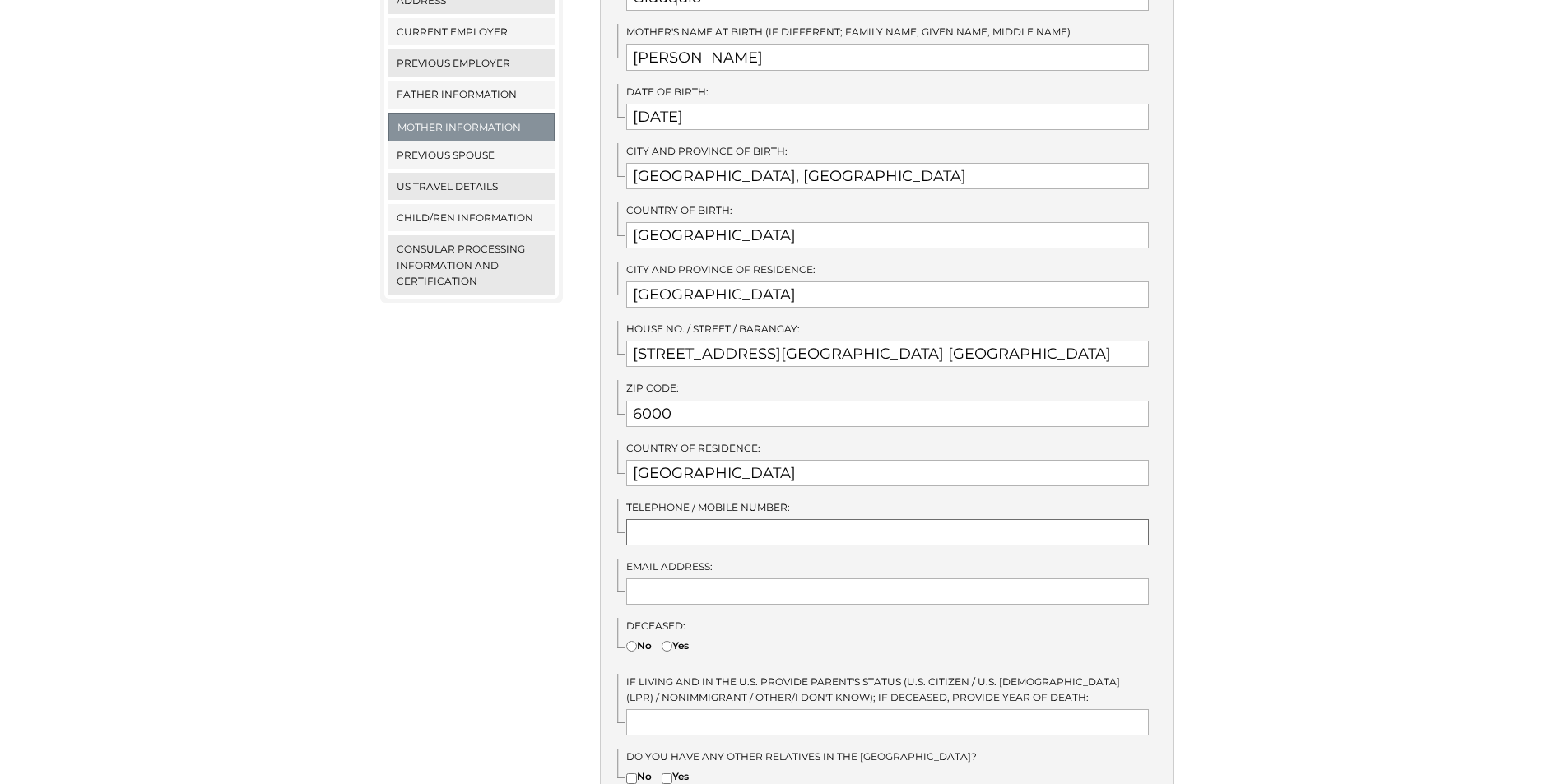
click at [767, 524] on input "text" at bounding box center [887, 532] width 523 height 27
type input "+639338781076"
click at [637, 637] on label "No" at bounding box center [638, 645] width 26 height 16
click at [637, 641] on input"] "No" at bounding box center [631, 646] width 11 height 11
radio input"] "true"
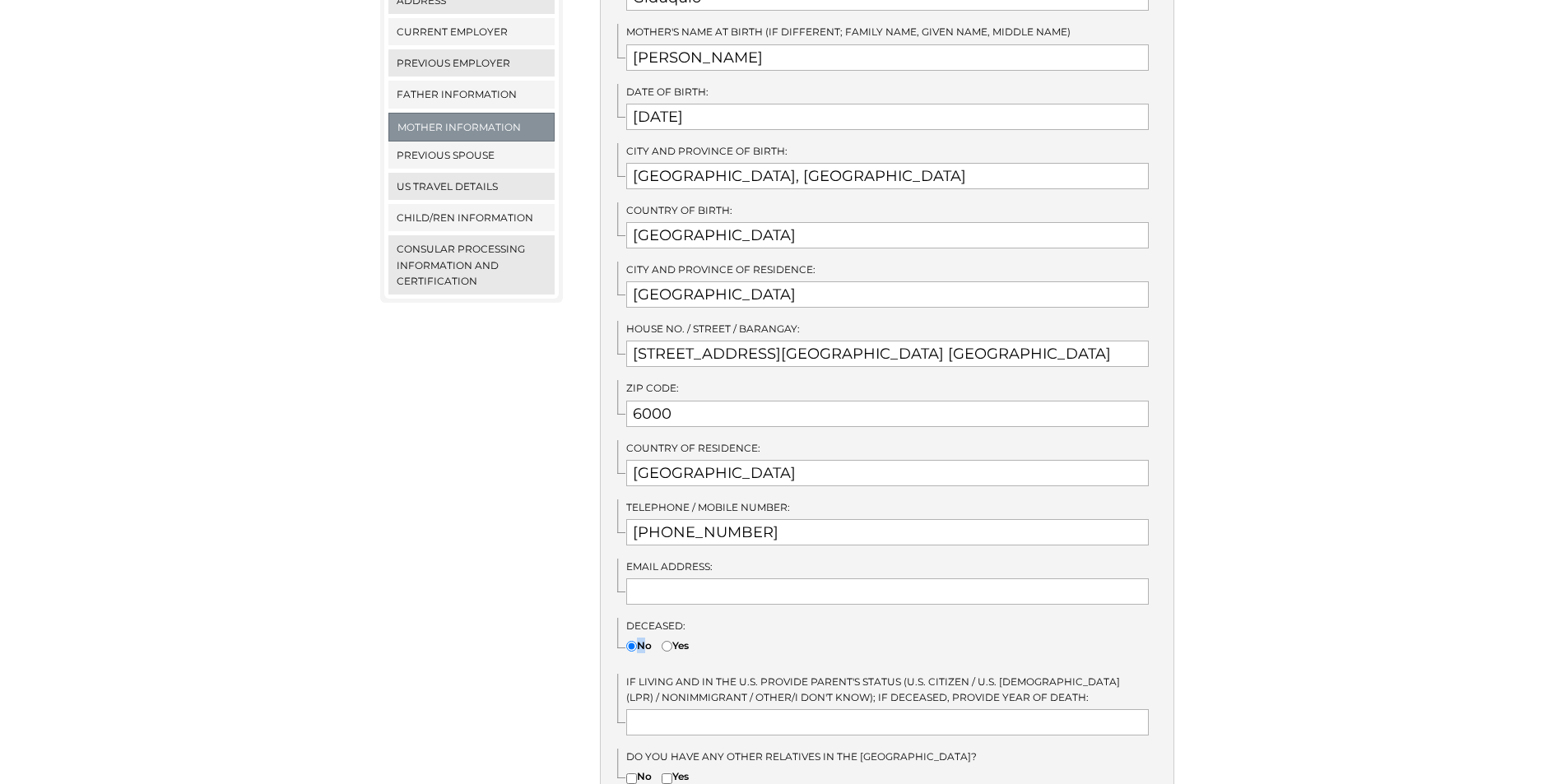
click at [637, 637] on label "No" at bounding box center [638, 645] width 26 height 16
click at [637, 641] on input"] "No" at bounding box center [631, 646] width 11 height 11
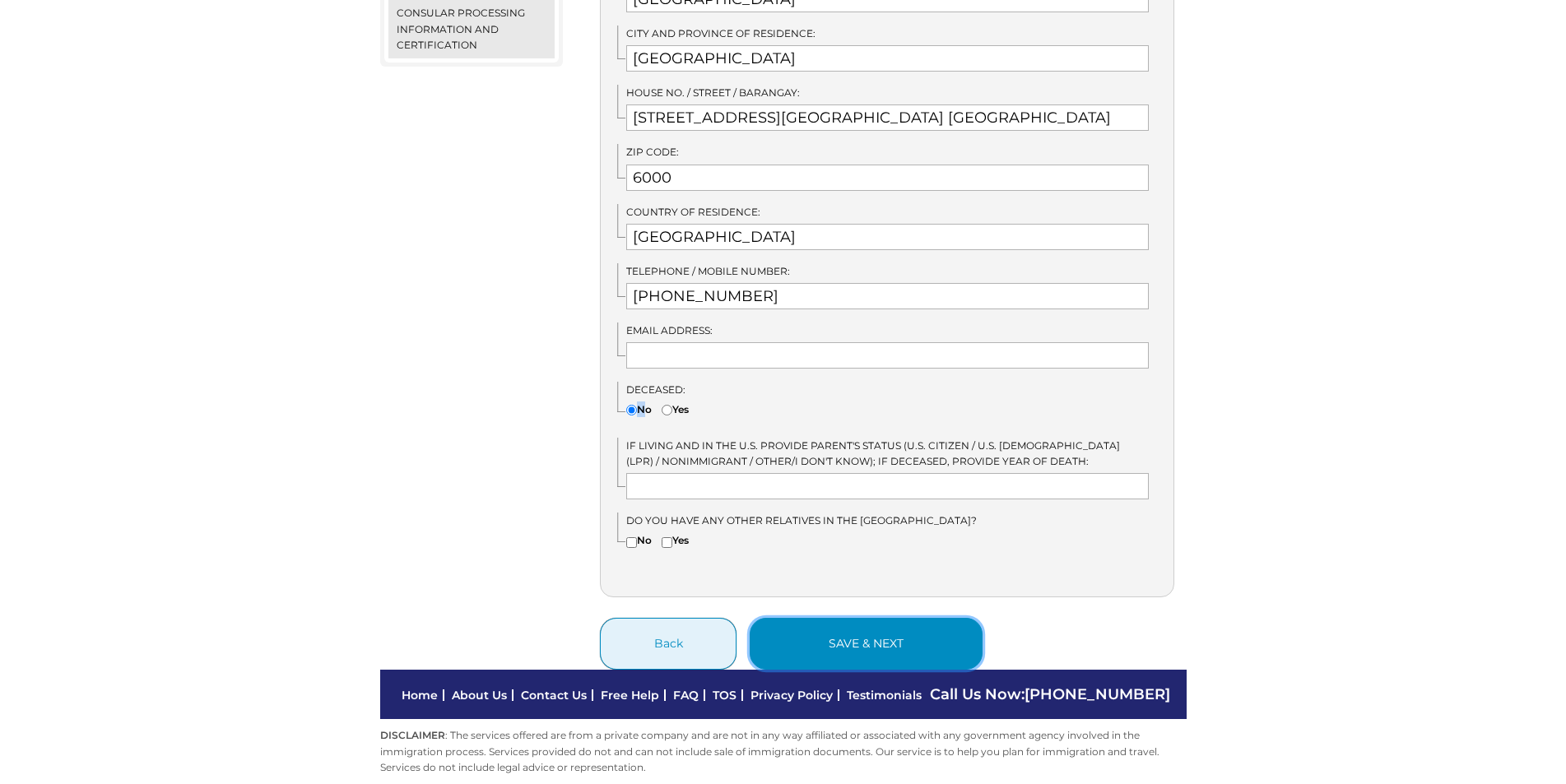
click at [839, 629] on button "save & next" at bounding box center [866, 644] width 233 height 52
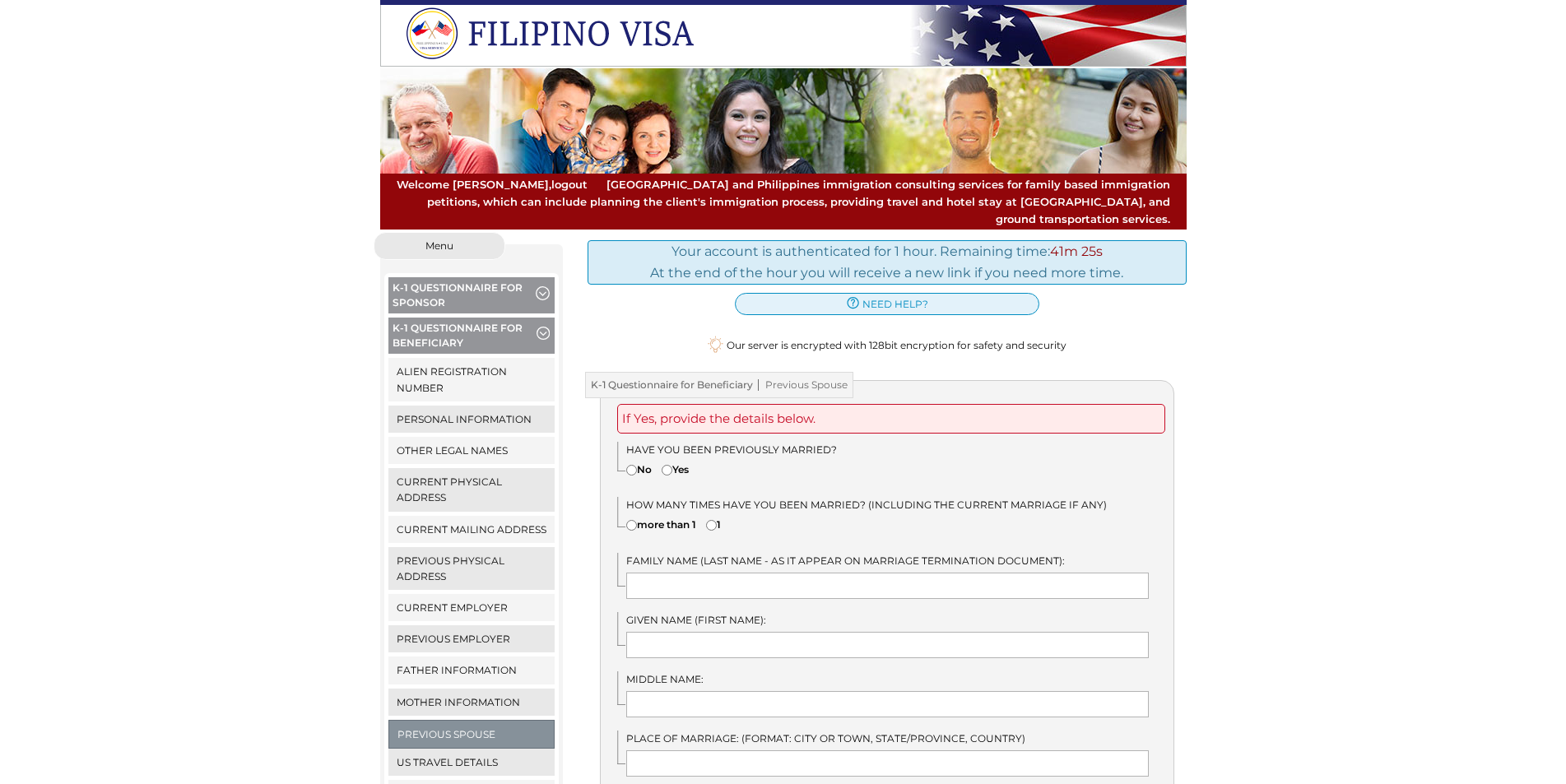
click at [676, 461] on label "Yes" at bounding box center [675, 469] width 28 height 16
click at [672, 465] on input"] "Yes" at bounding box center [667, 470] width 11 height 11
radio input"] "true"
click at [676, 461] on label "Yes" at bounding box center [675, 469] width 28 height 16
click at [672, 465] on input"] "Yes" at bounding box center [667, 470] width 11 height 11
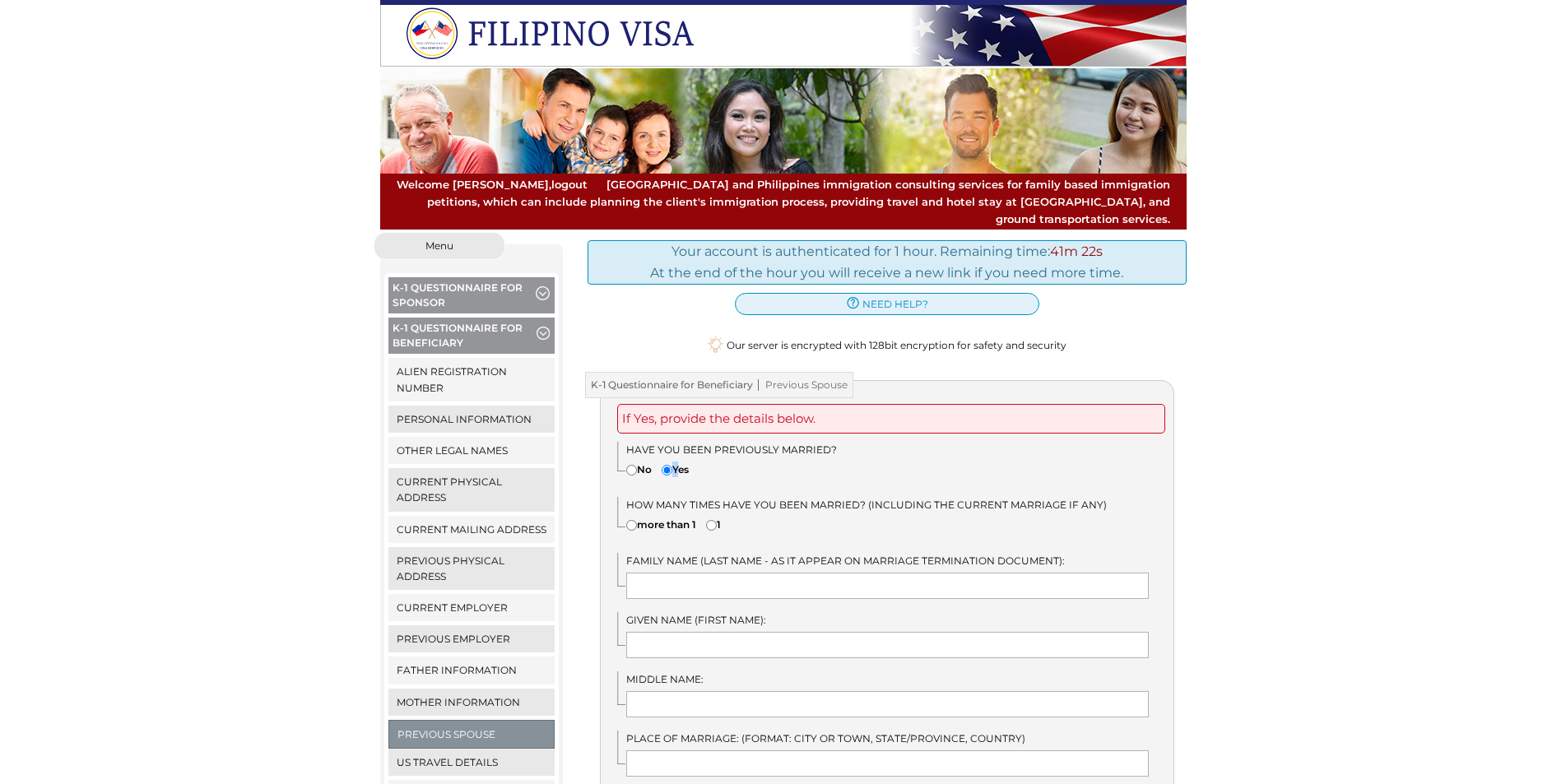
click at [712, 520] on input"] "1" at bounding box center [711, 525] width 11 height 11
radio input"] "true"
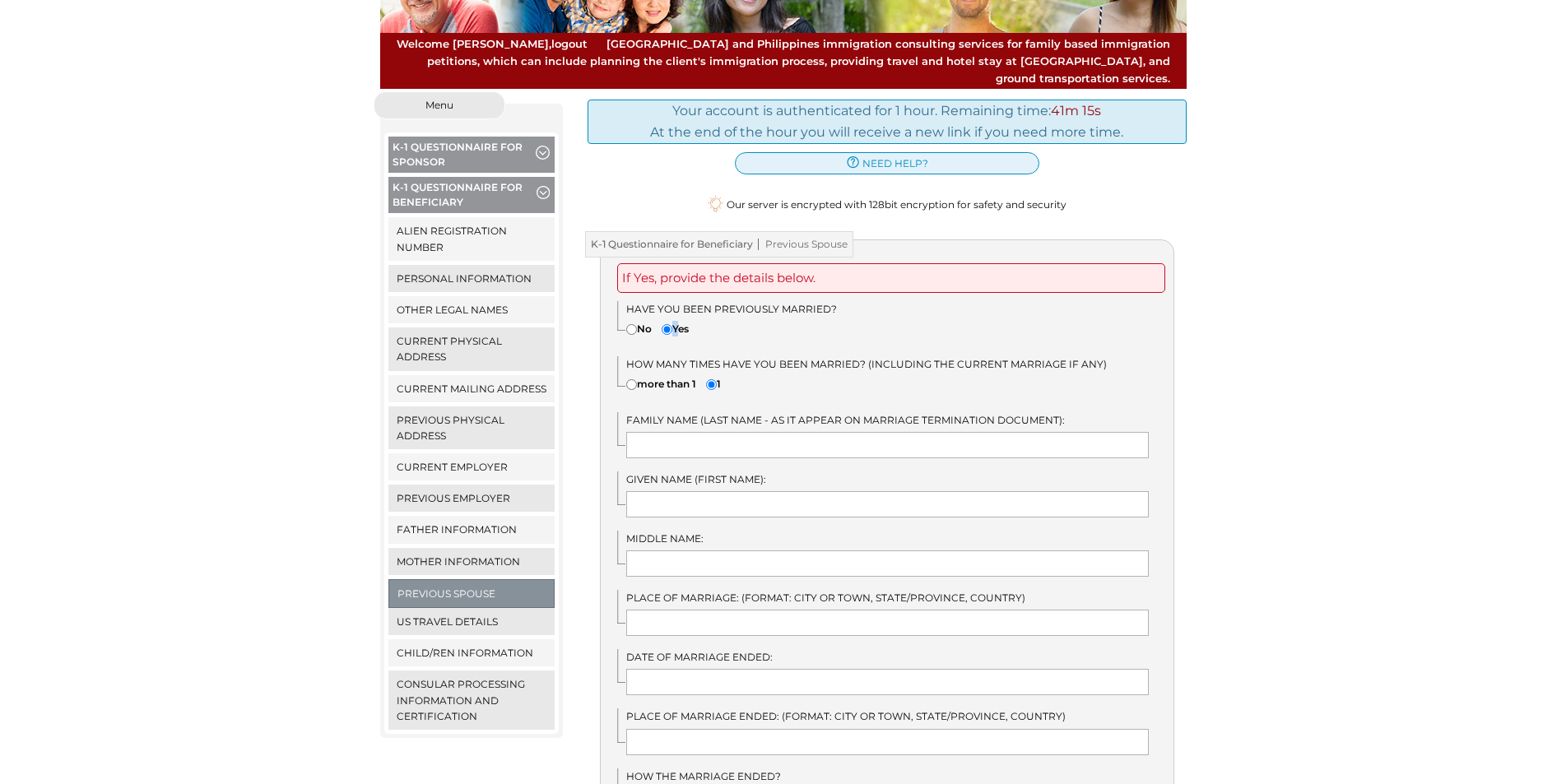
scroll to position [164, 0]
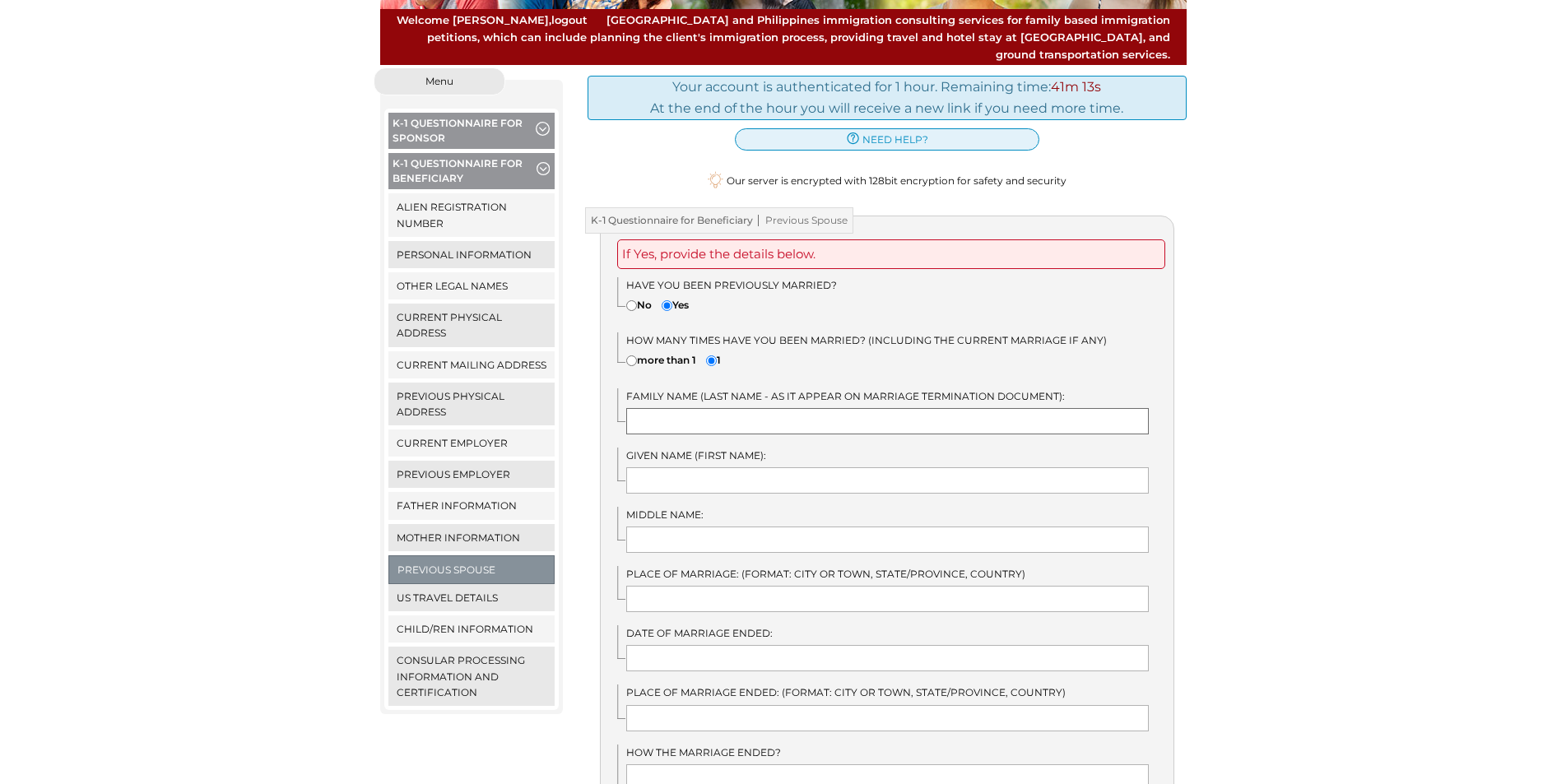
click at [689, 408] on input "text" at bounding box center [887, 421] width 523 height 27
type input "Sypieco"
click at [704, 468] on input "text" at bounding box center [887, 481] width 523 height 27
type input "Carlo Inigo"
click at [660, 526] on input "text" at bounding box center [887, 540] width 523 height 27
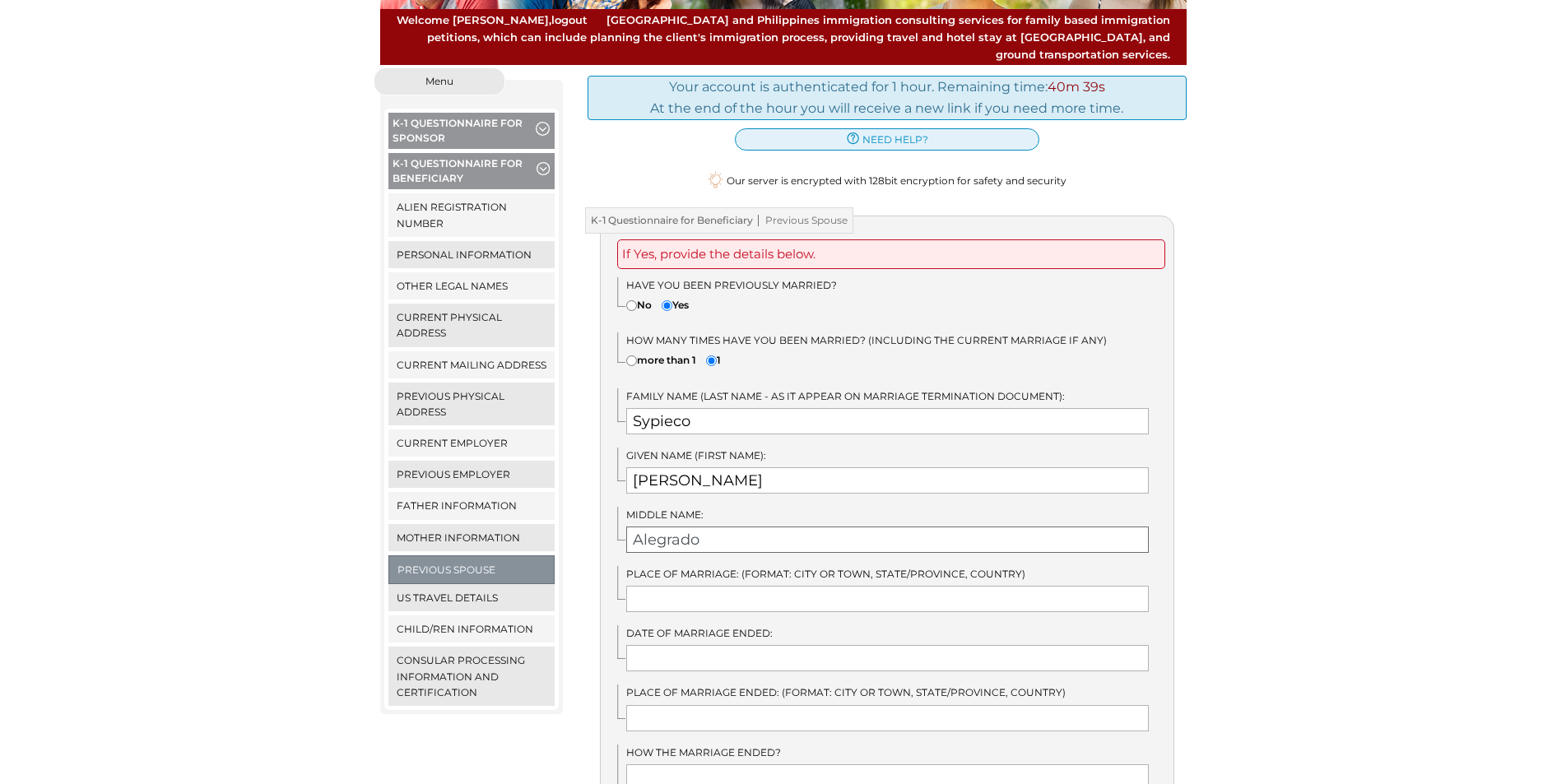
type input "Alegrado"
click at [710, 586] on input "text" at bounding box center [887, 599] width 523 height 27
type input "Cebu"
click at [712, 649] on input "text" at bounding box center [887, 659] width 523 height 27
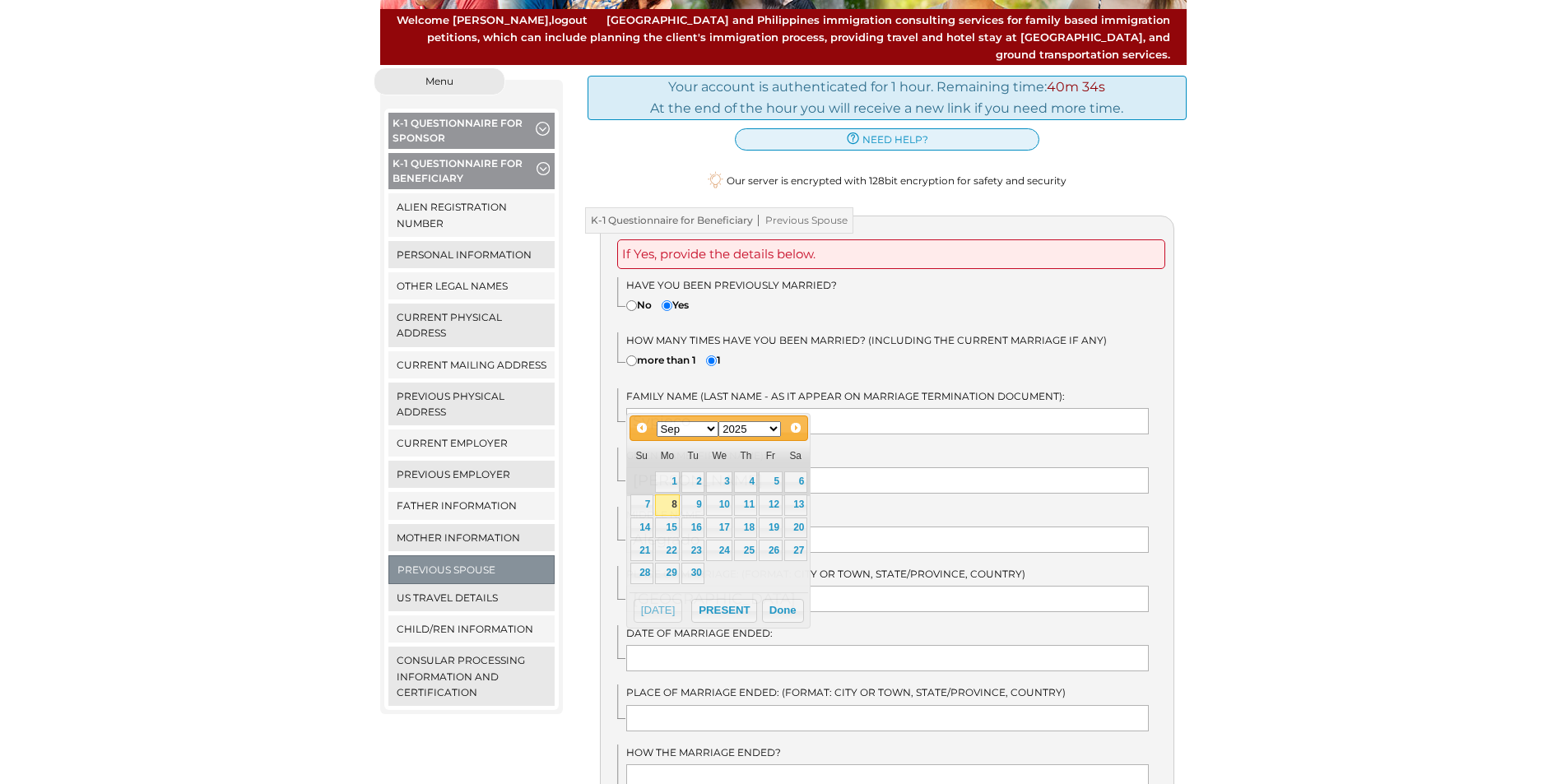
click at [1184, 611] on div "K-1 Questionnaire for Beneficiary Previous Spouse If Yes, provide the details b…" at bounding box center [887, 620] width 599 height 812
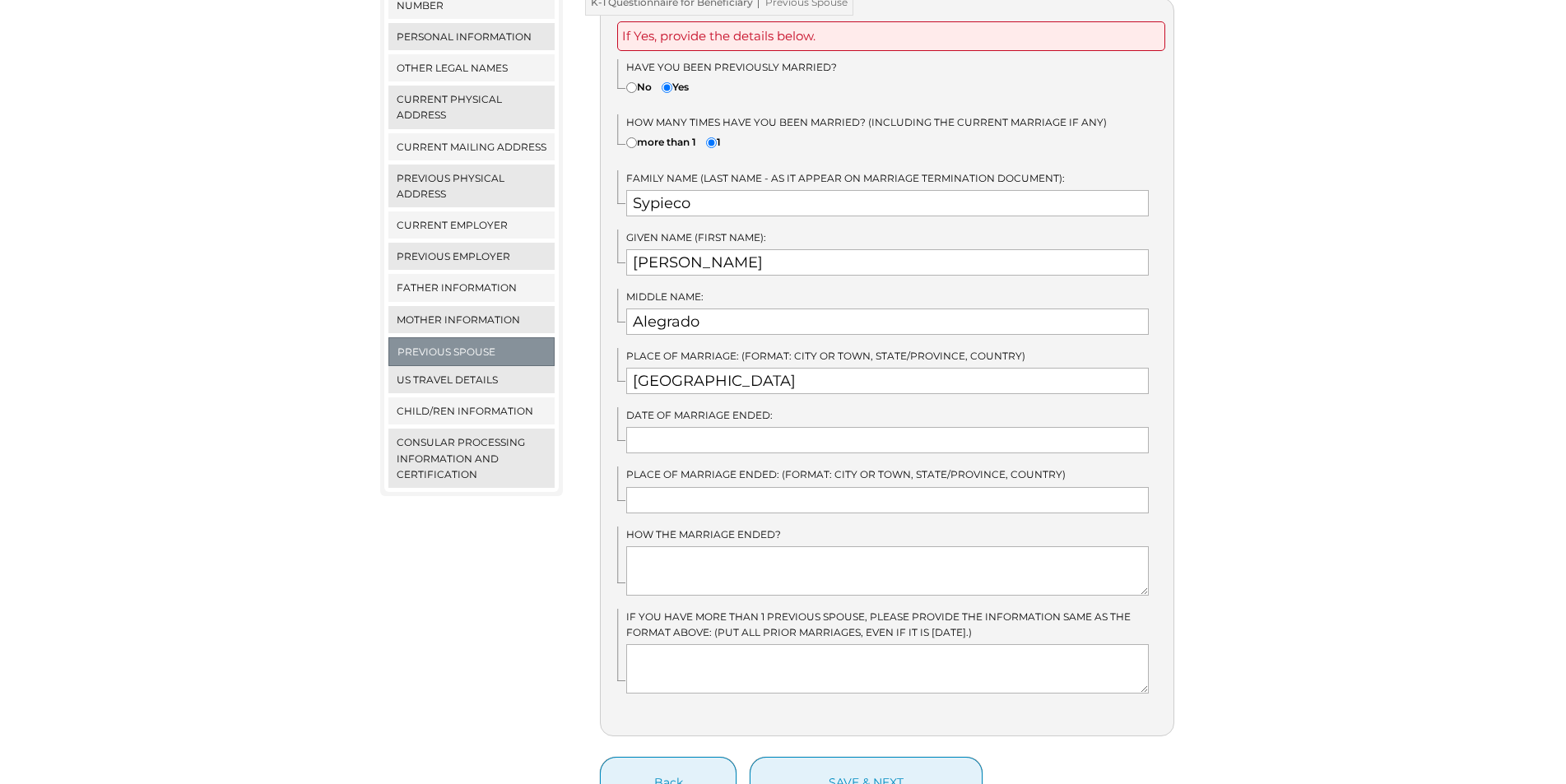
scroll to position [412, 0]
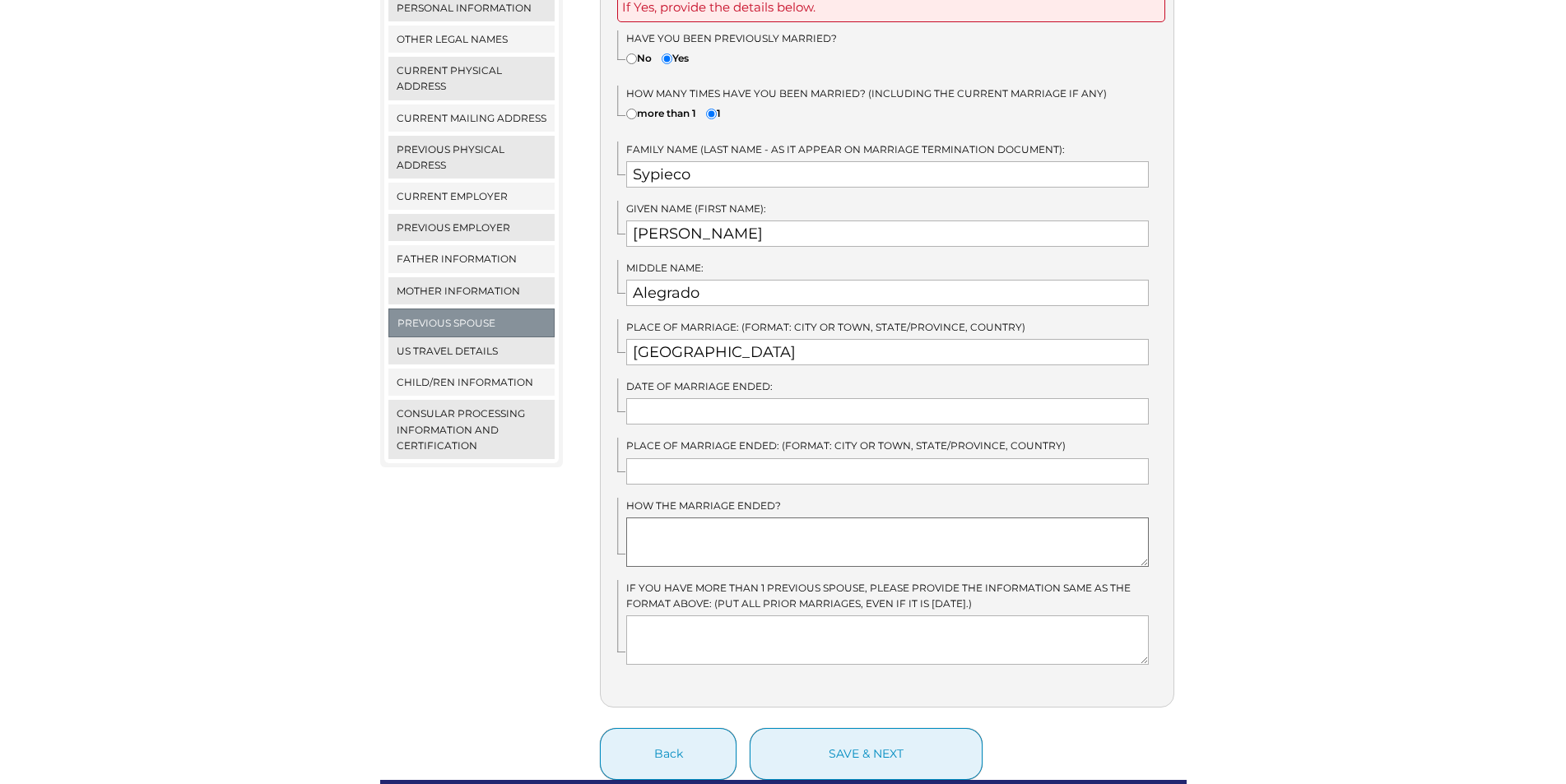
click at [799, 533] on textarea at bounding box center [887, 542] width 523 height 50
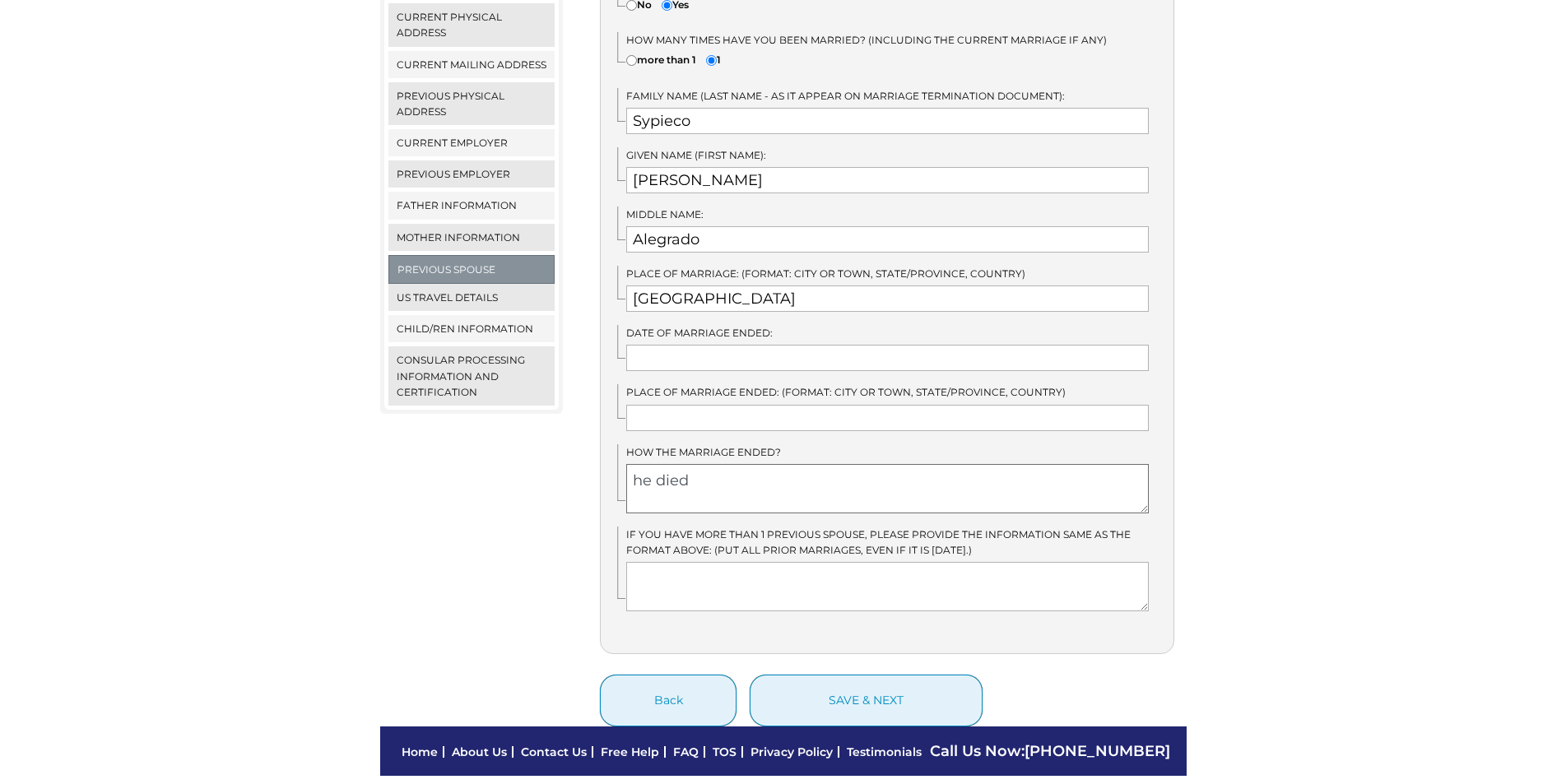
scroll to position [493, 0]
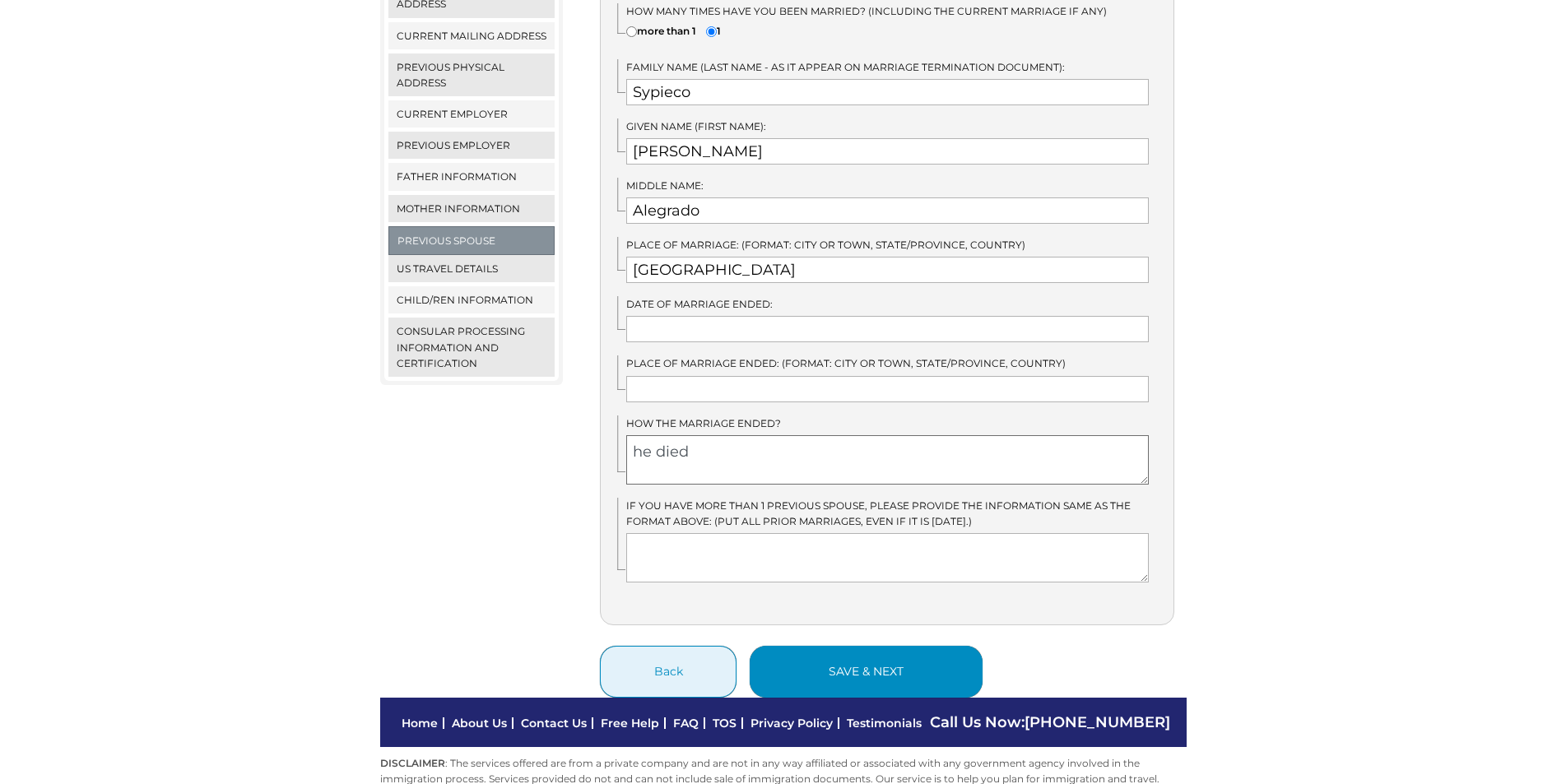
type textarea "he died"
click at [823, 645] on button "save & next" at bounding box center [866, 671] width 233 height 52
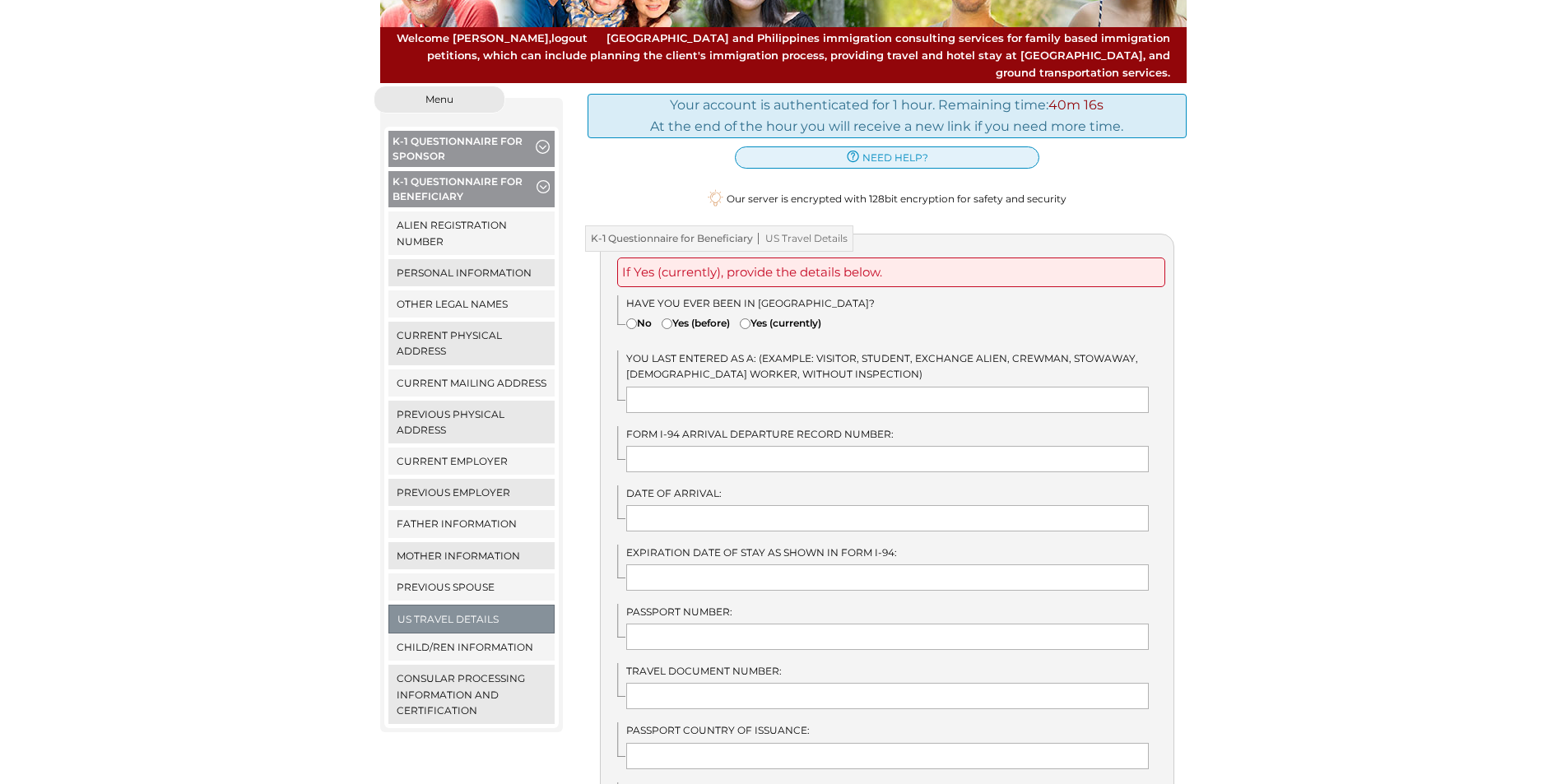
scroll to position [164, 0]
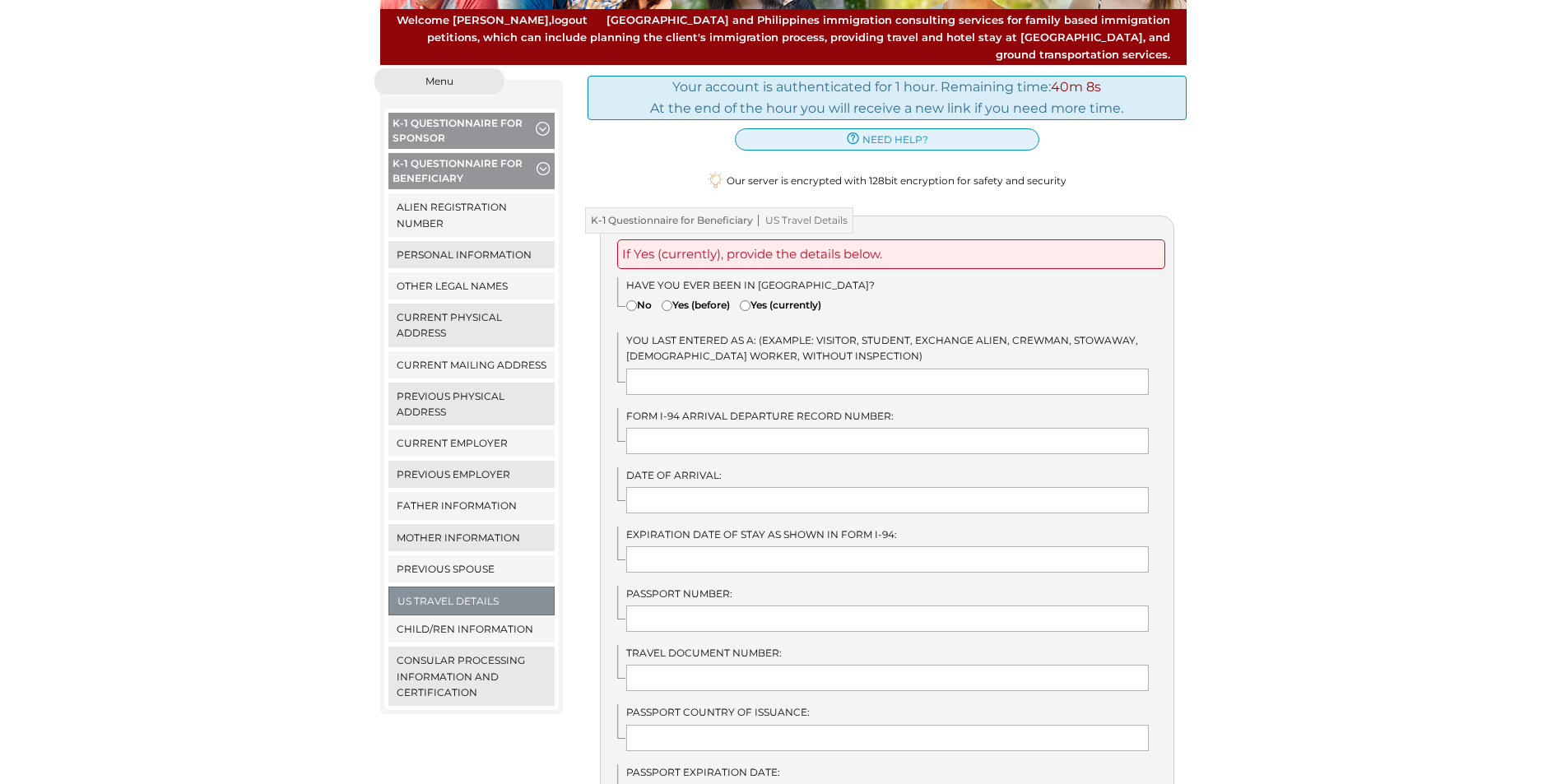
click at [625, 284] on div "Have you EVER been in [GEOGRAPHIC_DATA]? No Yes (before) Yes (currently)" at bounding box center [895, 298] width 557 height 42
click at [630, 300] on input"] "No" at bounding box center [631, 306] width 11 height 11
radio input"] "true"
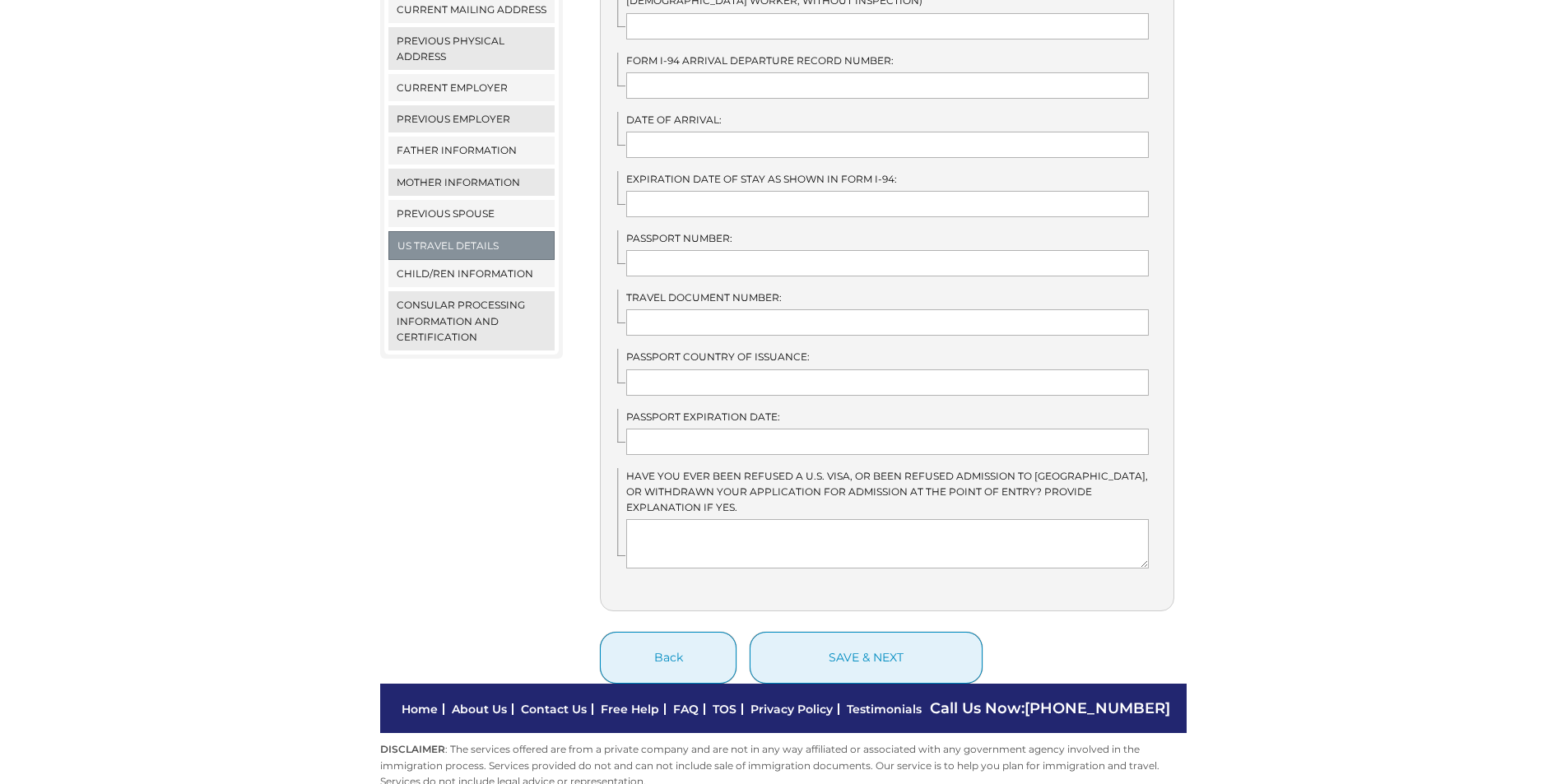
scroll to position [535, 0]
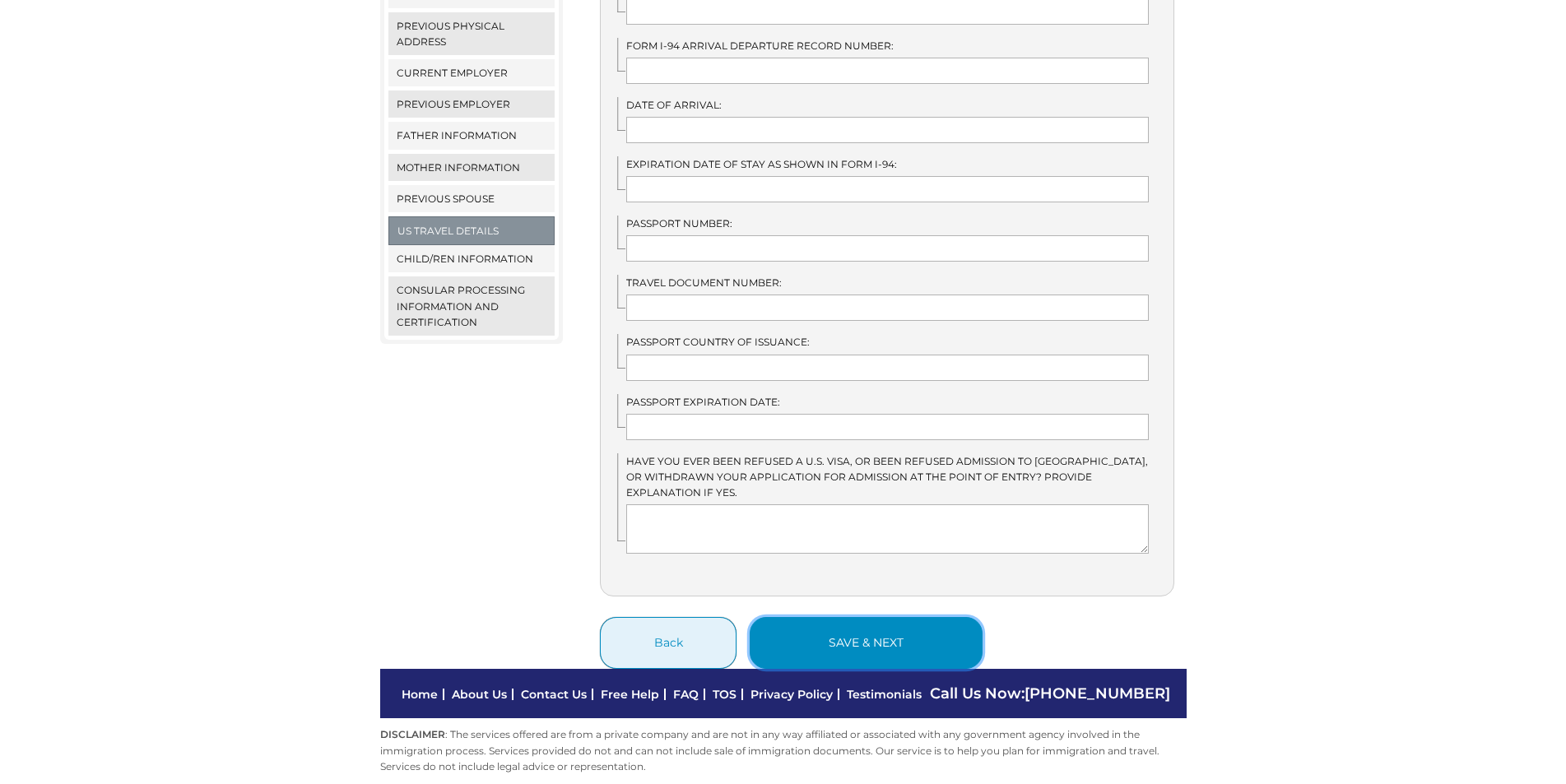
click at [867, 635] on button "save & next" at bounding box center [866, 643] width 233 height 52
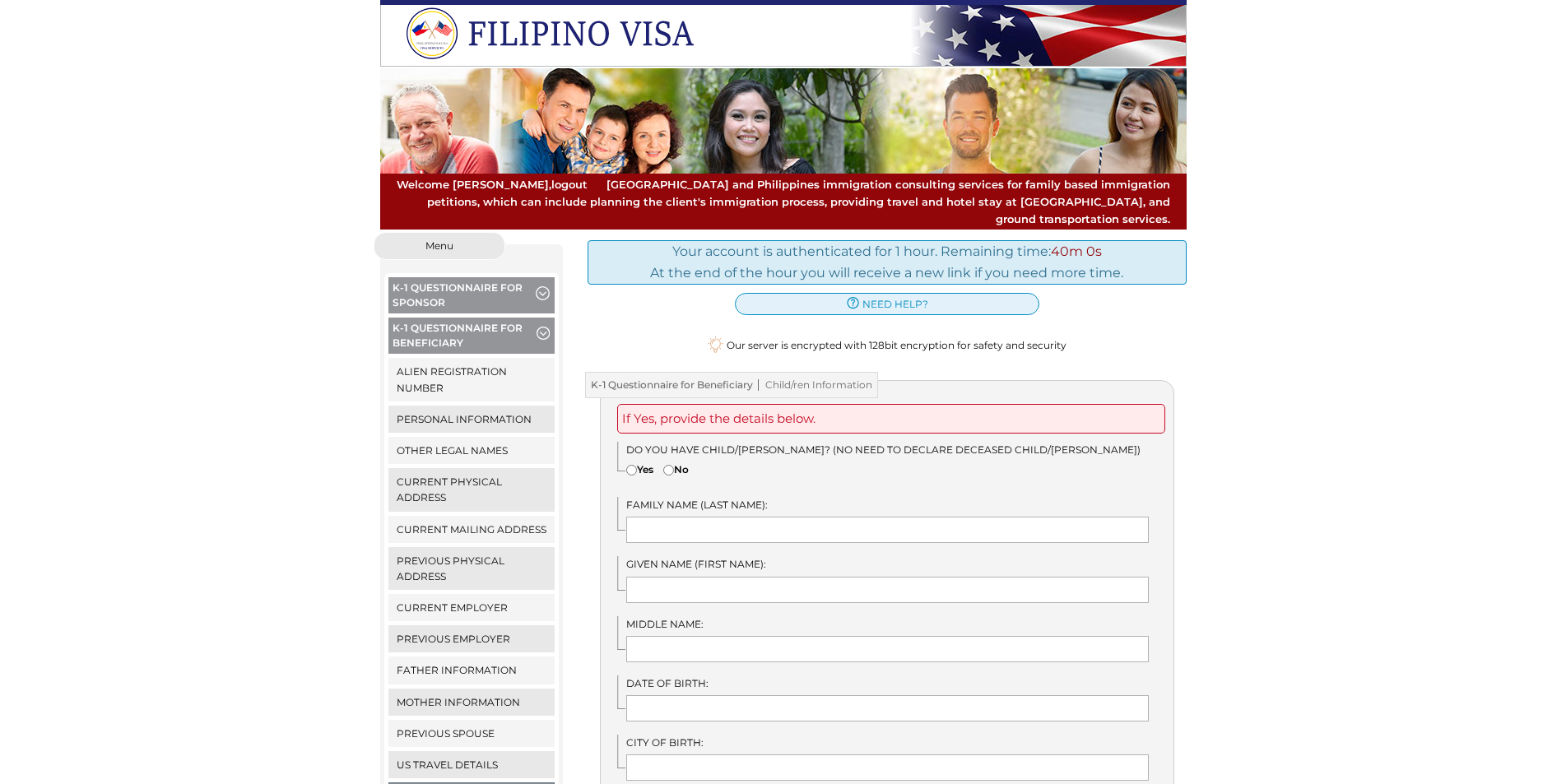
click at [633, 465] on input"] "Yes" at bounding box center [631, 470] width 11 height 11
radio input"] "true"
click at [694, 516] on input "text" at bounding box center [887, 530] width 523 height 27
type input "Sypiecco"
click at [723, 577] on input "text" at bounding box center [887, 590] width 523 height 27
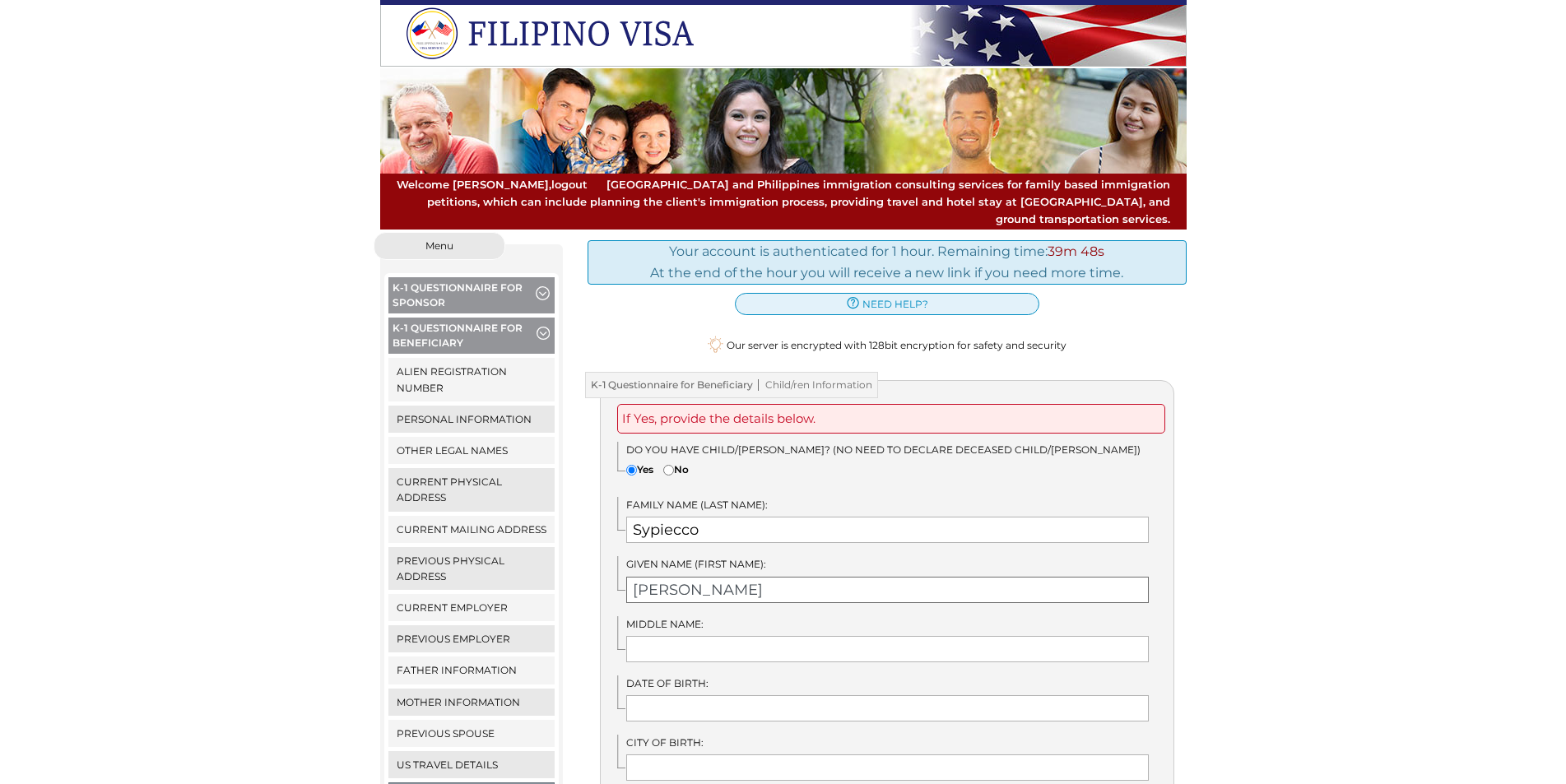
type input "Carl Shan"
click at [664, 636] on input "text" at bounding box center [887, 649] width 523 height 27
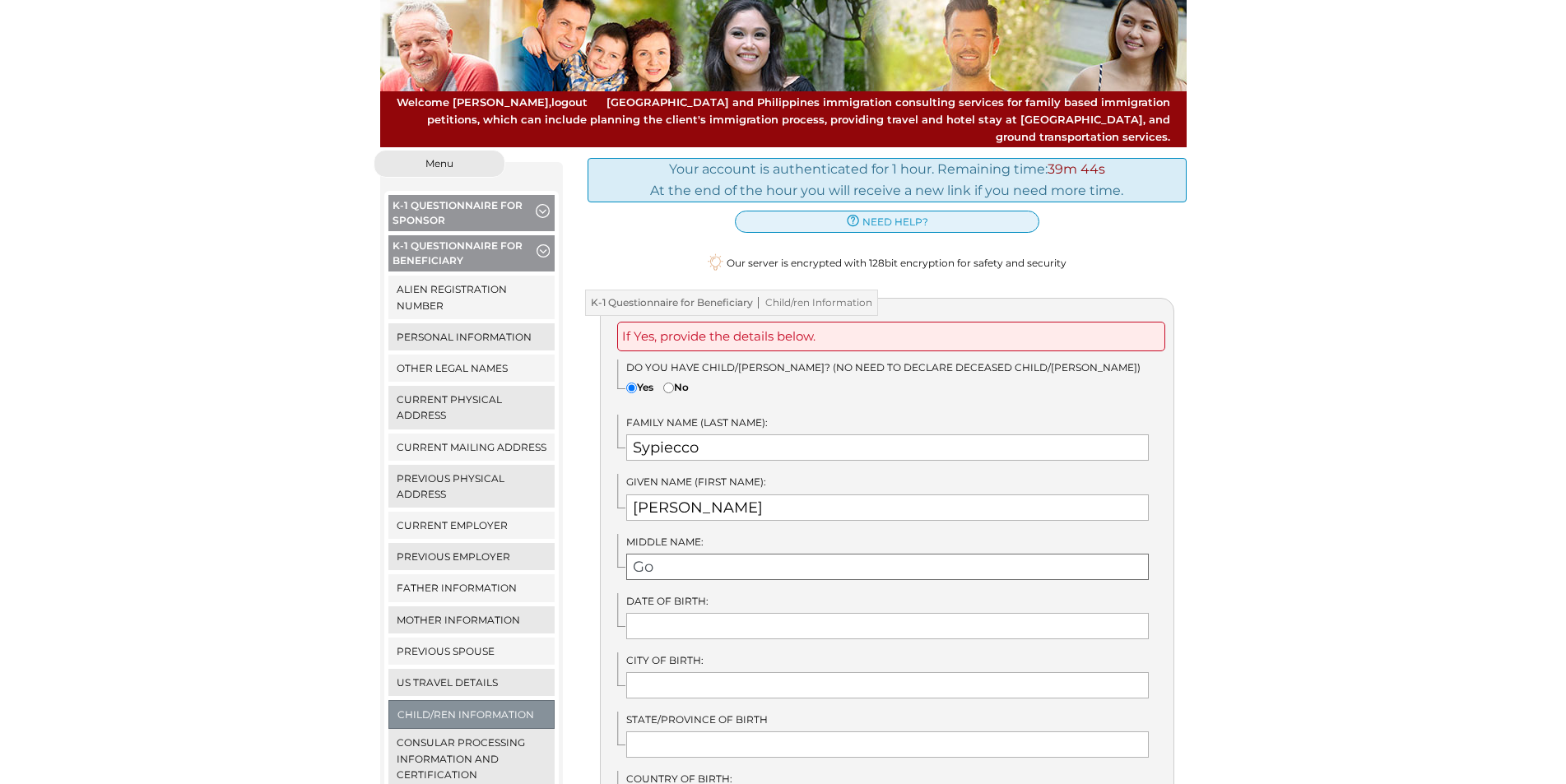
type input "Go"
click at [750, 616] on input "text" at bounding box center [887, 626] width 523 height 27
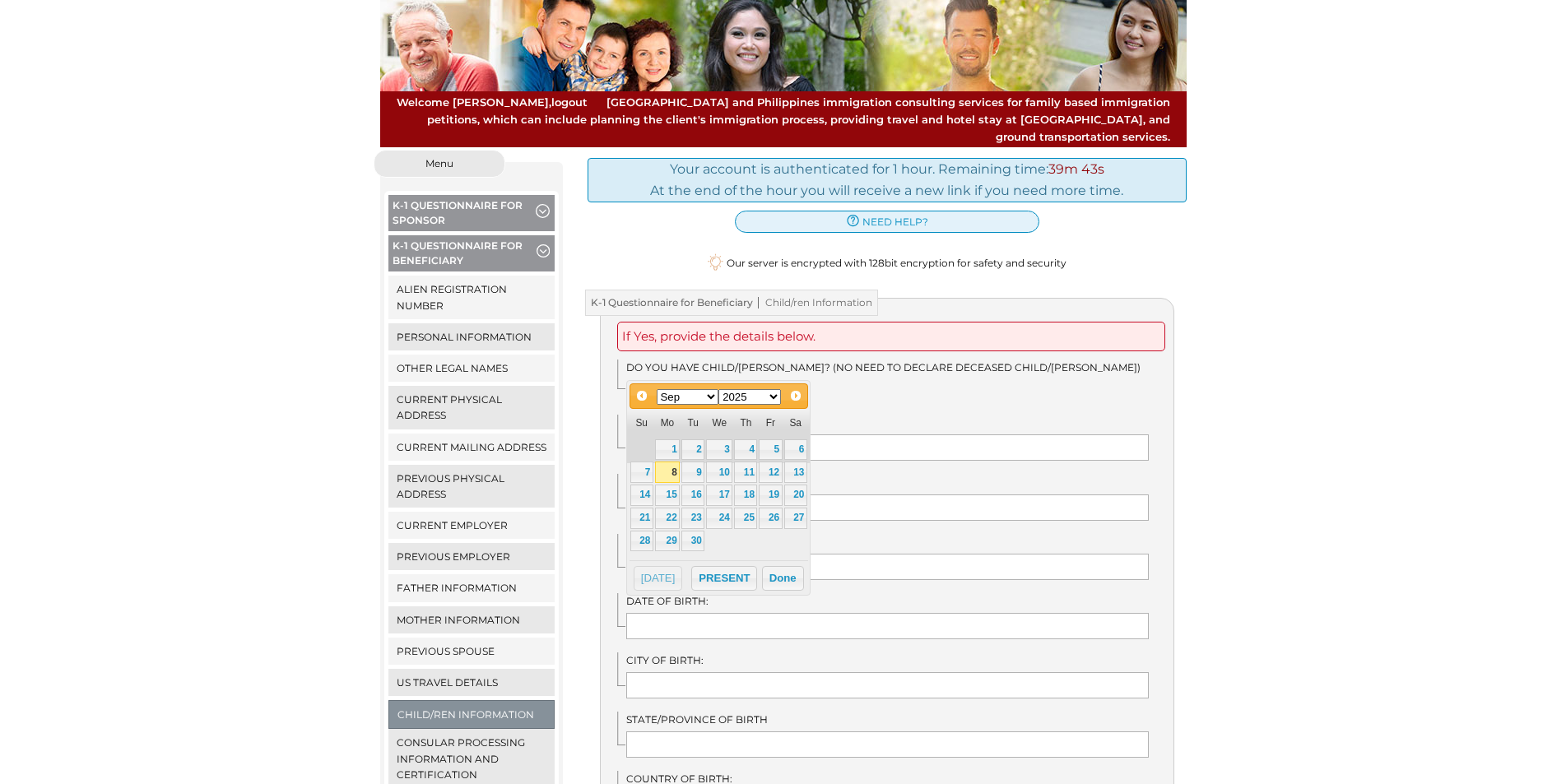
click at [714, 397] on select "Jan Feb Mar Apr May Jun Jul Aug Sep Oct Nov Dec" at bounding box center [688, 397] width 62 height 16
click at [768, 442] on link "3" at bounding box center [770, 450] width 23 height 21
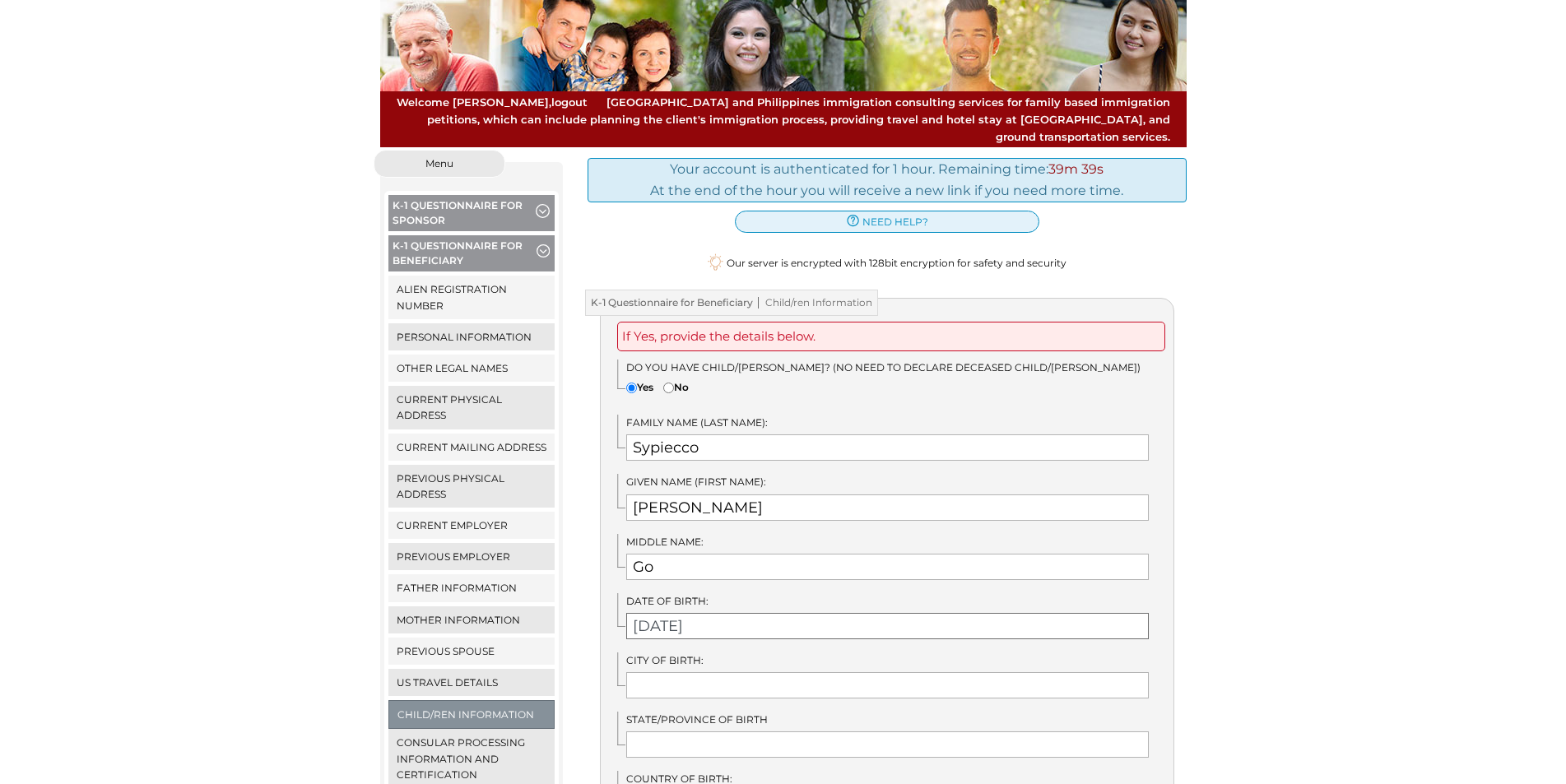
click at [714, 612] on input "10/03/2025" at bounding box center [887, 626] width 523 height 27
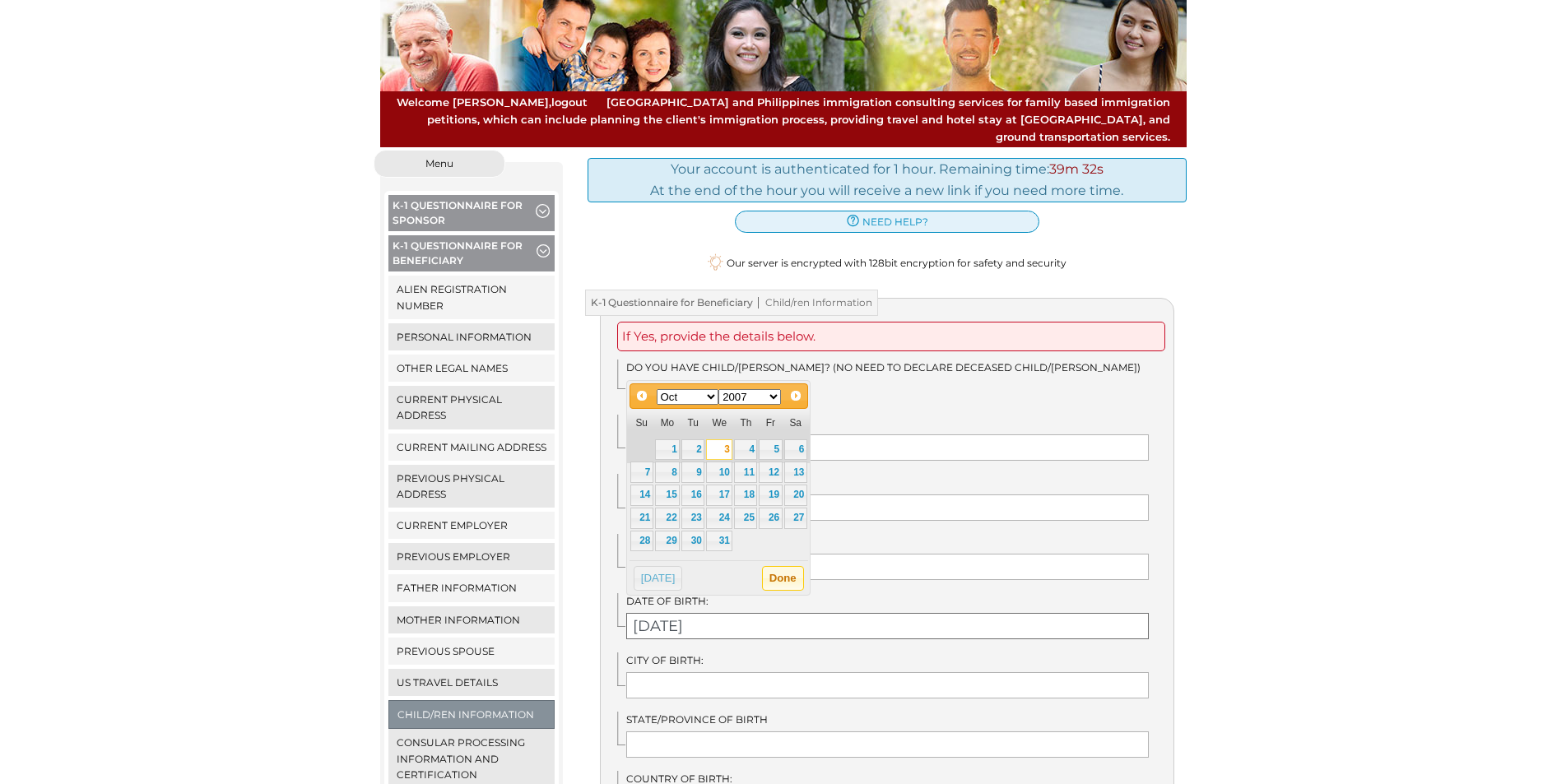
type input "10/03/2007"
click at [791, 580] on button "Done" at bounding box center [783, 579] width 42 height 25
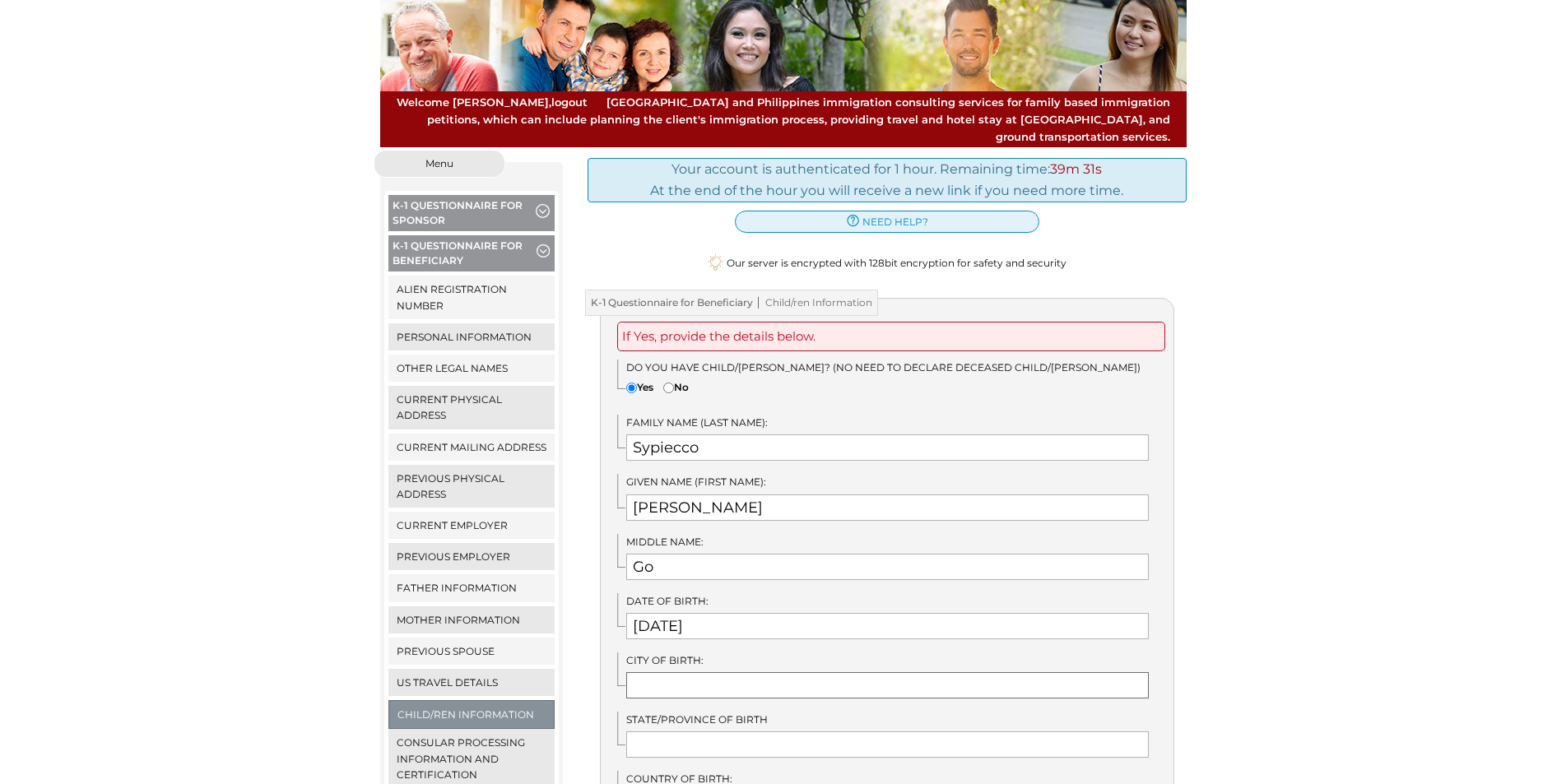
click at [759, 672] on input "text" at bounding box center [887, 685] width 523 height 27
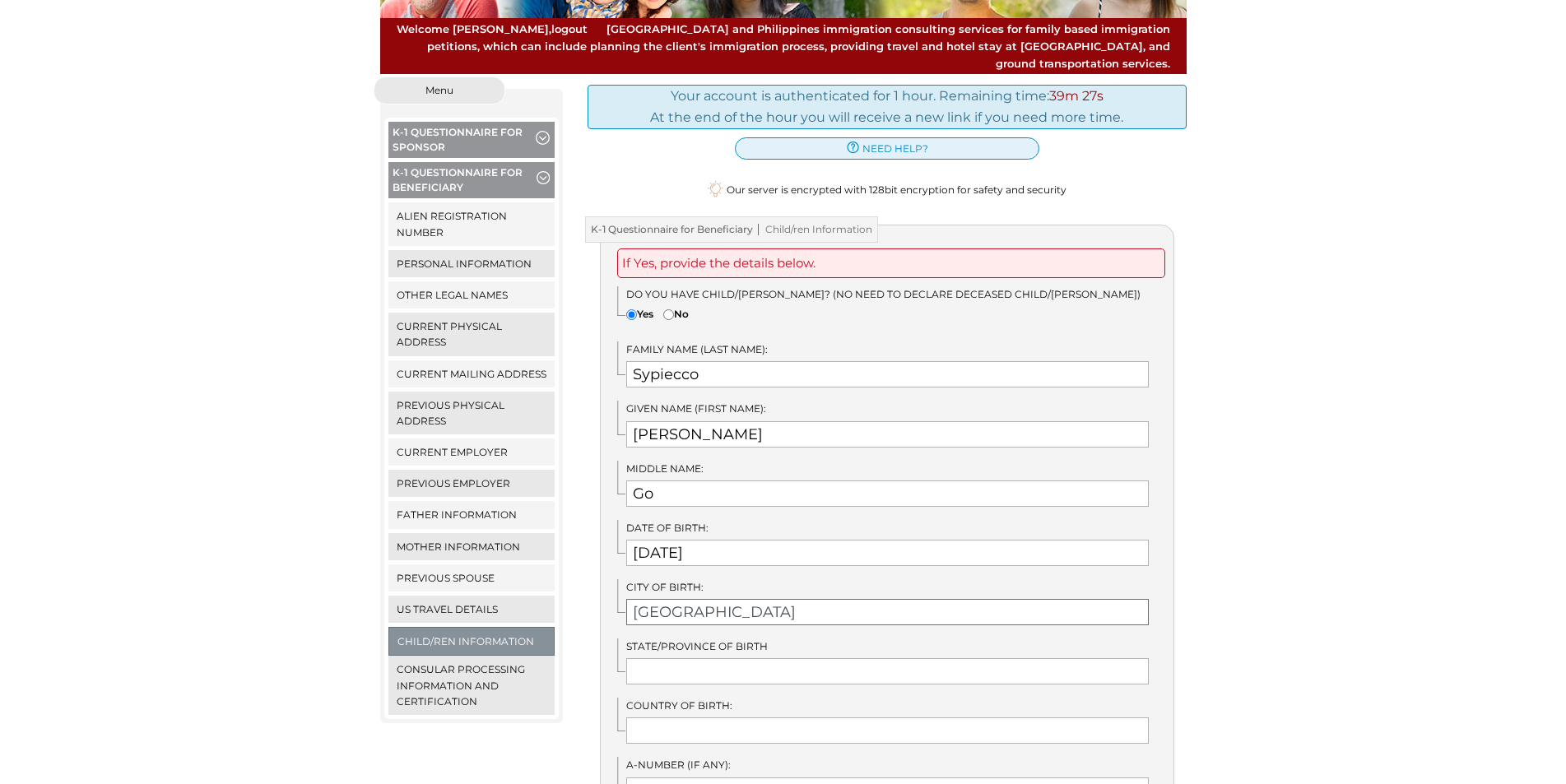
scroll to position [247, 0]
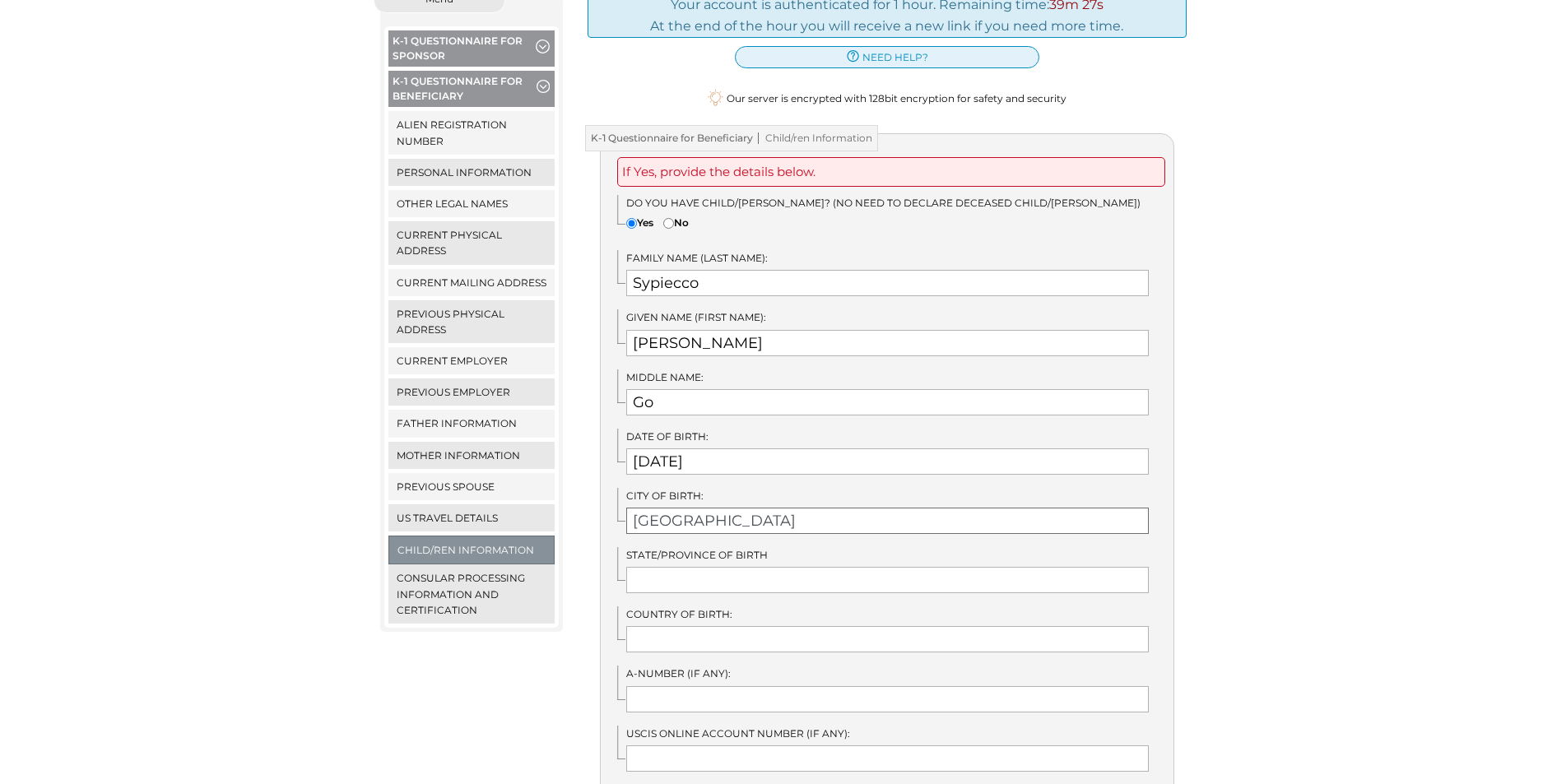
type input "Cebu City"
click at [707, 567] on input "text" at bounding box center [887, 580] width 523 height 27
type input "Cebu"
click at [635, 631] on input "text" at bounding box center [887, 639] width 523 height 27
type input "Philippines"
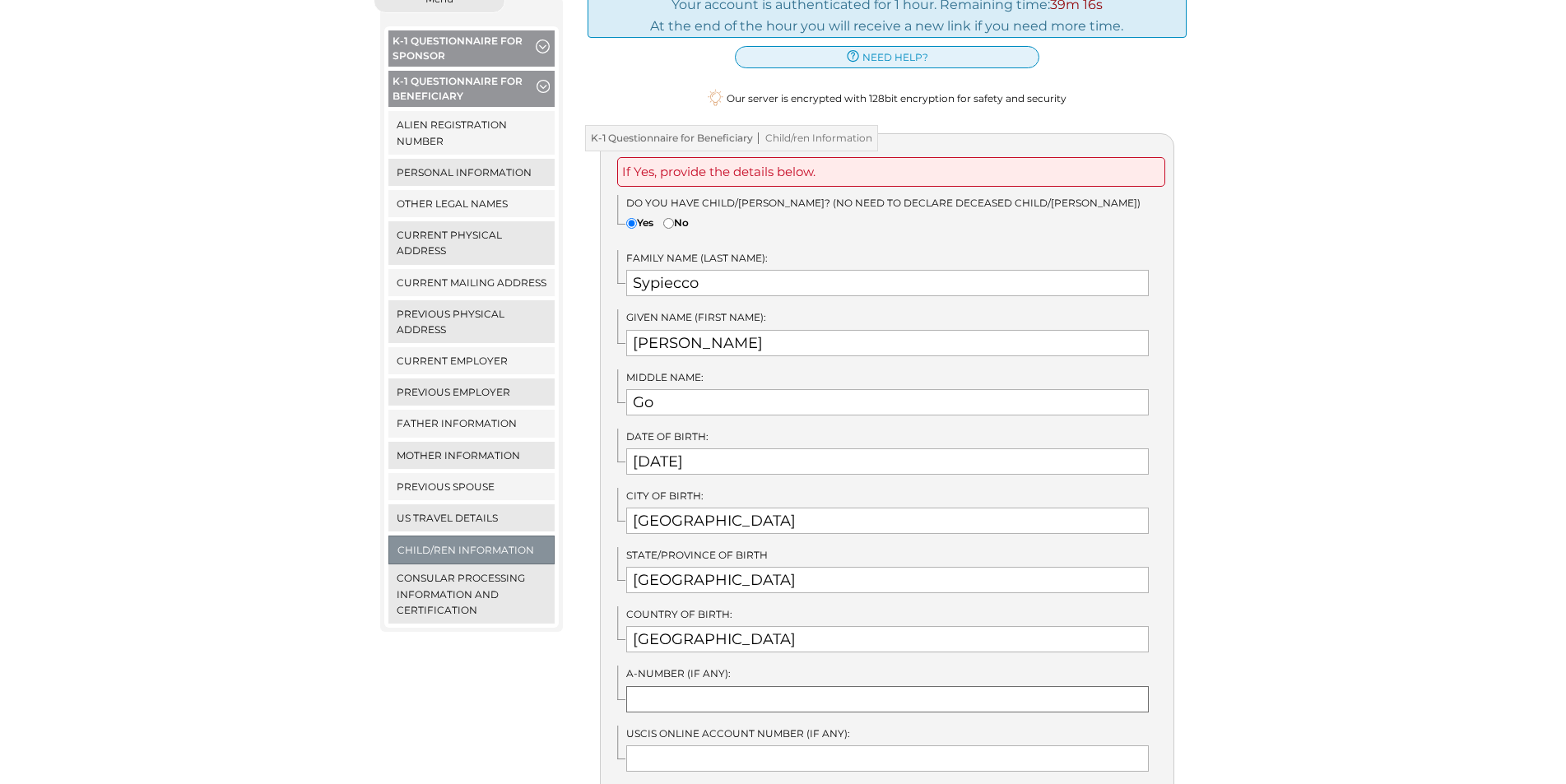
click at [675, 686] on input "text" at bounding box center [887, 700] width 523 height 27
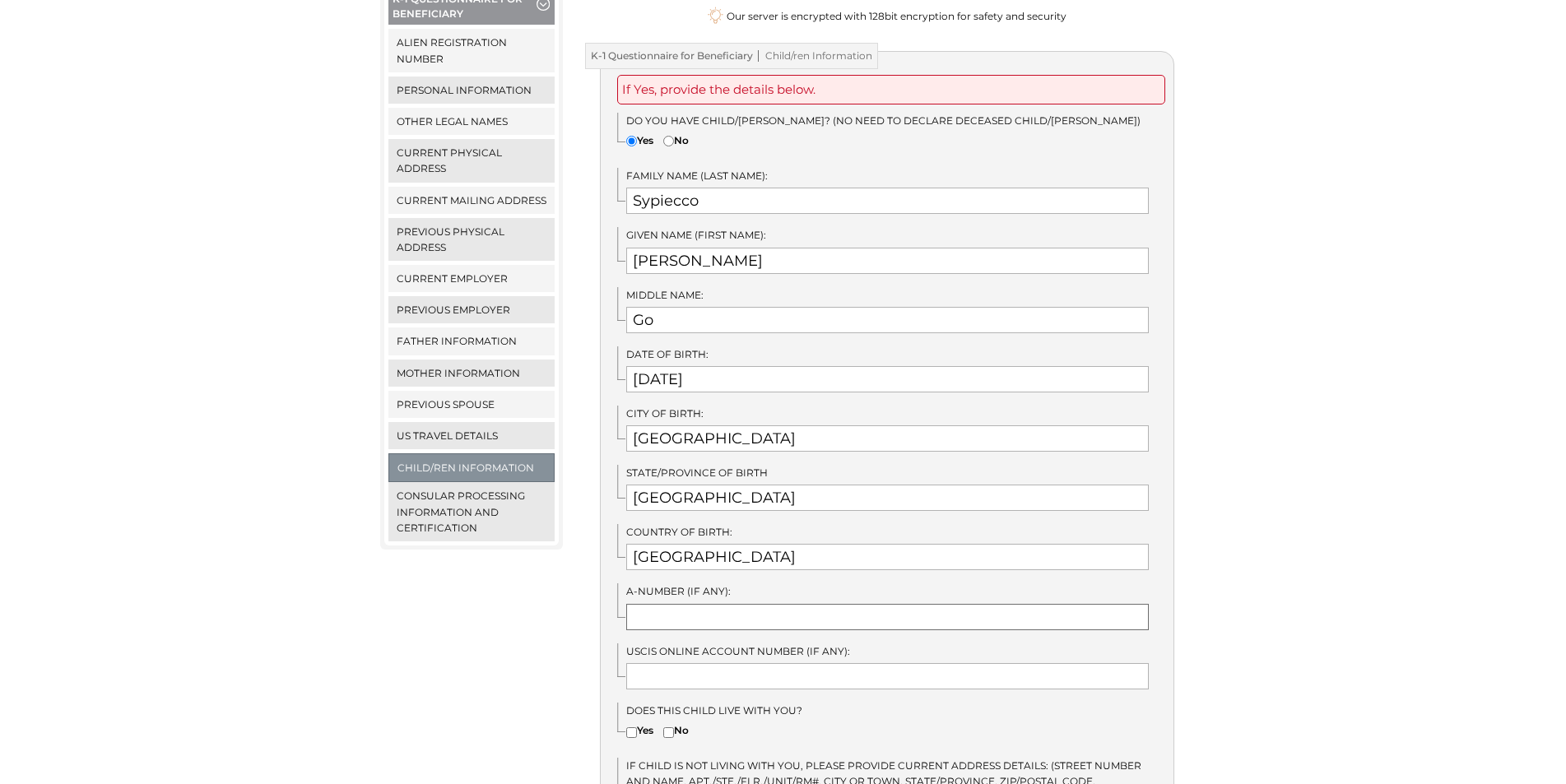
scroll to position [493, 0]
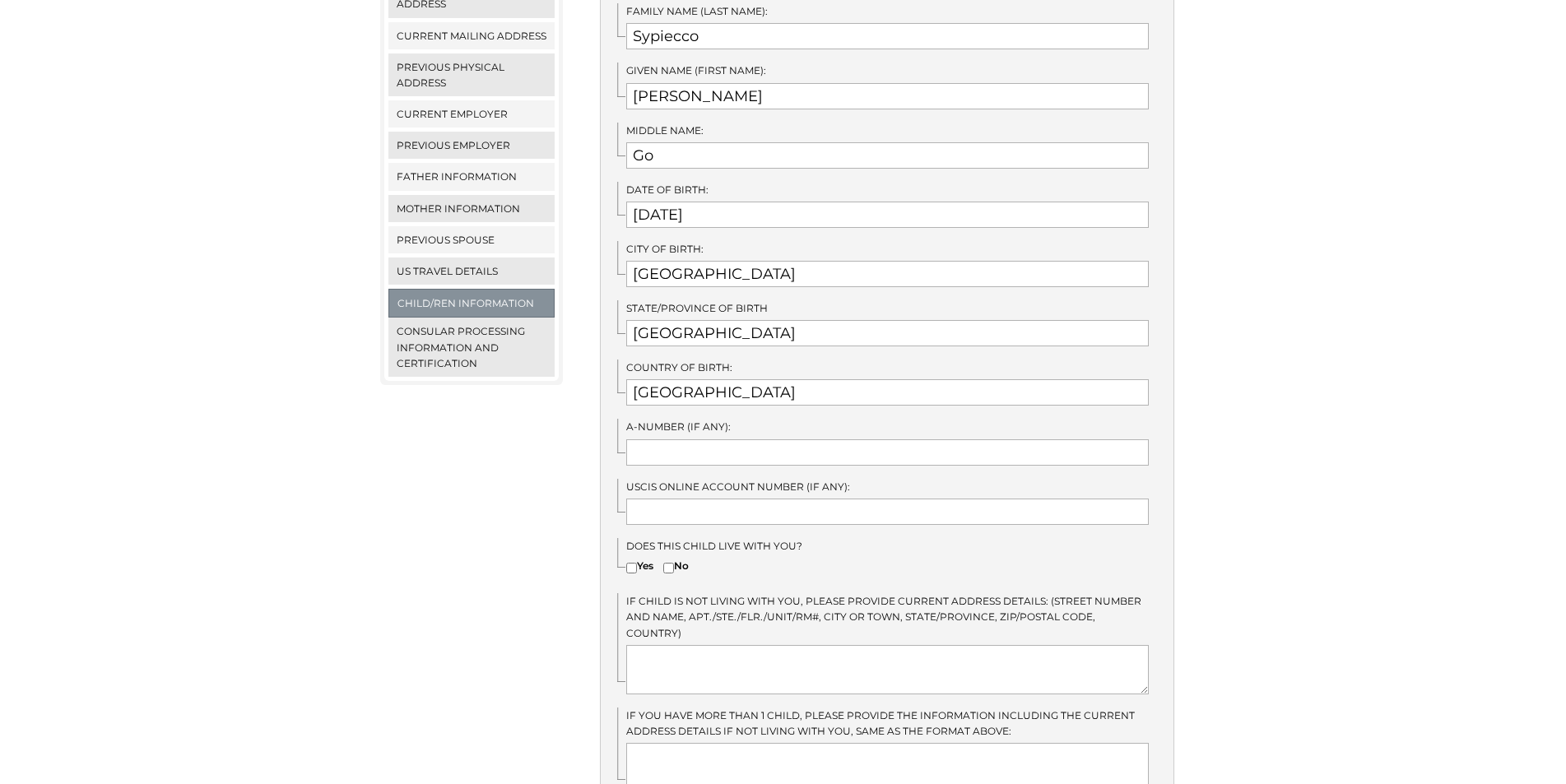
click at [635, 563] on input"] "Yes" at bounding box center [631, 568] width 11 height 11
checkbox input"] "true"
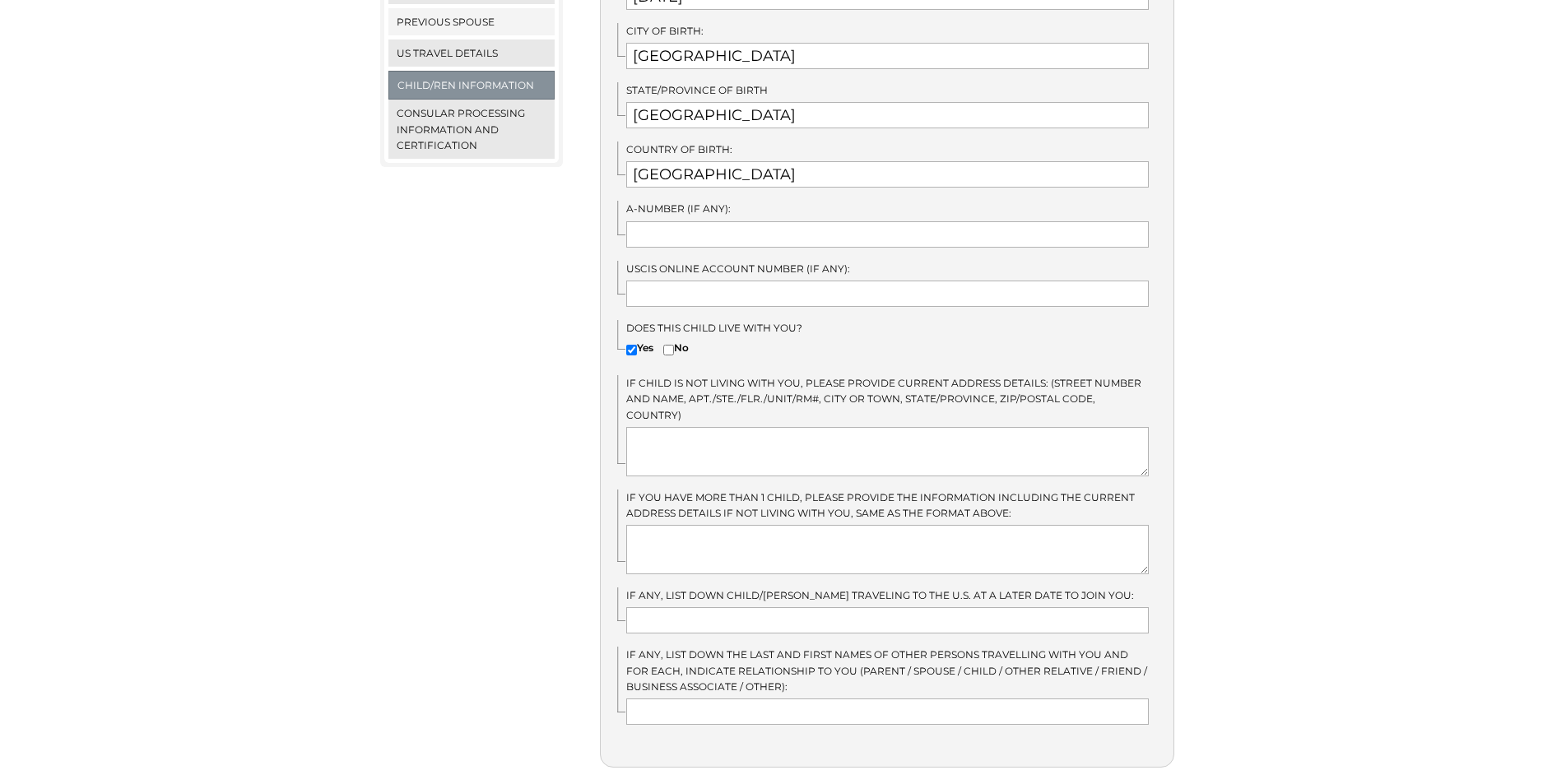
scroll to position [740, 0]
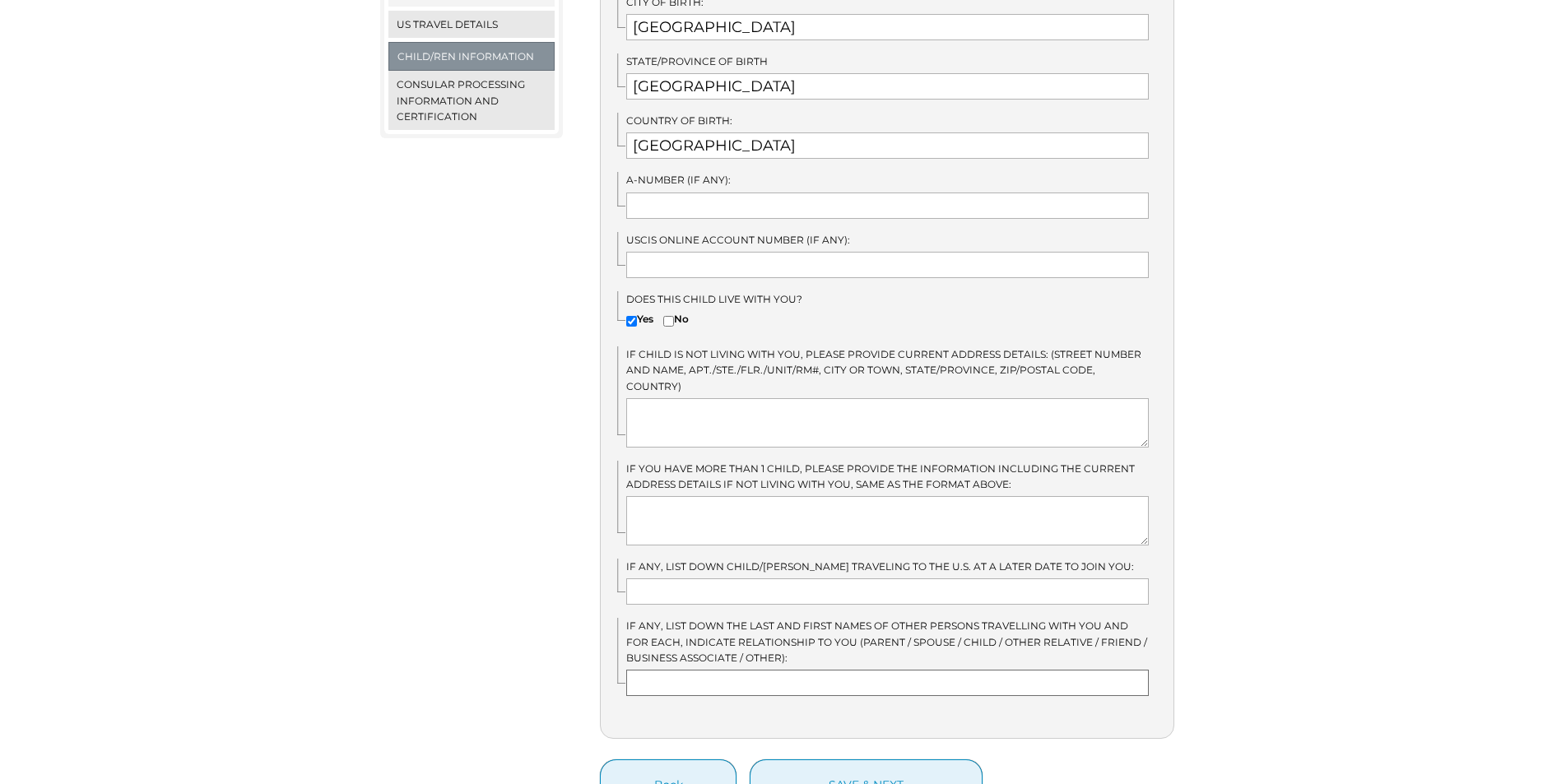
click at [846, 669] on input "text" at bounding box center [887, 683] width 523 height 27
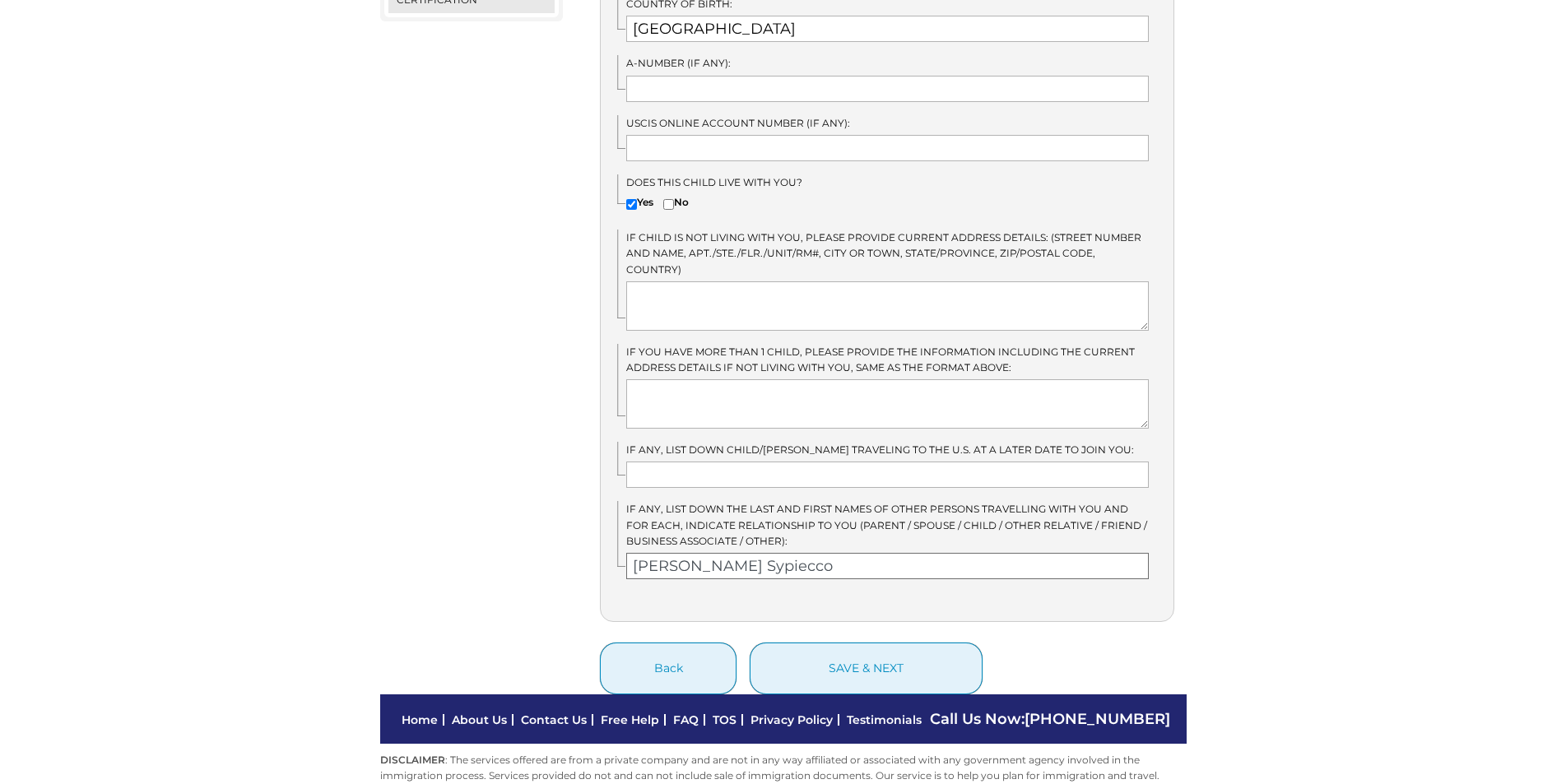
scroll to position [867, 0]
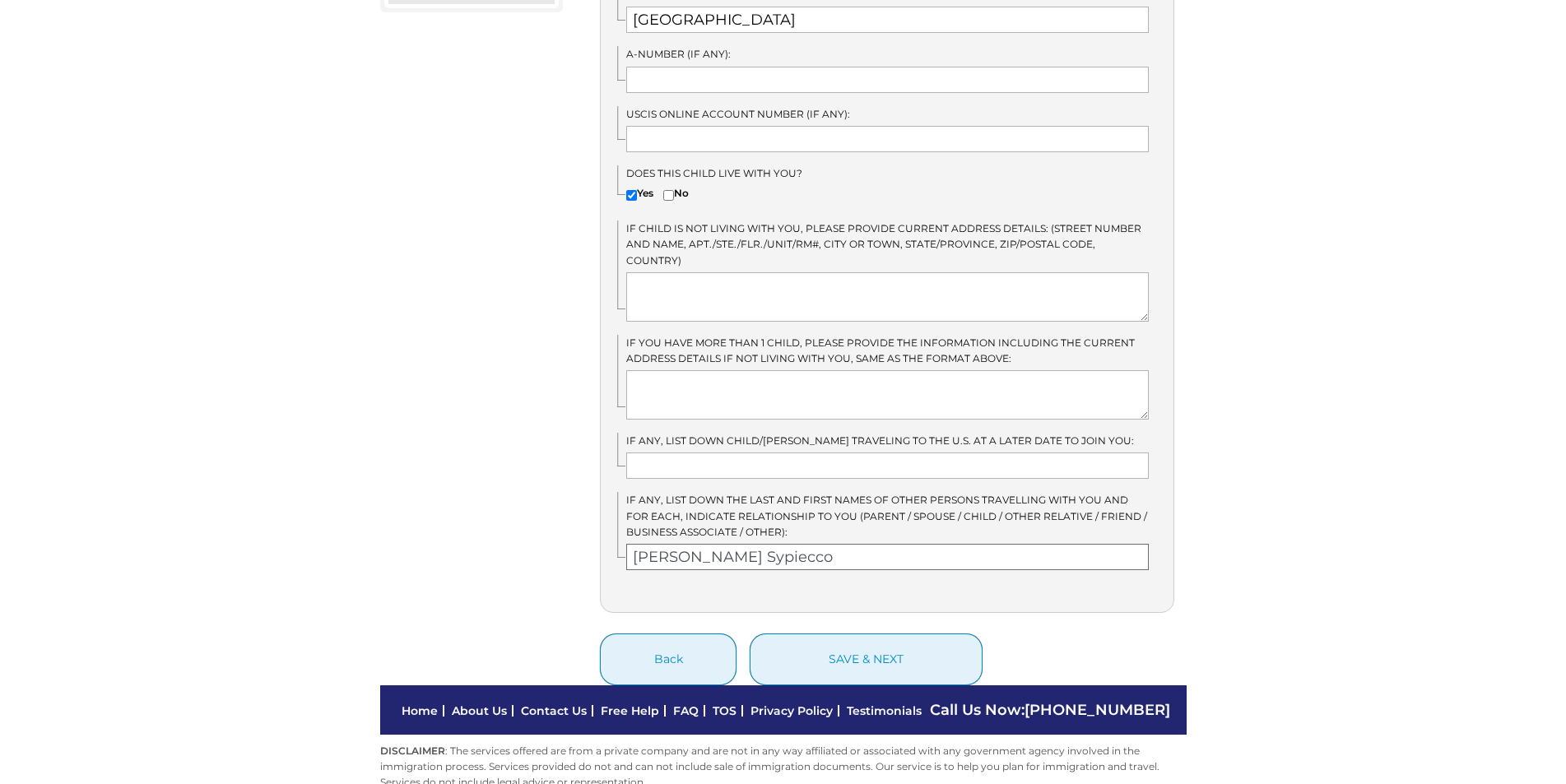
click at [727, 544] on input "Carl Shan G. Sypiecco" at bounding box center [887, 557] width 523 height 27
click at [715, 544] on input "Sypiecco" at bounding box center [887, 557] width 523 height 27
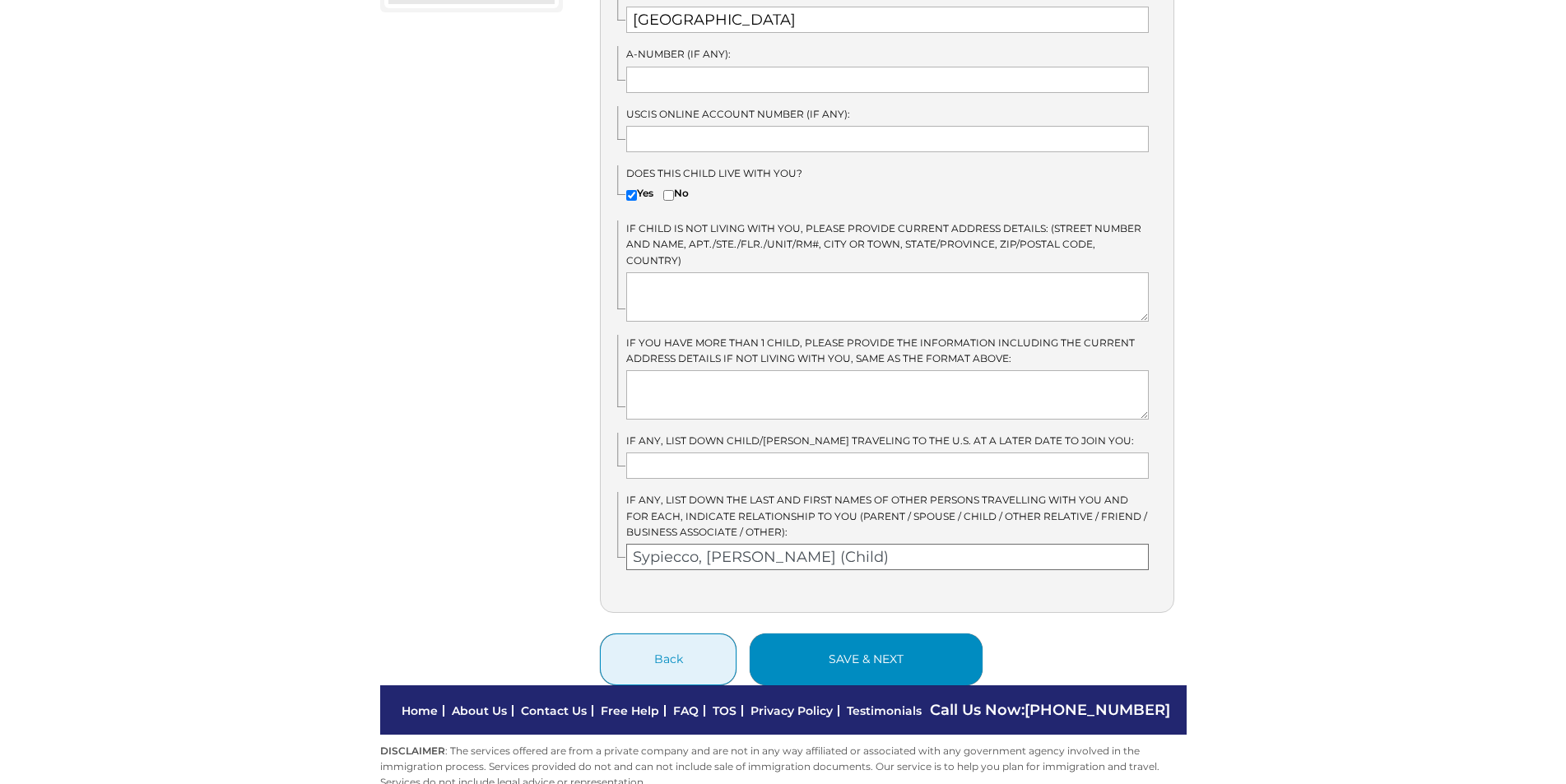
type input "Sypiecco, Carl Shan (Child)"
click at [912, 634] on button "save & next" at bounding box center [866, 660] width 233 height 52
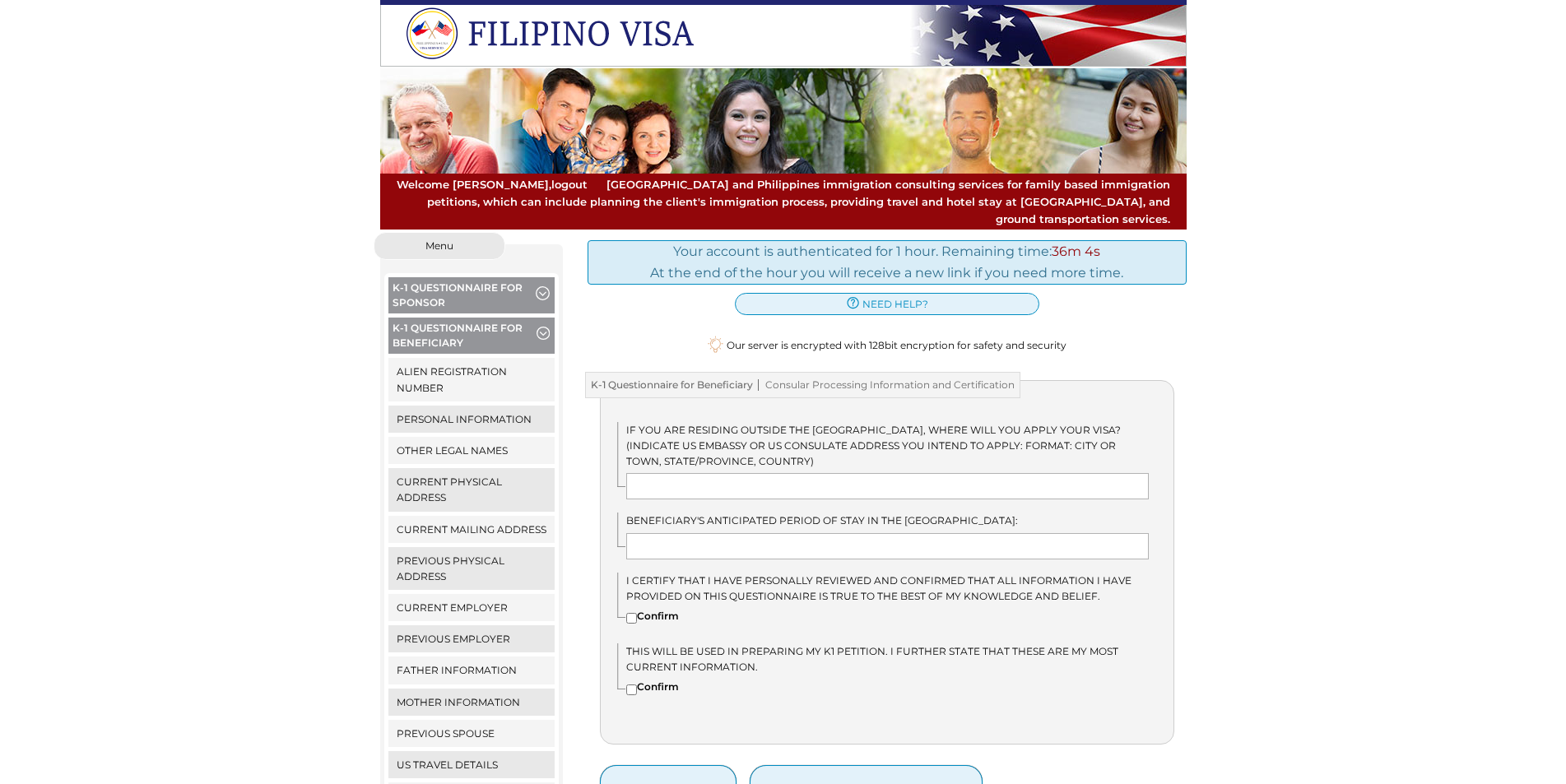
scroll to position [209, 0]
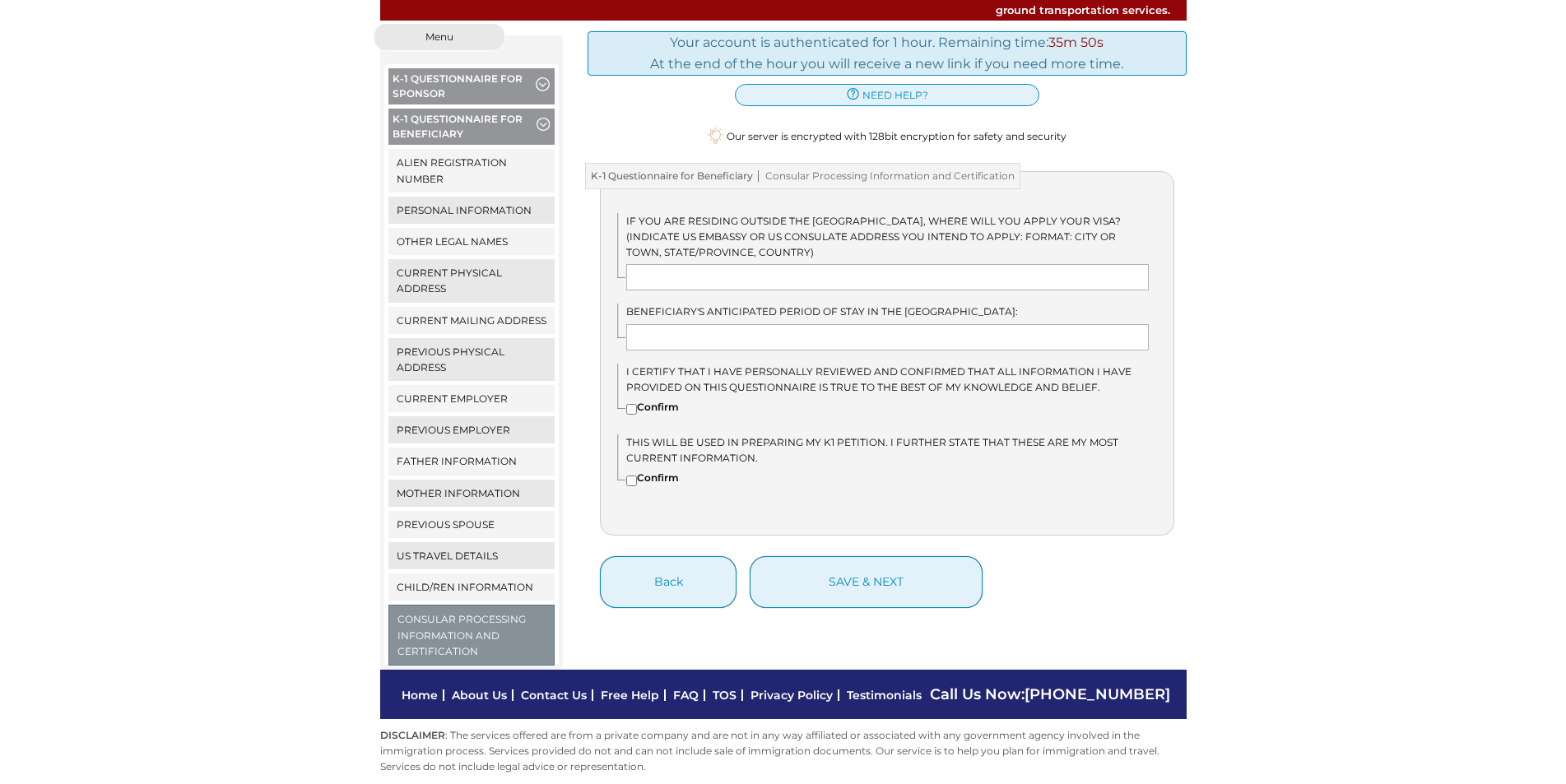
click at [632, 404] on input"] "Confirm" at bounding box center [631, 409] width 11 height 11
checkbox input"] "true"
click at [631, 476] on input"] "Confirm" at bounding box center [631, 481] width 11 height 11
checkbox input"] "true"
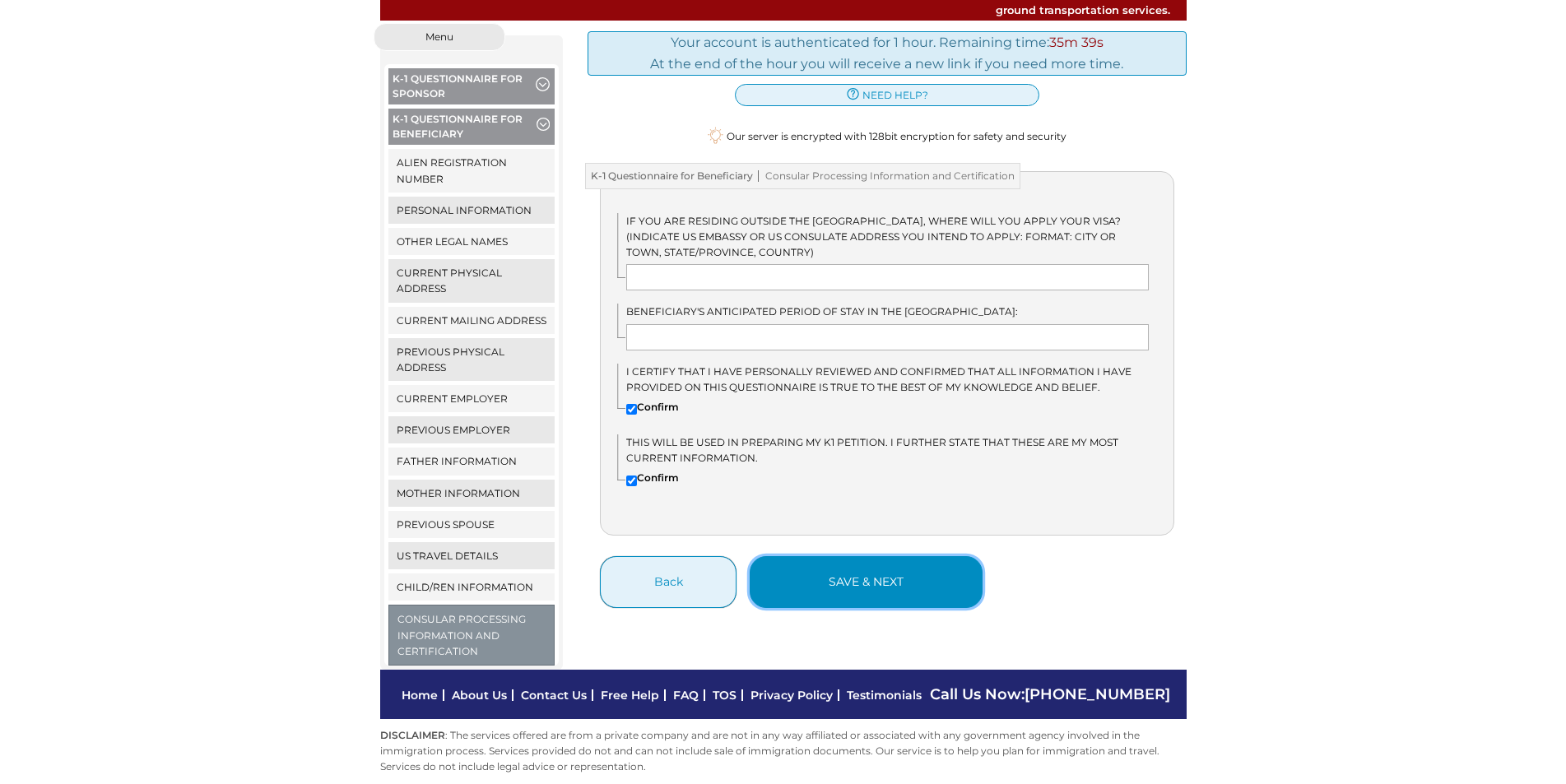
click at [800, 568] on button "save & next" at bounding box center [866, 582] width 233 height 52
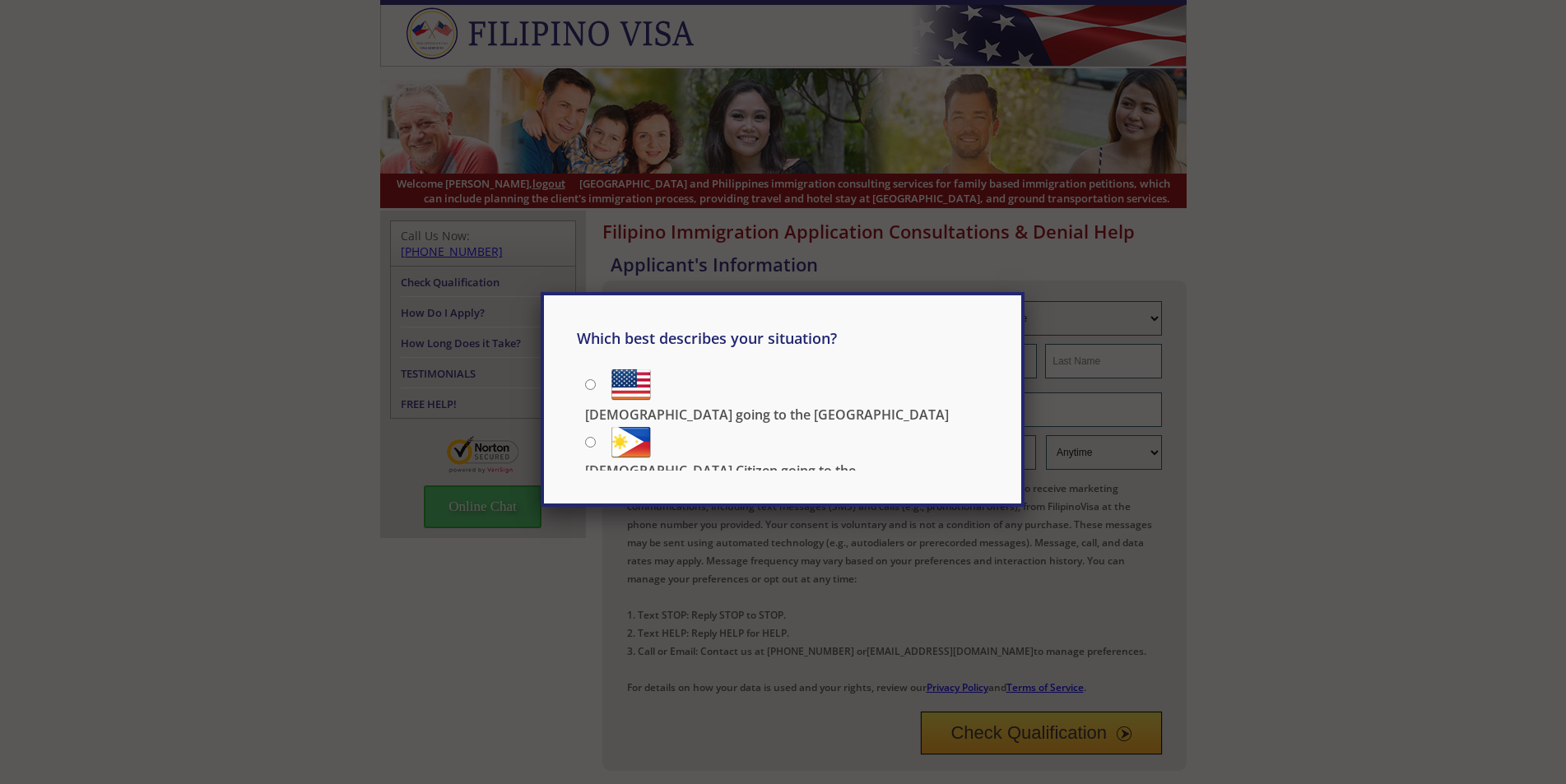
click at [587, 386] on input "[DEMOGRAPHIC_DATA] going to the [GEOGRAPHIC_DATA]" at bounding box center [590, 385] width 11 height 11
radio input "true"
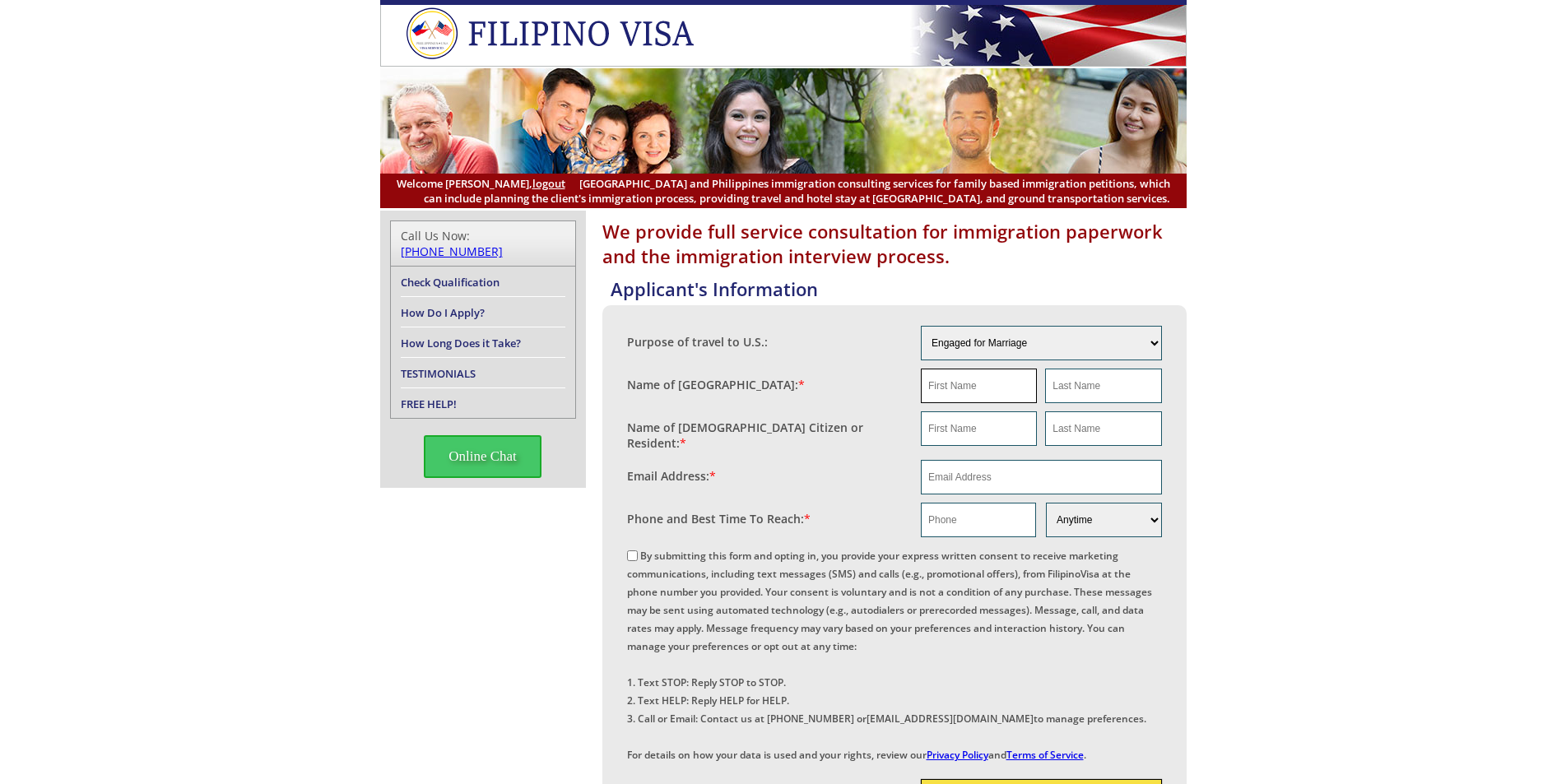
click at [994, 377] on input "text" at bounding box center [979, 386] width 116 height 35
click at [951, 388] on input "CarlaCarlene" at bounding box center [979, 386] width 116 height 35
type input "CarlaCarlene"
click at [1064, 386] on input "text" at bounding box center [1103, 386] width 116 height 35
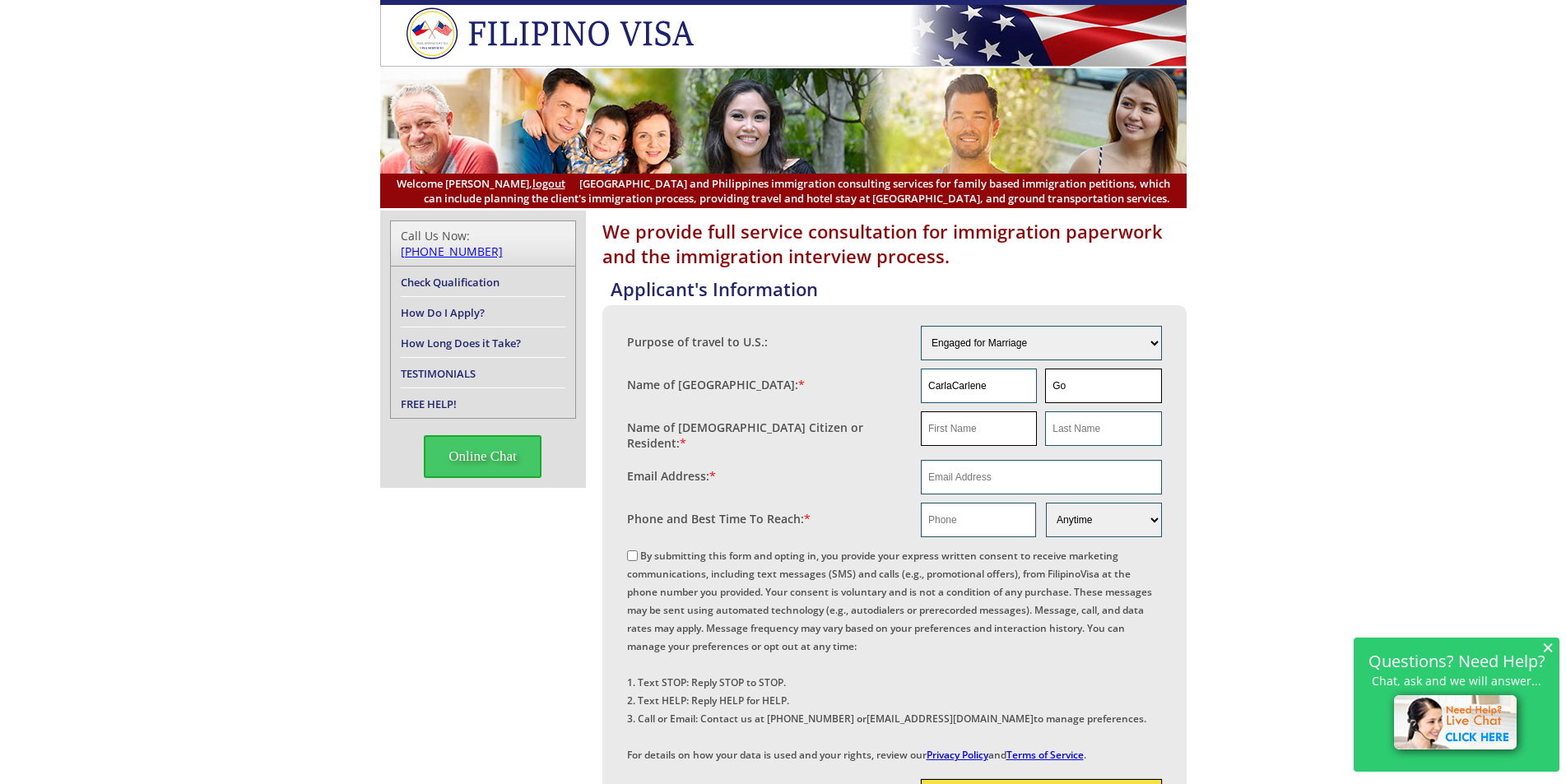
type input "Go"
click at [995, 435] on input "text" at bounding box center [979, 428] width 116 height 35
type input "[PERSON_NAME]"
click at [1085, 434] on input "text" at bounding box center [1103, 428] width 116 height 35
type input "Lacson"
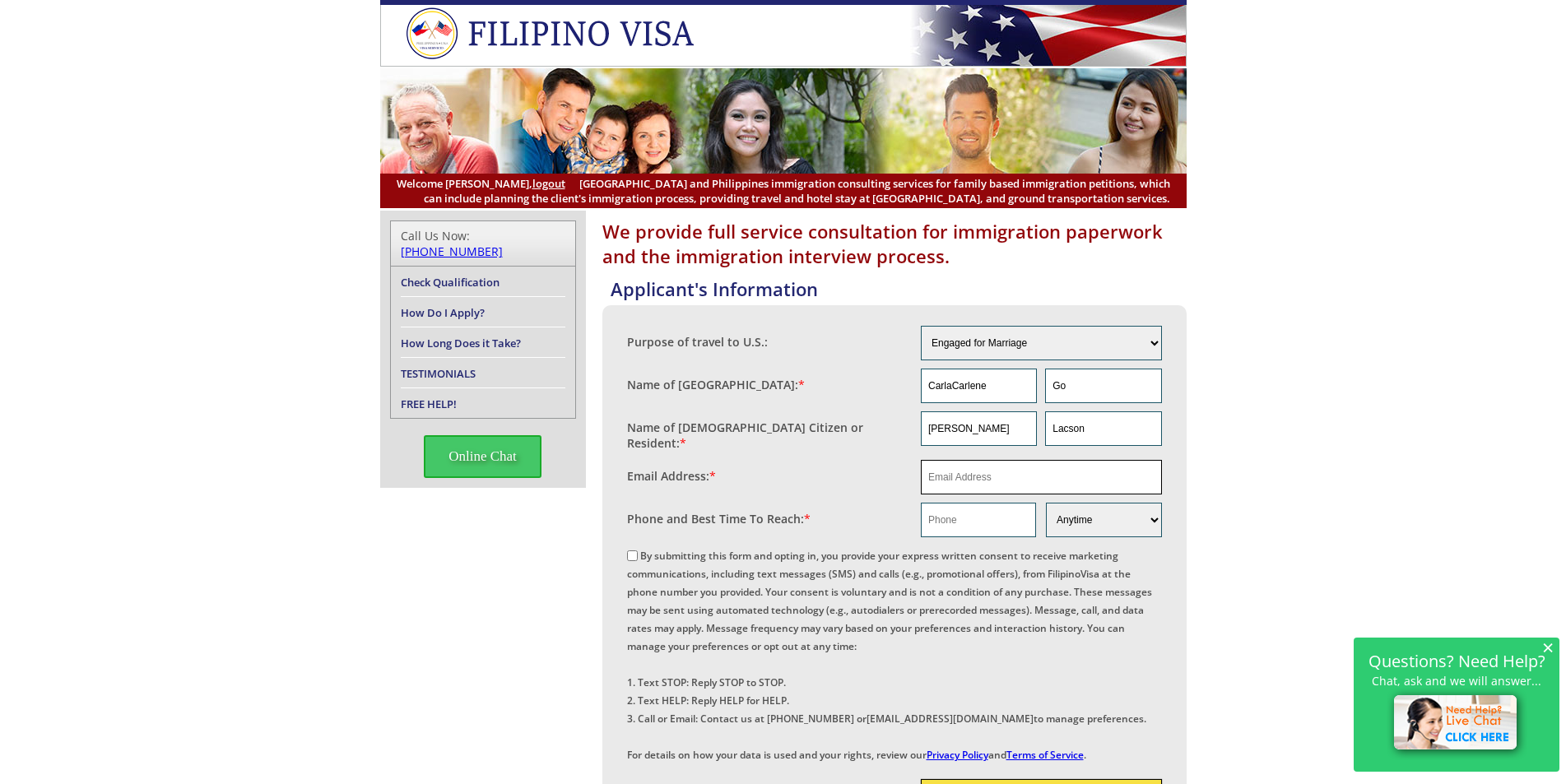
click at [1045, 460] on input "email" at bounding box center [1041, 476] width 241 height 35
type input "[EMAIL_ADDRESS][DOMAIN_NAME]"
click at [991, 520] on input "text" at bounding box center [979, 519] width 116 height 35
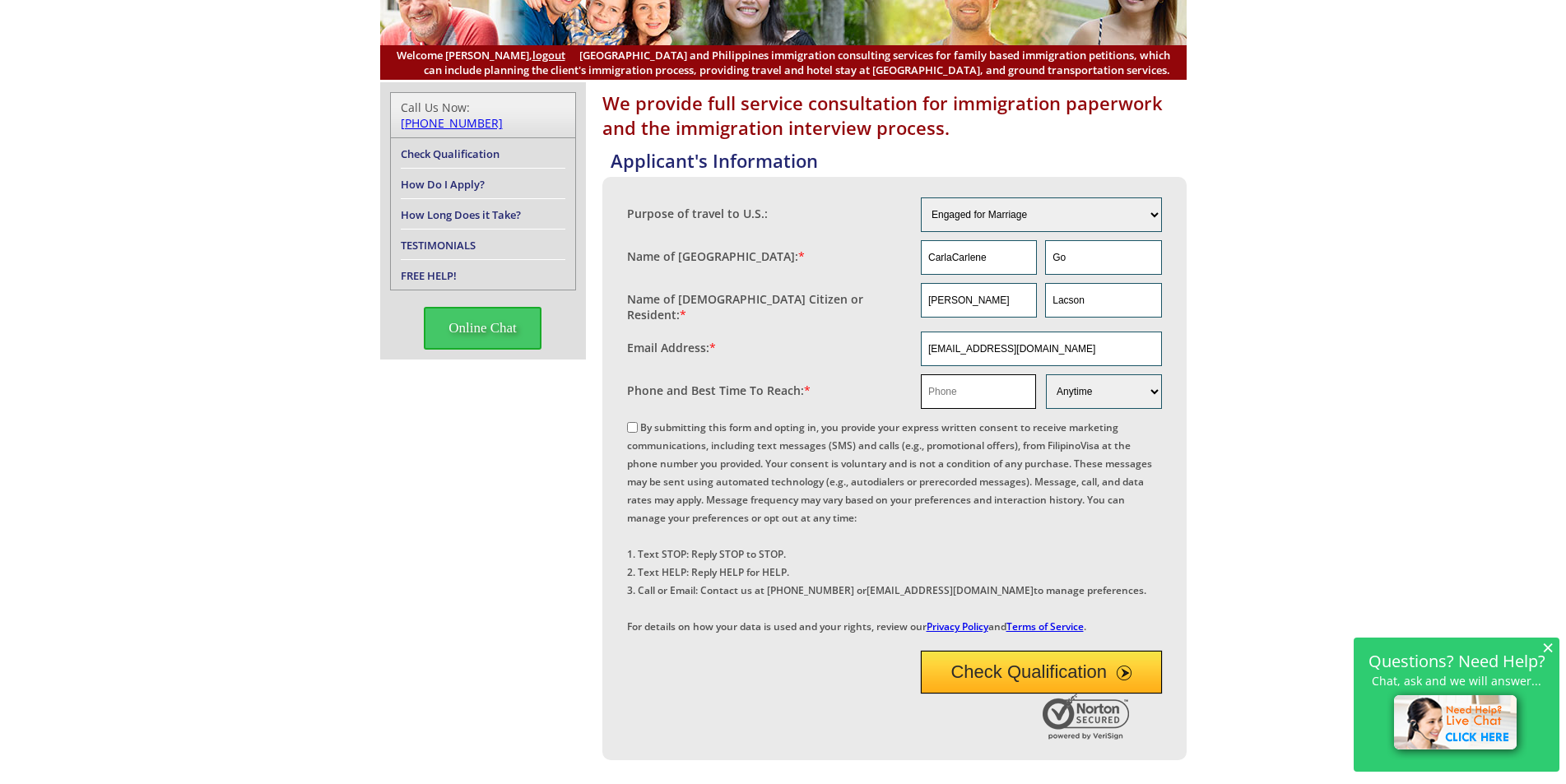
scroll to position [164, 0]
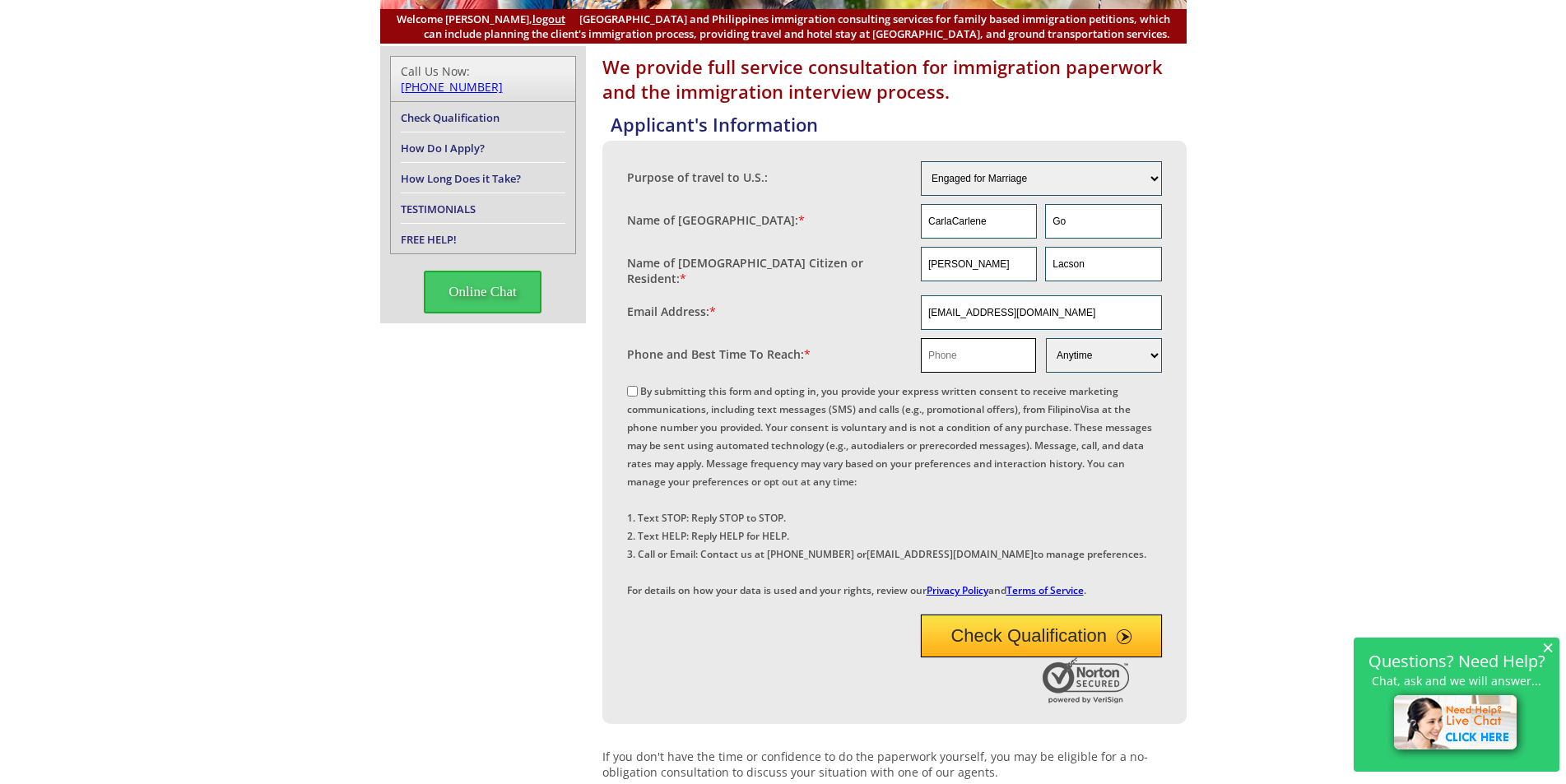
click at [945, 348] on input "text" at bounding box center [979, 355] width 116 height 35
type input "1"
type input "2096872468"
click at [1151, 348] on select "Morning Afternoon Evening Weekend Anytime" at bounding box center [1104, 355] width 116 height 35
select select "Evening"
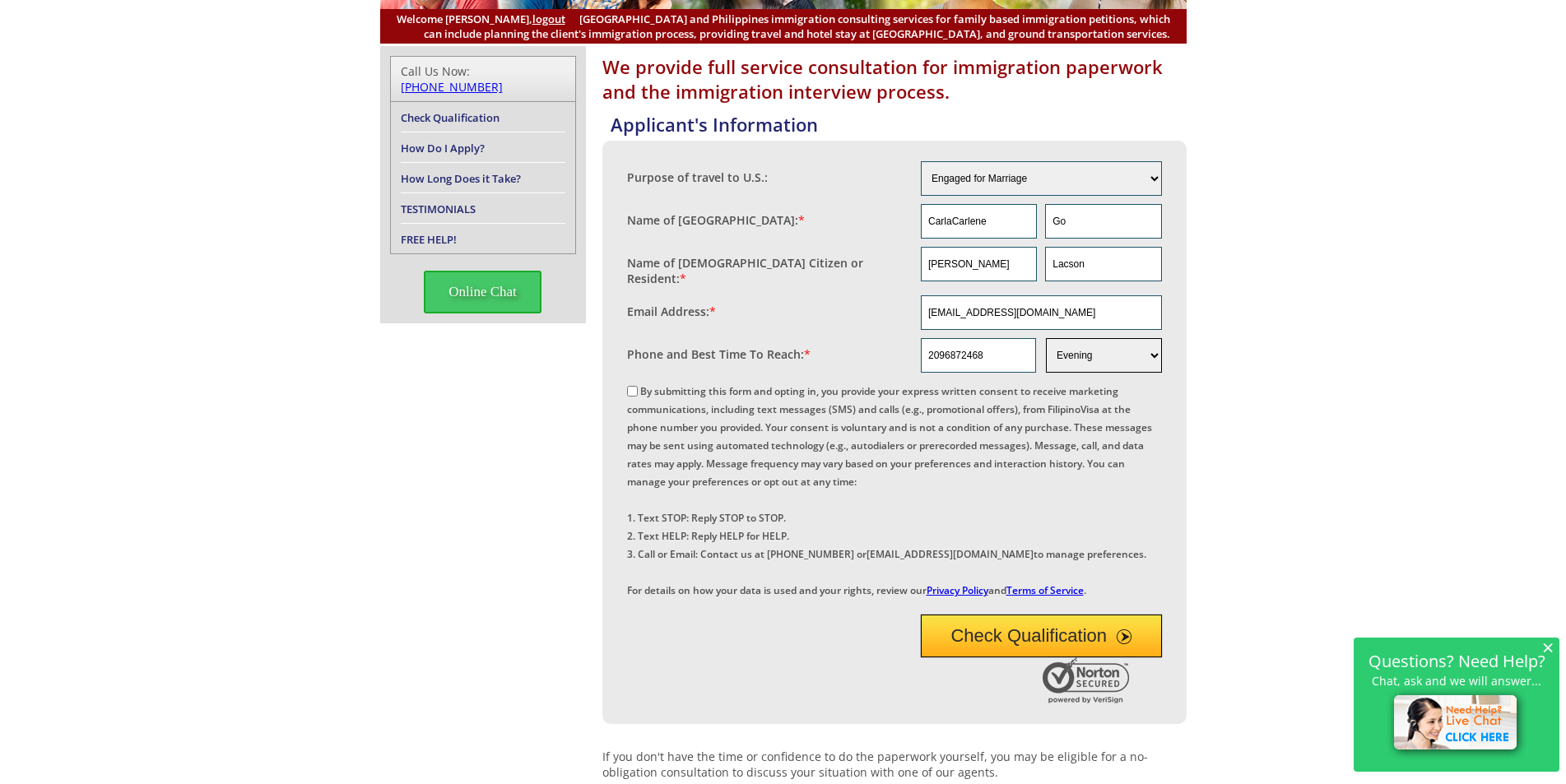
click at [1046, 338] on select "Morning Afternoon Evening Weekend Anytime" at bounding box center [1104, 355] width 116 height 35
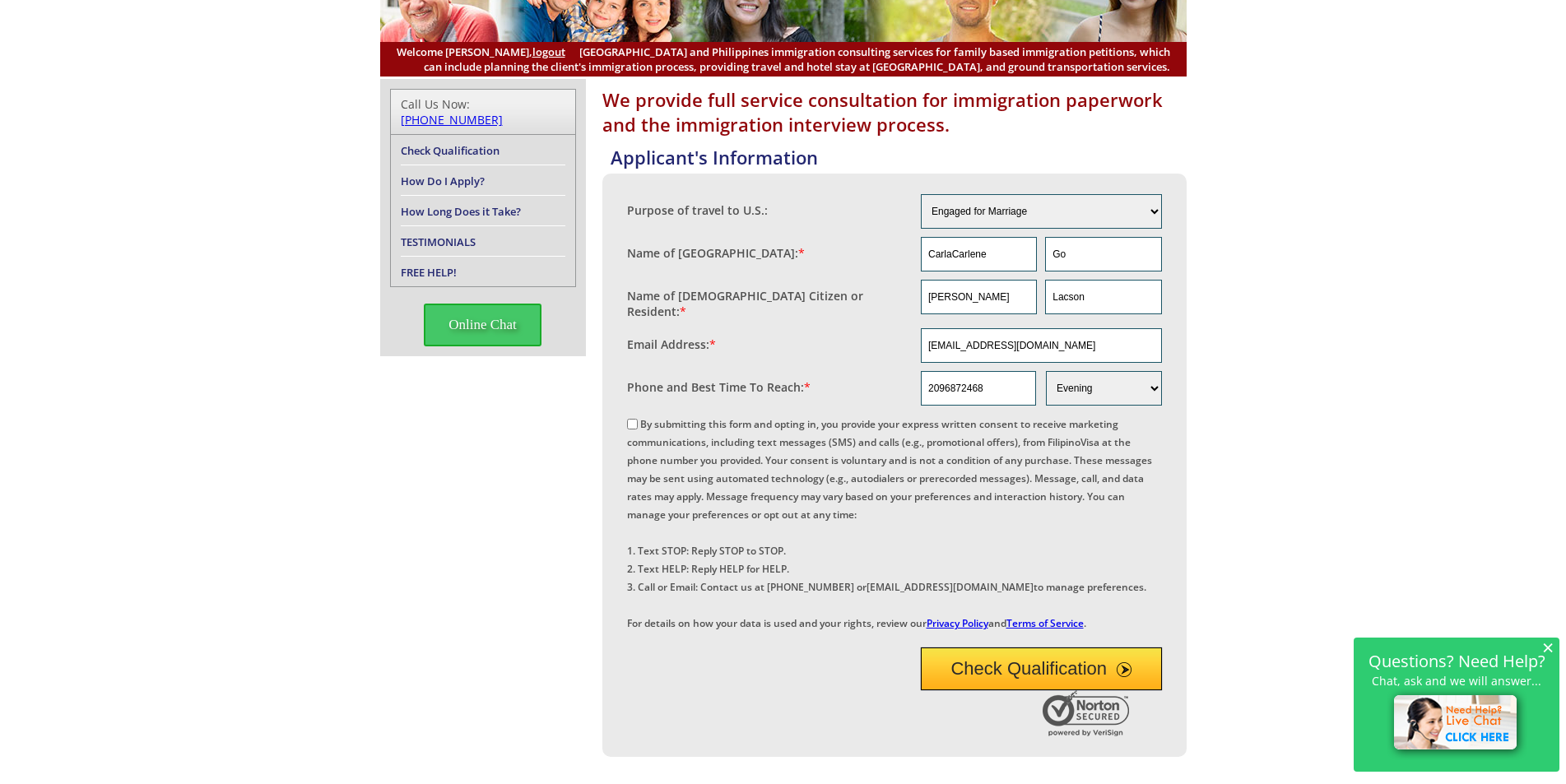
scroll to position [0, 0]
